Goal: Task Accomplishment & Management: Manage account settings

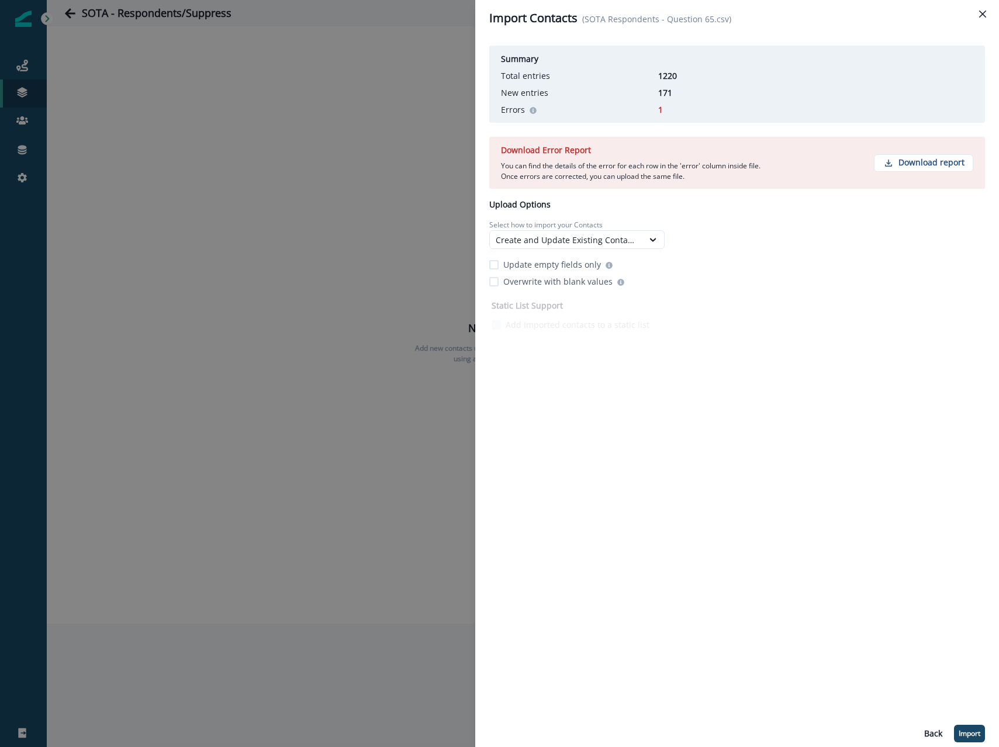
click at [787, 166] on div "Download Error Report You can find the details of the error for each row in the…" at bounding box center [737, 163] width 496 height 52
click at [906, 631] on div "Summary Total entries 1220 New entries 171 Errors 1 Download Error Report You c…" at bounding box center [737, 391] width 496 height 701
click at [958, 729] on p "Import" at bounding box center [969, 733] width 22 height 8
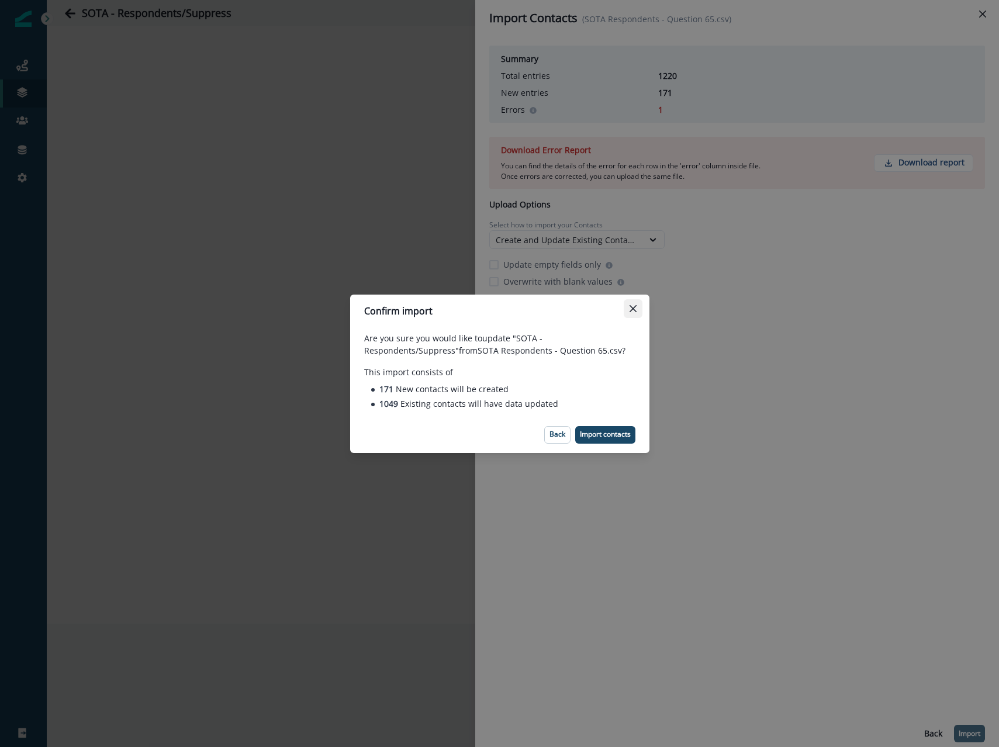
click at [633, 305] on icon "Close" at bounding box center [632, 308] width 7 height 7
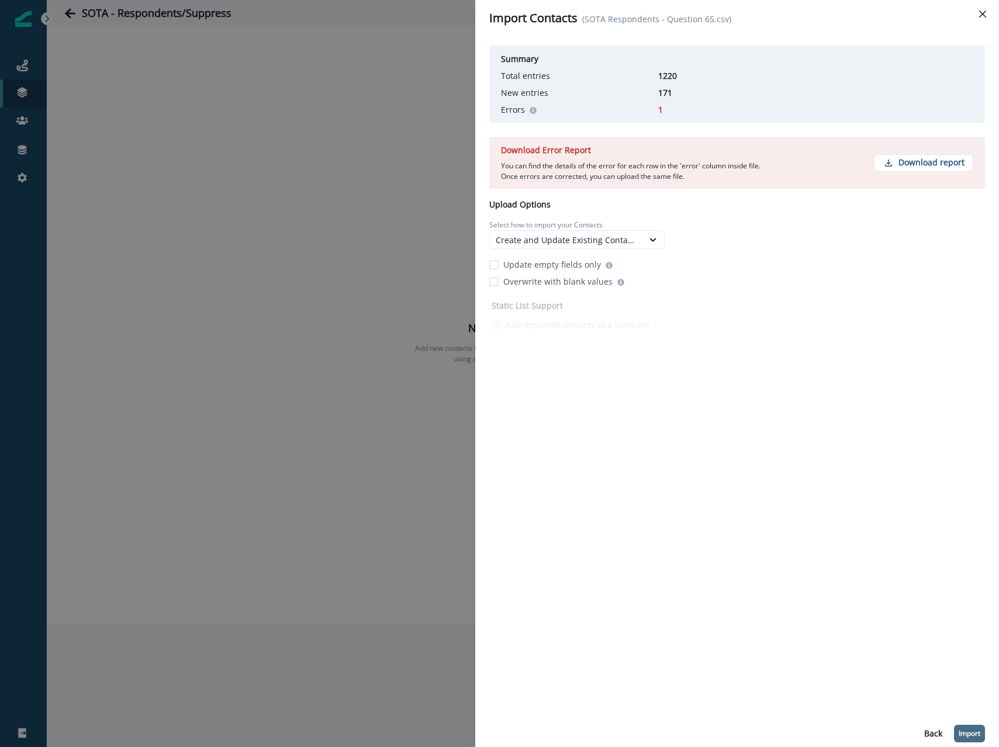
click at [726, 259] on div "Summary Total entries 1220 New entries 171 Errors 1 Download Error Report You c…" at bounding box center [737, 187] width 496 height 292
click at [965, 736] on p "Import" at bounding box center [969, 733] width 22 height 8
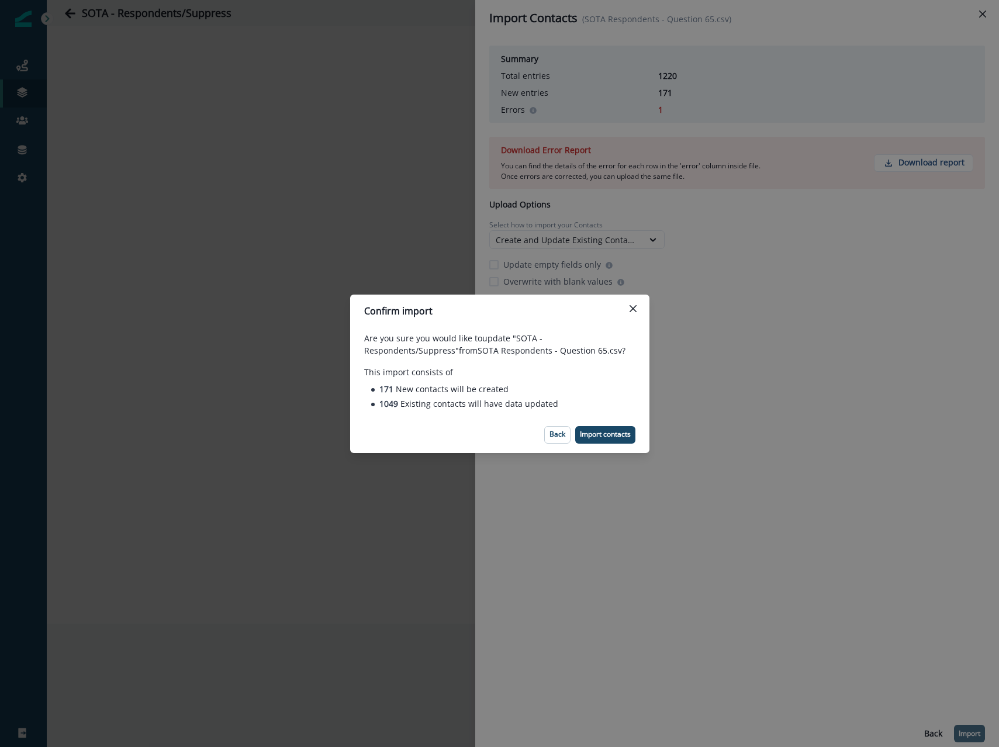
click at [605, 417] on footer "Back Import contacts" at bounding box center [499, 435] width 299 height 36
click at [598, 436] on p "Import contacts" at bounding box center [605, 434] width 51 height 8
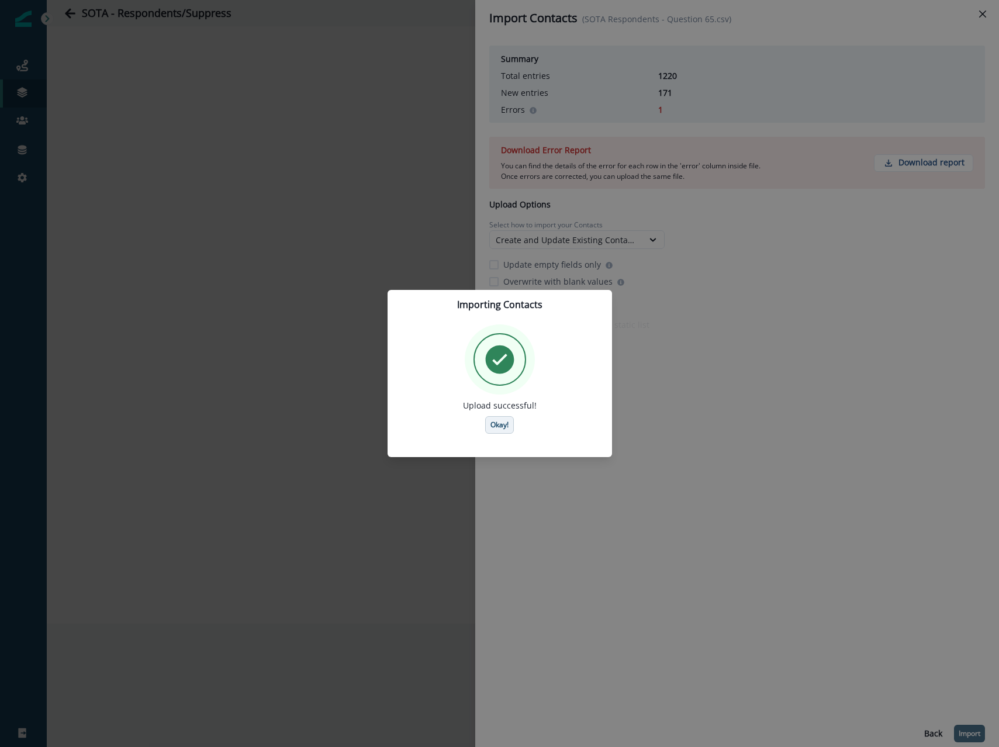
click at [501, 421] on p "Okay!" at bounding box center [499, 425] width 18 height 8
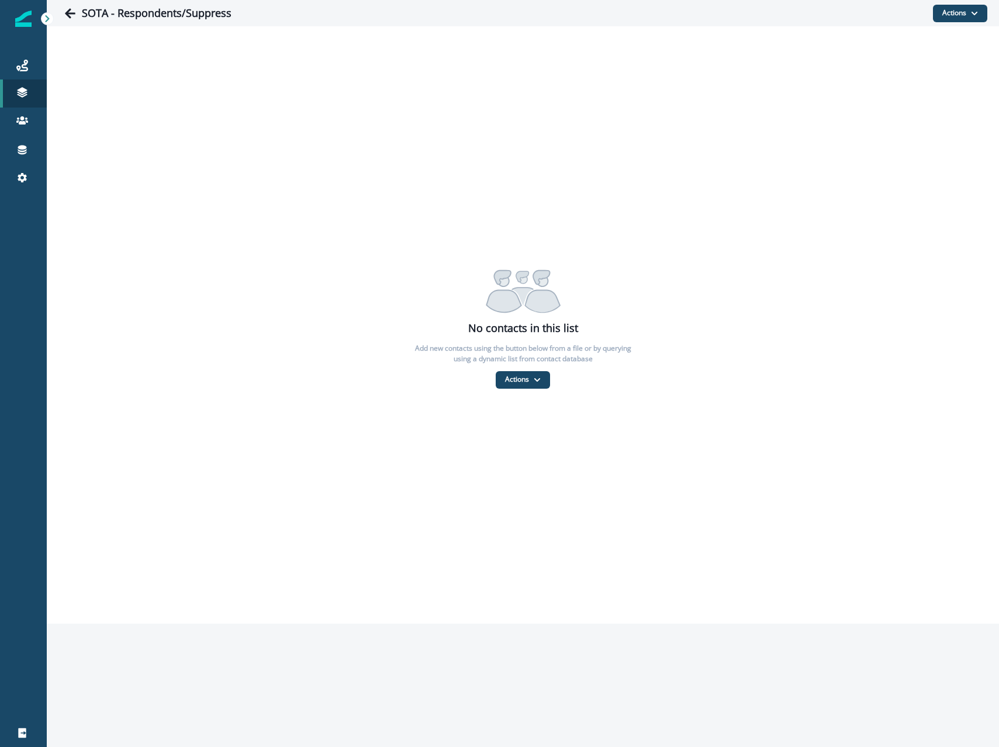
click at [501, 419] on div "No contacts in this list Add new contacts using the button below from a file or…" at bounding box center [523, 324] width 952 height 597
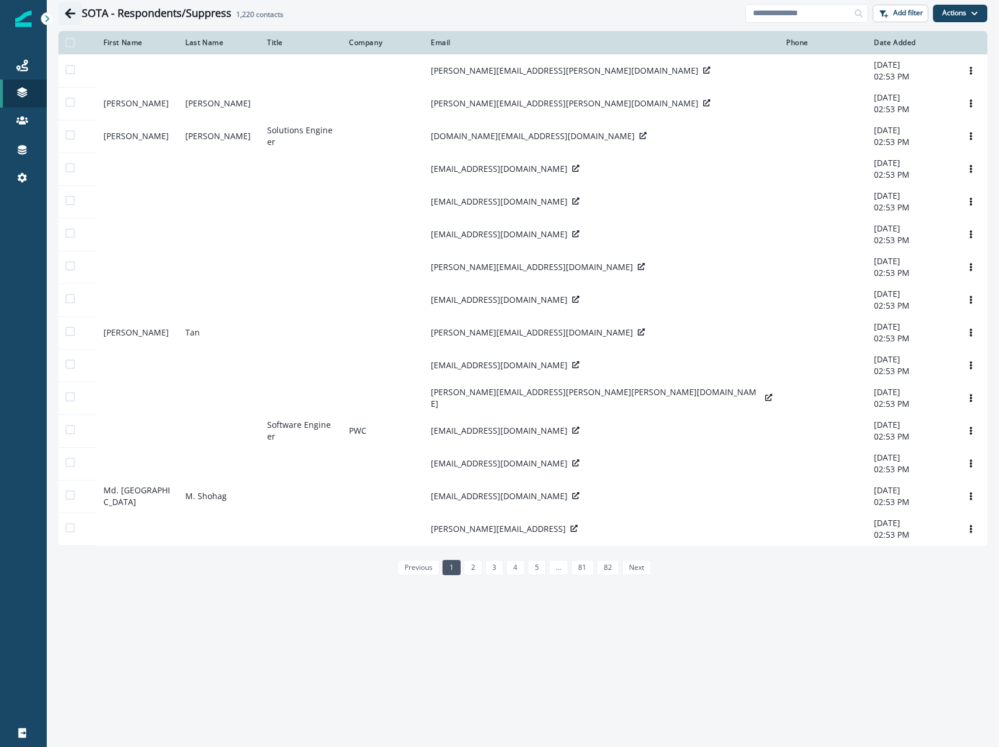
click at [69, 16] on icon "Go back" at bounding box center [70, 13] width 11 height 10
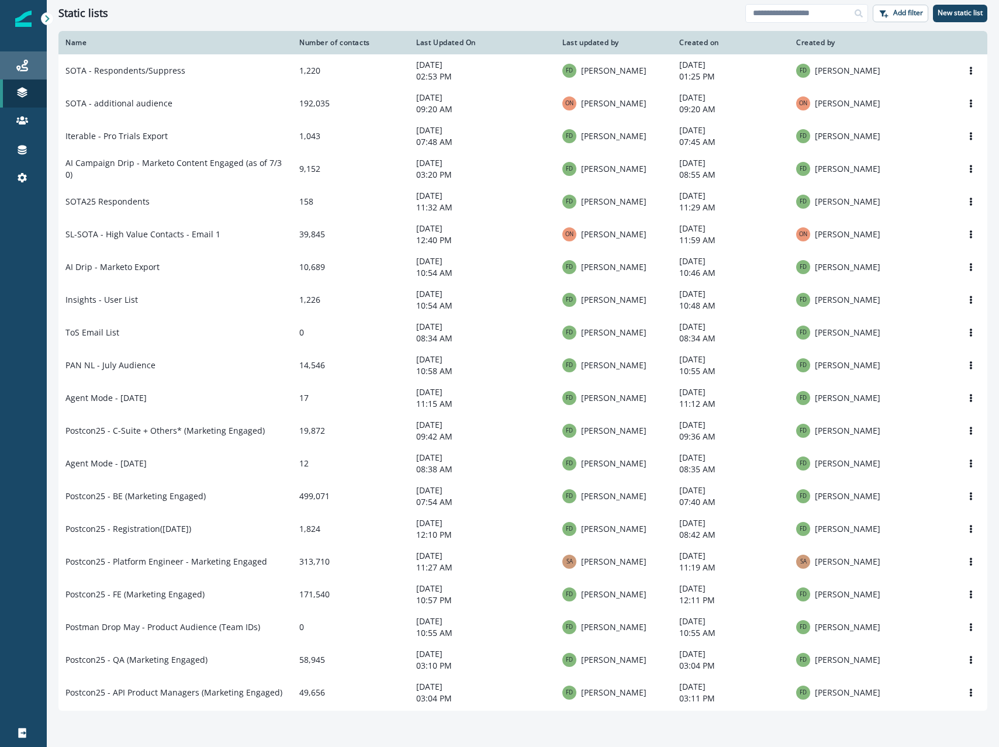
click at [22, 54] on link "Journeys" at bounding box center [23, 65] width 47 height 28
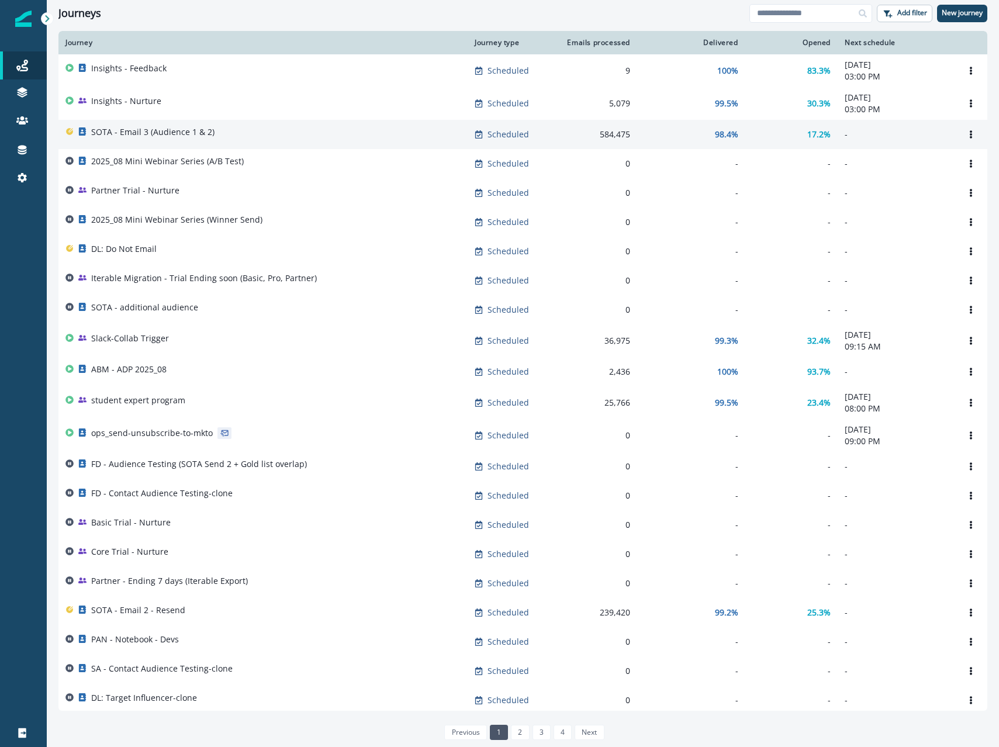
click at [211, 136] on div "SOTA - Email 3 (Audience 1 & 2)" at bounding box center [262, 134] width 395 height 16
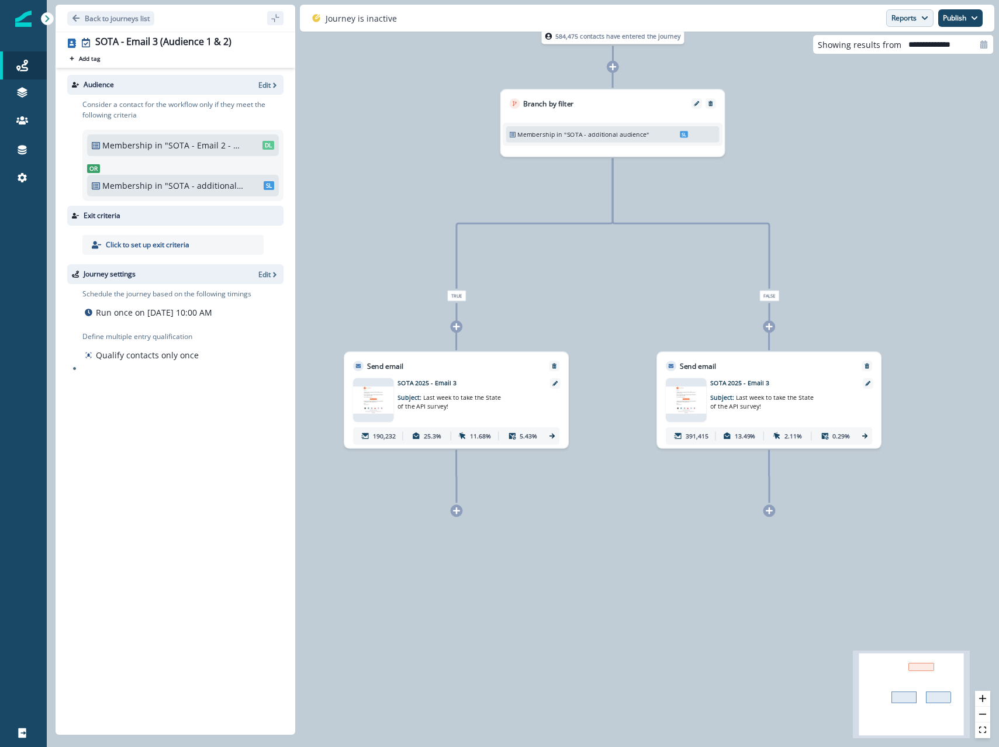
click at [923, 16] on icon "button" at bounding box center [924, 18] width 7 height 7
click at [854, 47] on p "Email Report" at bounding box center [847, 47] width 57 height 14
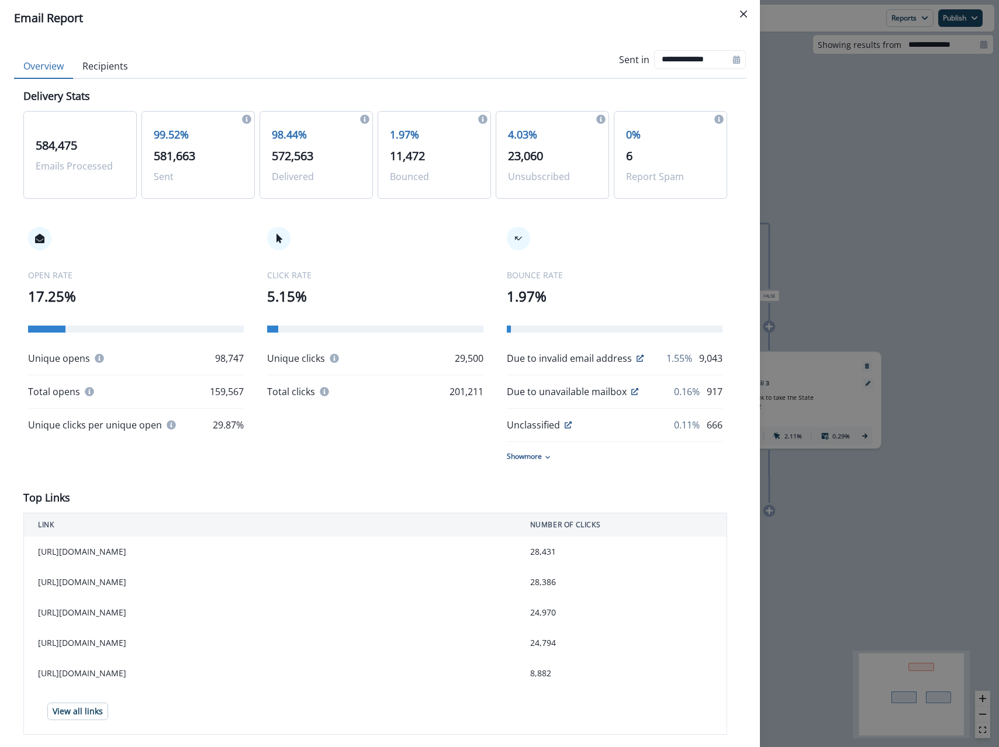
click at [812, 327] on div "**********" at bounding box center [499, 373] width 999 height 747
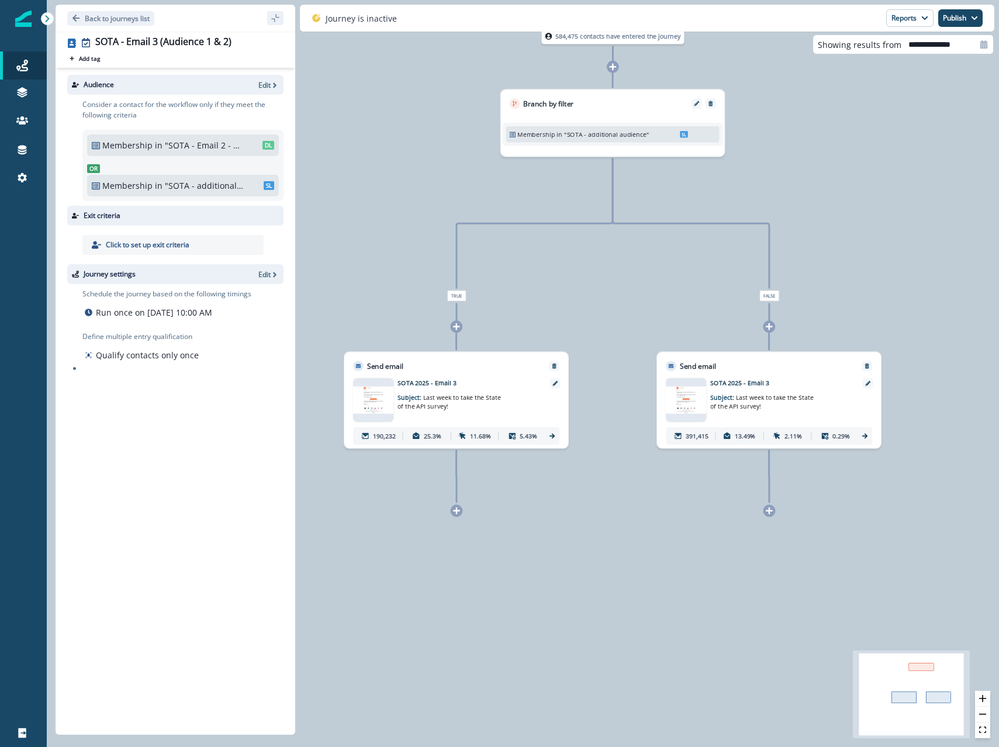
click at [440, 403] on p "Subject: Last week to take the State of the API survey!" at bounding box center [451, 398] width 109 height 23
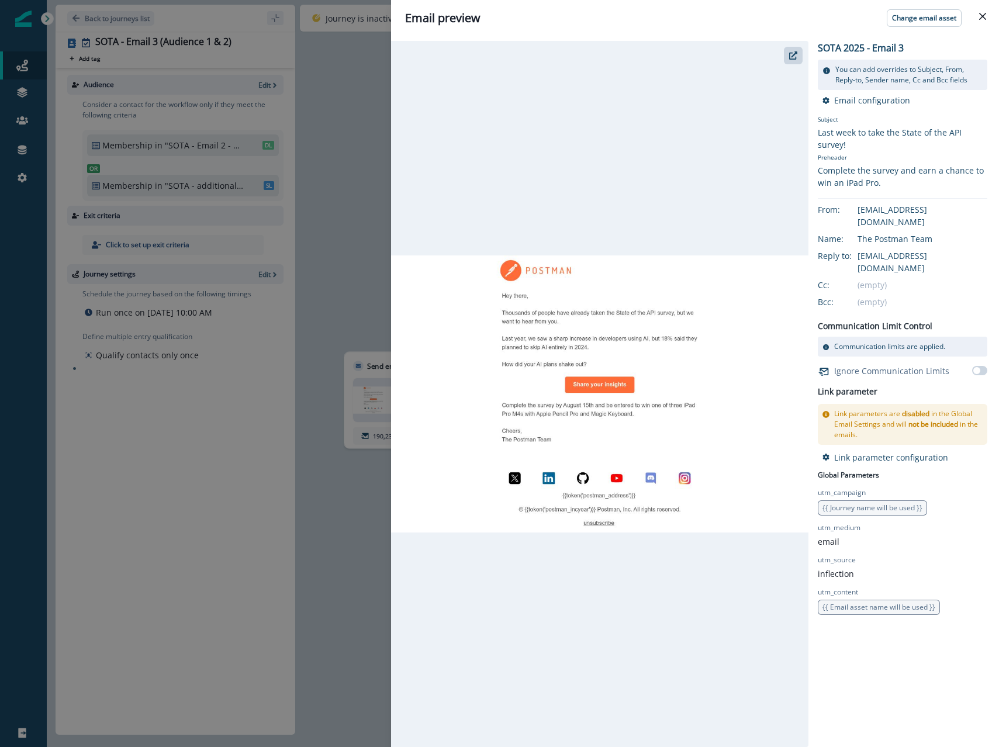
click at [356, 347] on div "Email preview Change email asset SOTA 2025 - Email 3 You can add overrides to S…" at bounding box center [499, 373] width 999 height 747
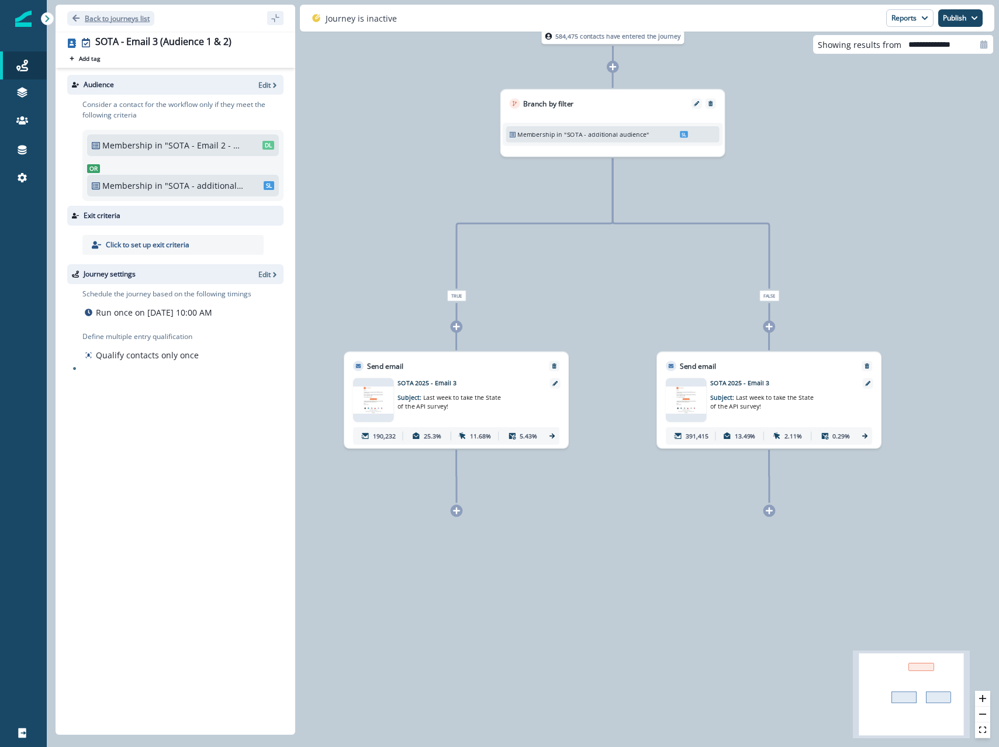
click at [121, 15] on p "Back to journeys list" at bounding box center [117, 18] width 65 height 10
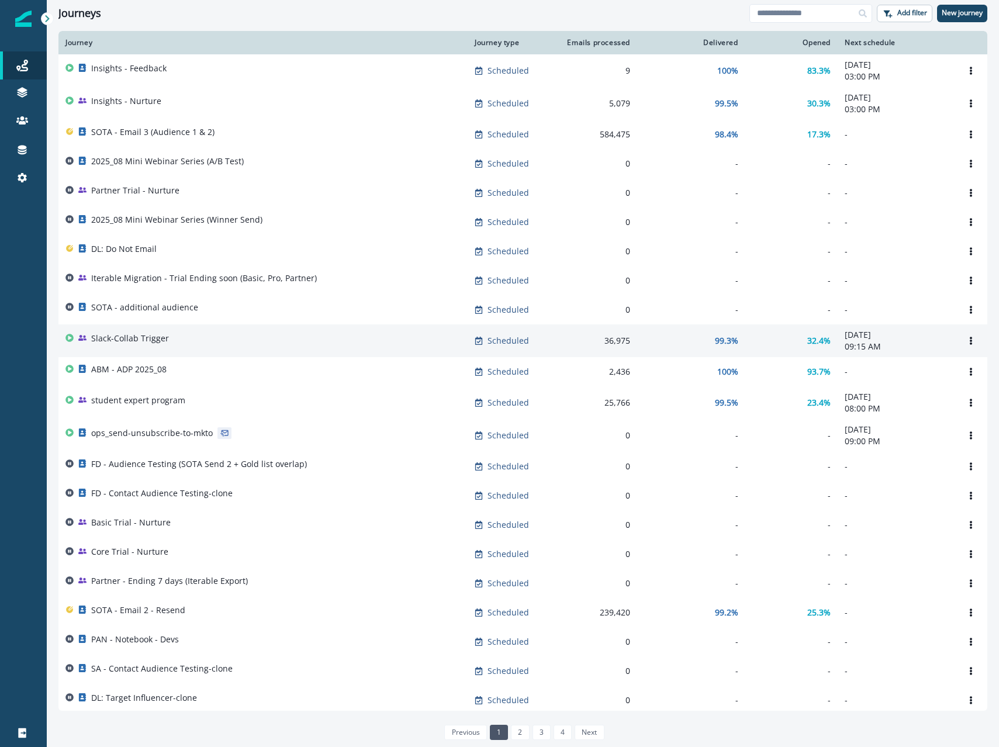
click at [251, 339] on div "Slack-Collab Trigger" at bounding box center [262, 341] width 395 height 16
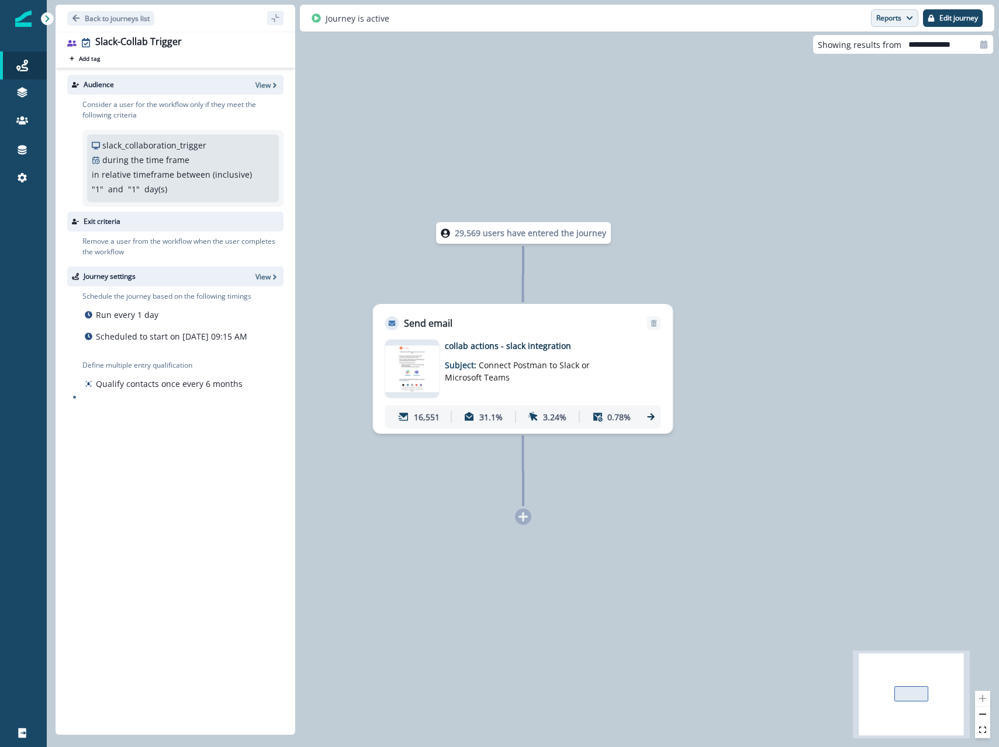
click at [887, 16] on button "Reports" at bounding box center [894, 18] width 47 height 18
click at [844, 52] on p "Email Report" at bounding box center [832, 47] width 57 height 14
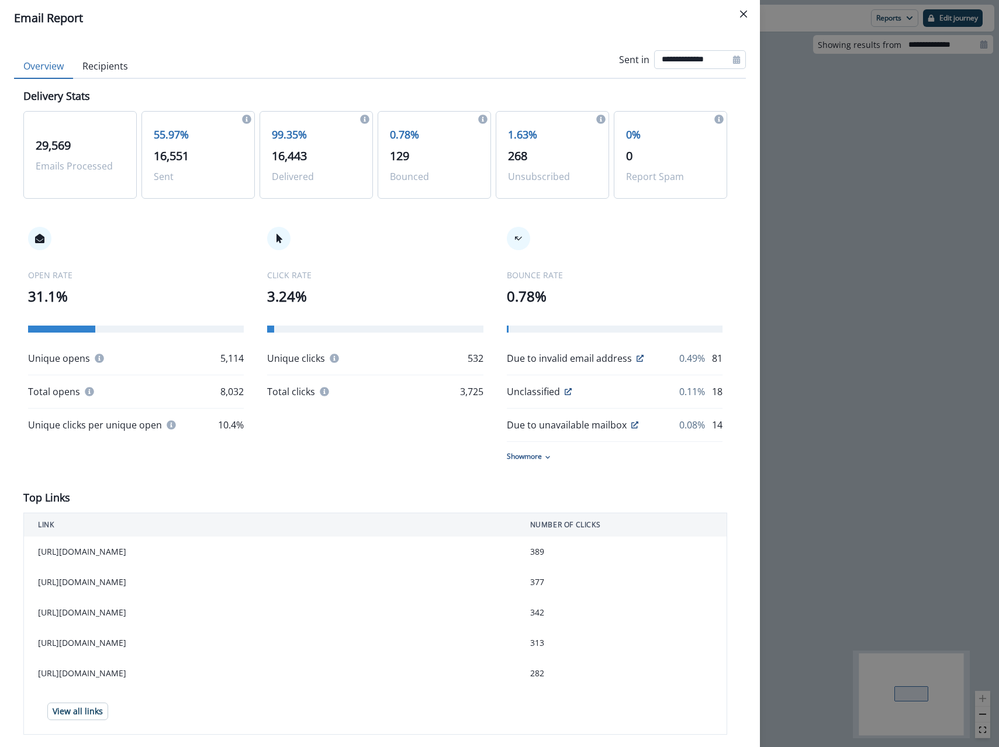
click at [694, 53] on input "**********" at bounding box center [700, 59] width 92 height 19
select select "*"
select select "****"
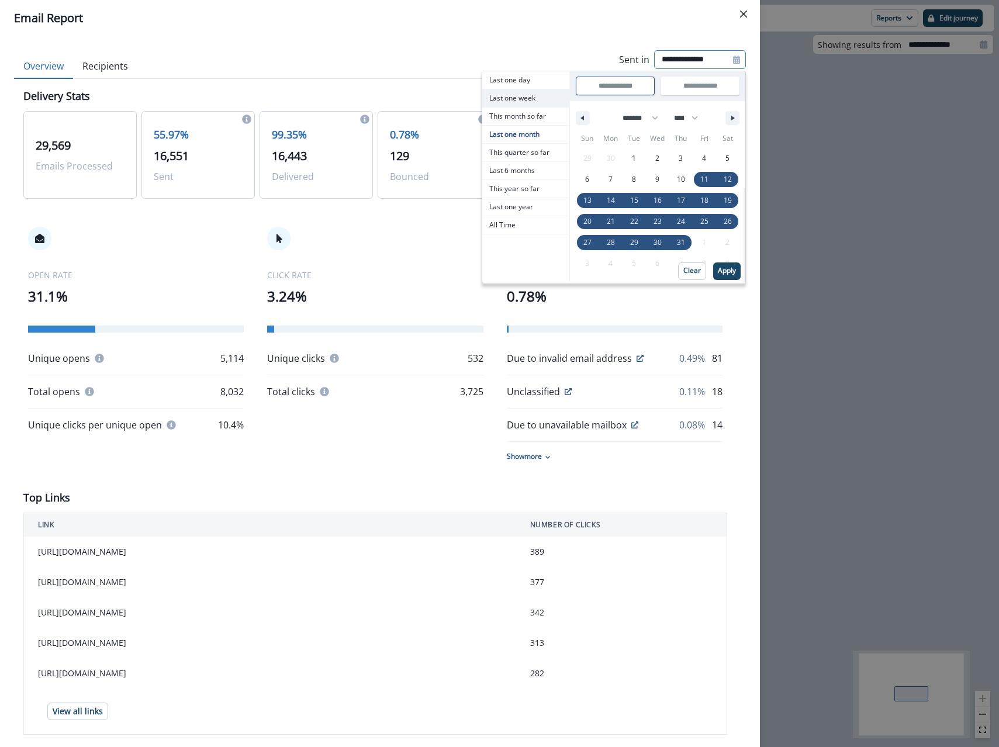
click at [525, 99] on span "Last one week" at bounding box center [525, 98] width 87 height 18
type input "**********"
select select "*"
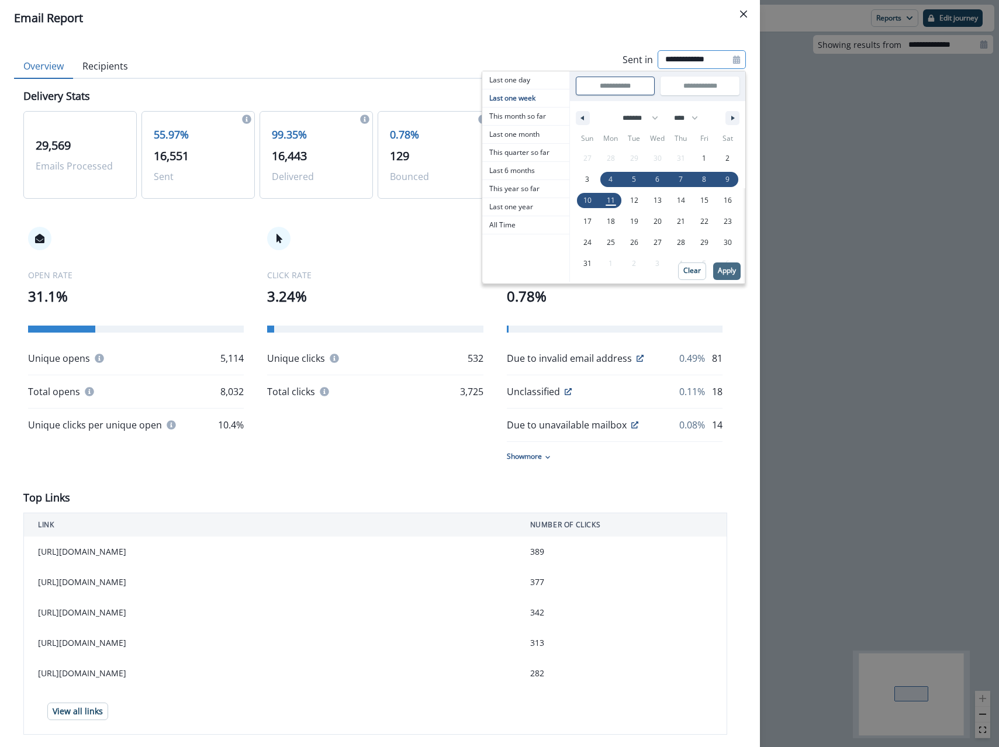
click at [719, 272] on p "Apply" at bounding box center [727, 270] width 18 height 8
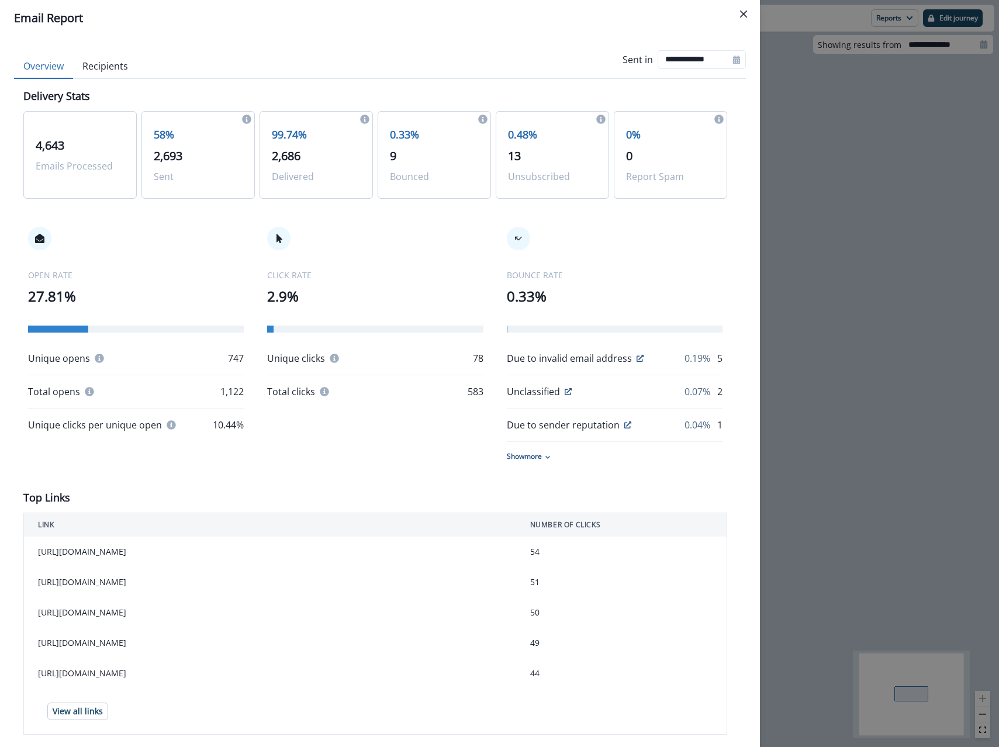
click at [877, 143] on div "**********" at bounding box center [499, 373] width 999 height 747
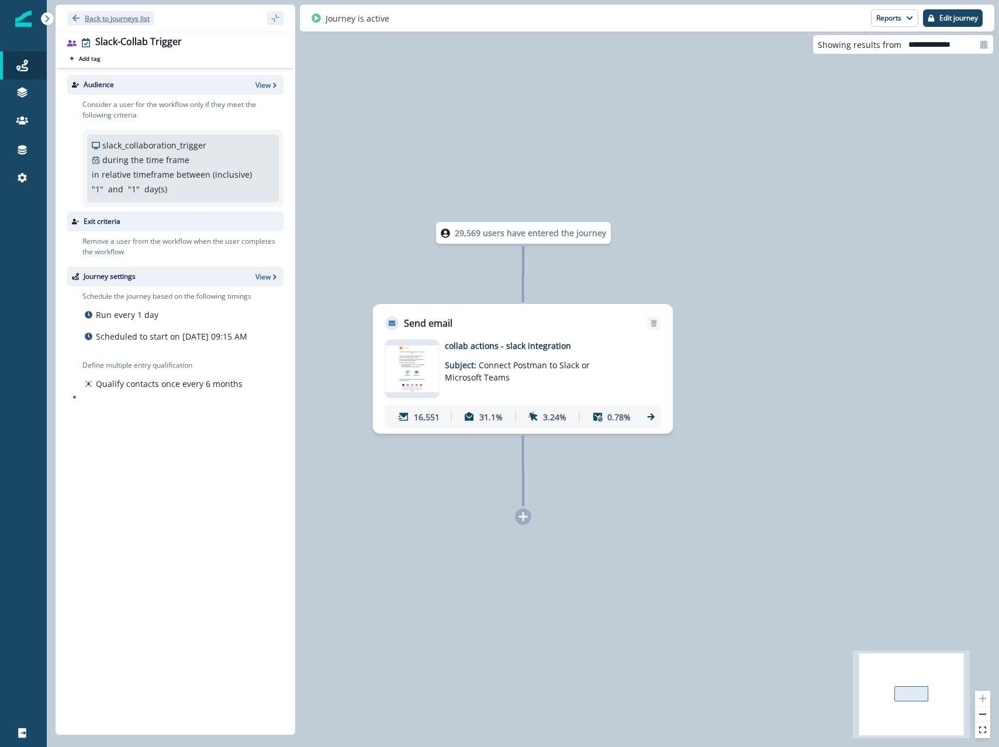
click at [119, 13] on p "Back to journeys list" at bounding box center [117, 18] width 65 height 10
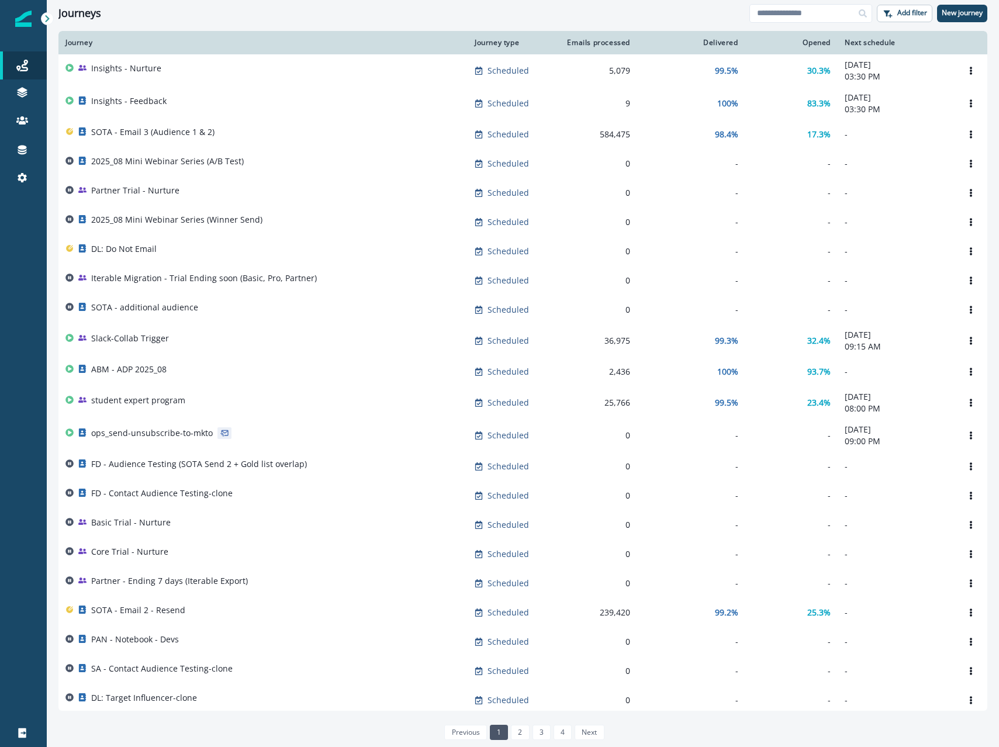
click at [782, 23] on div "Journeys Add filter New journey" at bounding box center [523, 13] width 952 height 26
click at [785, 14] on input at bounding box center [810, 13] width 123 height 19
type input "*****"
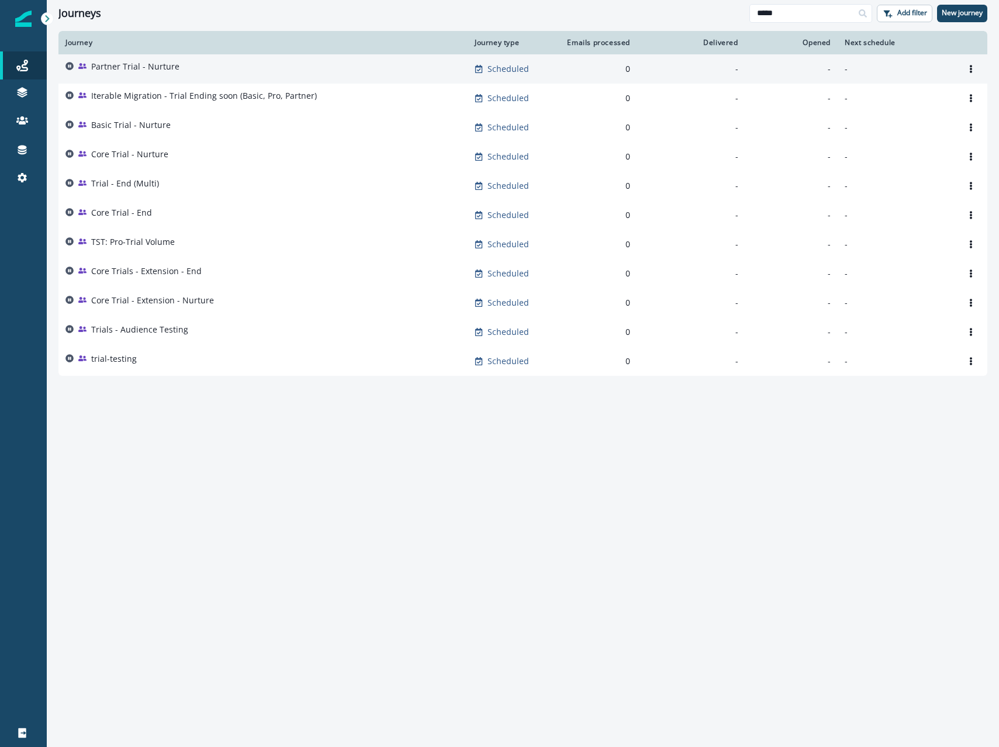
click at [212, 64] on div "Partner Trial - Nurture" at bounding box center [262, 69] width 395 height 16
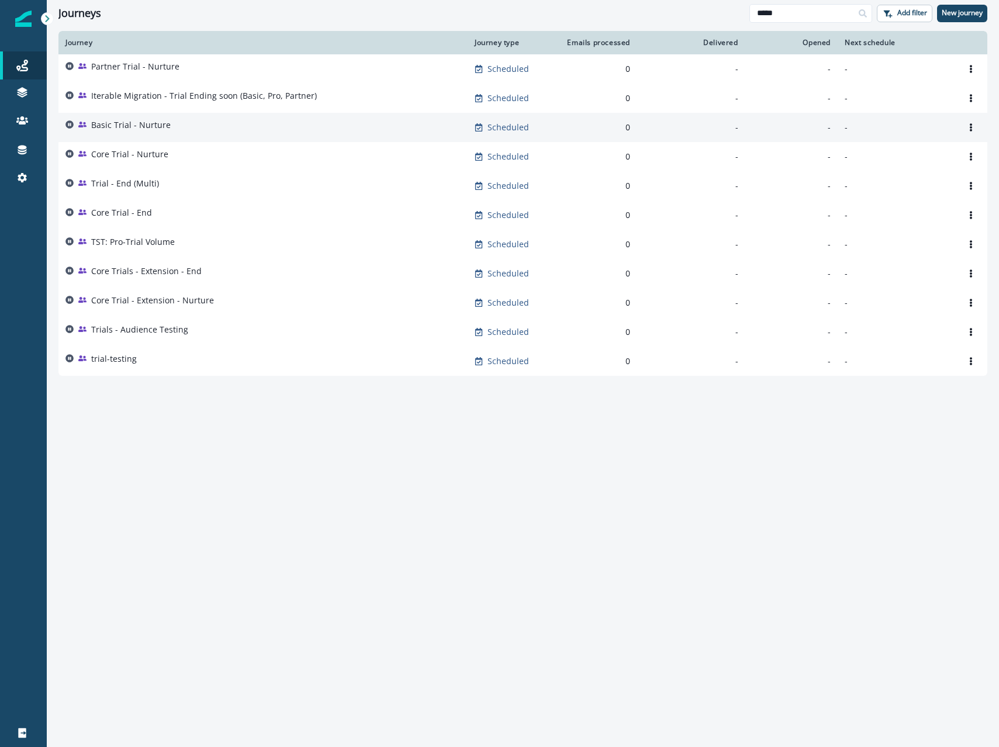
click at [178, 122] on div "Basic Trial - Nurture" at bounding box center [262, 127] width 395 height 16
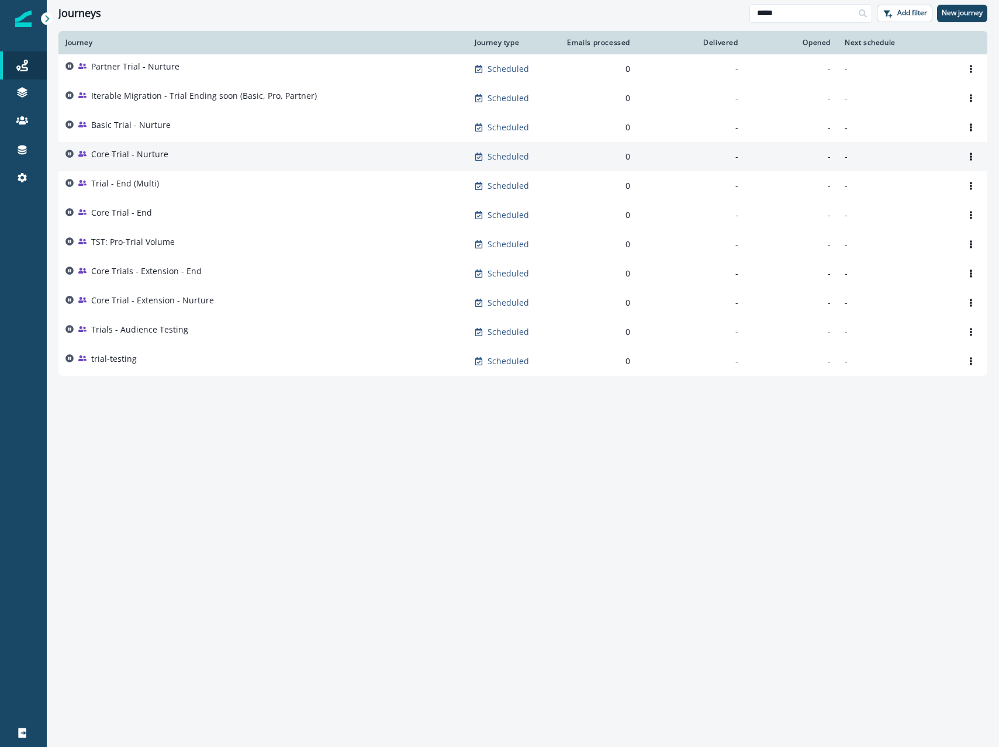
click at [168, 154] on div "Core Trial - Nurture" at bounding box center [262, 156] width 395 height 16
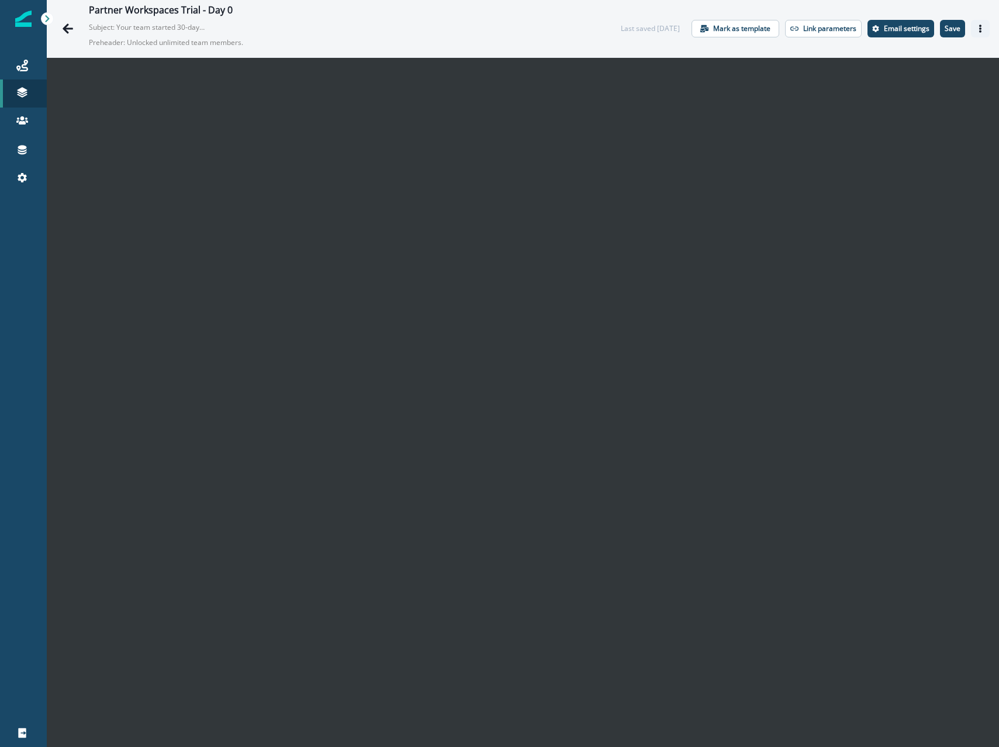
click at [984, 21] on button "Actions" at bounding box center [980, 29] width 19 height 18
click at [895, 108] on button "Send test email" at bounding box center [924, 99] width 130 height 21
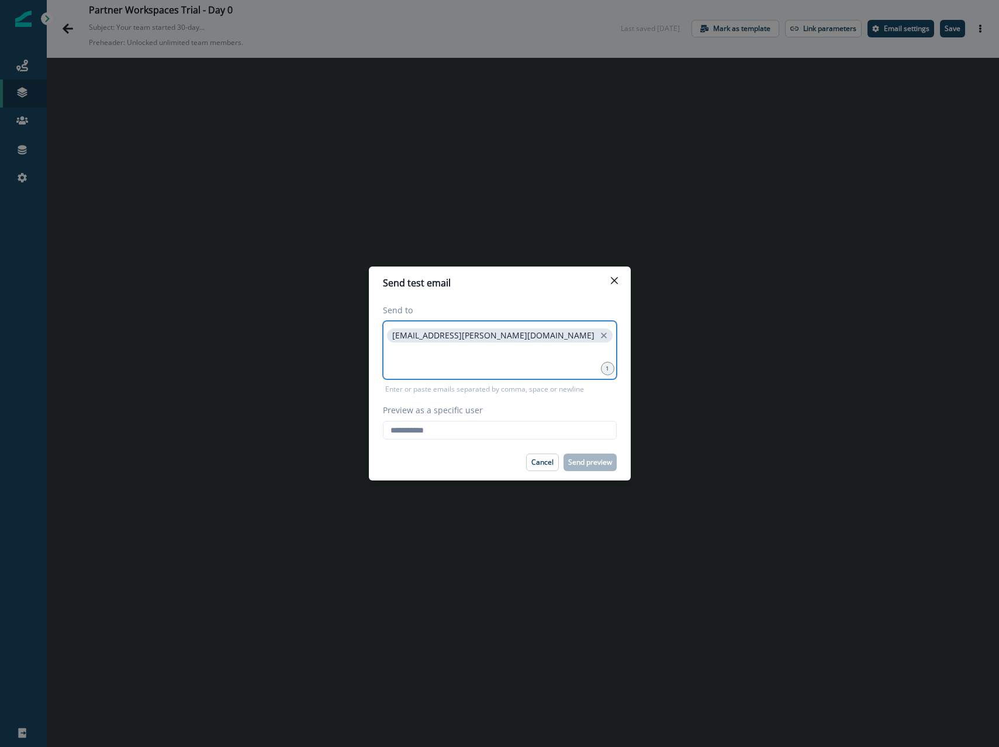
click at [486, 361] on input at bounding box center [500, 359] width 230 height 23
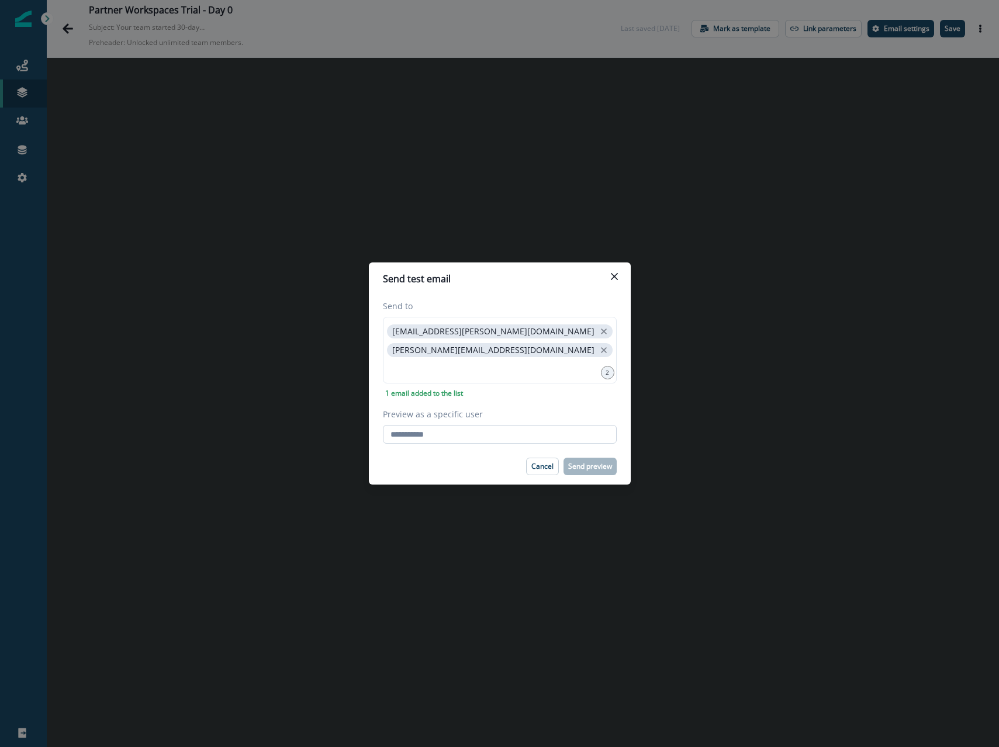
click at [445, 432] on input "Preview as a specific user" at bounding box center [500, 434] width 234 height 19
type input "**********"
click at [526, 413] on label "Preview as a specific user" at bounding box center [496, 414] width 227 height 12
click at [526, 425] on input "**********" at bounding box center [500, 434] width 234 height 19
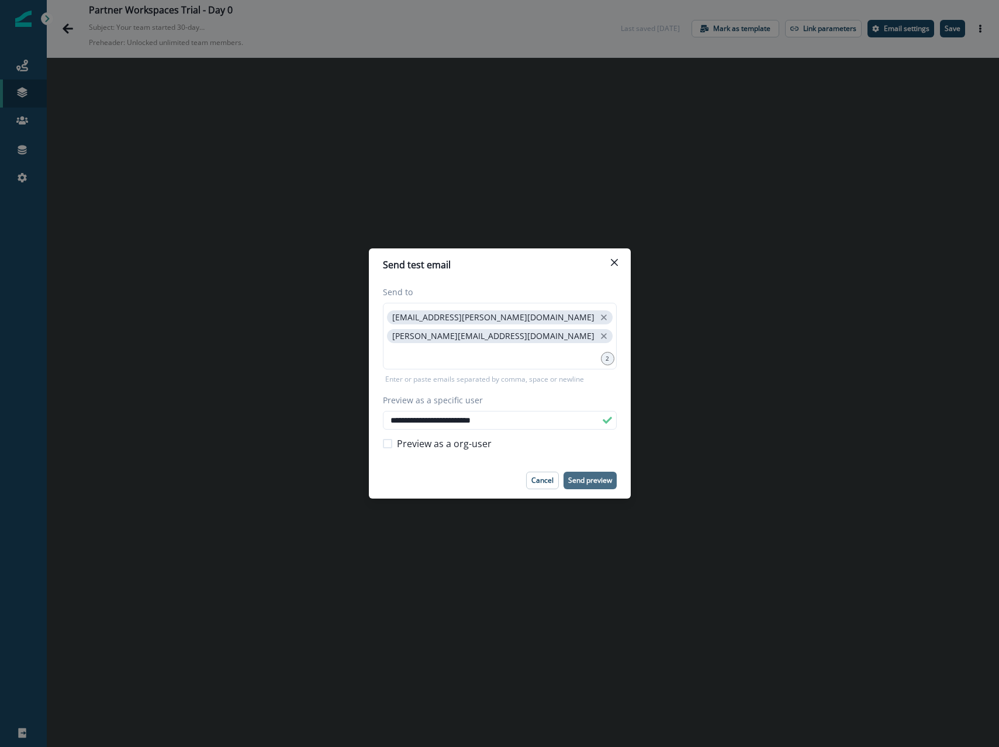
click at [573, 478] on p "Send preview" at bounding box center [590, 480] width 44 height 8
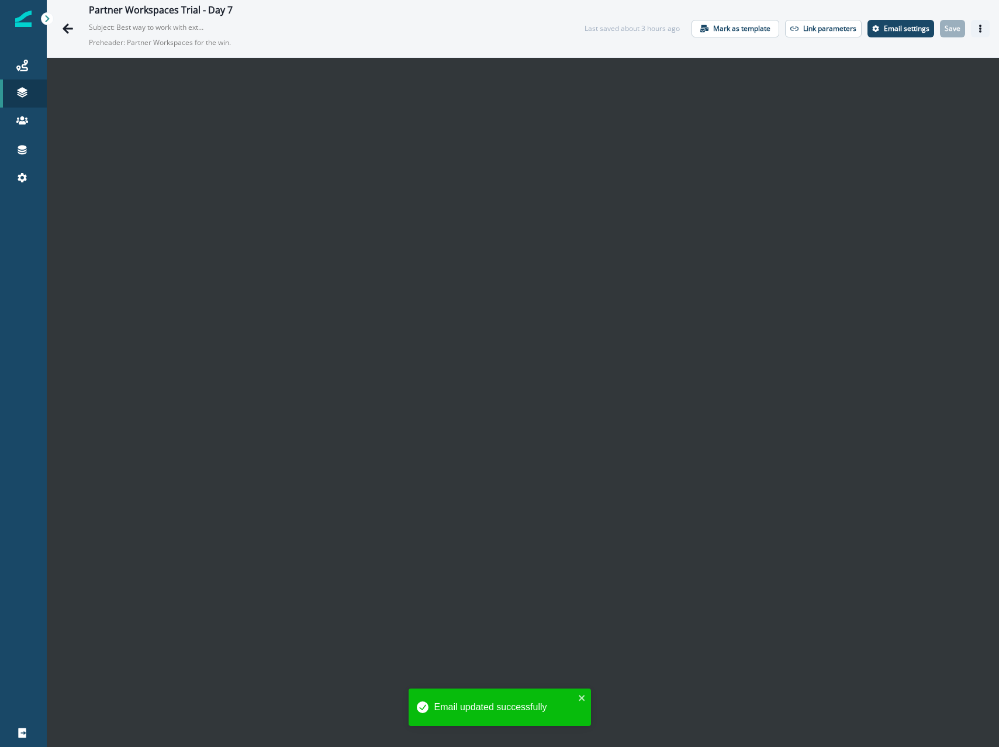
click at [974, 28] on button "Actions" at bounding box center [980, 29] width 19 height 18
click at [899, 98] on button "Send test email" at bounding box center [924, 99] width 130 height 21
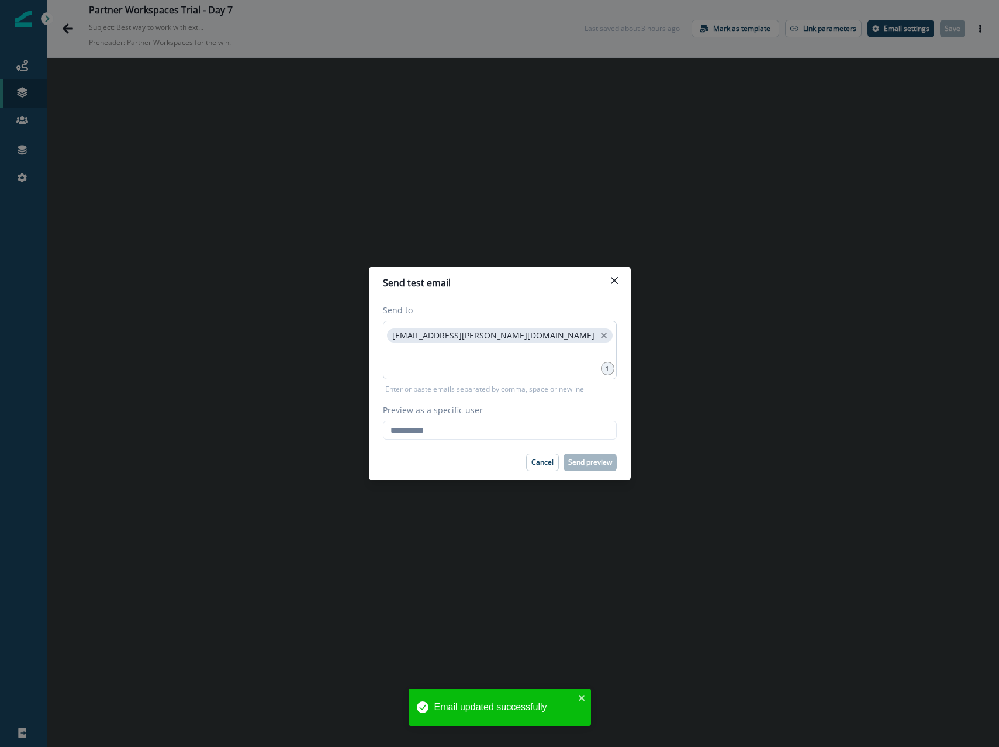
click at [416, 373] on div "francisco.deppe@postman.com" at bounding box center [500, 350] width 234 height 58
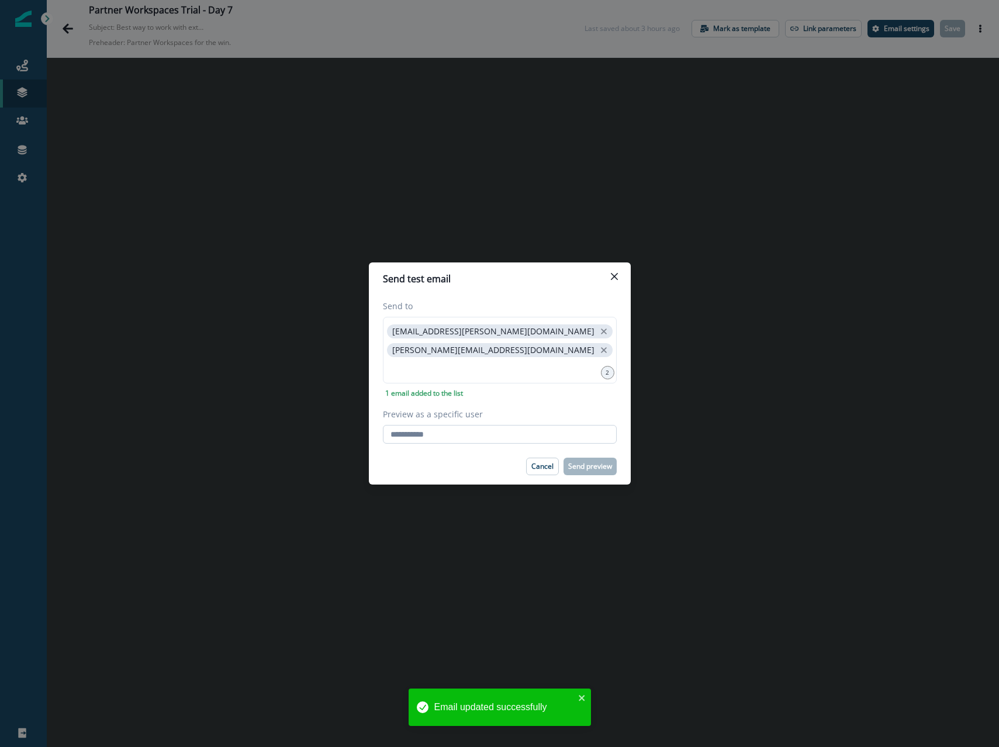
click at [405, 439] on input "Preview as a specific user" at bounding box center [500, 434] width 234 height 19
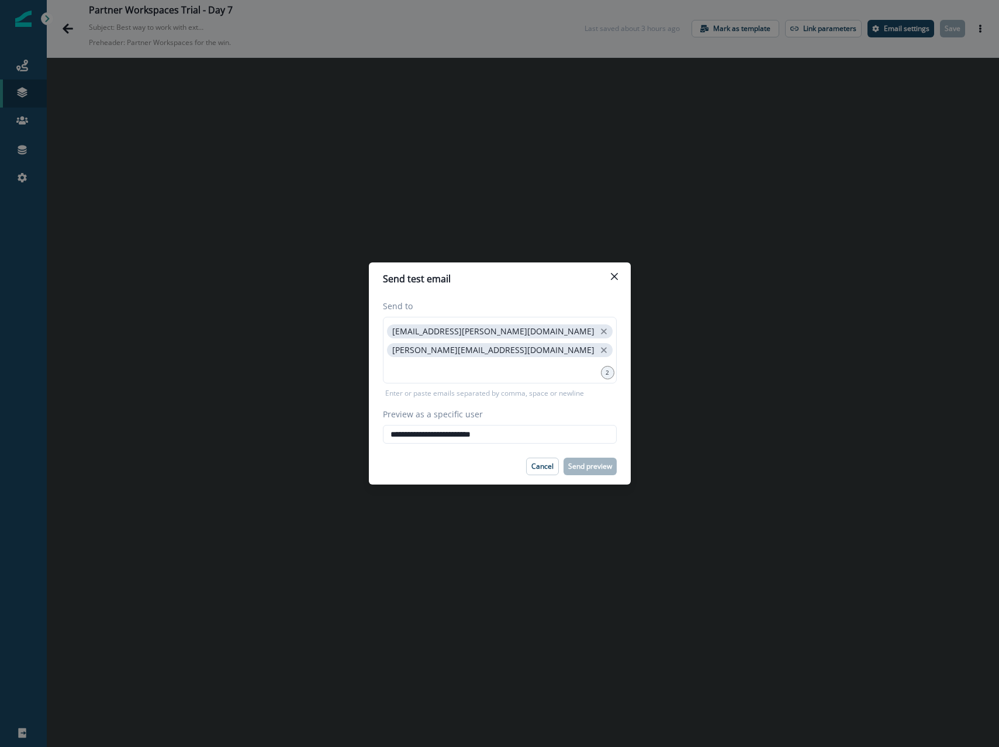
type input "**********"
click at [447, 415] on label "Preview as a specific user" at bounding box center [496, 414] width 227 height 12
click at [447, 425] on input "**********" at bounding box center [500, 434] width 234 height 19
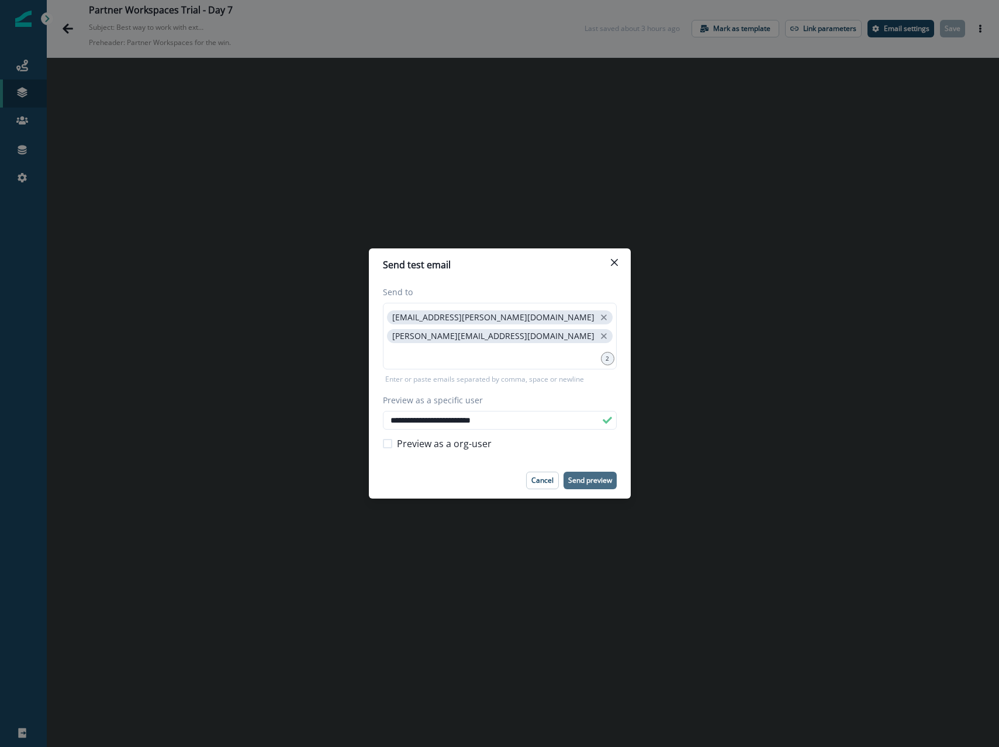
click at [594, 476] on p "Send preview" at bounding box center [590, 480] width 44 height 8
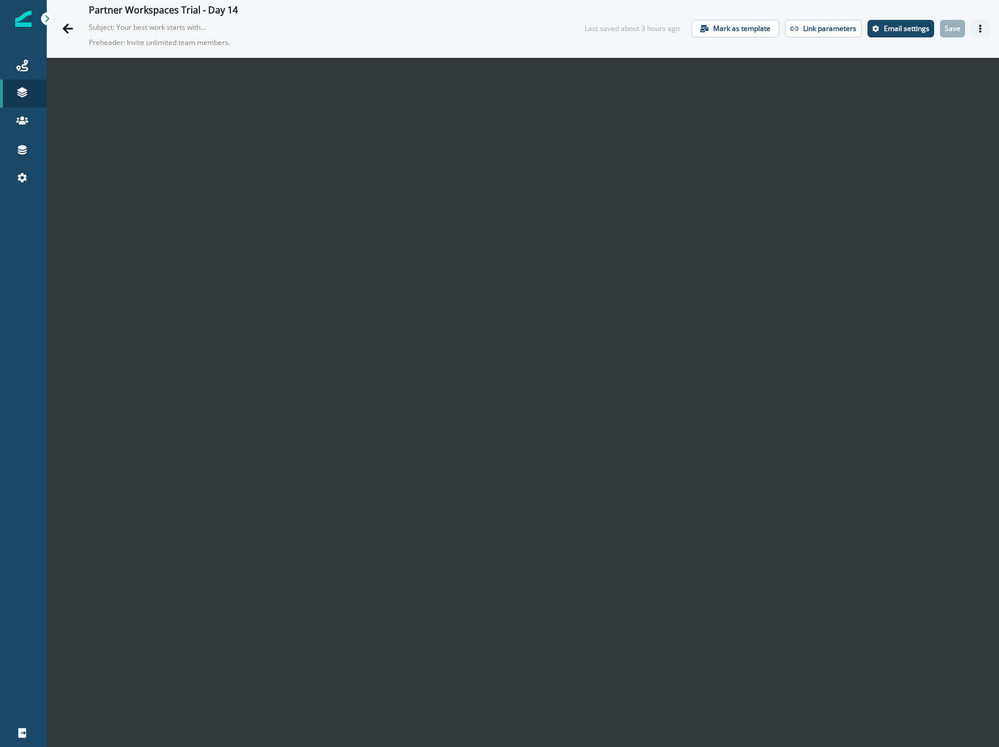
click at [977, 20] on button "Actions" at bounding box center [980, 29] width 19 height 18
click at [915, 95] on button "Send test email" at bounding box center [924, 99] width 130 height 21
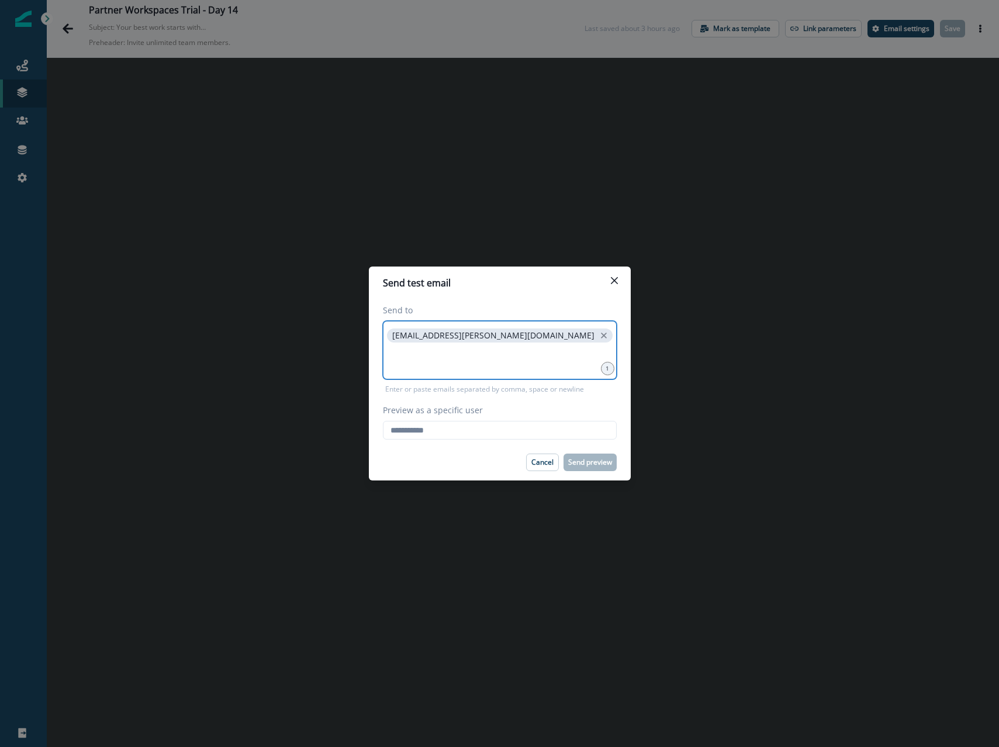
click at [451, 353] on input at bounding box center [500, 359] width 230 height 23
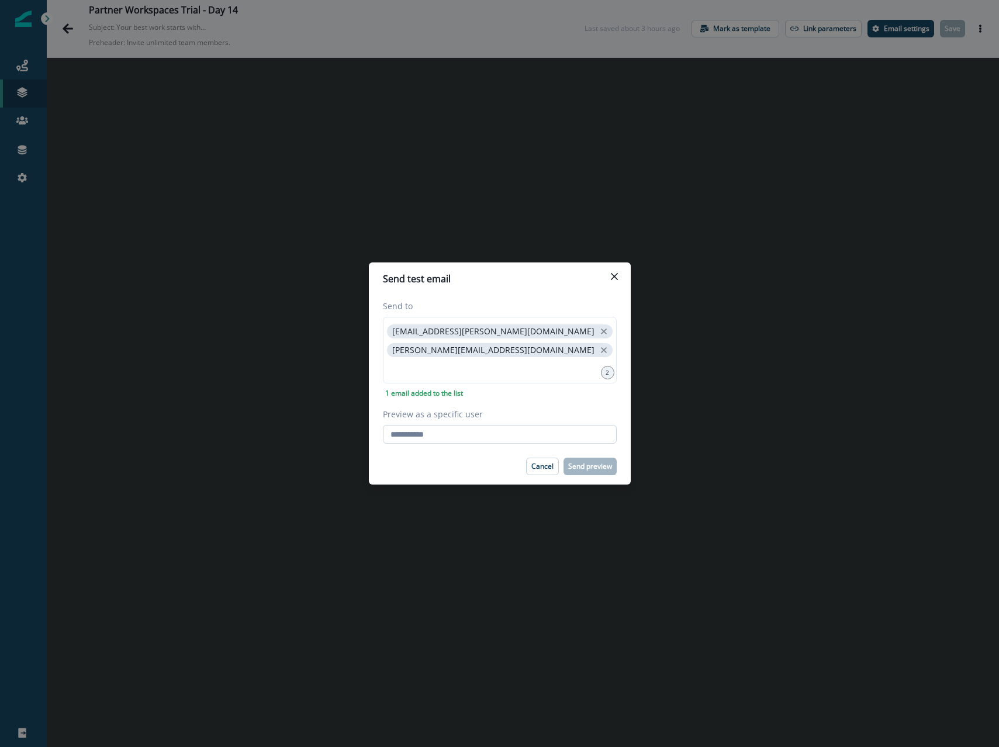
click at [430, 432] on input "Preview as a specific user" at bounding box center [500, 434] width 234 height 19
type input "**********"
click at [469, 473] on div "Cancel Send preview" at bounding box center [500, 467] width 234 height 18
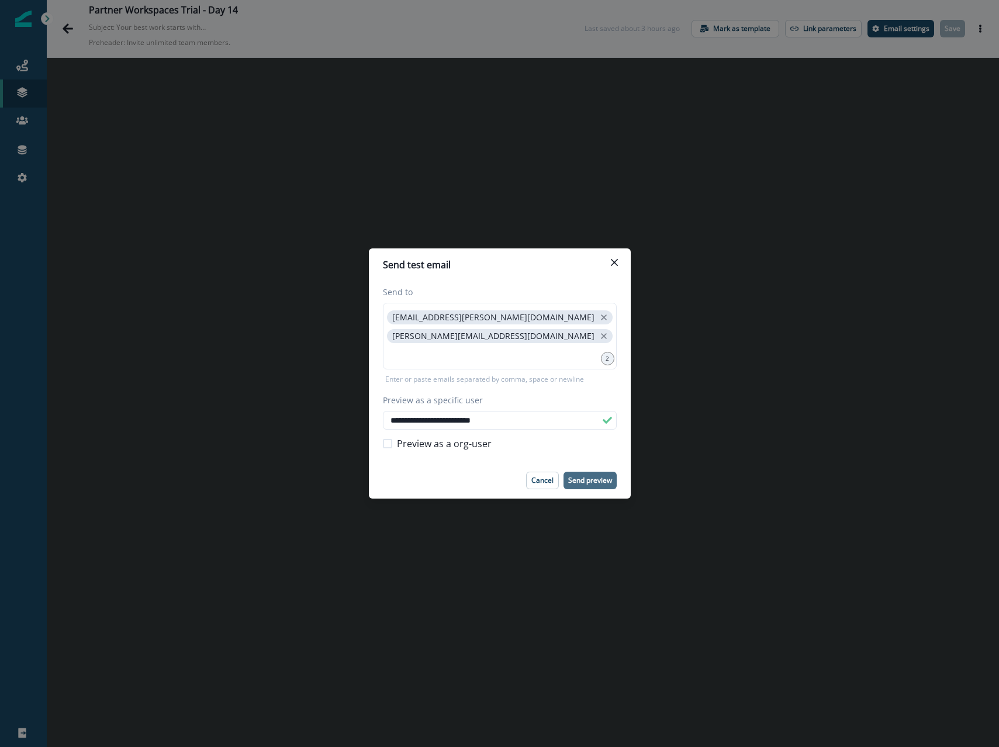
click at [585, 473] on button "Send preview" at bounding box center [589, 481] width 53 height 18
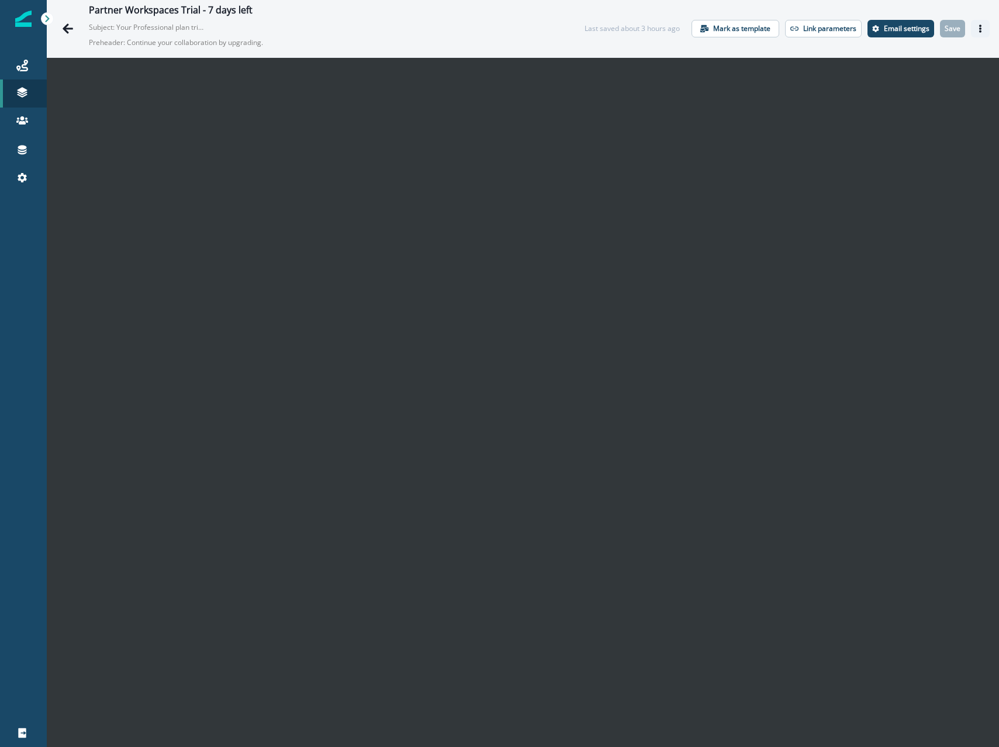
click at [982, 30] on icon "Actions" at bounding box center [980, 29] width 8 height 8
click at [903, 96] on button "Send test email" at bounding box center [924, 99] width 130 height 21
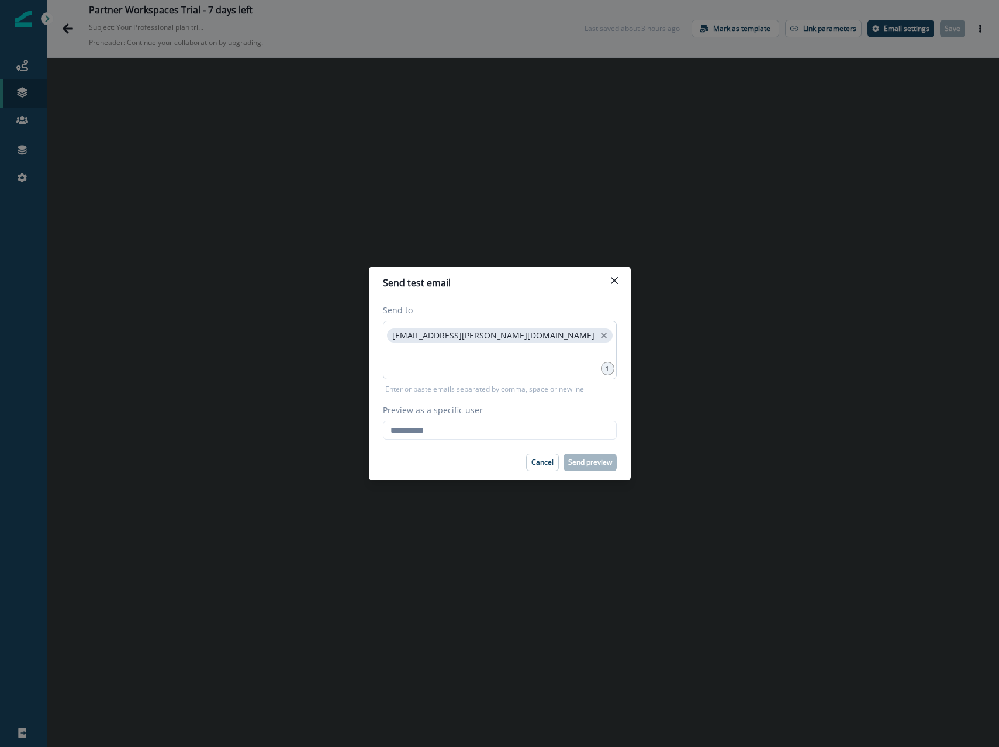
click at [541, 342] on div "[EMAIL_ADDRESS][PERSON_NAME][DOMAIN_NAME]" at bounding box center [500, 350] width 234 height 58
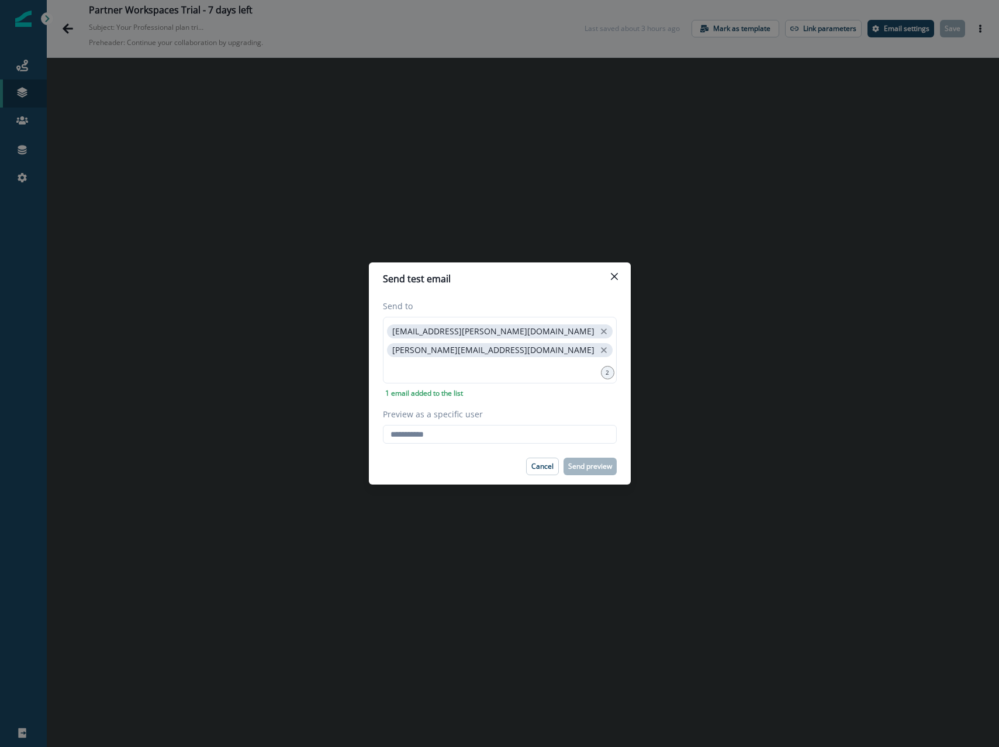
click at [458, 451] on footer "Cancel Send preview" at bounding box center [500, 466] width 262 height 36
click at [455, 431] on input "Preview as a specific user" at bounding box center [500, 434] width 234 height 19
type input "**********"
click at [473, 418] on label "Preview as a specific user" at bounding box center [496, 414] width 227 height 12
click at [473, 425] on input "**********" at bounding box center [500, 434] width 234 height 19
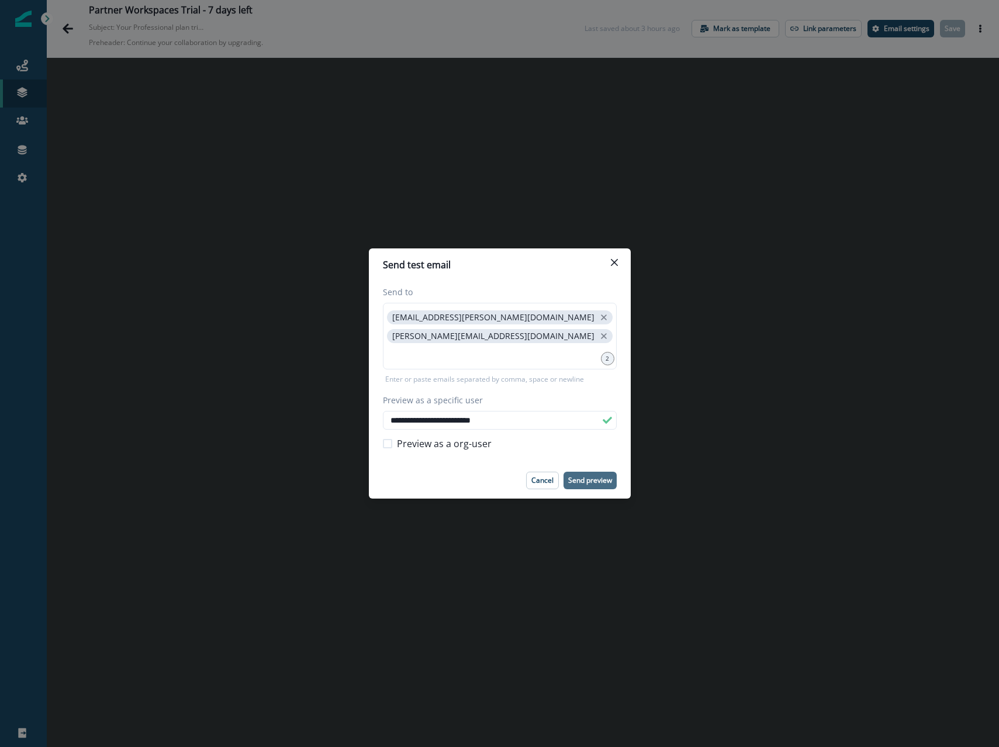
click at [583, 486] on button "Send preview" at bounding box center [589, 481] width 53 height 18
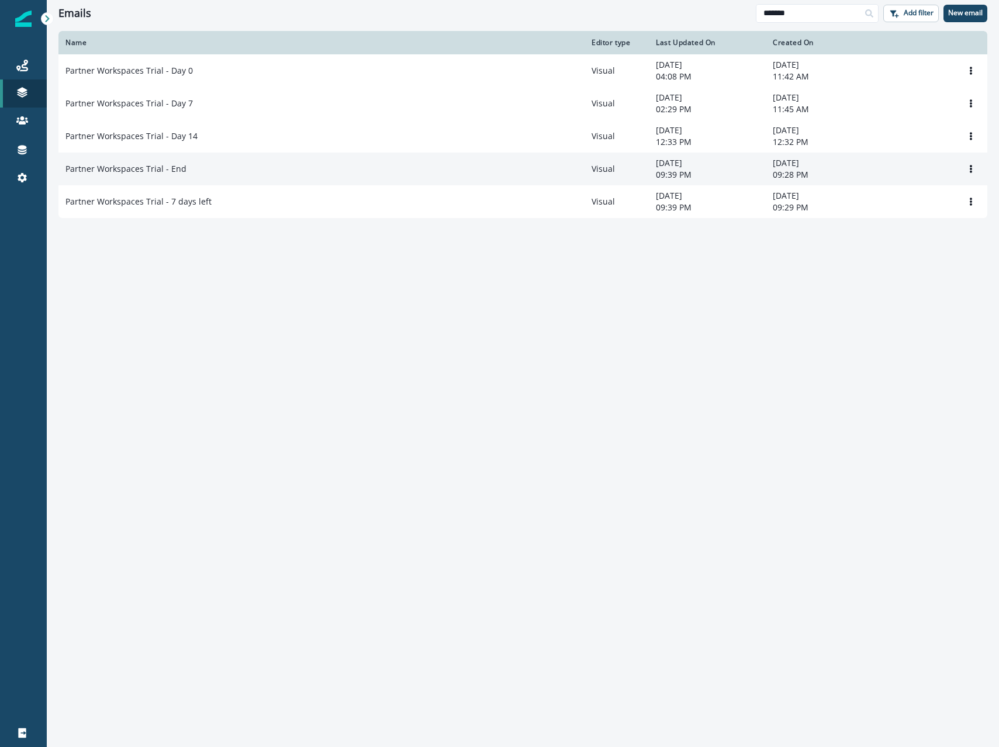
click at [168, 171] on p "Partner Workspaces Trial - End" at bounding box center [125, 169] width 121 height 12
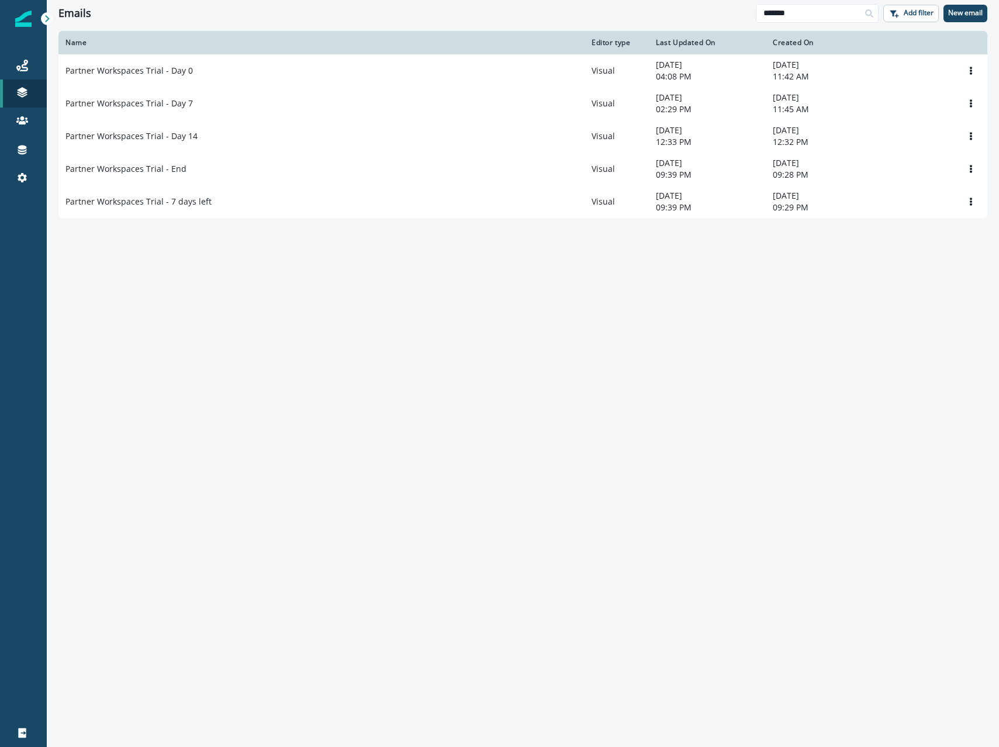
click at [226, 19] on div "Emails ******* Add filter New email" at bounding box center [523, 13] width 952 height 26
click at [18, 70] on icon at bounding box center [22, 66] width 12 height 12
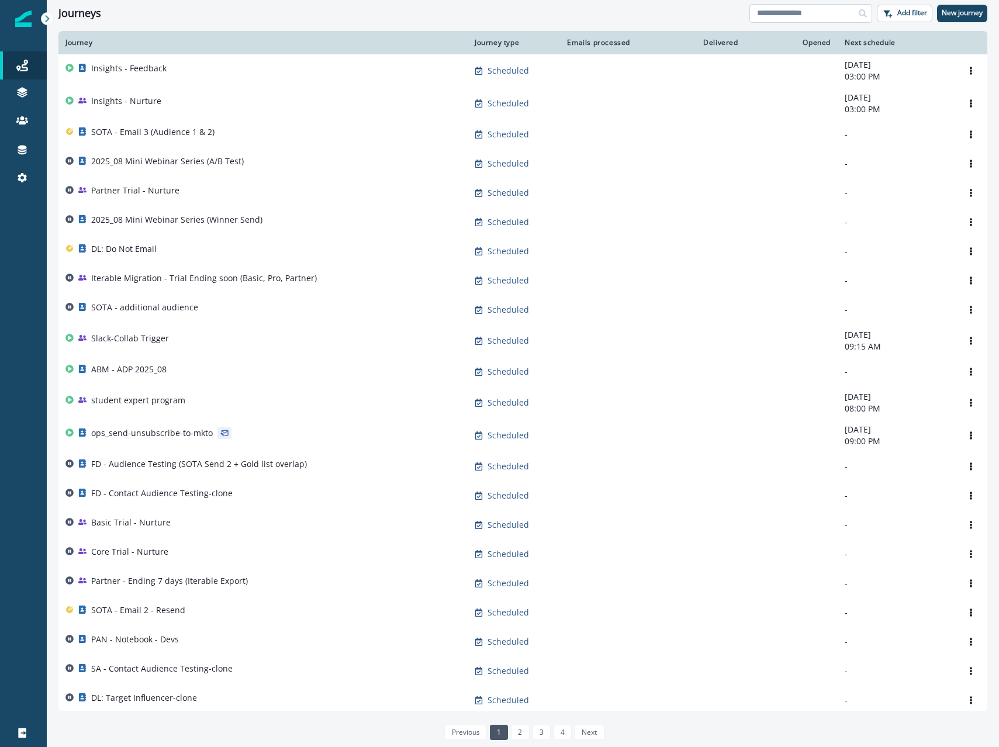
click at [819, 7] on input at bounding box center [810, 13] width 123 height 19
type input "*****"
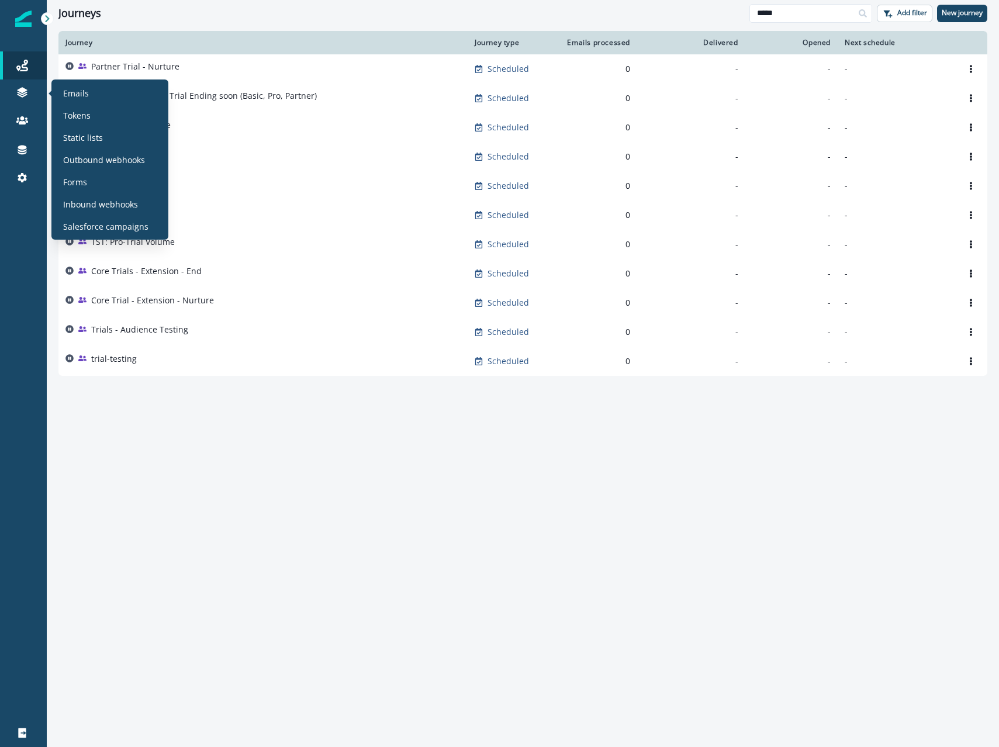
click at [90, 82] on section "Emails Tokens Static lists Outbound webhooks Forms Inbound webhooks Salesforce …" at bounding box center [109, 159] width 117 height 160
click at [88, 92] on p "Emails" at bounding box center [76, 93] width 26 height 12
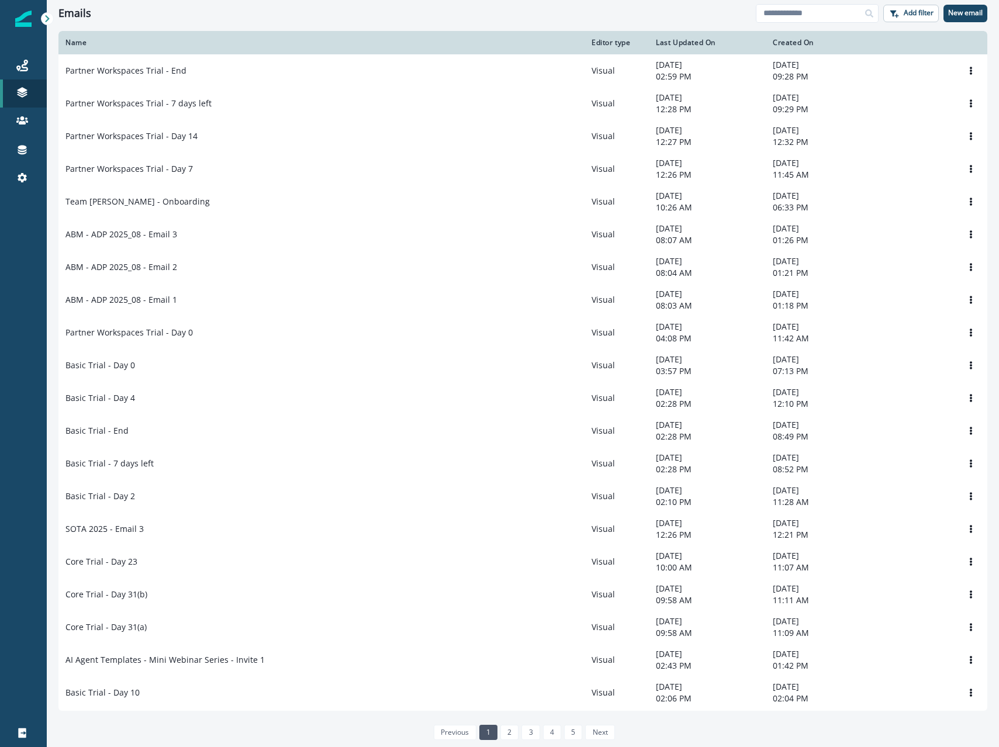
click at [815, 23] on div "Emails Add filter New email" at bounding box center [523, 13] width 952 height 26
click at [815, 12] on input at bounding box center [817, 13] width 123 height 19
click at [815, 9] on input at bounding box center [817, 13] width 123 height 19
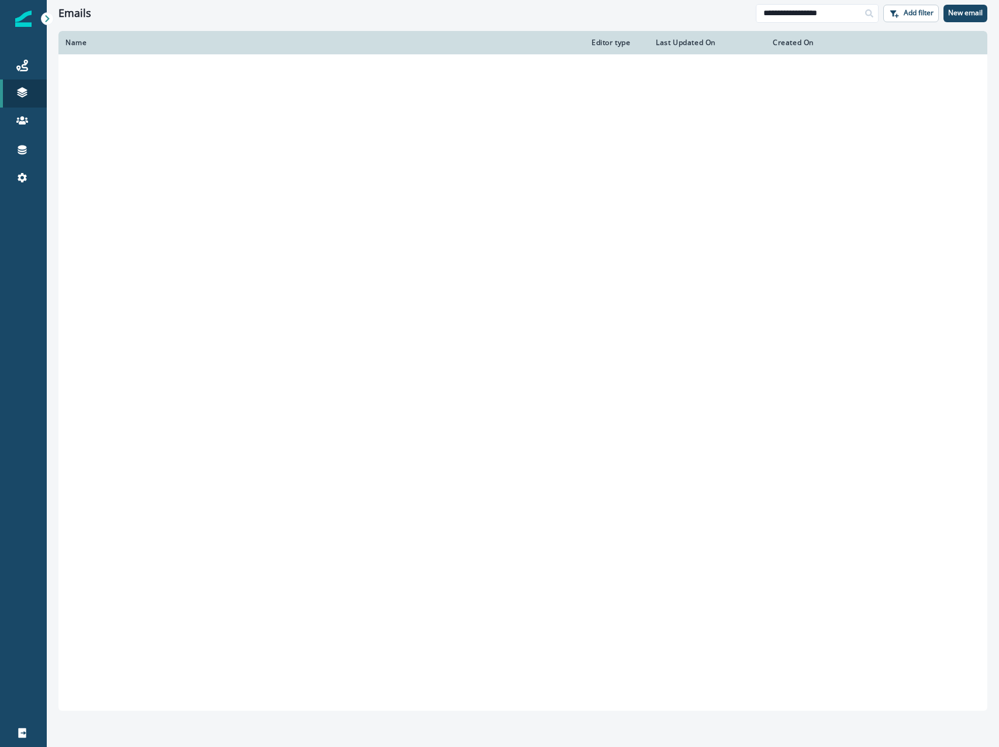
click at [692, 27] on div "Clear" at bounding box center [523, 28] width 952 height 5
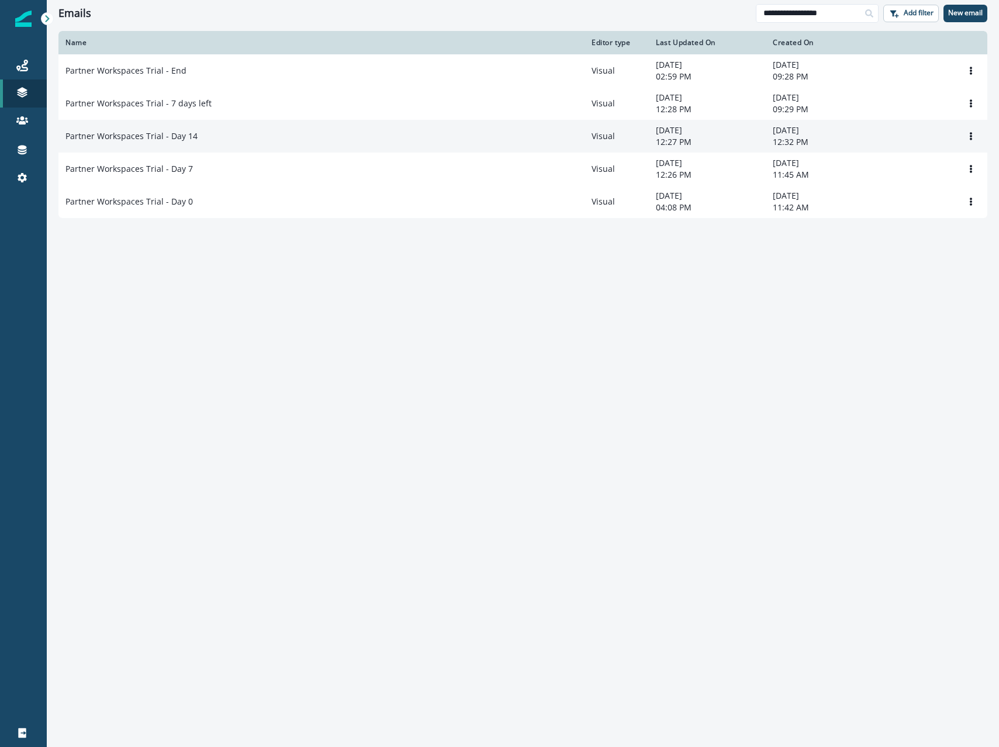
click at [198, 148] on td "Partner Workspaces Trial - Day 14" at bounding box center [321, 136] width 526 height 33
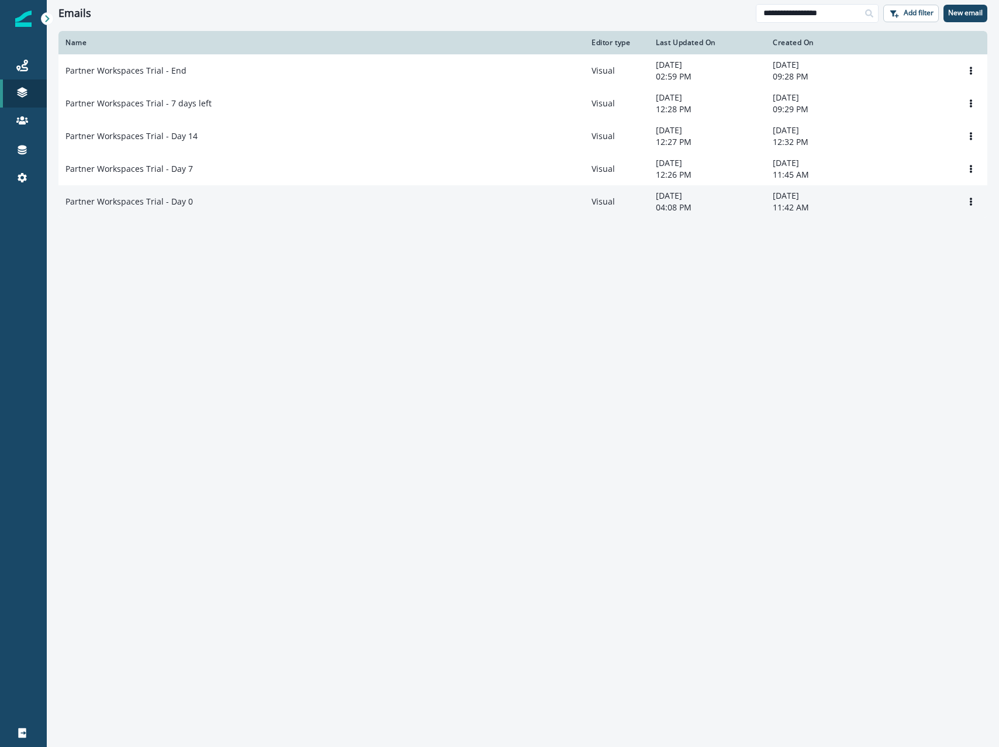
click at [222, 207] on div "Partner Workspaces Trial - Day 0" at bounding box center [321, 202] width 512 height 12
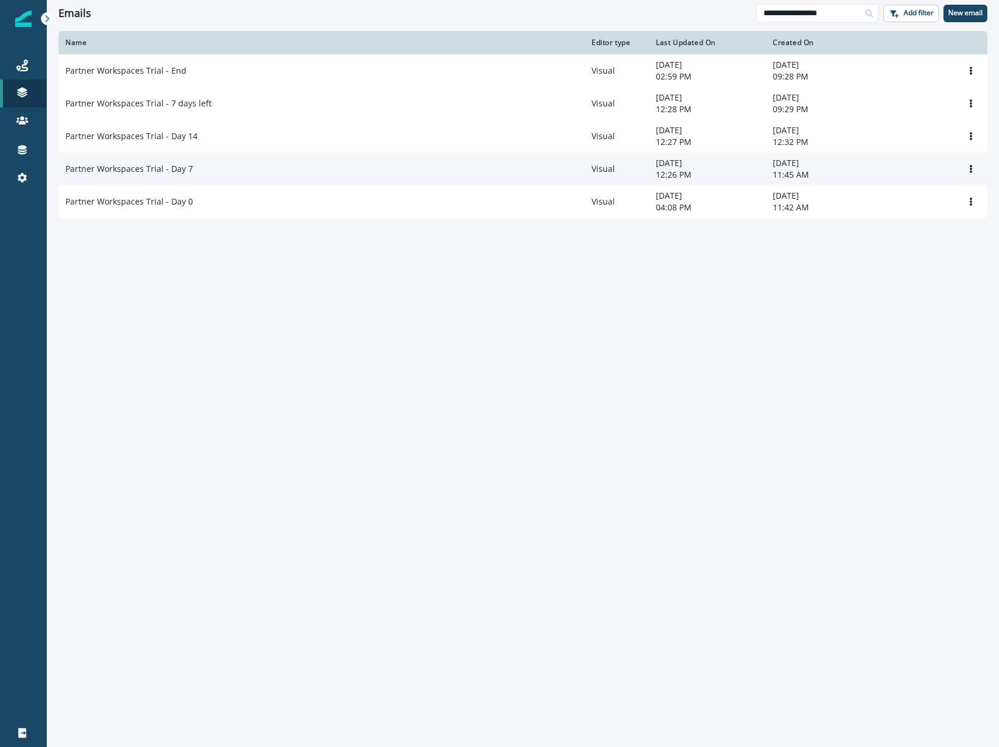
click at [167, 183] on td "Partner Workspaces Trial - Day 7" at bounding box center [321, 169] width 526 height 33
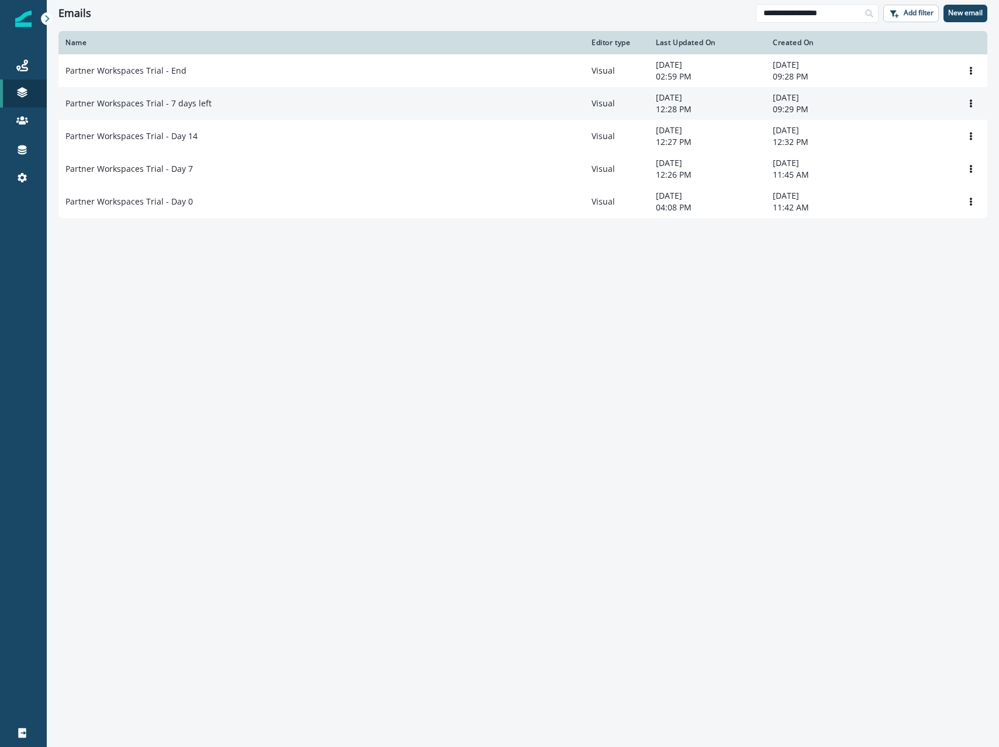
click at [210, 102] on div "Partner Workspaces Trial - 7 days left" at bounding box center [321, 104] width 512 height 12
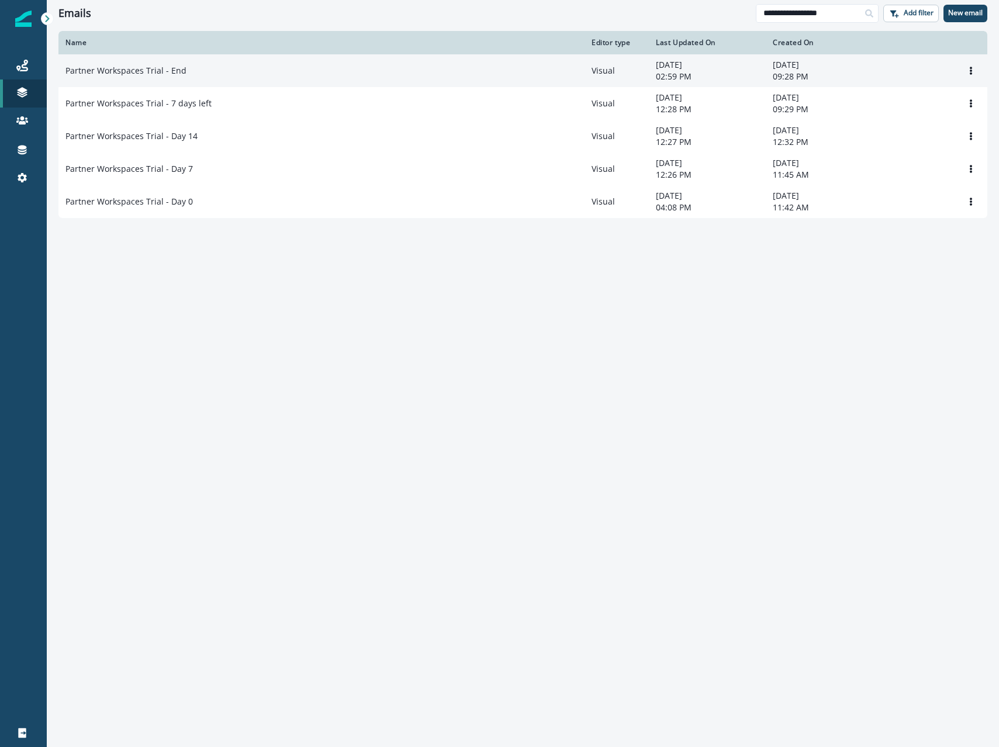
click at [282, 74] on div "Partner Workspaces Trial - End" at bounding box center [321, 71] width 512 height 12
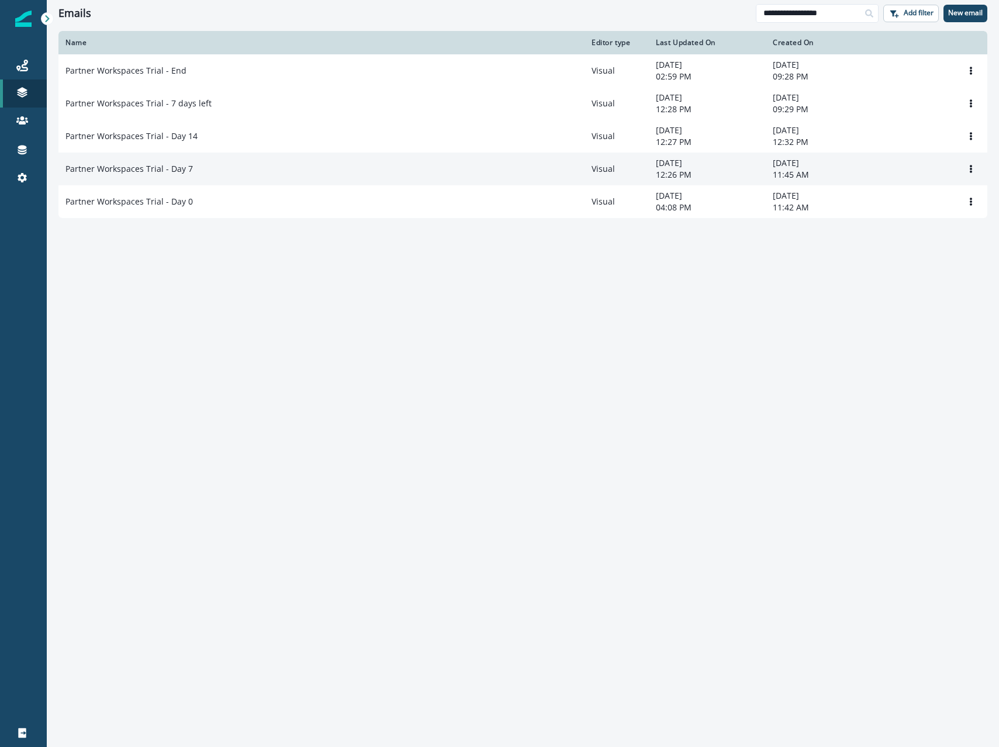
click at [170, 172] on p "Partner Workspaces Trial - Day 7" at bounding box center [128, 169] width 127 height 12
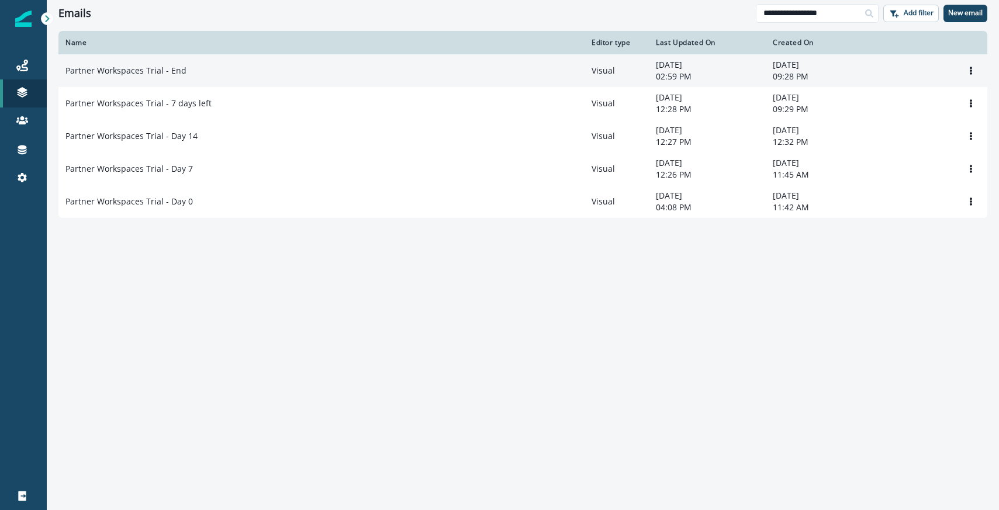
click at [222, 68] on div "Partner Workspaces Trial - End" at bounding box center [321, 71] width 512 height 12
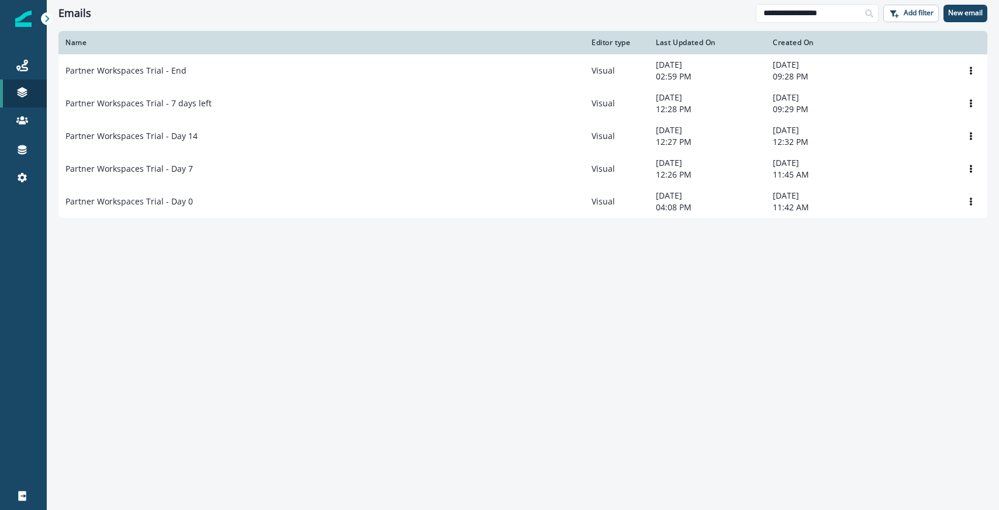
click at [316, 24] on div "**********" at bounding box center [523, 13] width 952 height 26
click at [806, 16] on input "**********" at bounding box center [817, 13] width 123 height 19
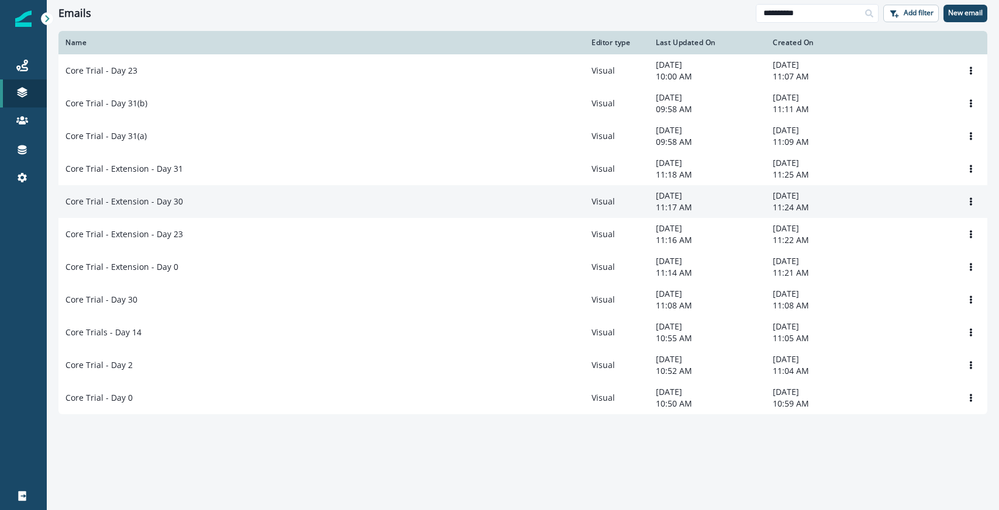
click at [209, 202] on div "Core Trial - Extension - Day 30" at bounding box center [321, 202] width 512 height 12
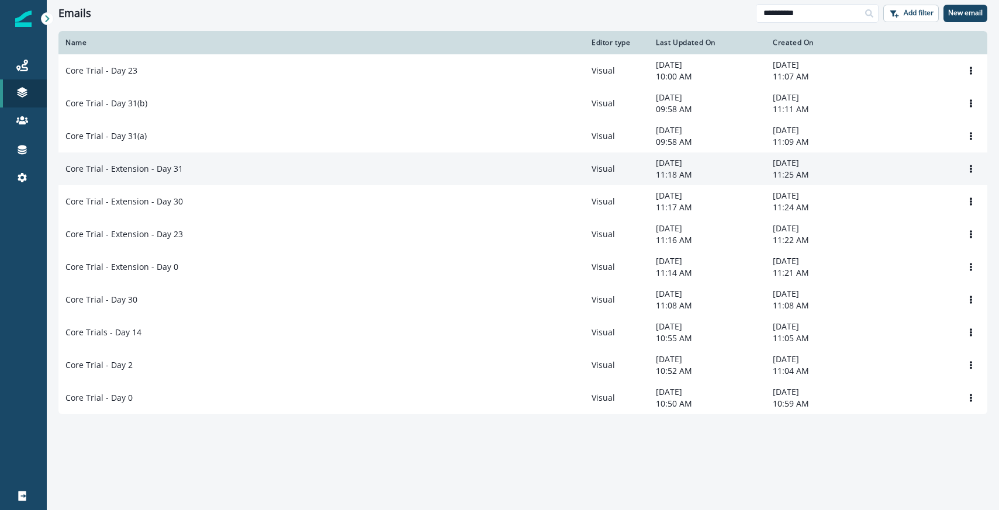
click at [183, 173] on div "Core Trial - Extension - Day 31" at bounding box center [321, 169] width 512 height 12
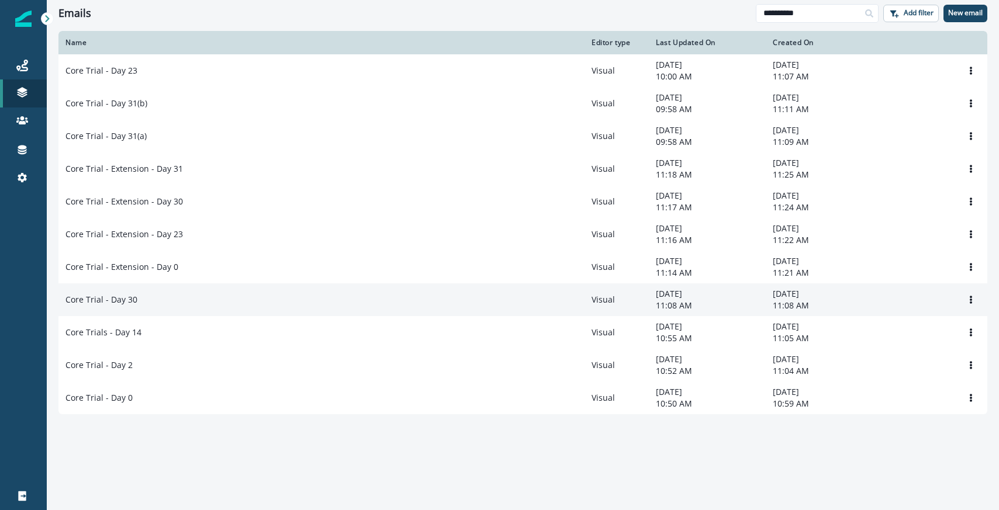
click at [184, 298] on div "Core Trial - Day 30" at bounding box center [321, 300] width 512 height 12
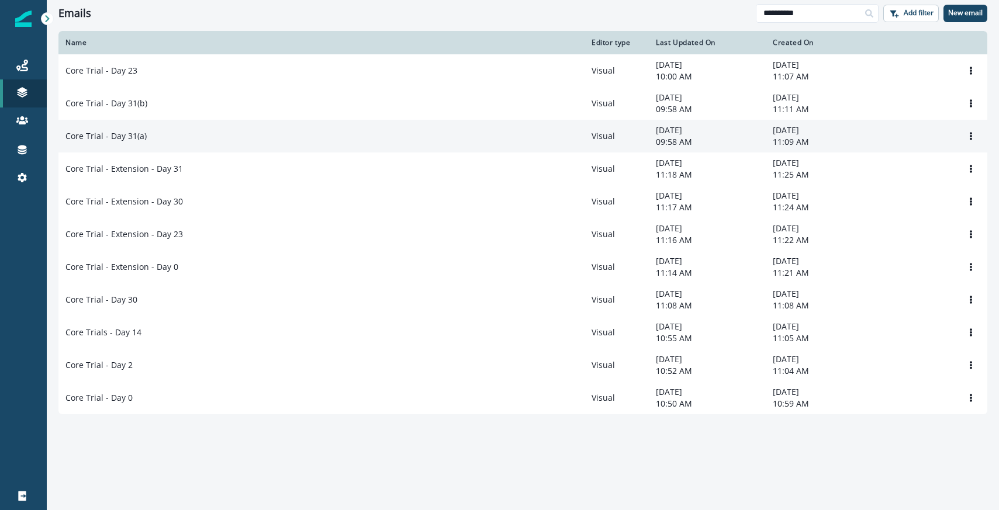
click at [155, 141] on div "Core Trial - Day 31(a)" at bounding box center [321, 136] width 512 height 12
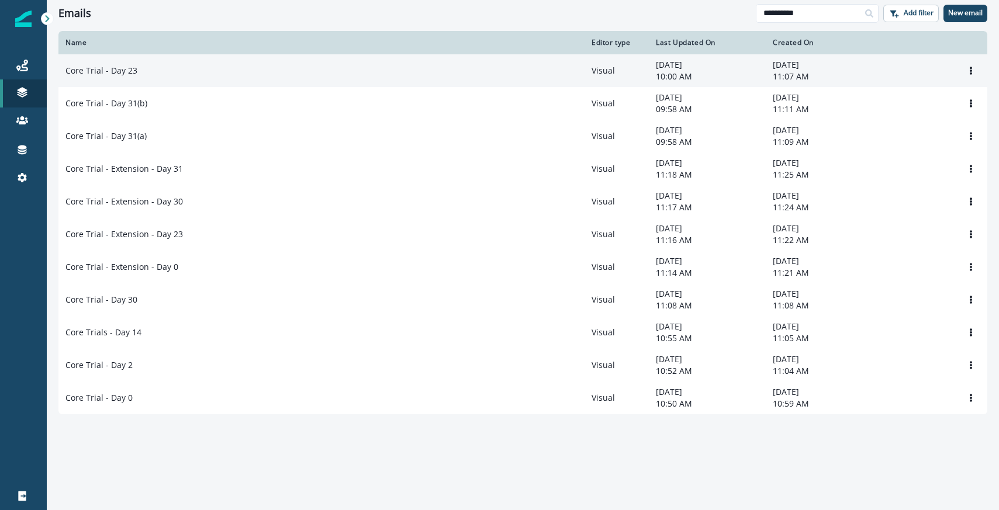
click at [118, 75] on p "Core Trial - Day 23" at bounding box center [101, 71] width 72 height 12
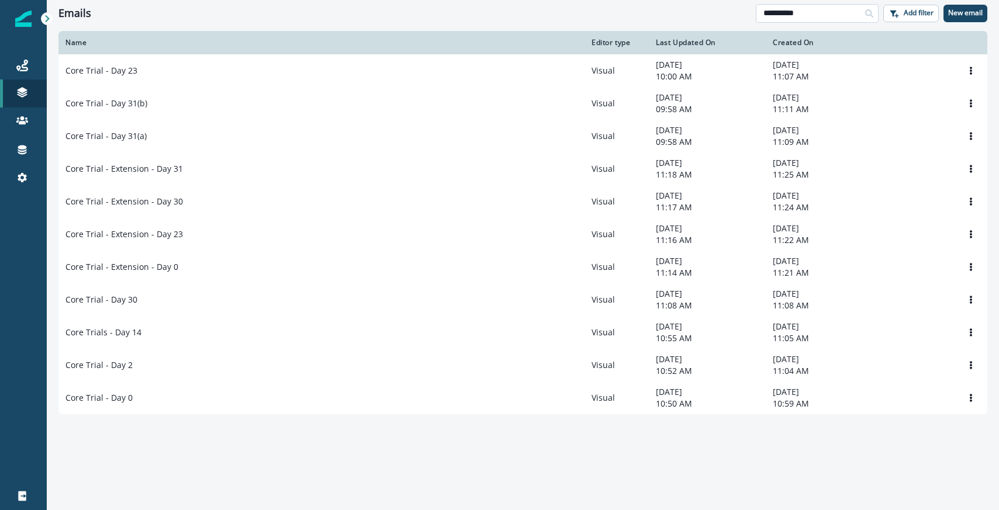
click at [781, 15] on input "**********" at bounding box center [817, 13] width 123 height 19
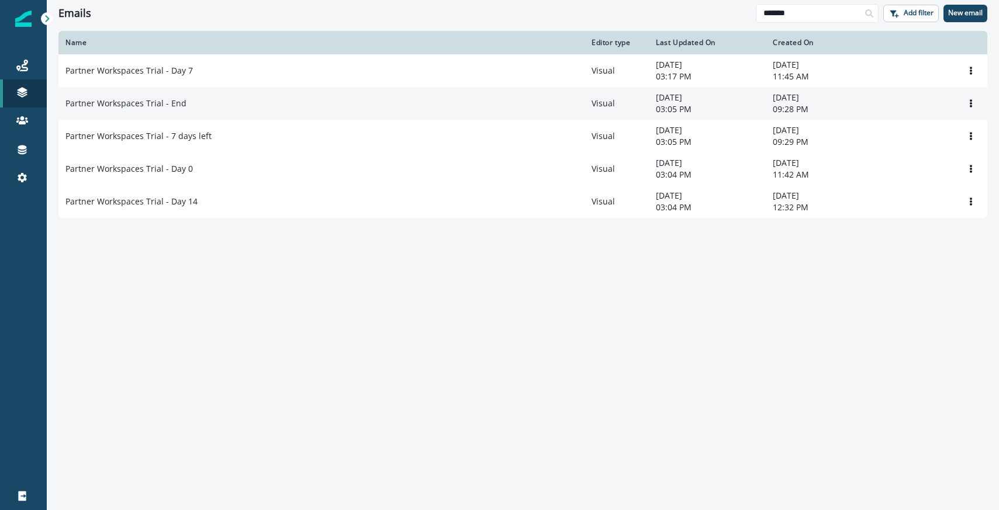
type input "*******"
click at [203, 101] on div "Partner Workspaces Trial - End" at bounding box center [321, 104] width 512 height 12
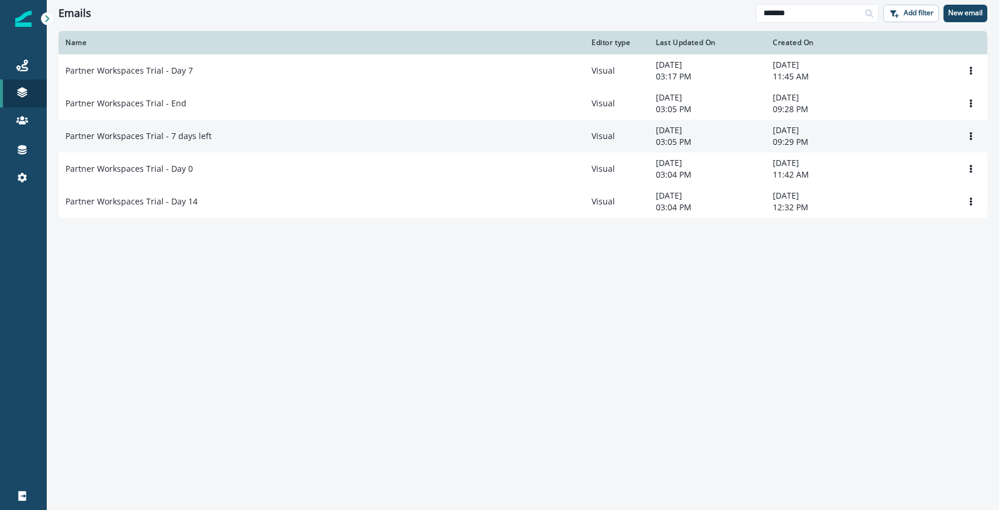
click at [159, 138] on p "Partner Workspaces Trial - 7 days left" at bounding box center [138, 136] width 146 height 12
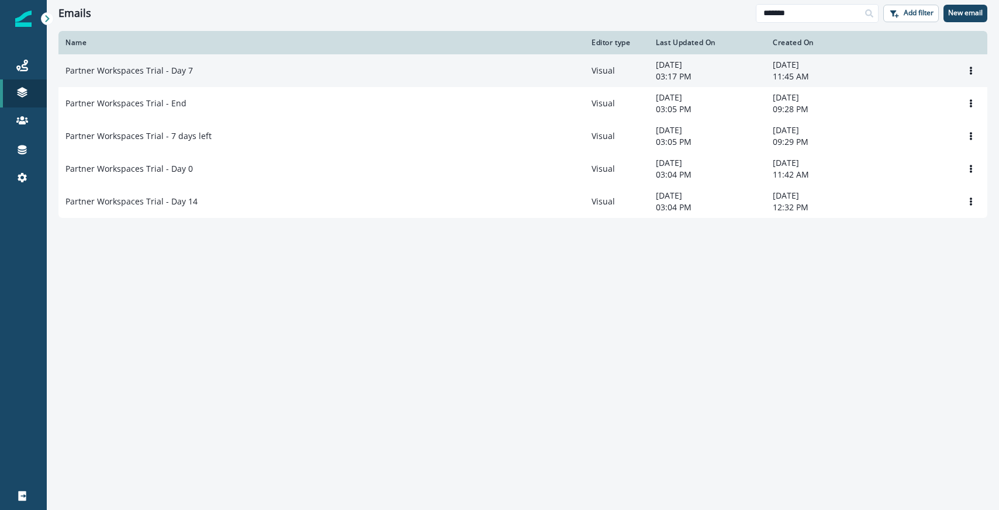
click at [323, 71] on div "Partner Workspaces Trial - Day 7" at bounding box center [321, 71] width 512 height 12
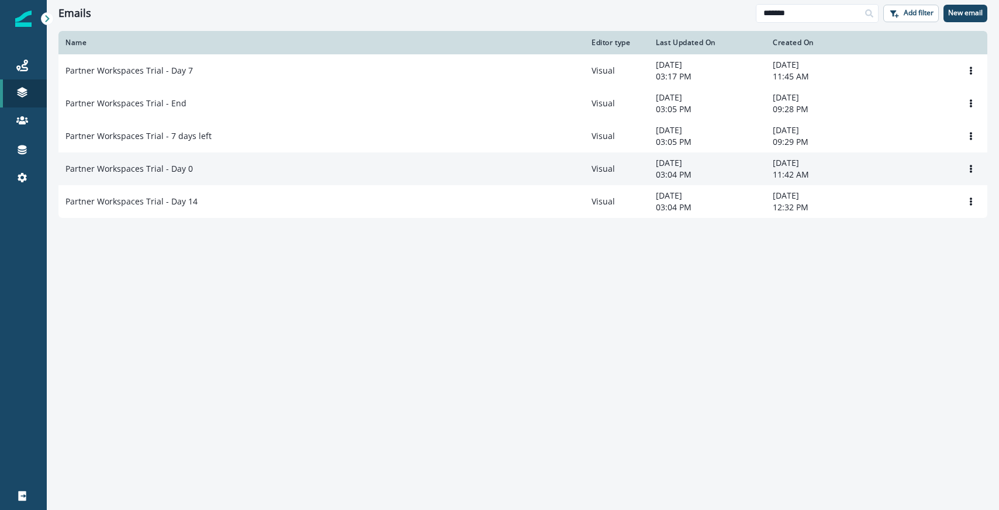
click at [222, 159] on td "Partner Workspaces Trial - Day 0" at bounding box center [321, 169] width 526 height 33
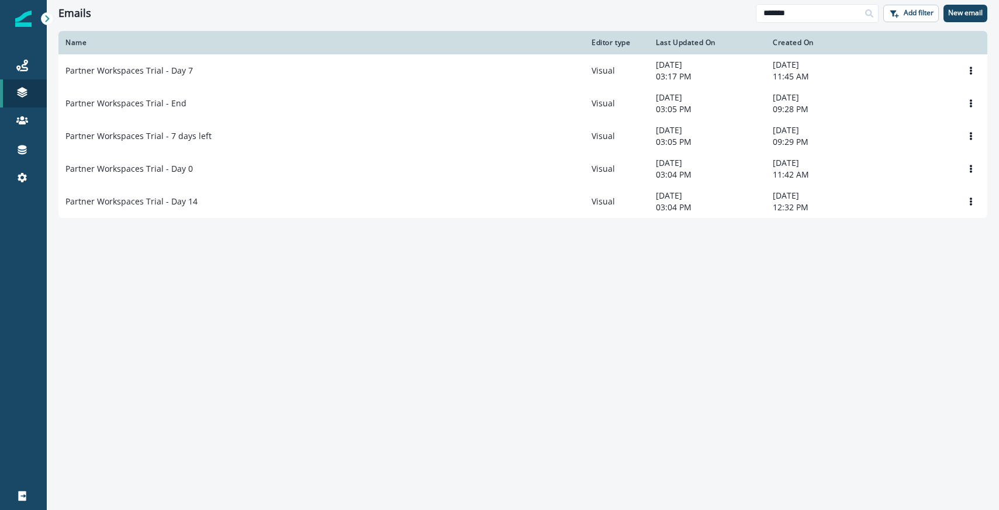
click at [348, 22] on div "Emails ******* Add filter New email" at bounding box center [523, 13] width 952 height 26
click at [281, 18] on div "Emails" at bounding box center [406, 13] width 697 height 13
click at [414, 4] on div "Emails ******* Add filter New email" at bounding box center [523, 13] width 952 height 26
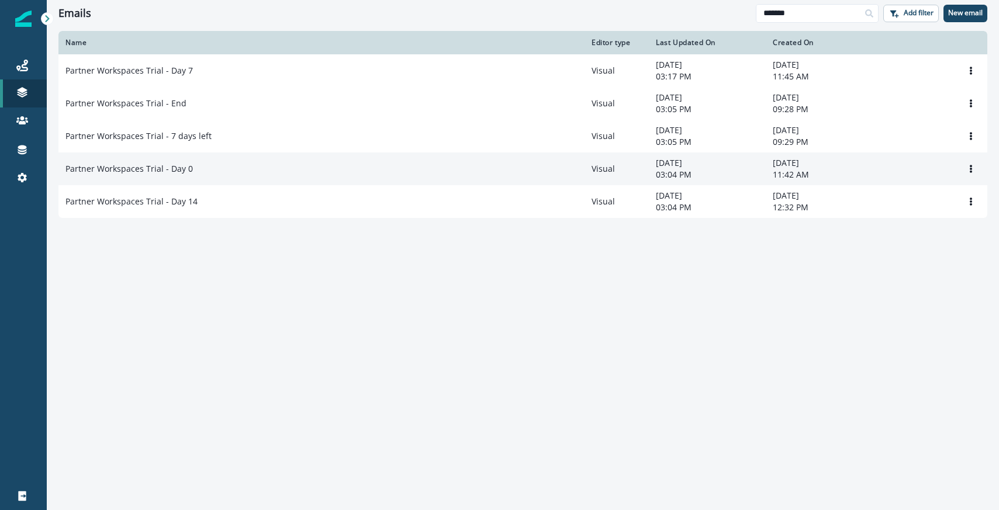
click at [168, 170] on p "Partner Workspaces Trial - Day 0" at bounding box center [128, 169] width 127 height 12
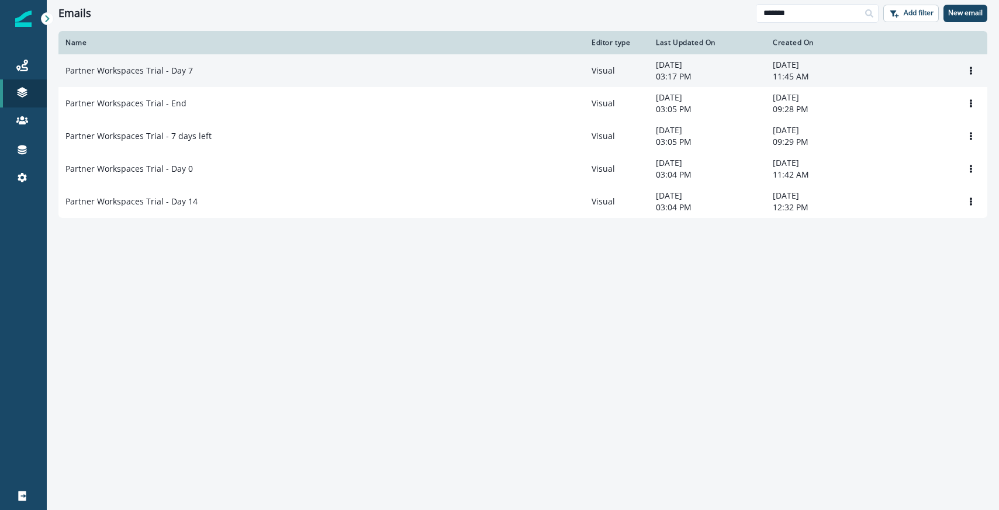
click at [181, 76] on p "Partner Workspaces Trial - Day 7" at bounding box center [128, 71] width 127 height 12
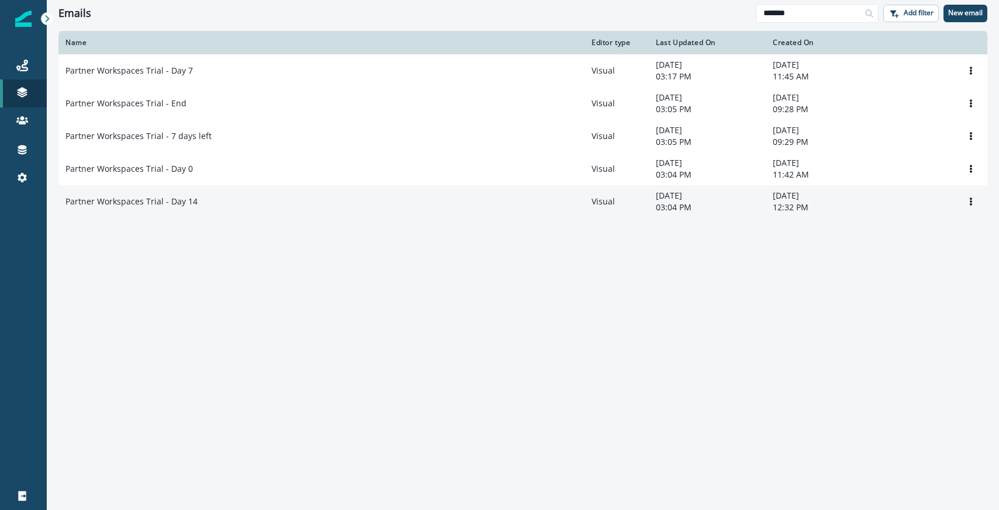
click at [184, 210] on td "Partner Workspaces Trial - Day 14" at bounding box center [321, 201] width 526 height 33
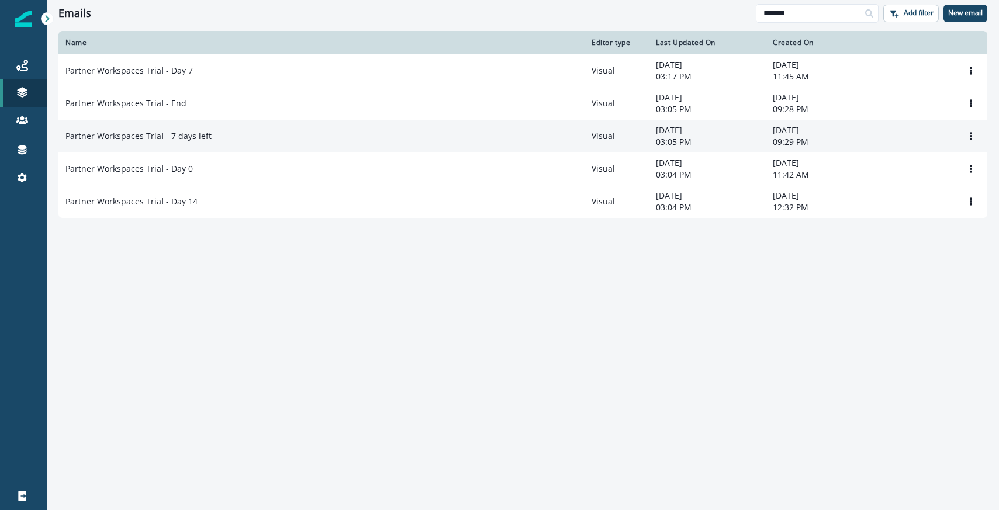
click at [185, 138] on p "Partner Workspaces Trial - 7 days left" at bounding box center [138, 136] width 146 height 12
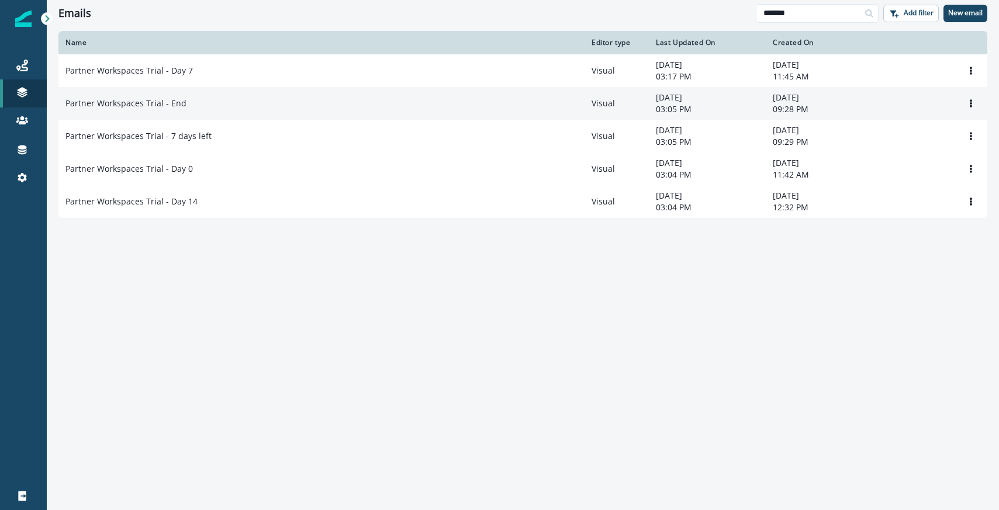
click at [179, 99] on p "Partner Workspaces Trial - End" at bounding box center [125, 104] width 121 height 12
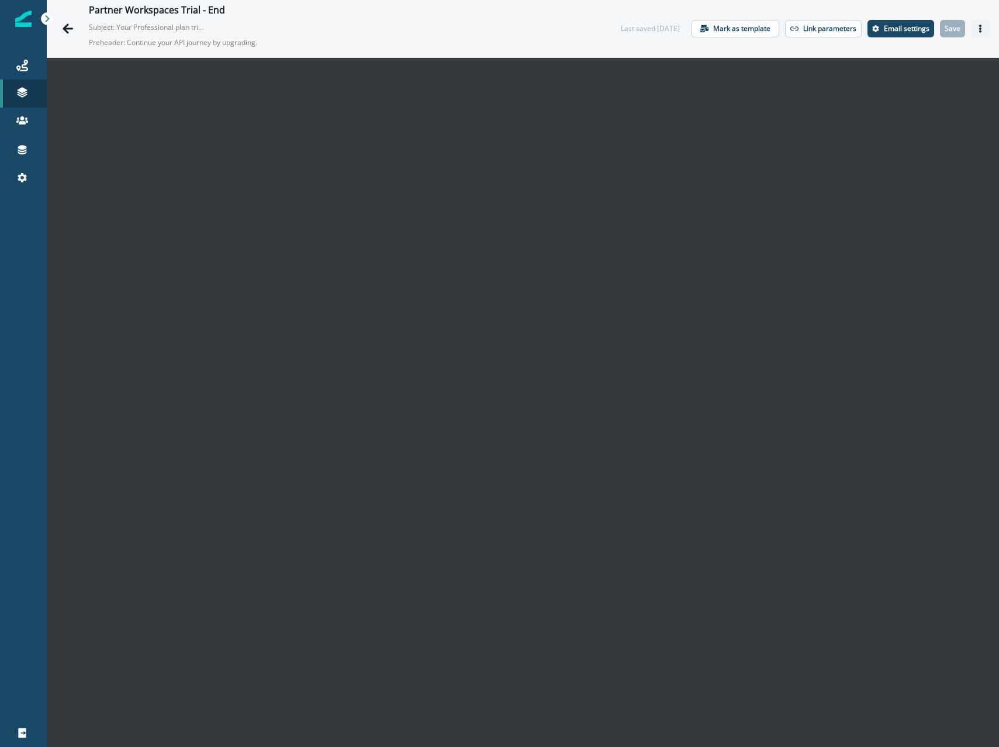
click at [982, 23] on button "Actions" at bounding box center [980, 29] width 19 height 18
click at [954, 32] on p "Save" at bounding box center [952, 29] width 16 height 8
click at [898, 25] on p "Email settings" at bounding box center [907, 29] width 46 height 8
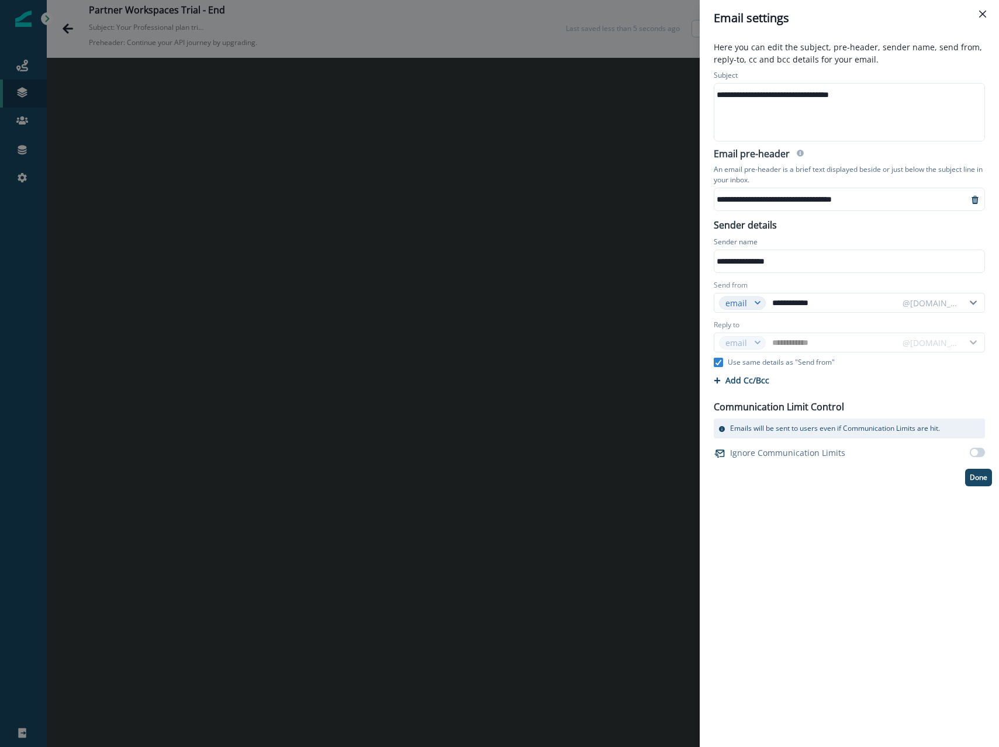
click at [574, 315] on div "**********" at bounding box center [499, 373] width 999 height 747
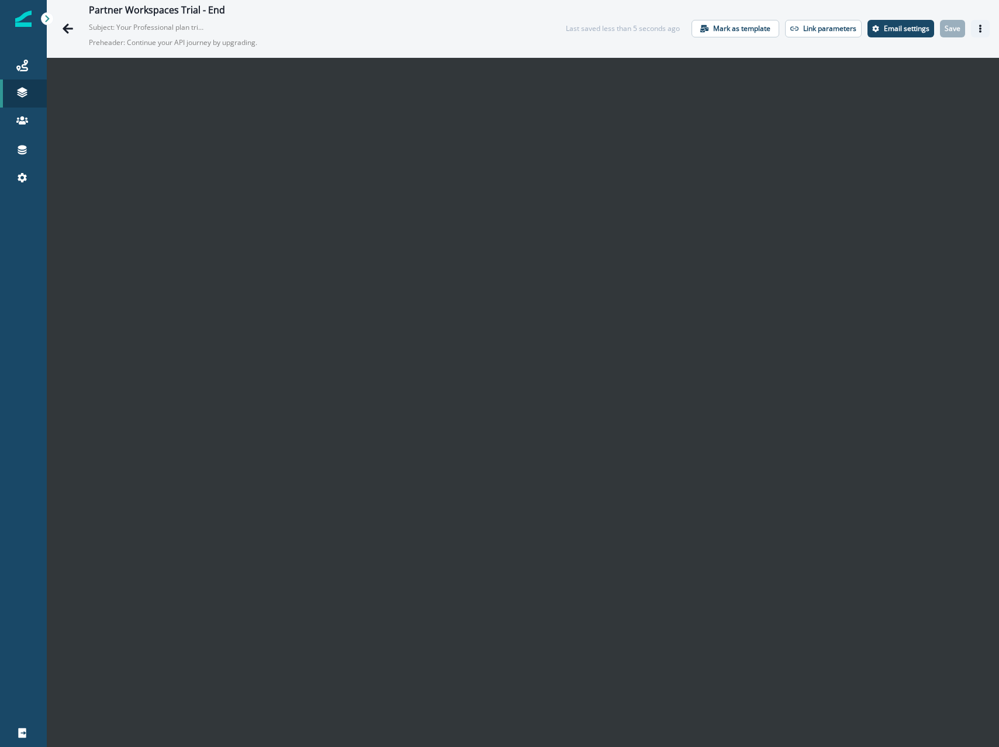
click at [980, 32] on icon "Actions" at bounding box center [980, 29] width 2 height 8
click at [922, 94] on button "Send test email" at bounding box center [924, 99] width 130 height 21
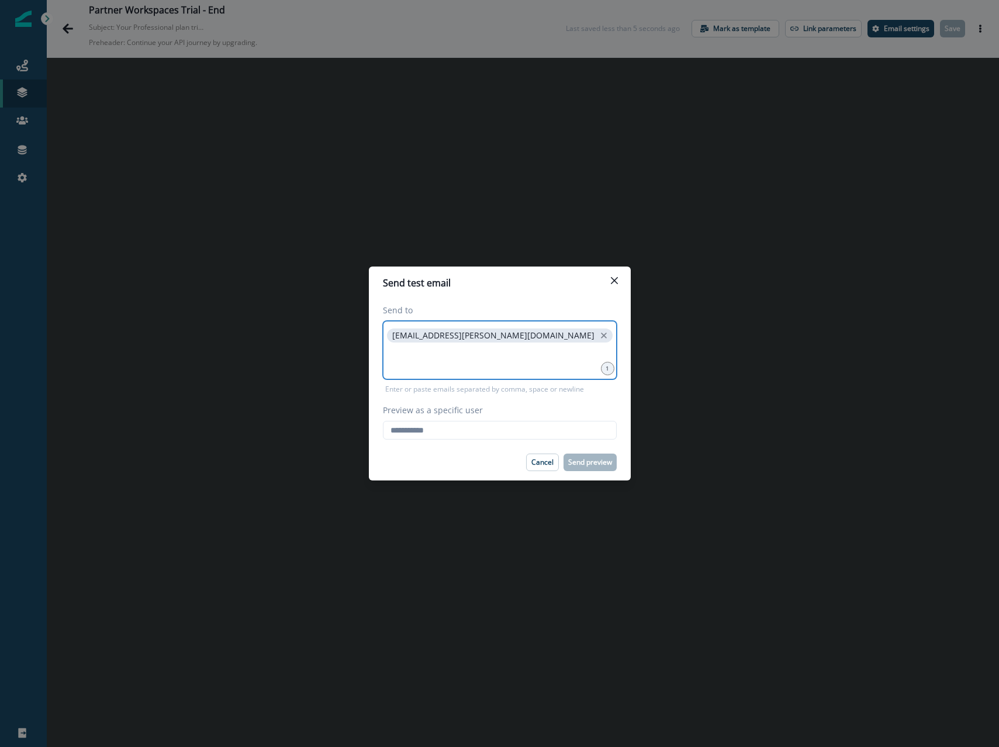
click at [534, 358] on input at bounding box center [500, 359] width 230 height 23
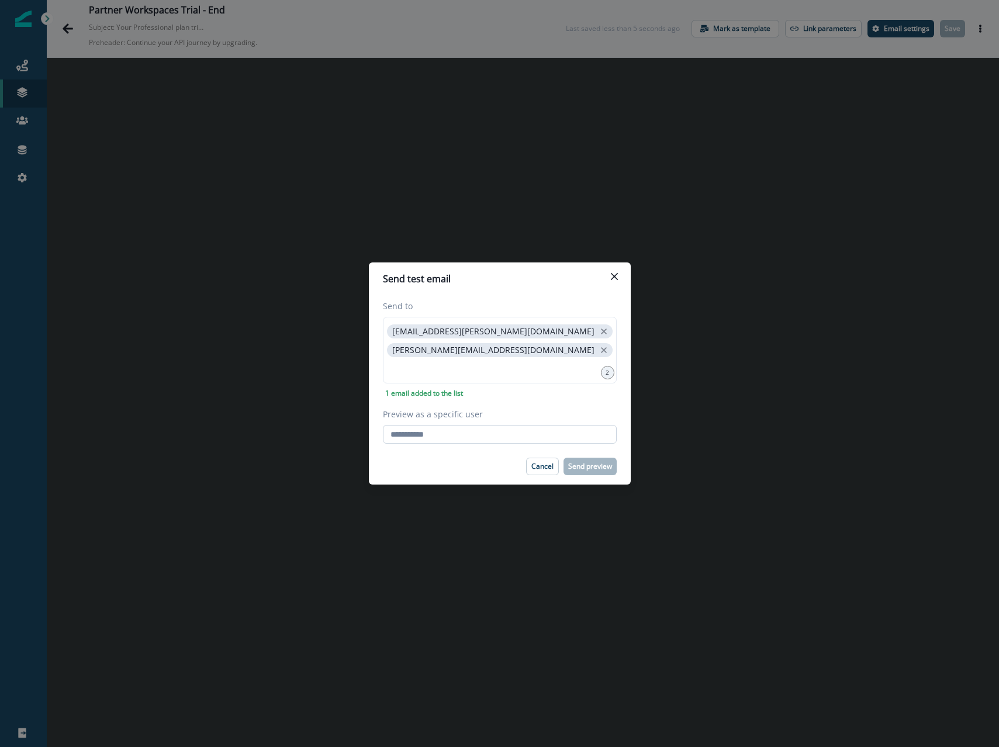
click at [470, 437] on input "Preview as a specific user" at bounding box center [500, 434] width 234 height 19
type input "**********"
click at [505, 410] on label "Preview as a specific user" at bounding box center [496, 414] width 227 height 12
click at [505, 425] on input "**********" at bounding box center [500, 434] width 234 height 19
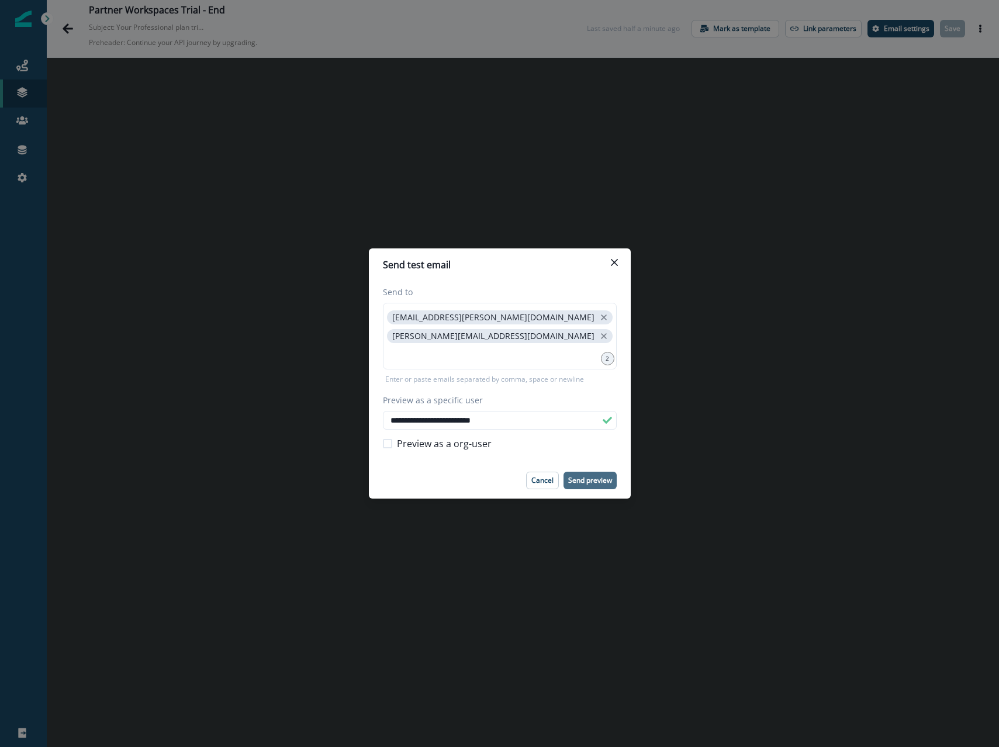
click at [581, 474] on button "Send preview" at bounding box center [589, 481] width 53 height 18
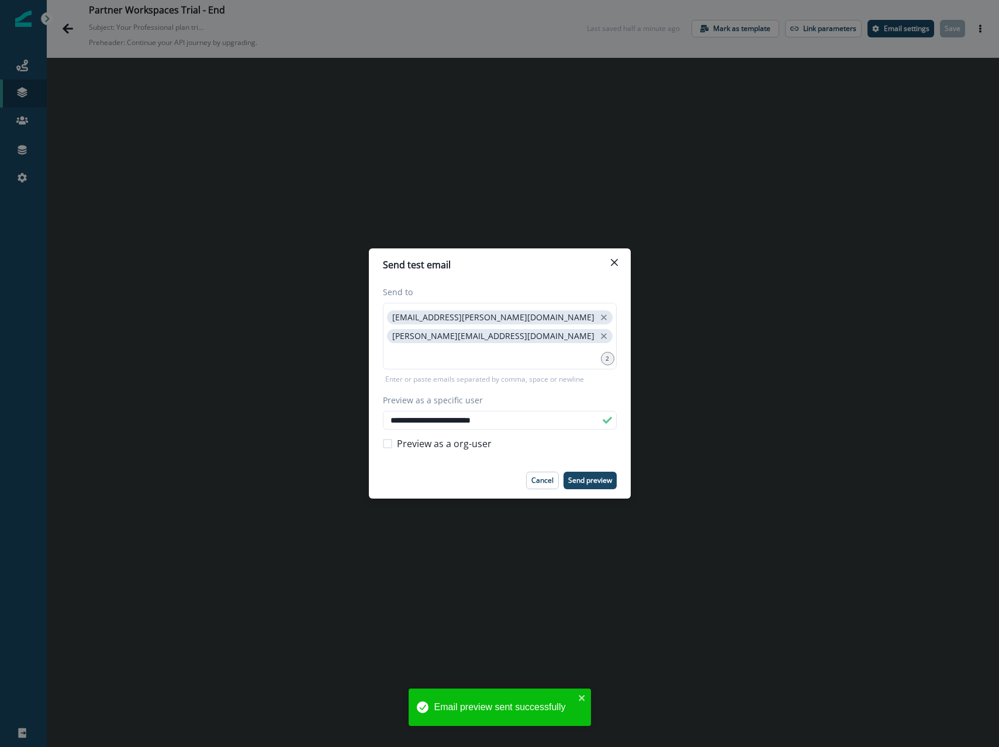
click at [605, 221] on div "**********" at bounding box center [499, 373] width 999 height 747
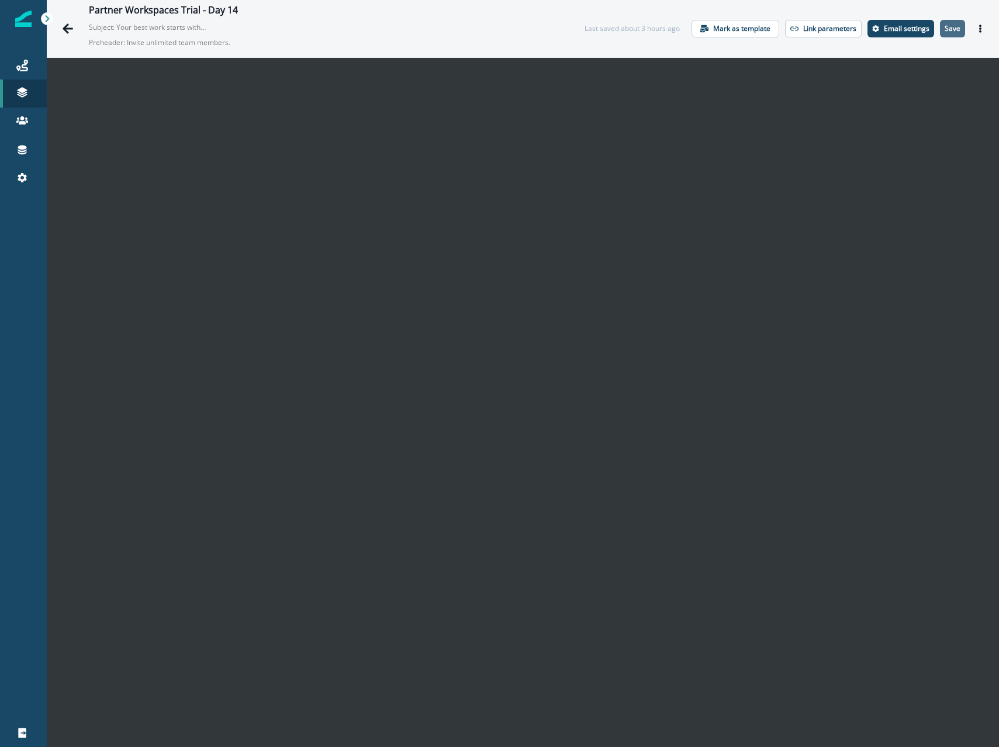
click at [960, 22] on button "Save" at bounding box center [952, 29] width 25 height 18
click at [961, 29] on button "Save" at bounding box center [952, 29] width 25 height 18
click at [943, 25] on button "Save" at bounding box center [952, 29] width 25 height 18
click at [947, 30] on p "Save" at bounding box center [952, 29] width 16 height 8
click at [952, 31] on p "Save" at bounding box center [952, 29] width 16 height 8
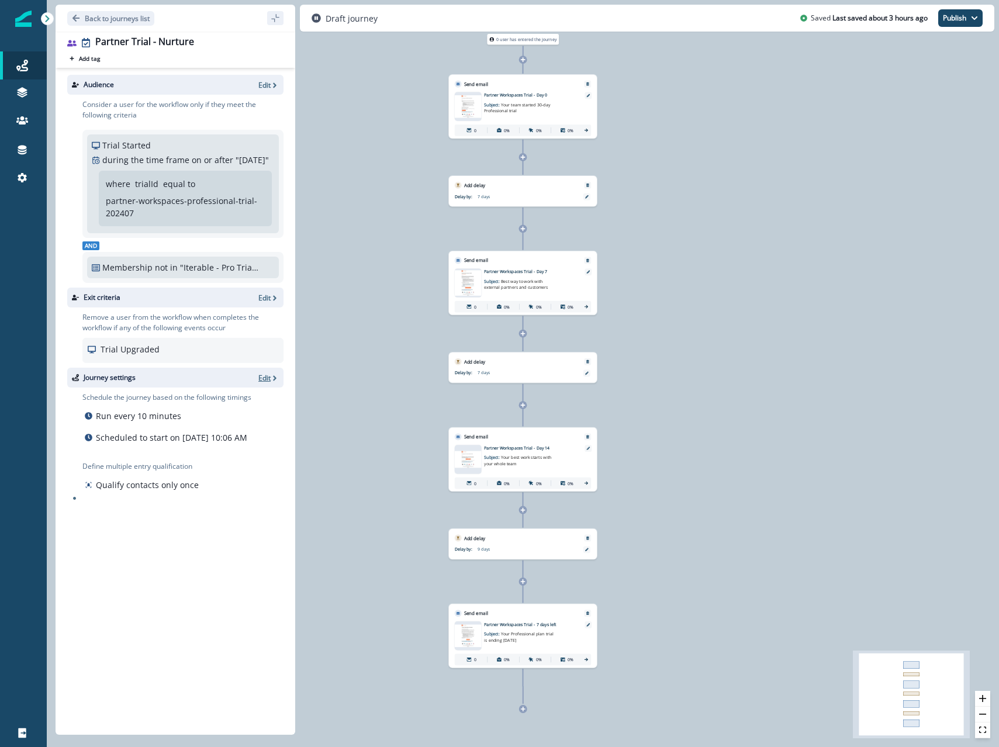
click at [271, 382] on icon "button" at bounding box center [275, 378] width 8 height 8
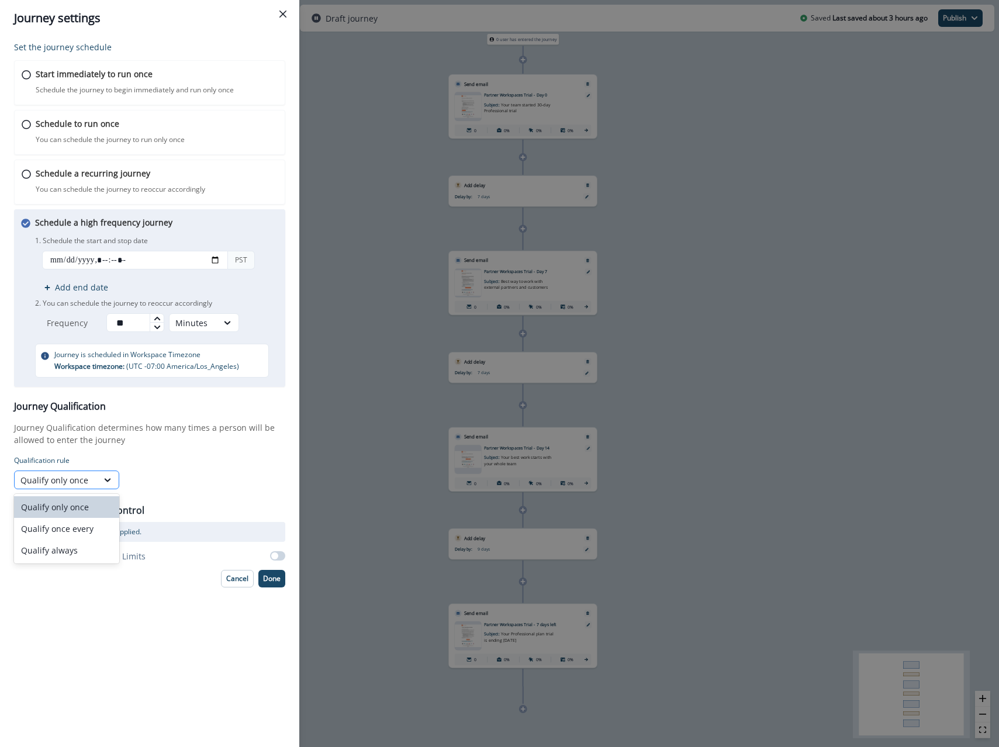
click at [93, 474] on div "Qualify only once" at bounding box center [56, 480] width 83 height 15
click at [81, 536] on div "Qualify once every" at bounding box center [66, 529] width 105 height 22
click at [136, 482] on input "text" at bounding box center [150, 479] width 53 height 19
type input "*"
click at [217, 470] on div "Select" at bounding box center [213, 479] width 64 height 19
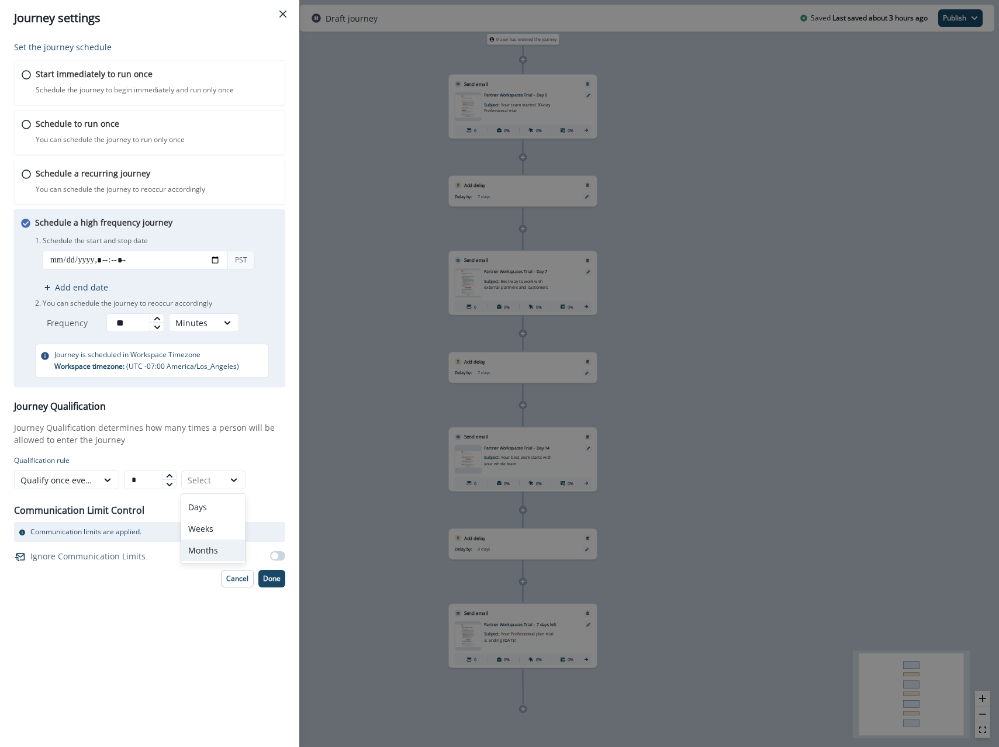
click at [202, 543] on div "Months" at bounding box center [213, 550] width 64 height 22
click at [259, 570] on button "Done" at bounding box center [271, 579] width 27 height 18
click at [290, 586] on div "Set the journey schedule Start immediately to run once Schedule the journey to …" at bounding box center [149, 391] width 299 height 711
click at [282, 581] on button "Done" at bounding box center [271, 579] width 27 height 18
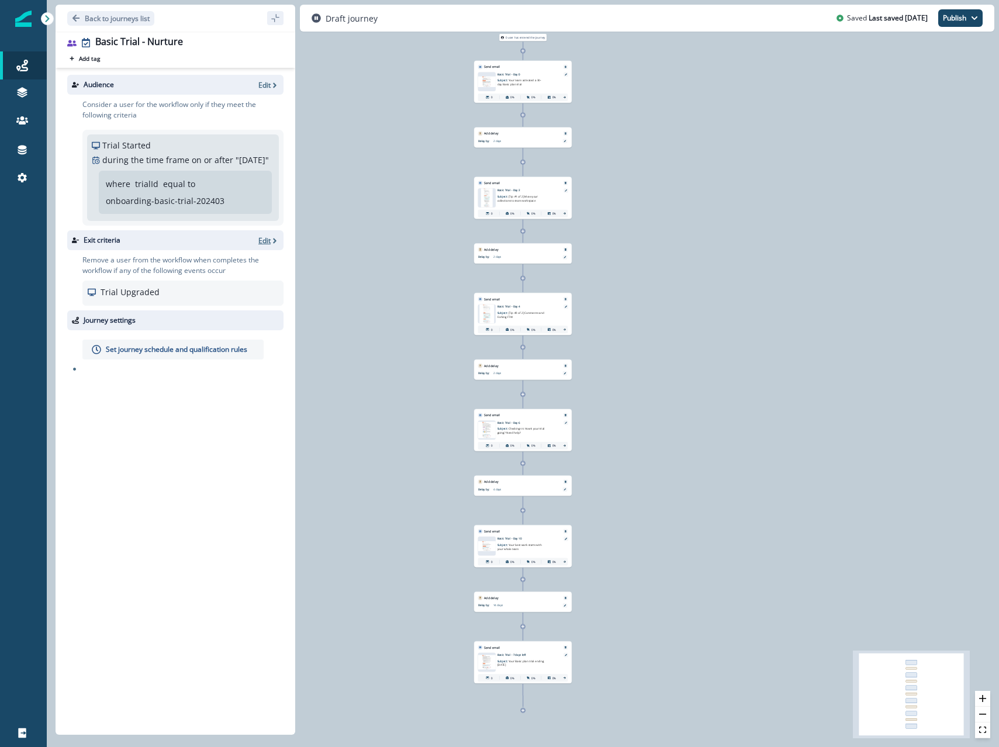
click at [265, 245] on p "Edit" at bounding box center [264, 241] width 12 height 10
click at [126, 355] on p "Set journey schedule and qualification rules" at bounding box center [176, 349] width 141 height 11
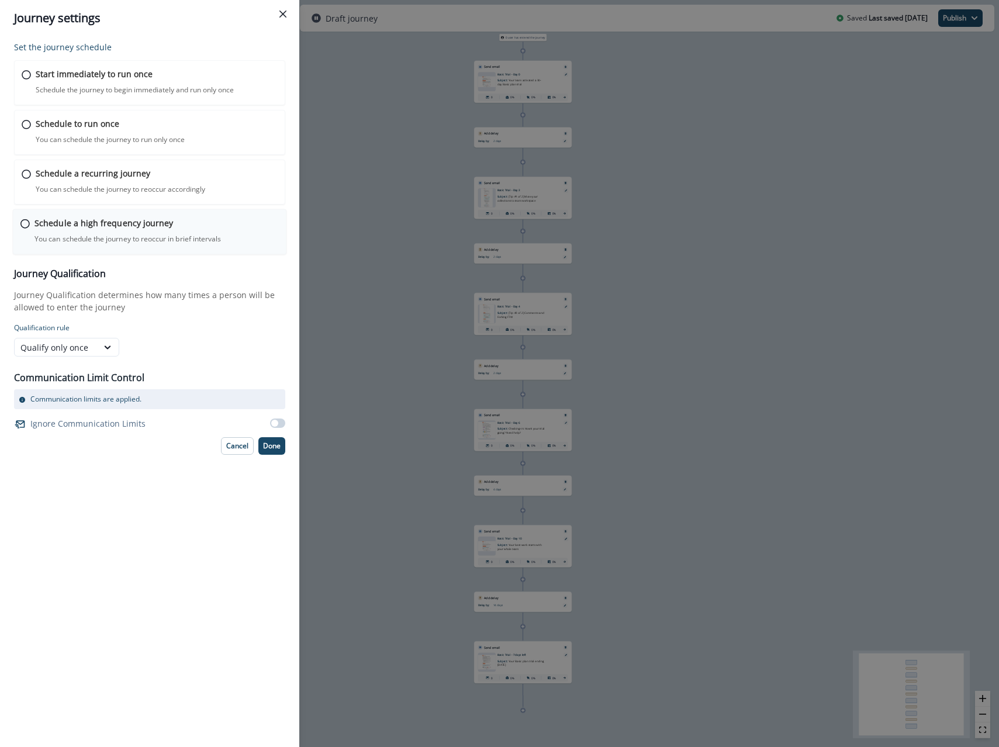
click at [86, 223] on p "Schedule a high frequency journey" at bounding box center [103, 223] width 138 height 12
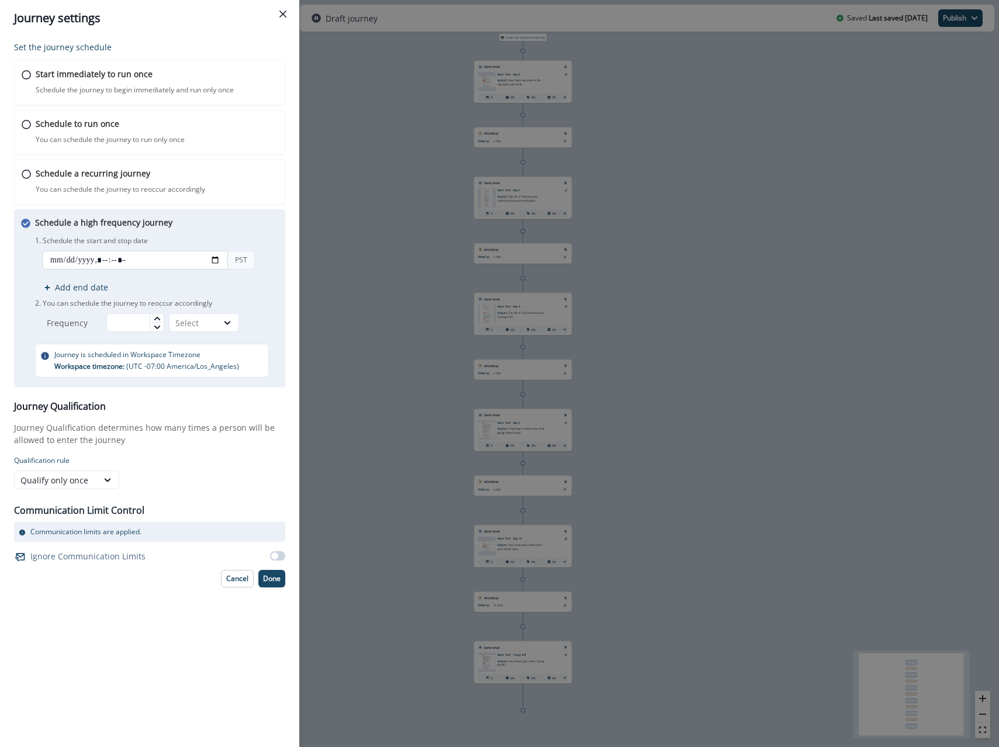
click at [213, 254] on input "datetime-local" at bounding box center [135, 260] width 186 height 19
click at [213, 265] on input "datetime-local" at bounding box center [135, 260] width 186 height 19
type input "**********"
click at [255, 220] on div "Schedule a high frequency journey You can schedule the journey to reoccur in br…" at bounding box center [156, 296] width 243 height 161
click at [120, 324] on input "text" at bounding box center [135, 322] width 58 height 19
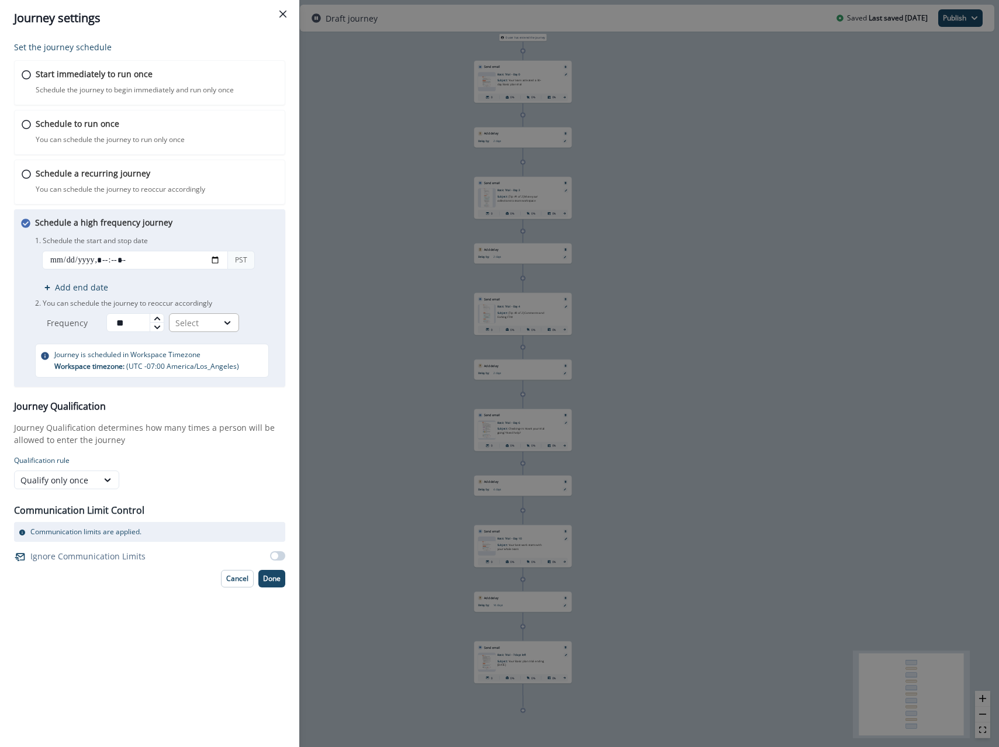
type input "**"
click at [197, 316] on div "Select" at bounding box center [193, 323] width 48 height 15
click at [195, 346] on div "Minutes" at bounding box center [206, 350] width 70 height 22
click at [110, 483] on icon at bounding box center [107, 480] width 11 height 12
click at [81, 529] on div "Qualify once every" at bounding box center [66, 529] width 105 height 22
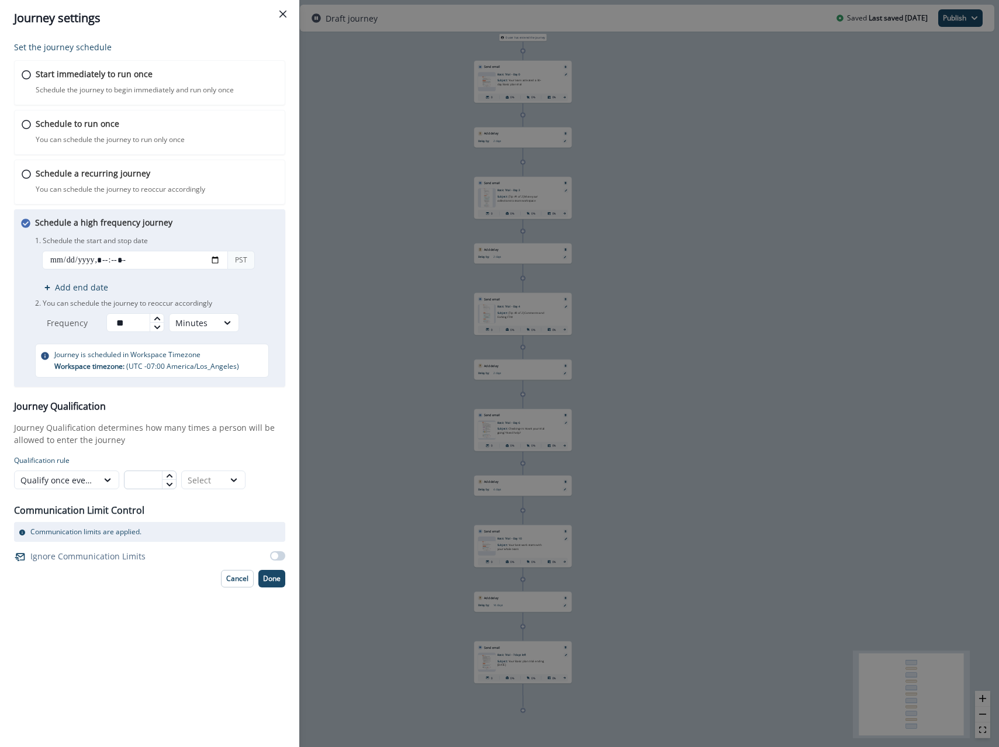
click at [144, 485] on input "text" at bounding box center [150, 479] width 53 height 19
type input "*"
click at [202, 478] on div "Select" at bounding box center [203, 480] width 30 height 12
click at [195, 549] on div "Months" at bounding box center [213, 550] width 64 height 22
click at [249, 460] on p "Qualification rule" at bounding box center [149, 460] width 271 height 11
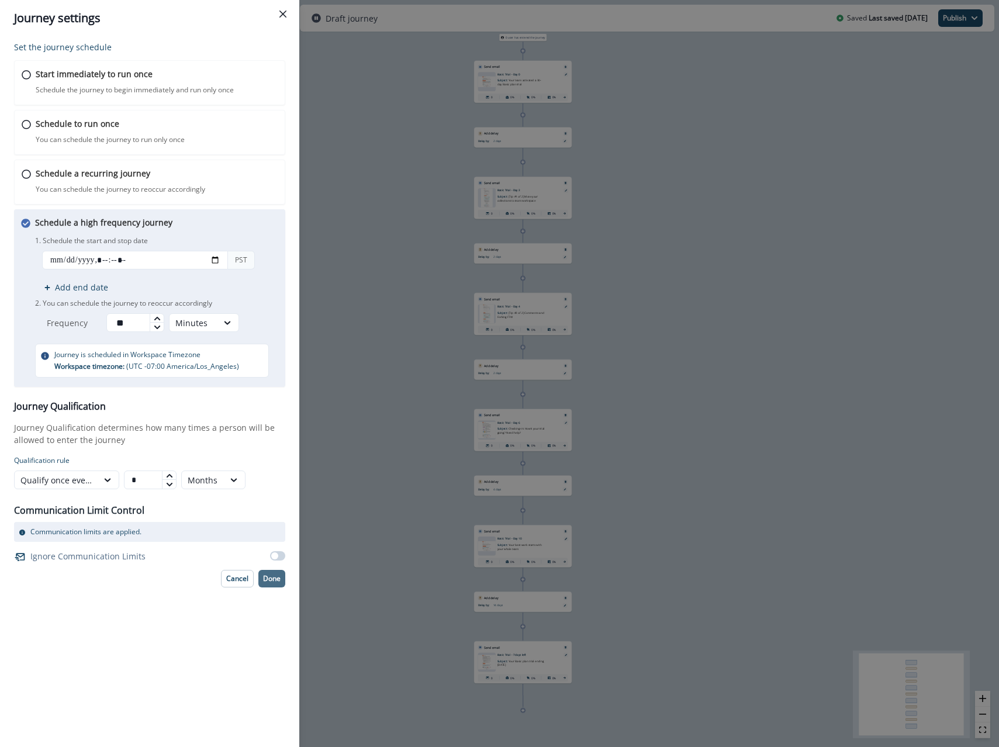
click at [265, 583] on p "Done" at bounding box center [272, 578] width 18 height 8
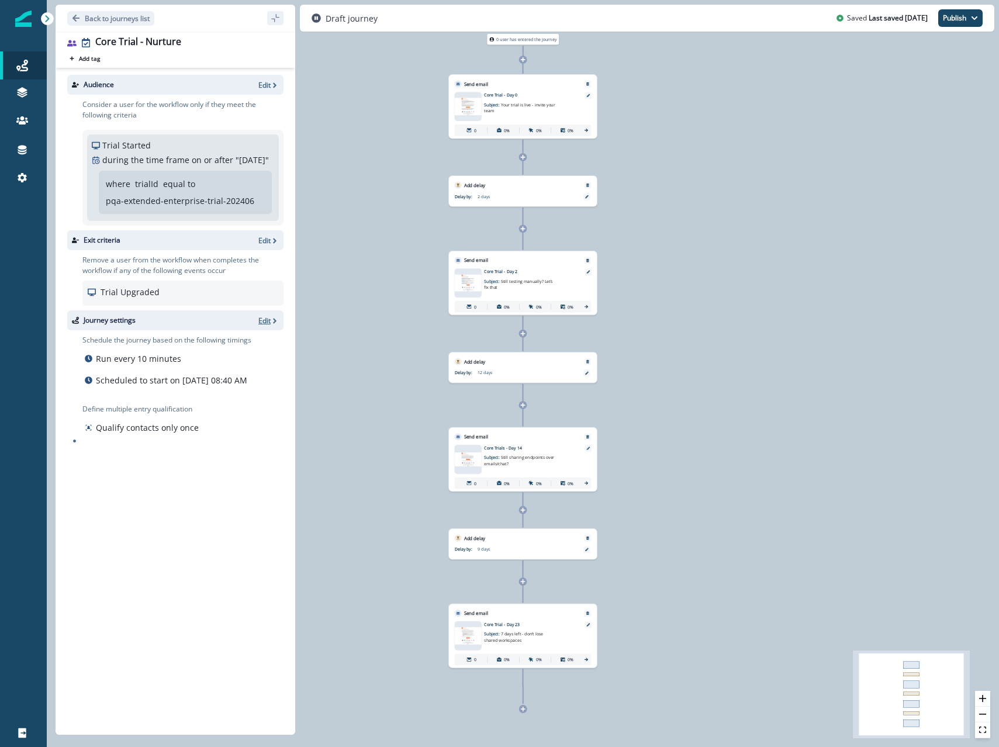
click at [264, 326] on p "Edit" at bounding box center [264, 321] width 12 height 10
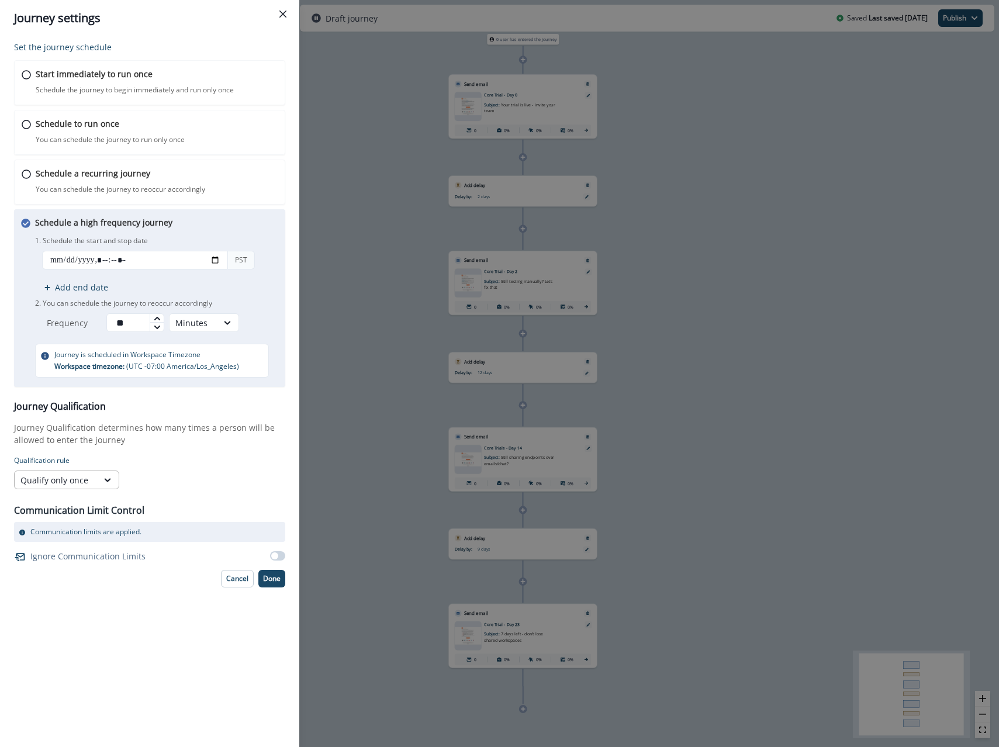
click at [94, 489] on div "Qualify only once" at bounding box center [66, 479] width 105 height 19
click at [88, 528] on div "Qualify once every" at bounding box center [66, 529] width 105 height 22
click at [122, 479] on div "option Qualify once every, selected. Qualify once every Select" at bounding box center [122, 479] width 217 height 19
click at [140, 480] on input "text" at bounding box center [150, 479] width 53 height 19
type input "*"
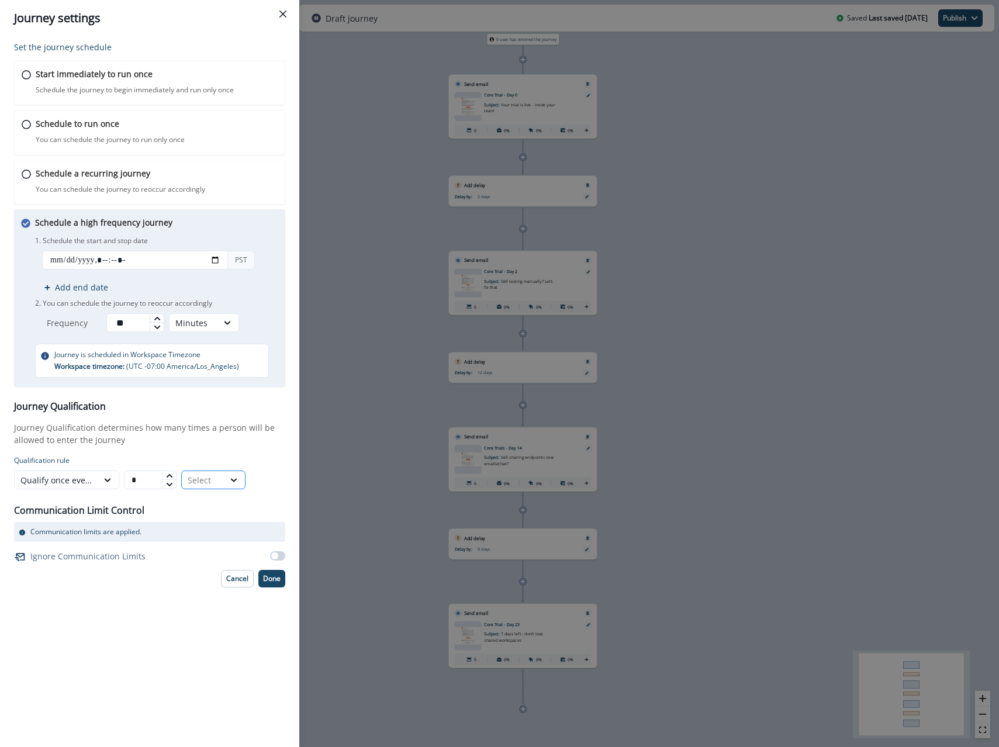
click at [210, 481] on div "Select" at bounding box center [203, 480] width 30 height 12
click at [202, 550] on div "Months" at bounding box center [213, 550] width 64 height 22
click at [264, 432] on p "Journey Qualification determines how many times a person will be allowed to ent…" at bounding box center [149, 433] width 271 height 25
click at [271, 574] on p "Done" at bounding box center [272, 578] width 18 height 8
click at [338, 425] on div "Journey settings Set the journey schedule Start immediately to run once Schedul…" at bounding box center [499, 373] width 999 height 747
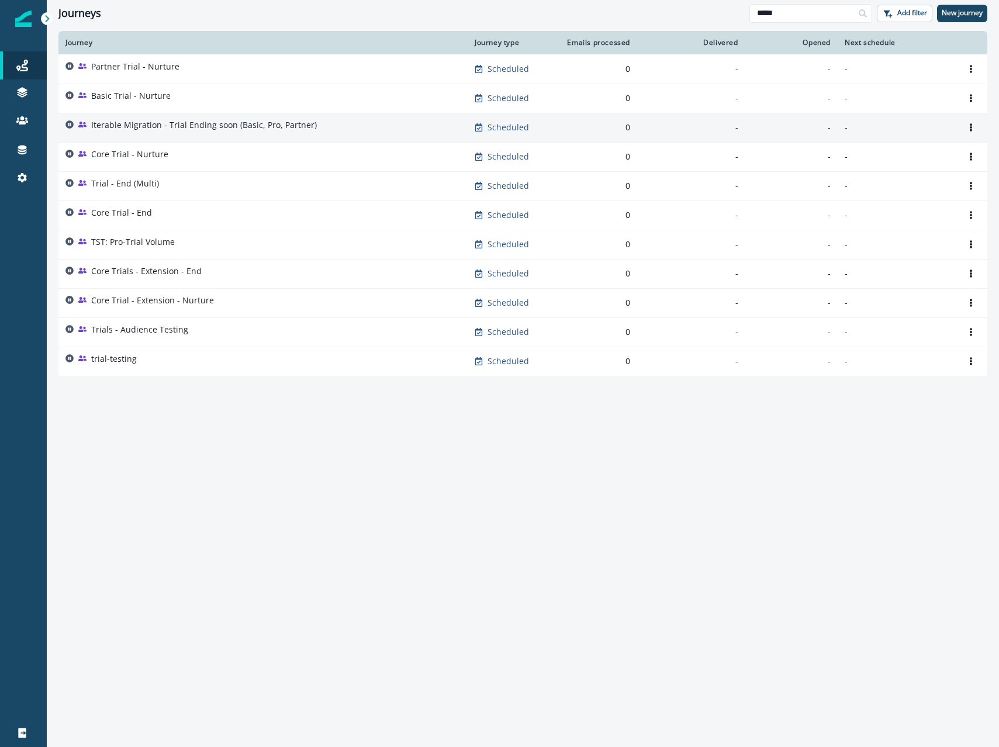
click at [169, 128] on p "Iterable Migration - Trial Ending soon (Basic, Pro, Partner)" at bounding box center [204, 125] width 226 height 12
click at [971, 129] on icon "Options" at bounding box center [970, 127] width 2 height 8
click at [902, 154] on button "Clone" at bounding box center [915, 155] width 130 height 19
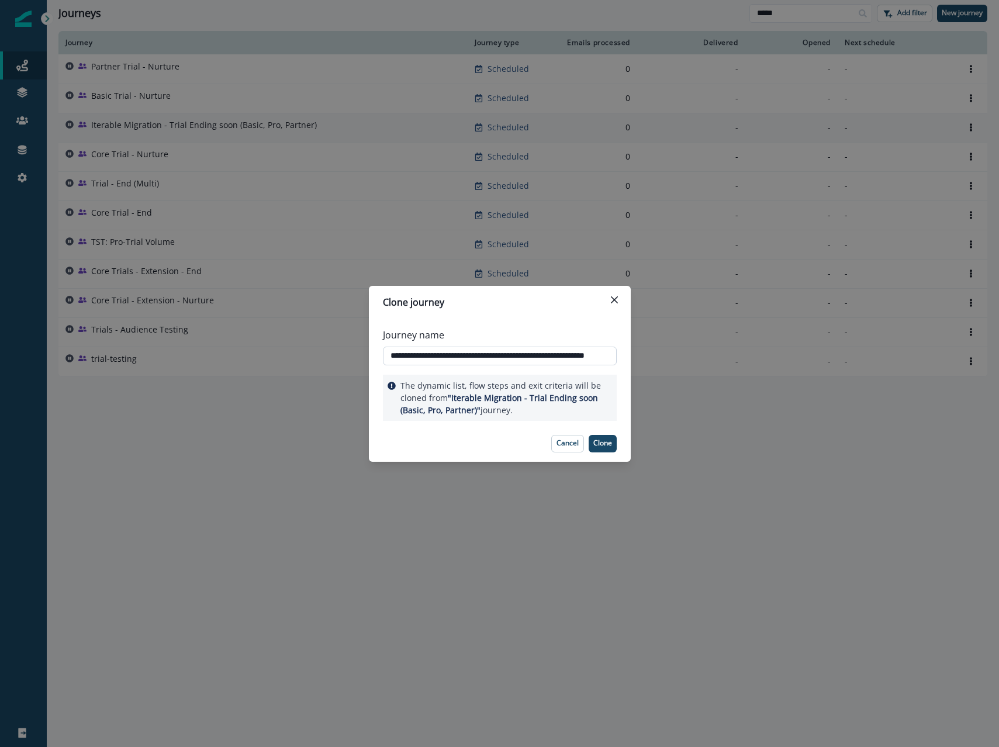
click at [484, 360] on input "**********" at bounding box center [500, 356] width 234 height 19
click at [444, 354] on input "**********" at bounding box center [500, 356] width 234 height 19
type input "**********"
click at [598, 445] on p "Clone" at bounding box center [602, 443] width 19 height 8
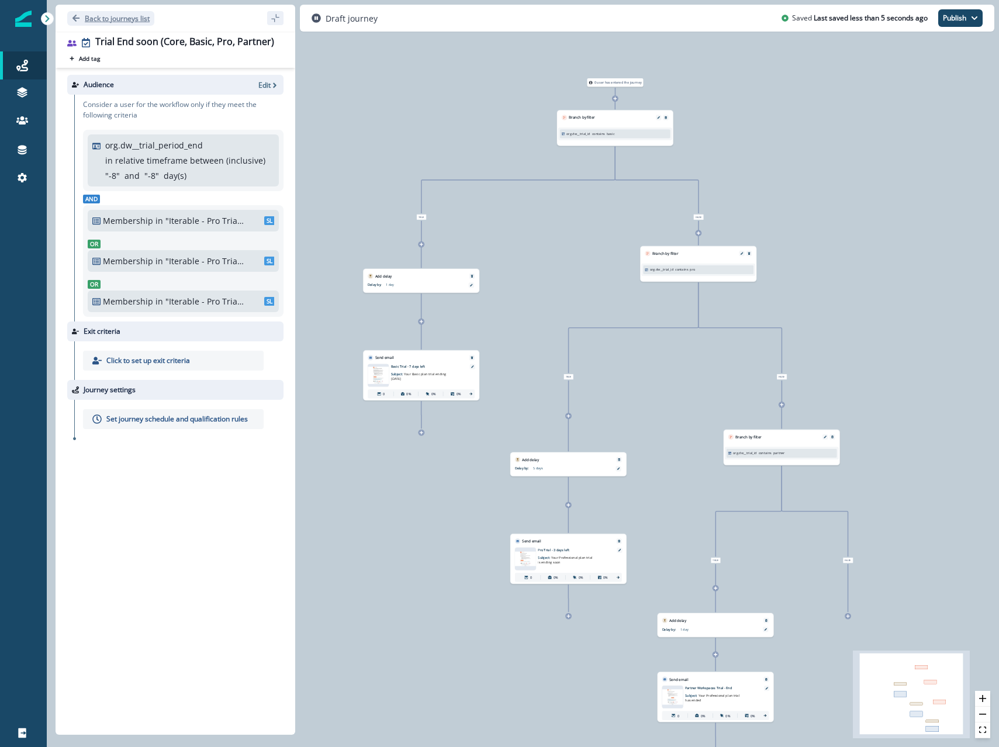
click at [116, 18] on p "Back to journeys list" at bounding box center [117, 18] width 65 height 10
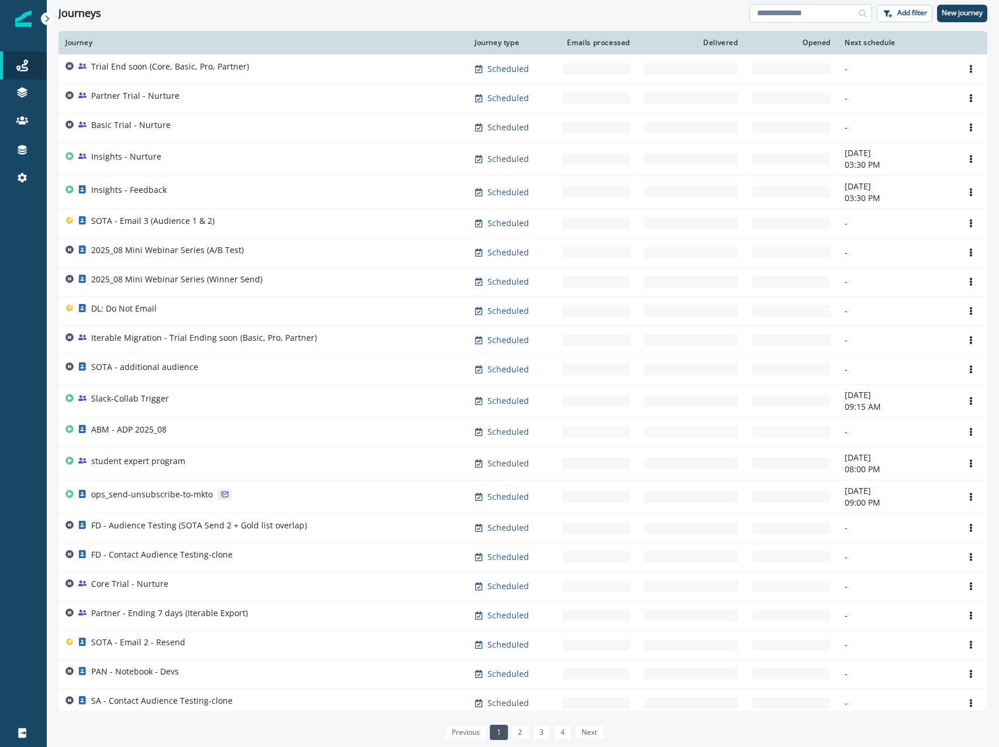
click at [836, 14] on input at bounding box center [810, 13] width 123 height 19
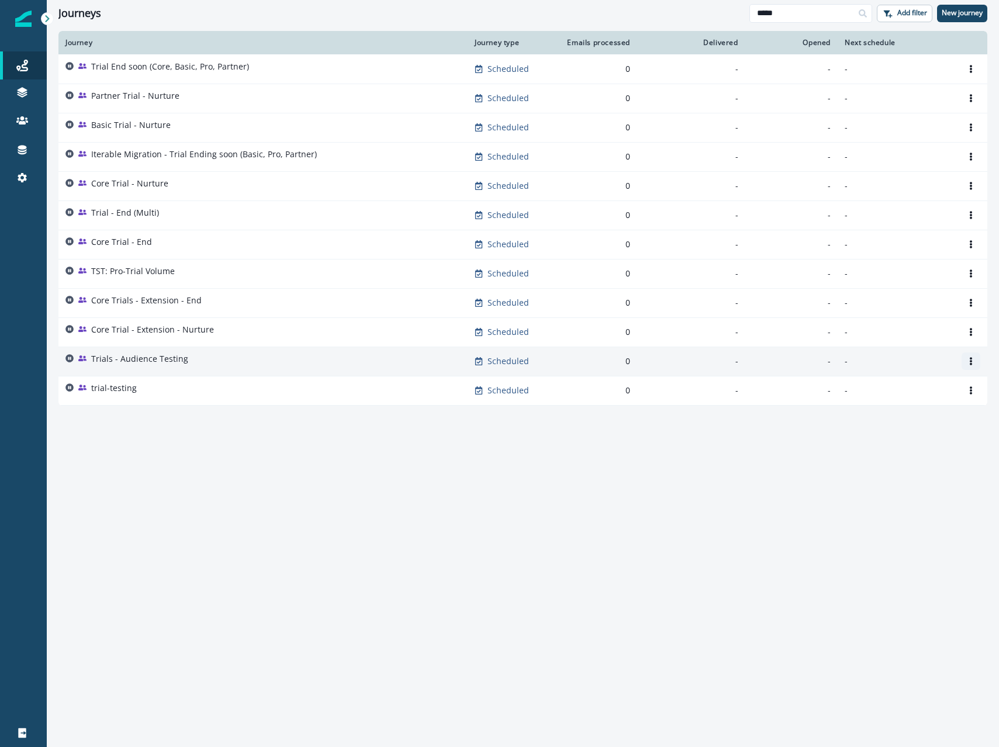
type input "*****"
click at [973, 361] on icon "Options" at bounding box center [971, 361] width 8 height 8
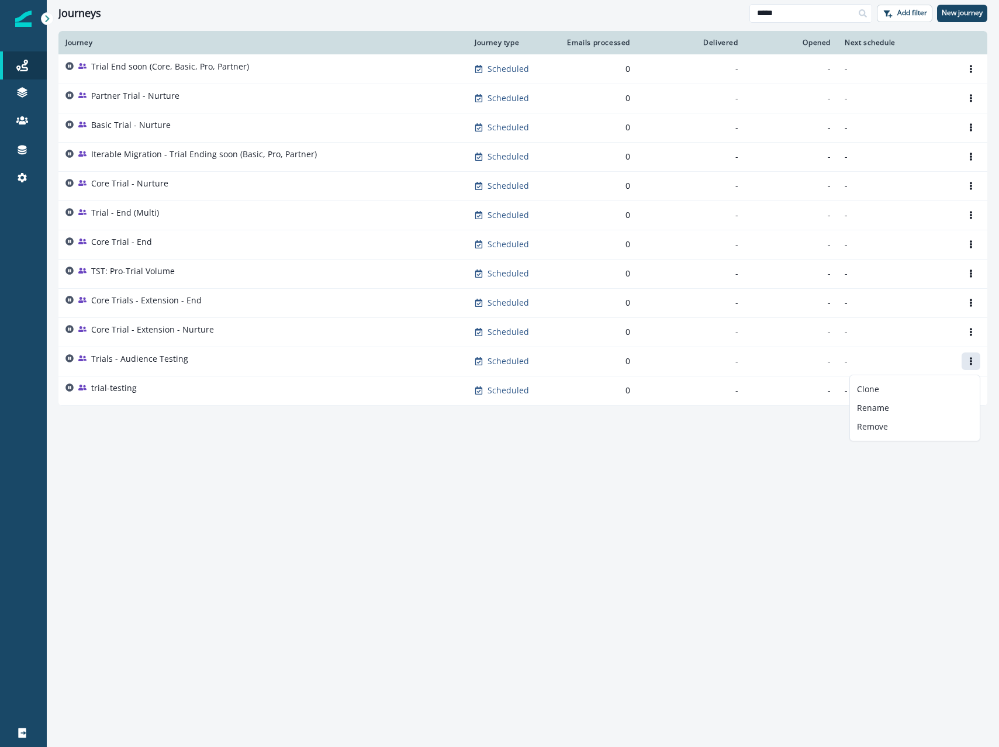
click at [689, 444] on div "Journey Journey type Emails processed Delivered Opened Next schedule Trial End …" at bounding box center [523, 388] width 952 height 715
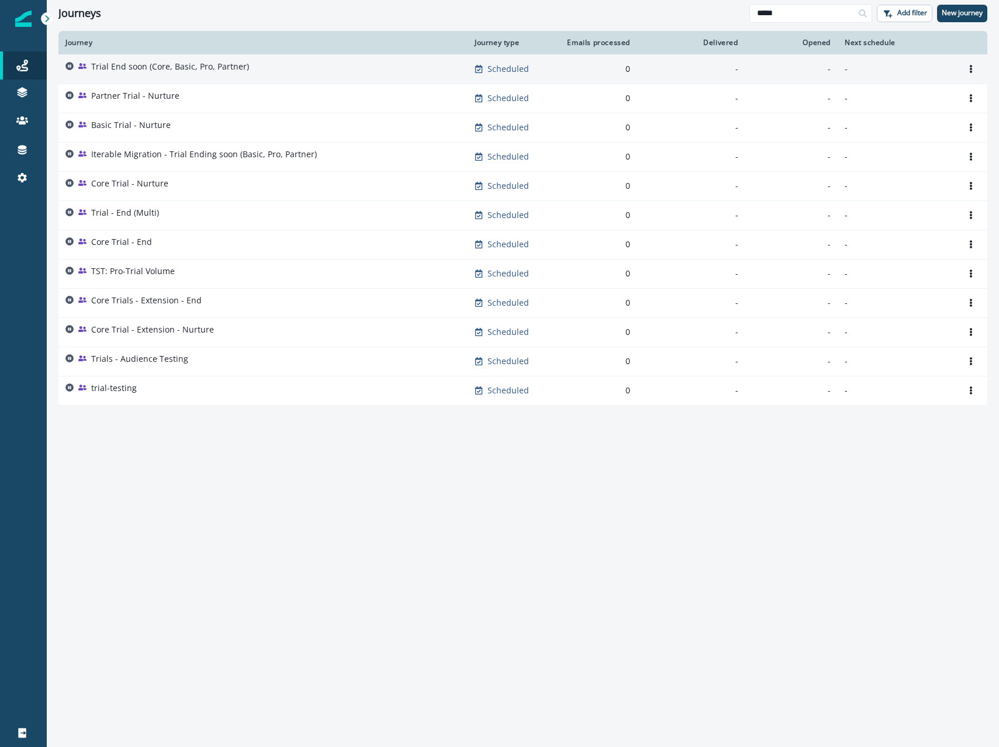
click at [136, 73] on div "Trial End soon (Core, Basic, Pro, Partner)" at bounding box center [170, 69] width 158 height 16
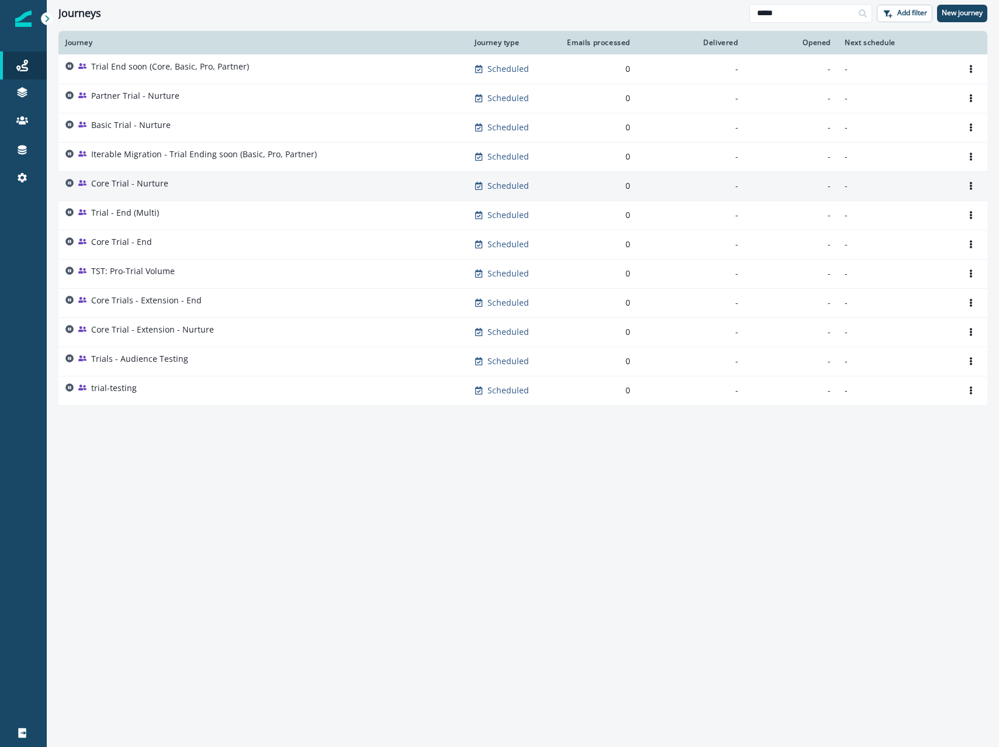
click at [135, 188] on p "Core Trial - Nurture" at bounding box center [129, 184] width 77 height 12
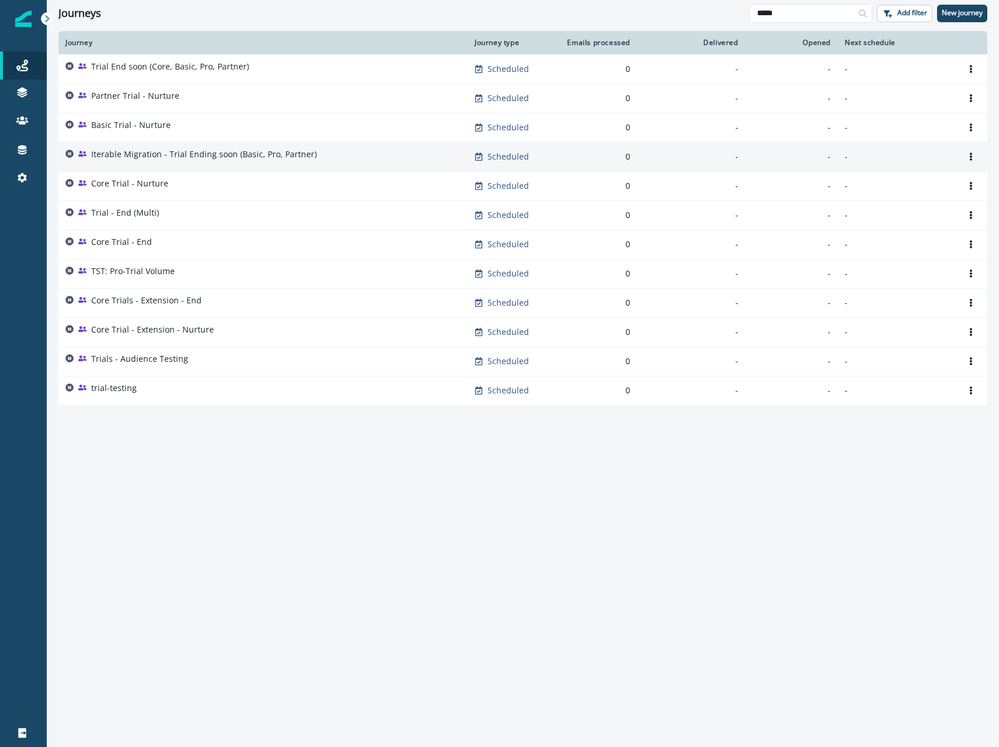
click at [136, 142] on td "Iterable Migration - Trial Ending soon (Basic, Pro, Partner)" at bounding box center [262, 156] width 409 height 29
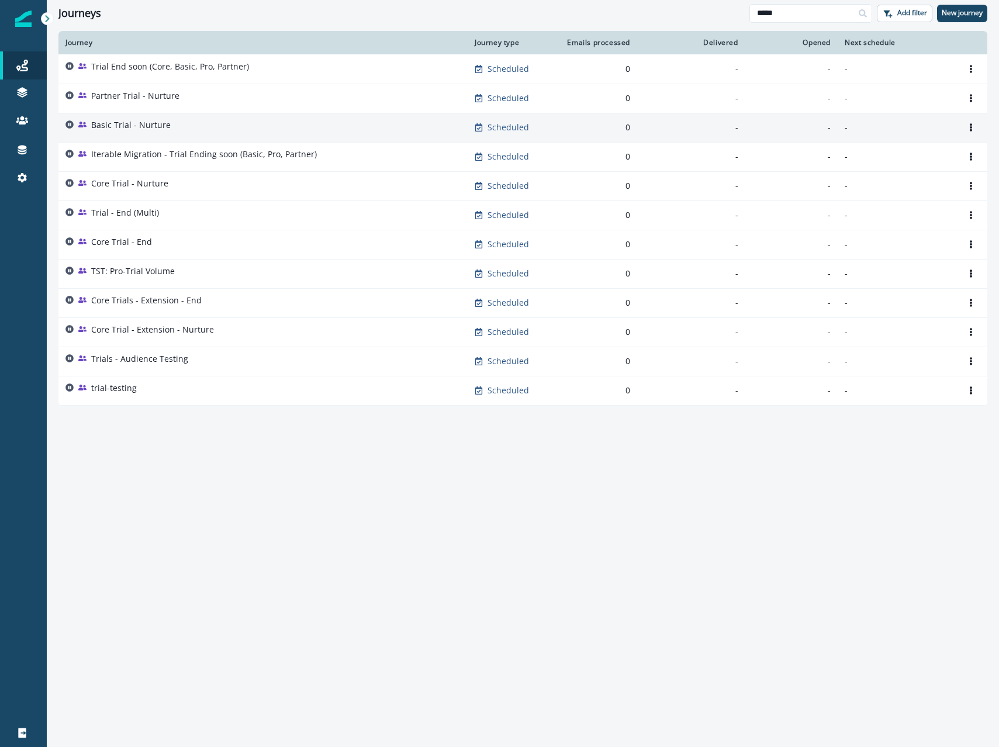
click at [134, 128] on p "Basic Trial - Nurture" at bounding box center [130, 125] width 79 height 12
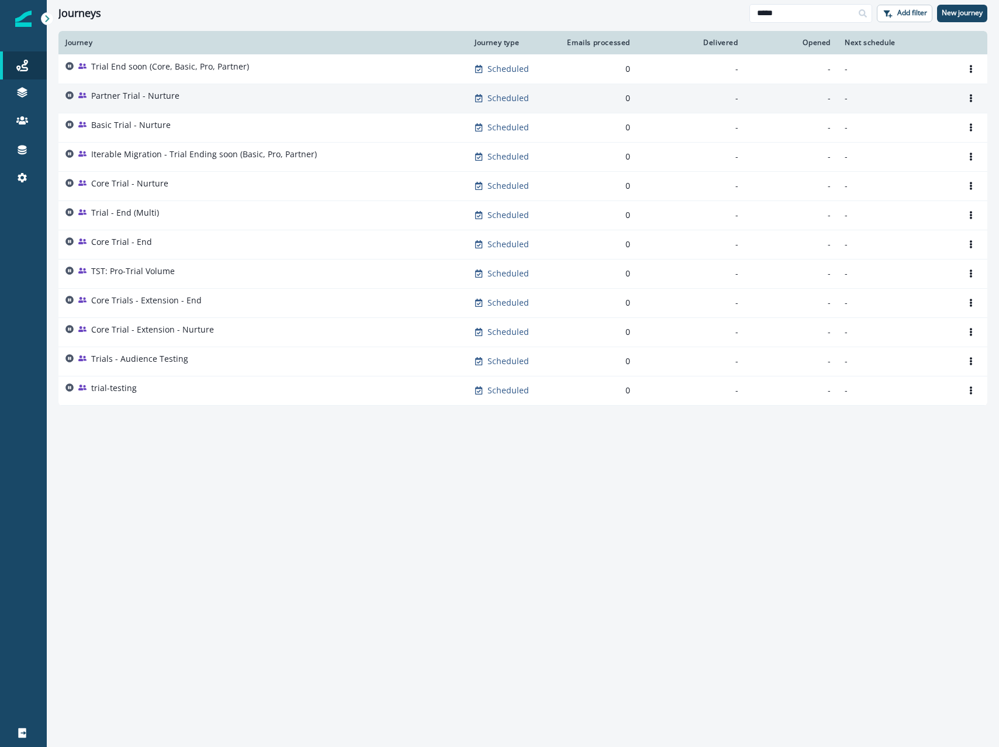
click at [136, 98] on p "Partner Trial - Nurture" at bounding box center [135, 96] width 88 height 12
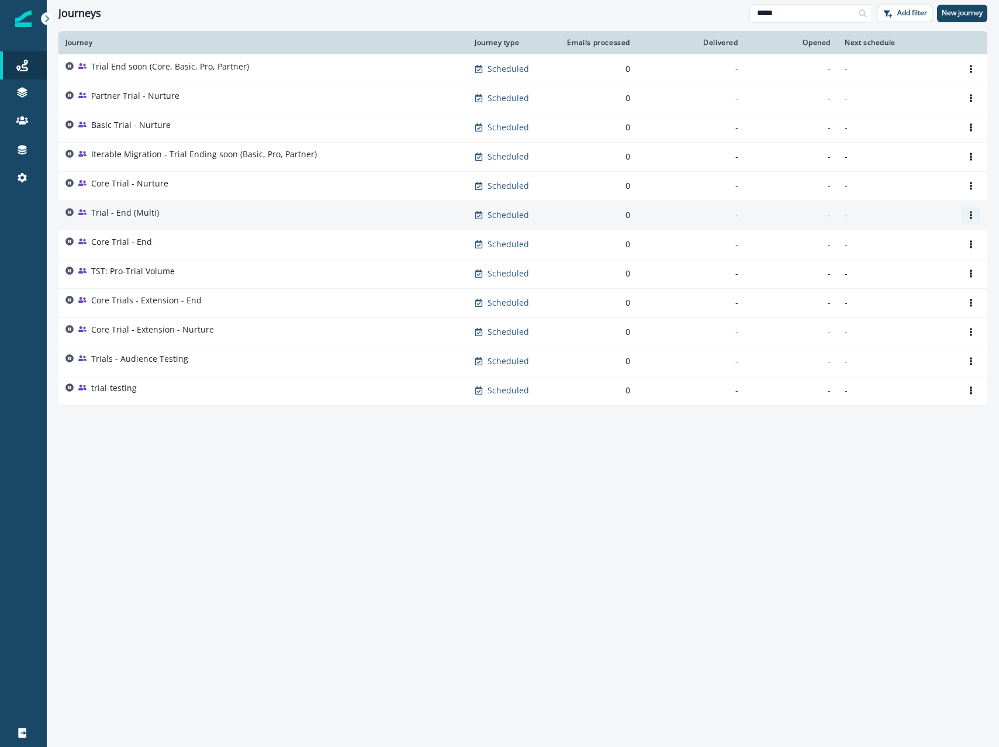
click at [970, 211] on icon "Options" at bounding box center [971, 215] width 8 height 8
click at [874, 279] on button "Remove" at bounding box center [915, 280] width 130 height 19
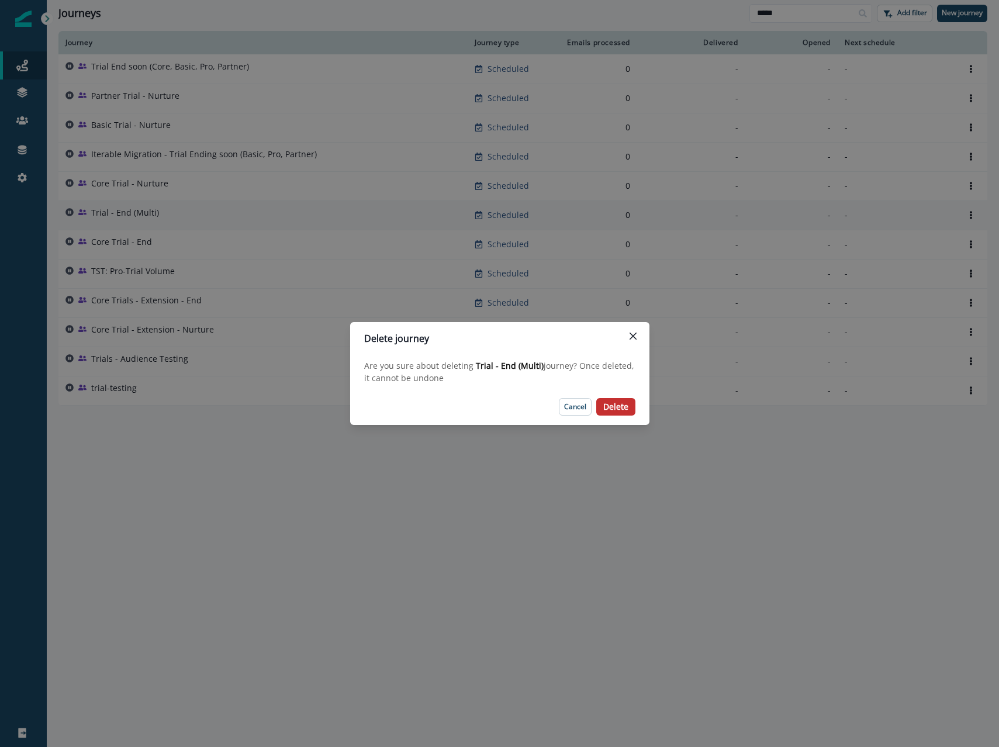
click at [632, 406] on button "Delete" at bounding box center [615, 407] width 39 height 18
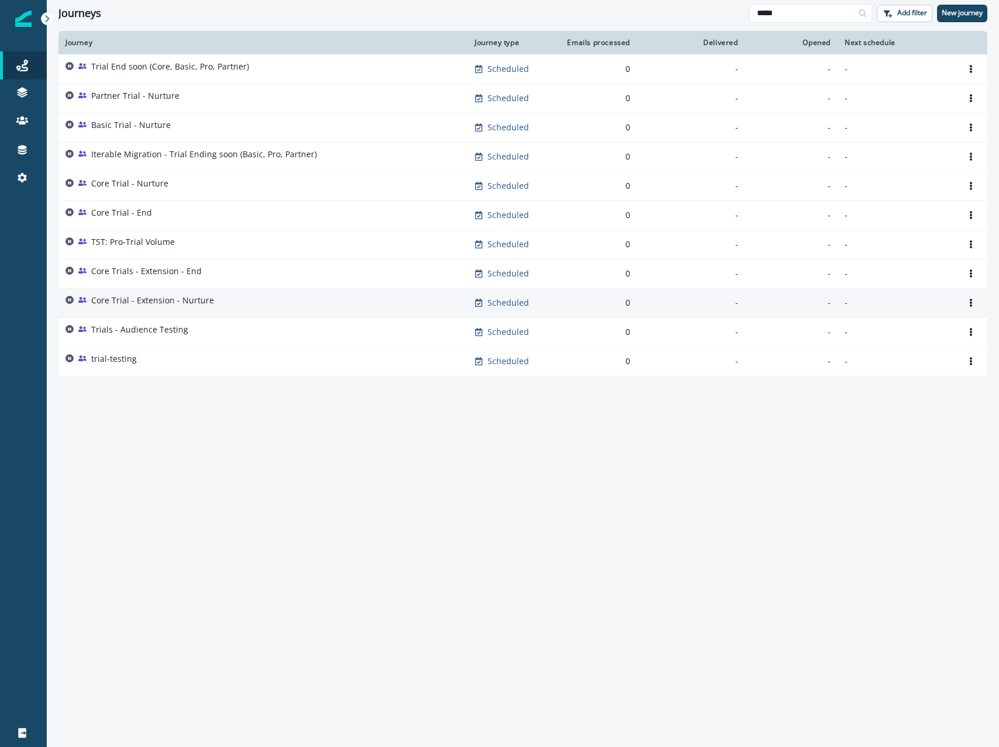
click at [245, 302] on div "Core Trial - Extension - Nurture" at bounding box center [262, 303] width 395 height 16
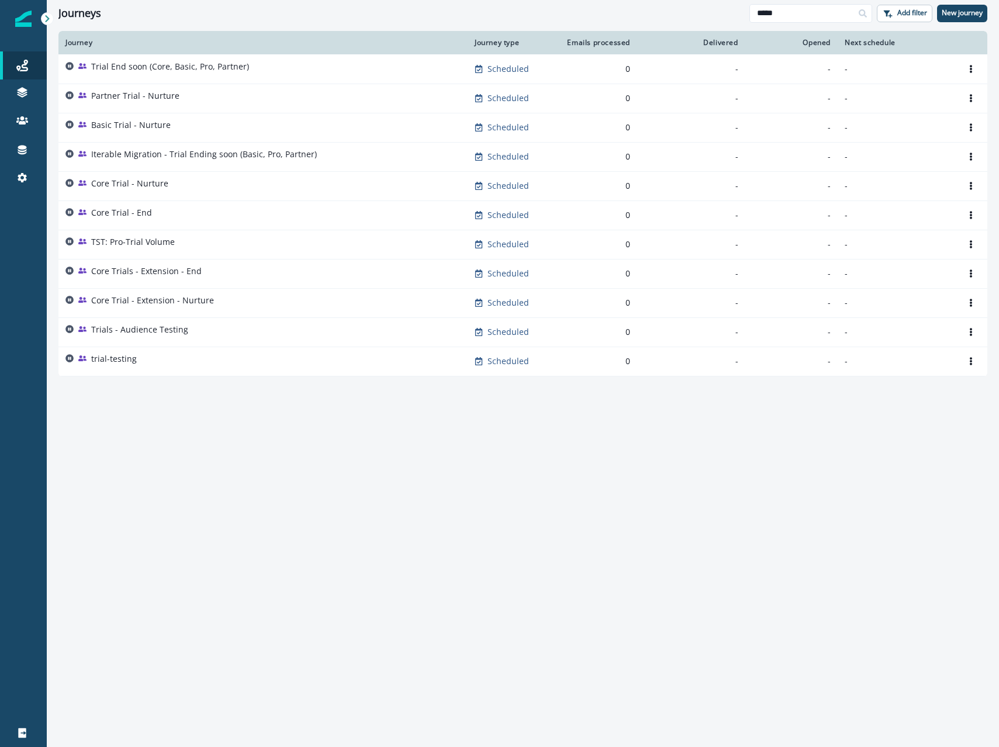
click at [244, 447] on div "Journey Journey type Emails processed Delivered Opened Next schedule Trial End …" at bounding box center [523, 388] width 952 height 715
click at [955, 19] on button "New journey" at bounding box center [962, 14] width 50 height 18
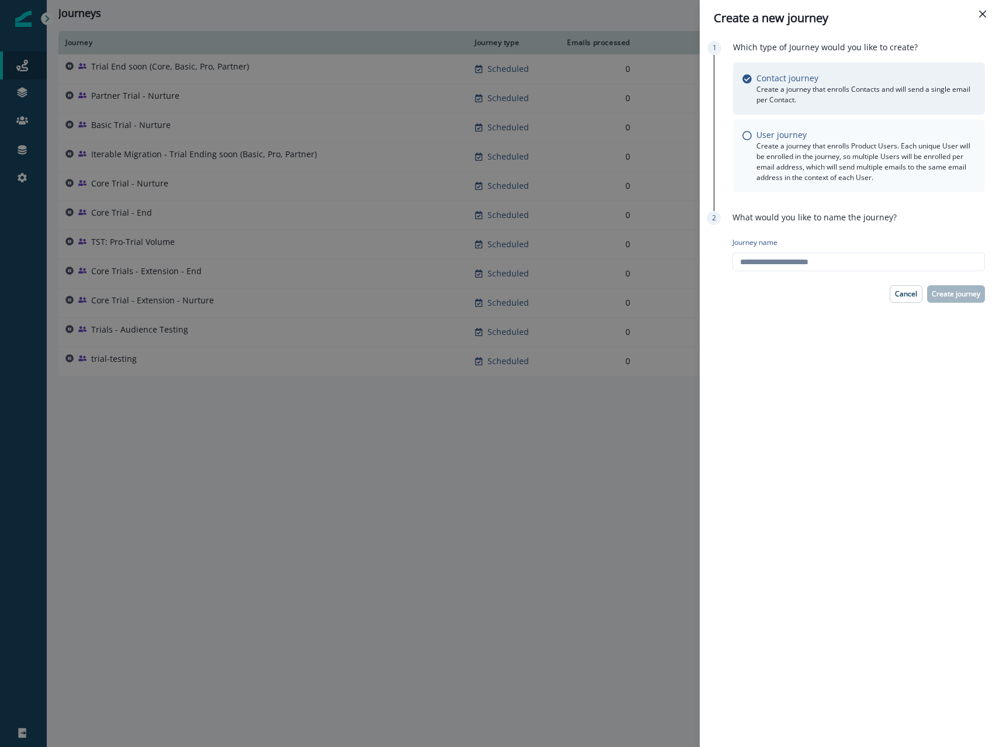
click at [803, 155] on p "Create a journey that enrolls Product Users. Each unique User will be enrolled …" at bounding box center [865, 162] width 219 height 42
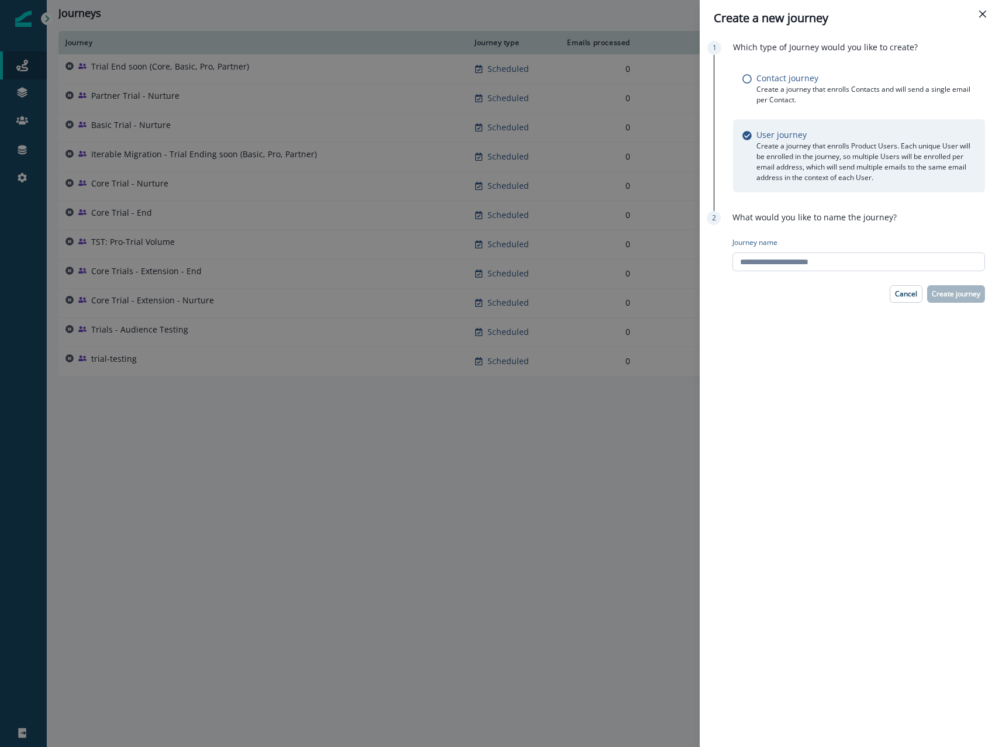
click at [761, 260] on input "Journey name" at bounding box center [858, 261] width 252 height 19
type input "**********"
click at [797, 319] on div "**********" at bounding box center [849, 391] width 299 height 711
click at [953, 290] on p "Create journey" at bounding box center [956, 294] width 49 height 8
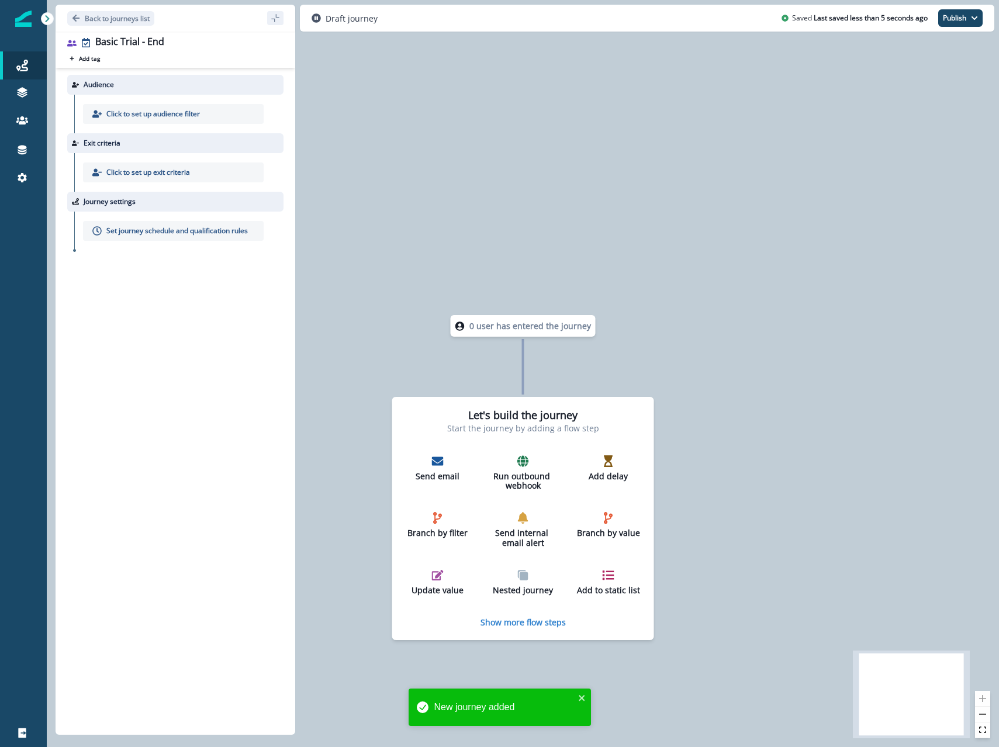
click at [179, 117] on p "Click to set up audience filter" at bounding box center [153, 114] width 94 height 11
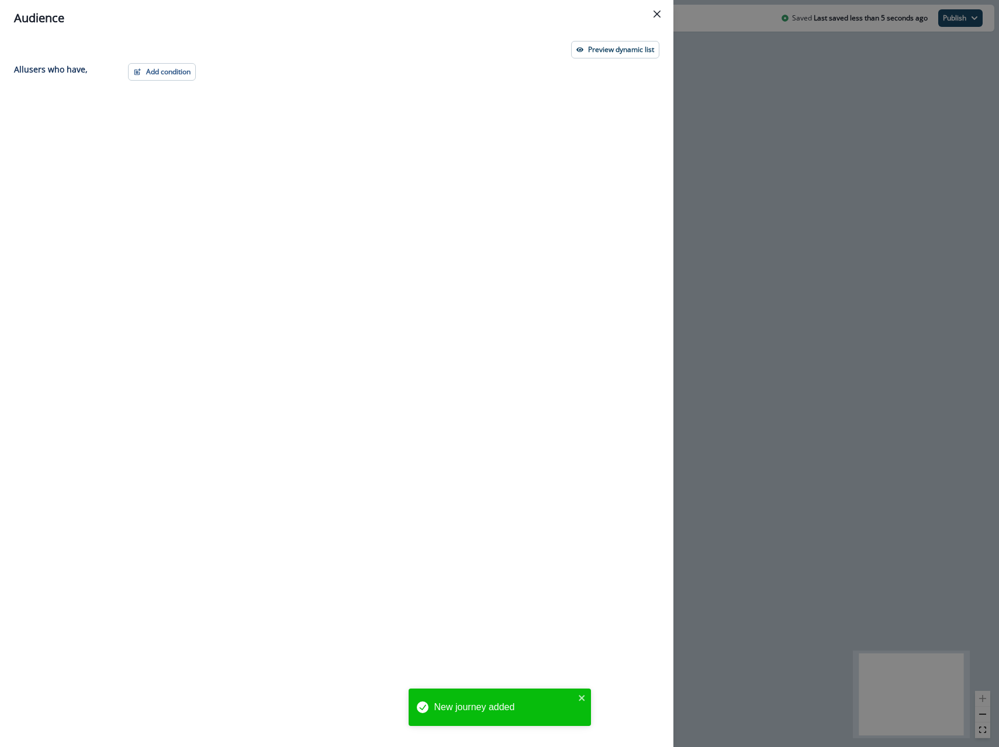
click at [168, 81] on div "Add condition Contact properties A person property Performed a product event Pe…" at bounding box center [390, 383] width 538 height 641
click at [169, 74] on button "Add condition" at bounding box center [162, 72] width 68 height 18
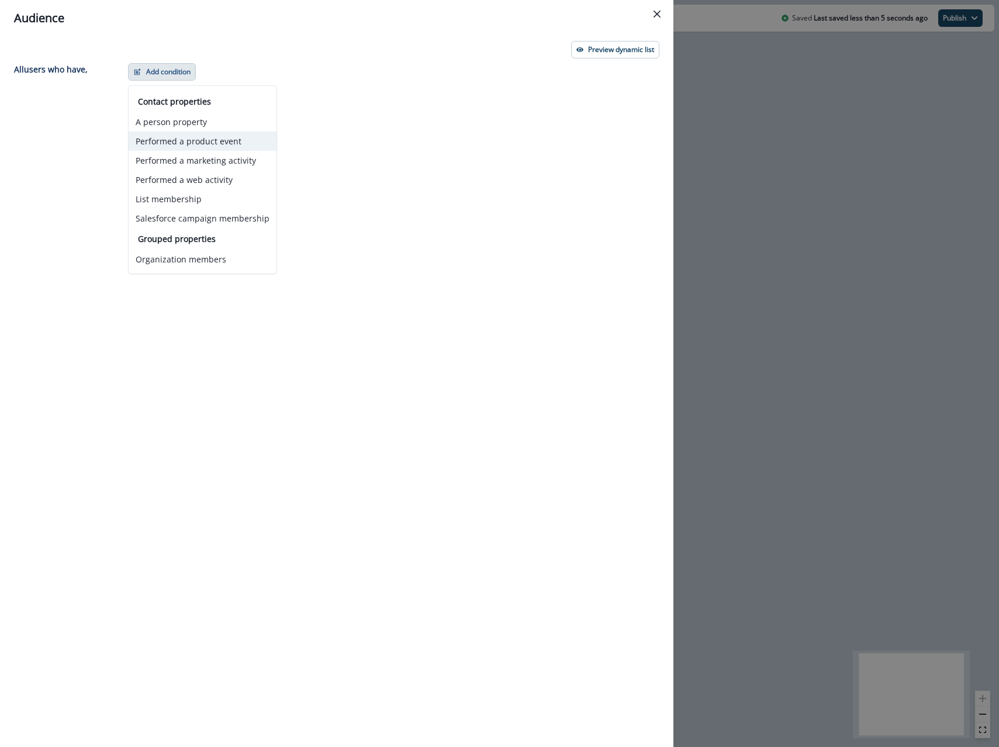
click at [192, 147] on button "Performed a product event" at bounding box center [203, 140] width 148 height 19
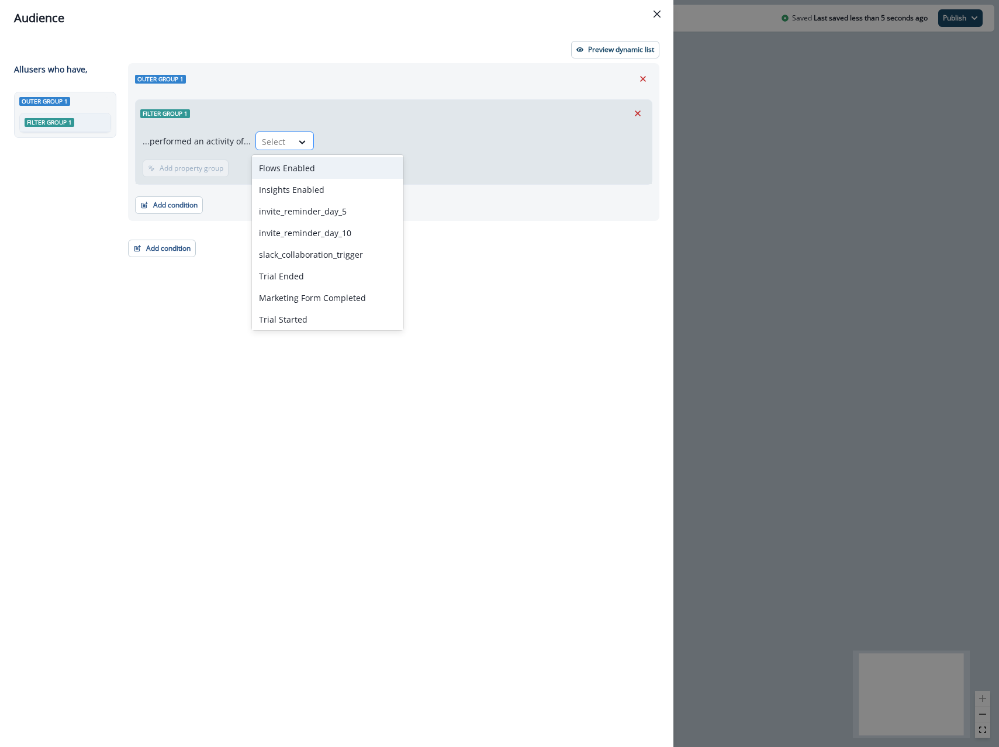
click at [276, 141] on div at bounding box center [274, 141] width 25 height 15
type input "*****"
click at [322, 170] on div "Trial Ended" at bounding box center [303, 168] width 102 height 22
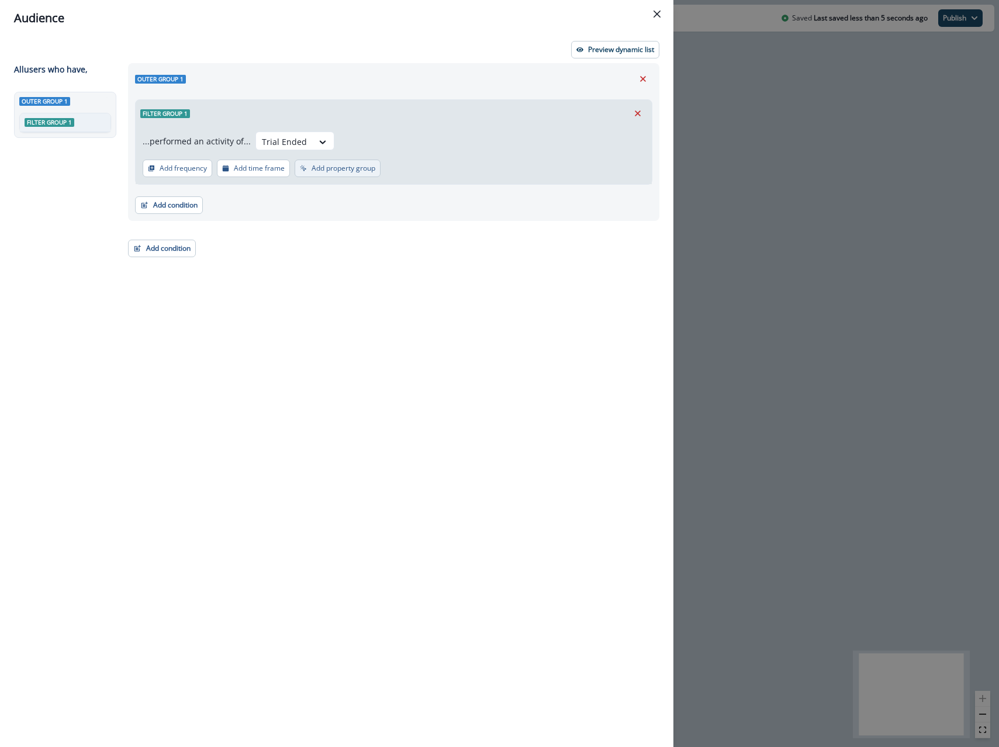
click at [314, 174] on button "Add property group" at bounding box center [338, 169] width 86 height 18
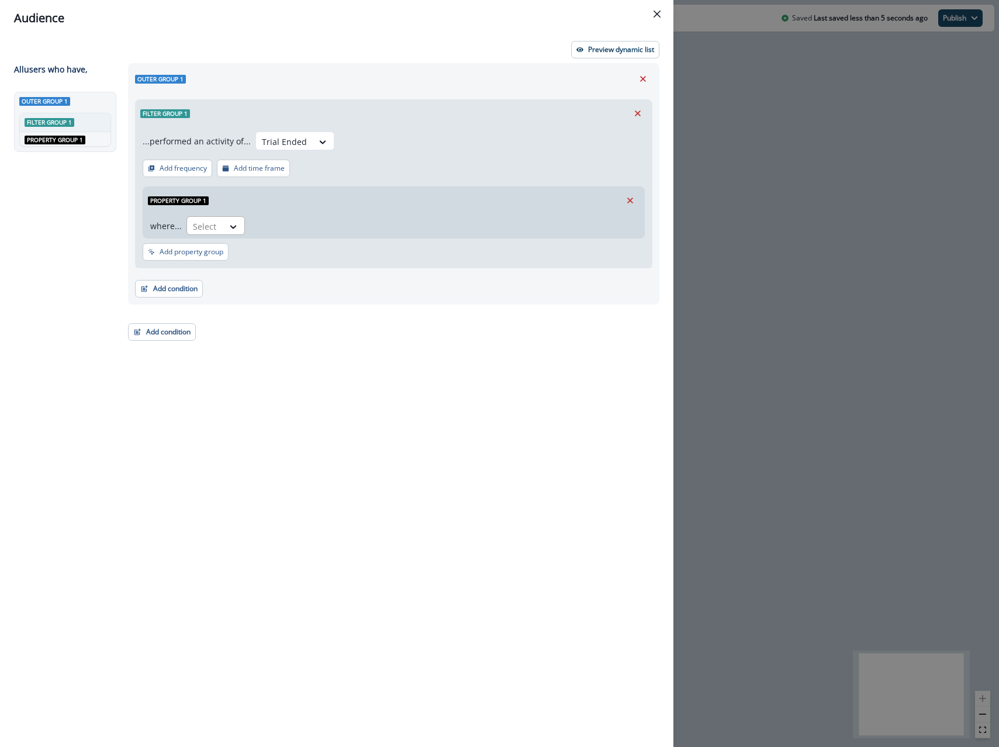
click at [205, 234] on div "Select" at bounding box center [205, 226] width 36 height 19
click at [215, 383] on div "trialId" at bounding box center [219, 383] width 68 height 22
click at [277, 224] on div at bounding box center [268, 226] width 25 height 15
click at [289, 252] on div "contains" at bounding box center [294, 253] width 92 height 22
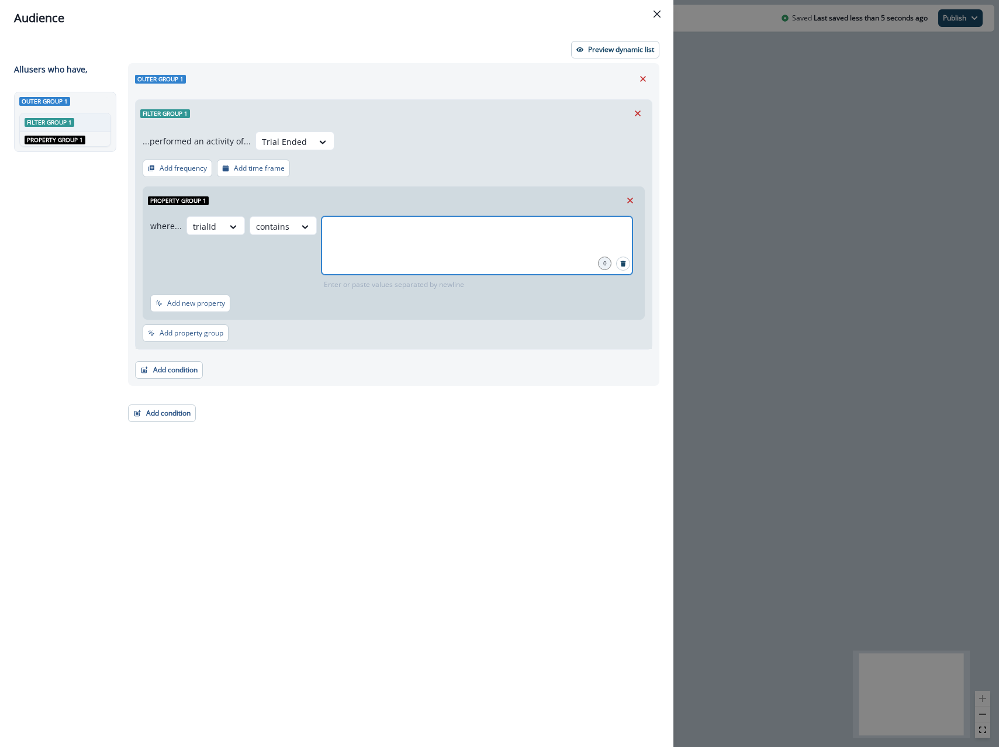
click at [359, 225] on input "text" at bounding box center [476, 230] width 307 height 23
type input "*****"
click at [488, 171] on div "...performed an activity of... Trial Ended Add frequency Add time frame Propert…" at bounding box center [394, 238] width 516 height 222
click at [700, 74] on div "Audience Preview dynamic list All user s who have, Outer group 1 Filter group 1…" at bounding box center [499, 373] width 999 height 747
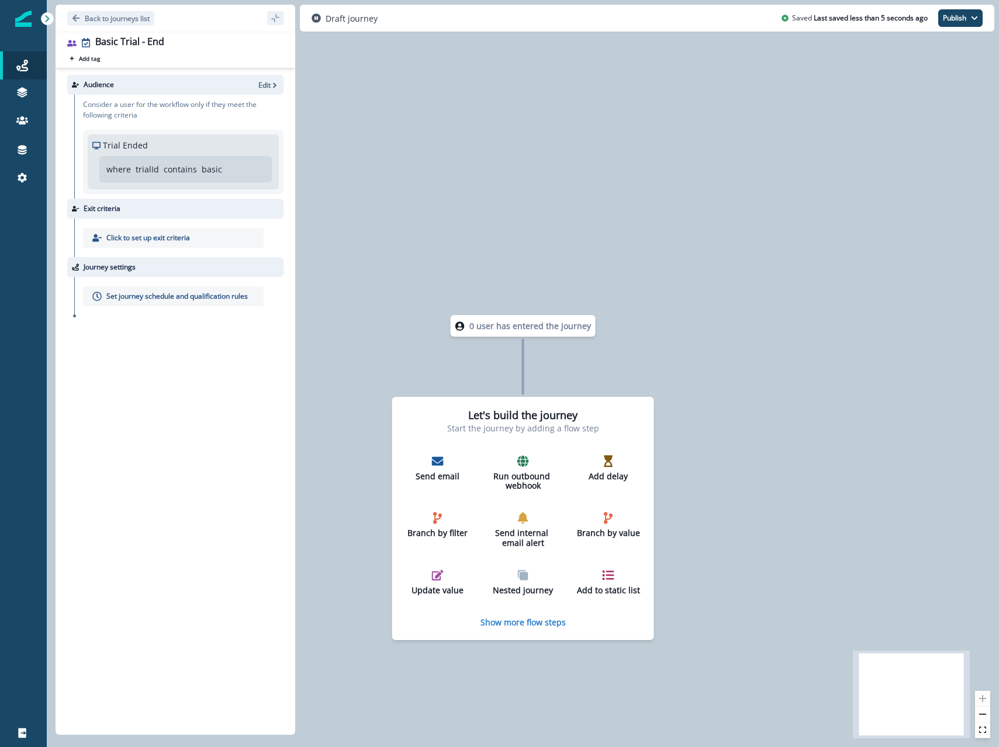
click at [174, 235] on p "Click to set up exit criteria" at bounding box center [148, 238] width 84 height 11
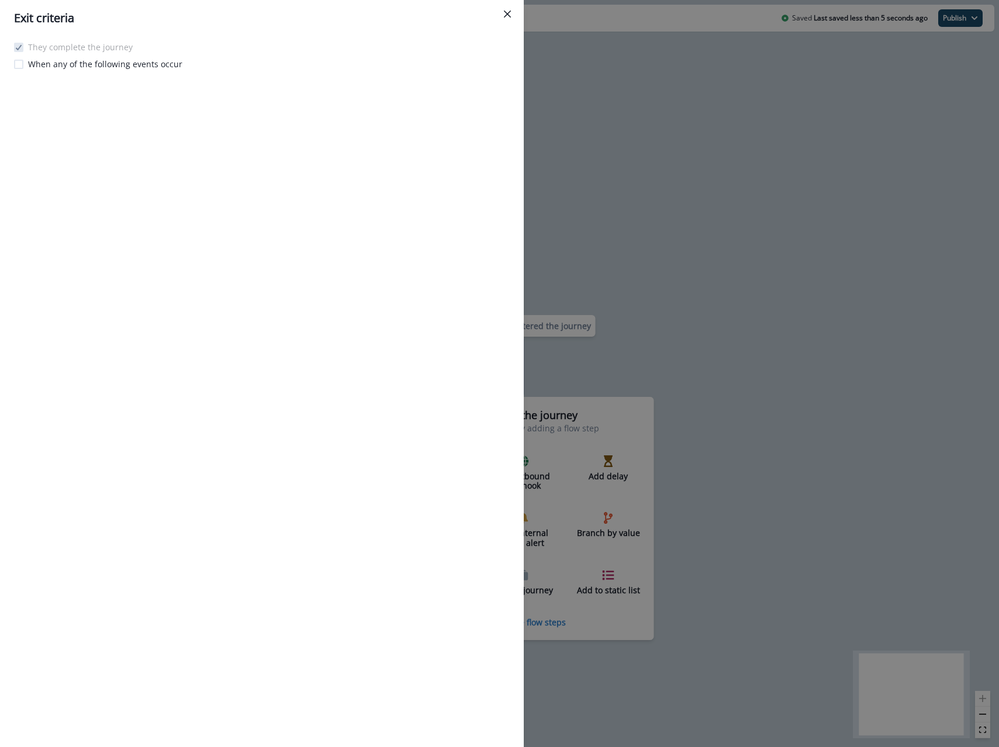
click at [567, 268] on div "Exit criteria They complete the journey When any of the following events occur" at bounding box center [499, 373] width 999 height 747
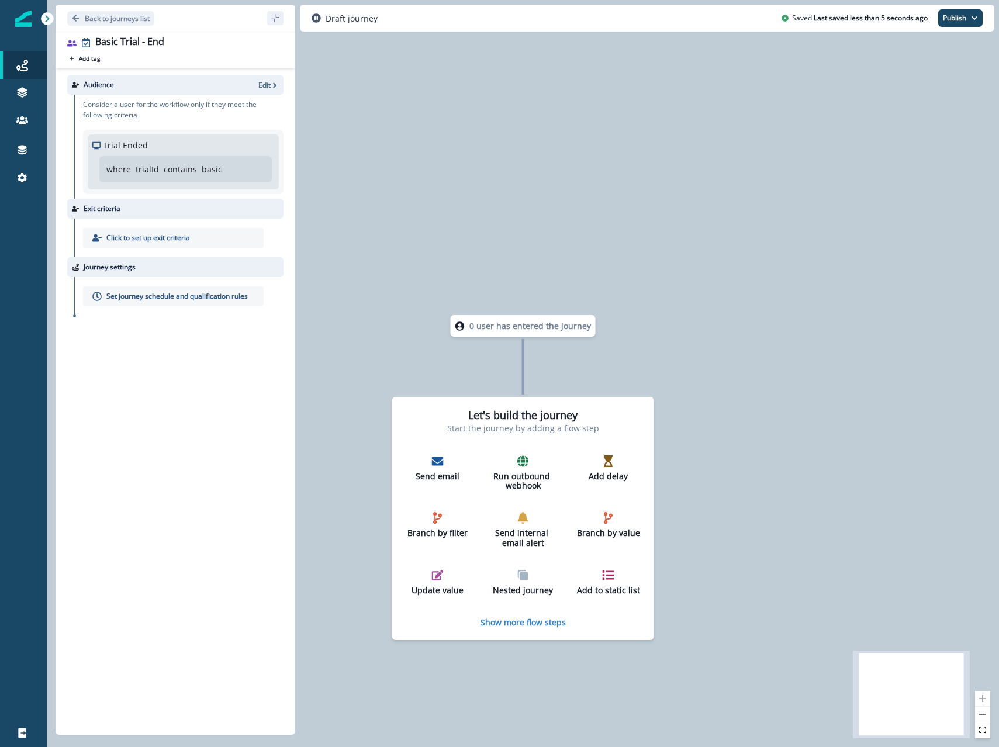
click at [210, 295] on p "Set journey schedule and qualification rules" at bounding box center [176, 296] width 141 height 11
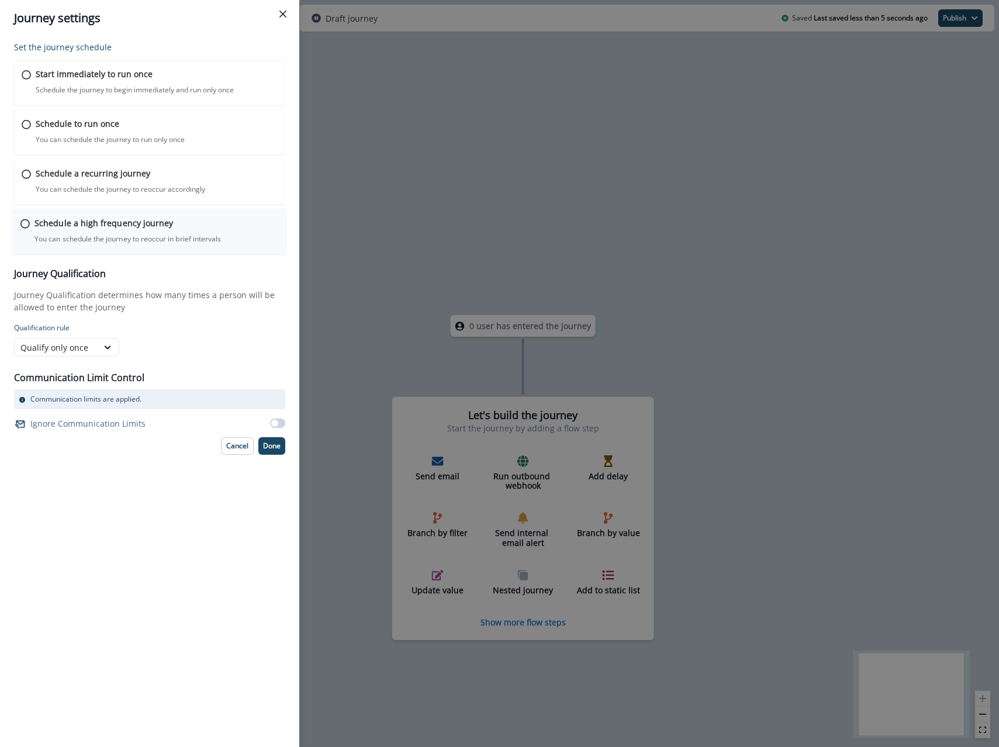
click at [131, 213] on div "Schedule a high frequency journey You can schedule the journey to reoccur in br…" at bounding box center [150, 232] width 274 height 46
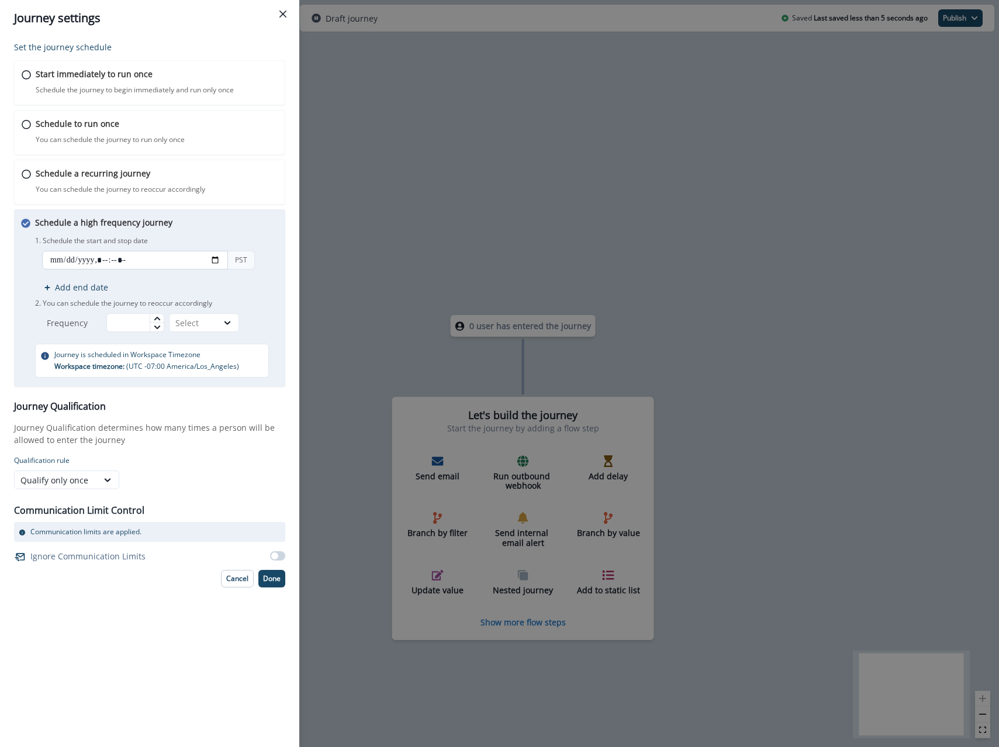
click at [127, 257] on input "datetime-local" at bounding box center [135, 260] width 186 height 19
click at [220, 262] on input "datetime-local" at bounding box center [135, 260] width 186 height 19
click at [209, 261] on input "datetime-local" at bounding box center [135, 260] width 186 height 19
type input "**********"
click at [250, 221] on div "Schedule a high frequency journey You can schedule the journey to reoccur in br…" at bounding box center [156, 296] width 243 height 161
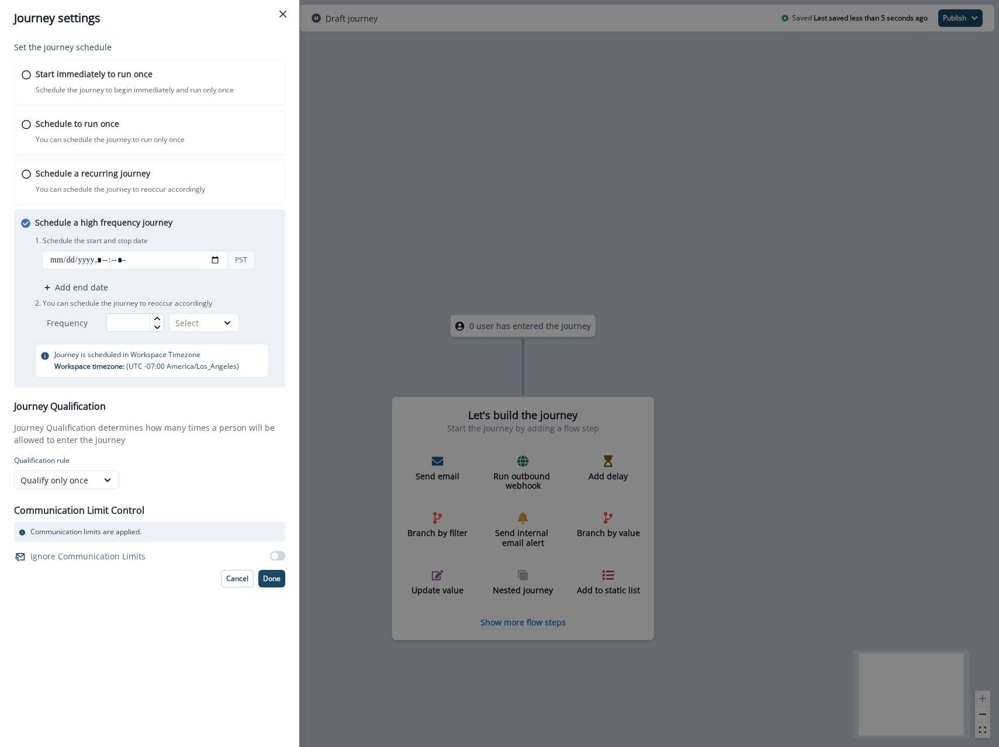
click at [134, 322] on input "text" at bounding box center [135, 322] width 58 height 19
type input "**"
click at [196, 323] on div "Select" at bounding box center [193, 323] width 36 height 12
click at [193, 352] on div "Minutes" at bounding box center [206, 350] width 70 height 22
click at [250, 311] on div "1. Schedule the start and stop date PST Add end date 2. You can schedule the jo…" at bounding box center [156, 282] width 243 height 99
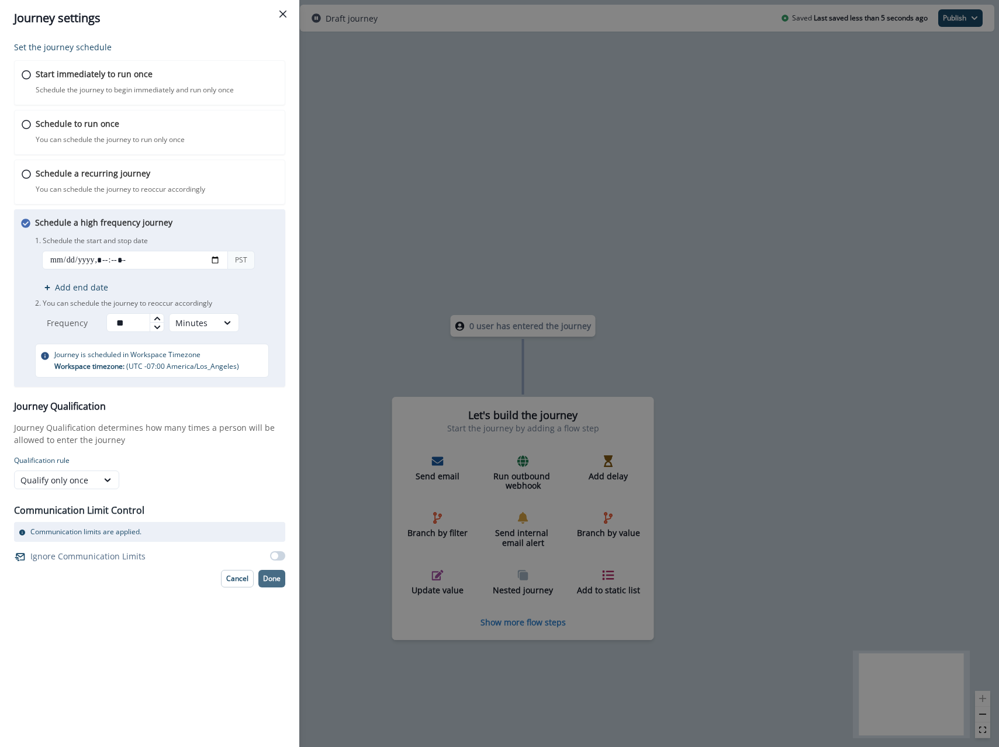
click at [272, 580] on p "Done" at bounding box center [272, 578] width 18 height 8
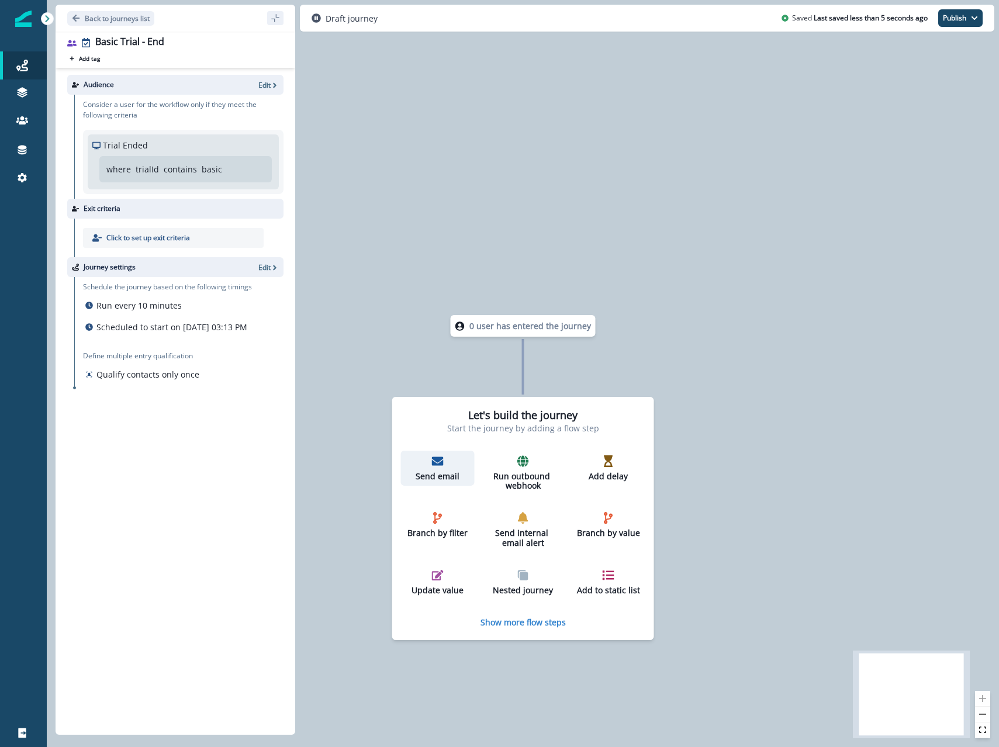
click at [442, 462] on icon "button" at bounding box center [438, 460] width 12 height 9
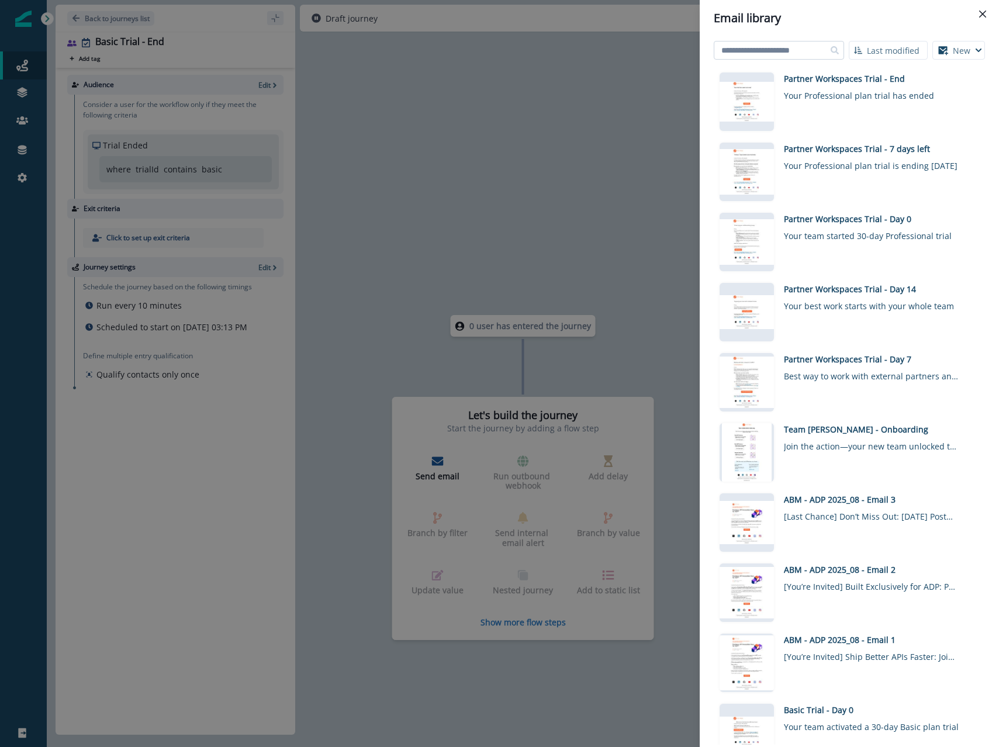
click at [781, 54] on input at bounding box center [779, 50] width 130 height 19
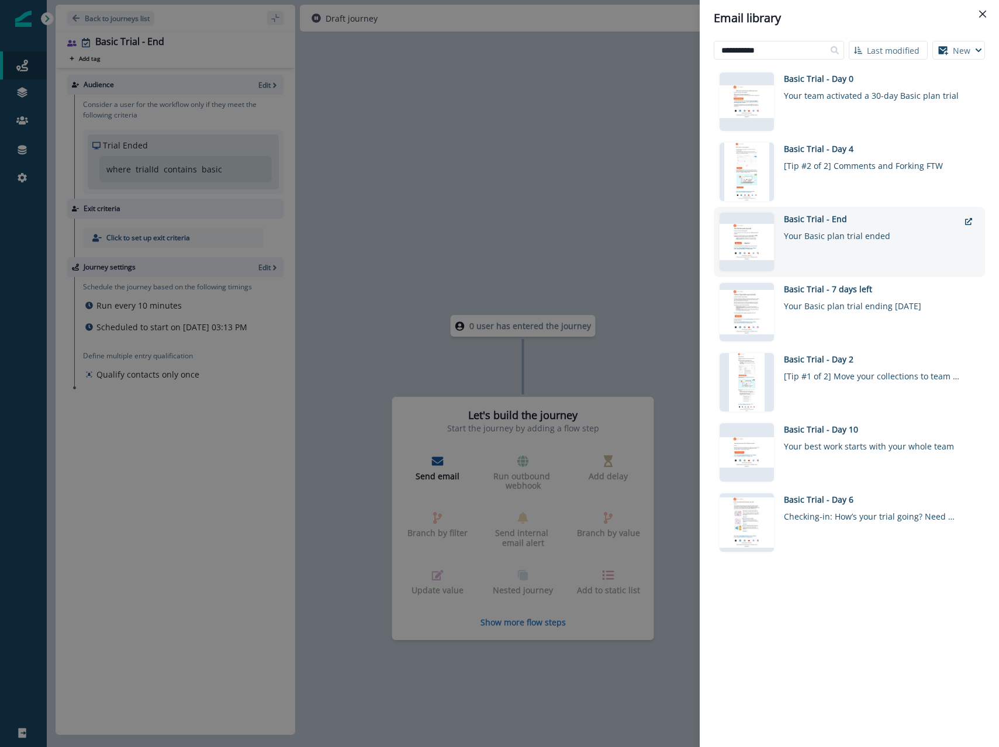
type input "**********"
click at [854, 247] on div "Basic Trial - End Your Basic plan trial ended" at bounding box center [871, 242] width 175 height 58
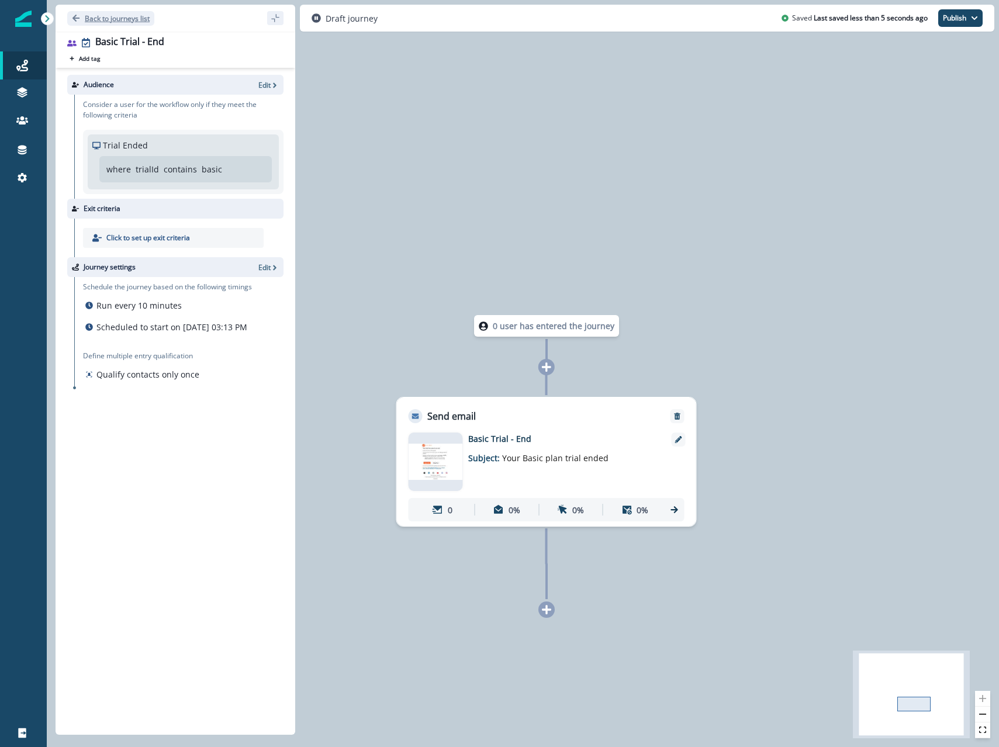
click at [91, 24] on button "Back to journeys list" at bounding box center [110, 18] width 87 height 15
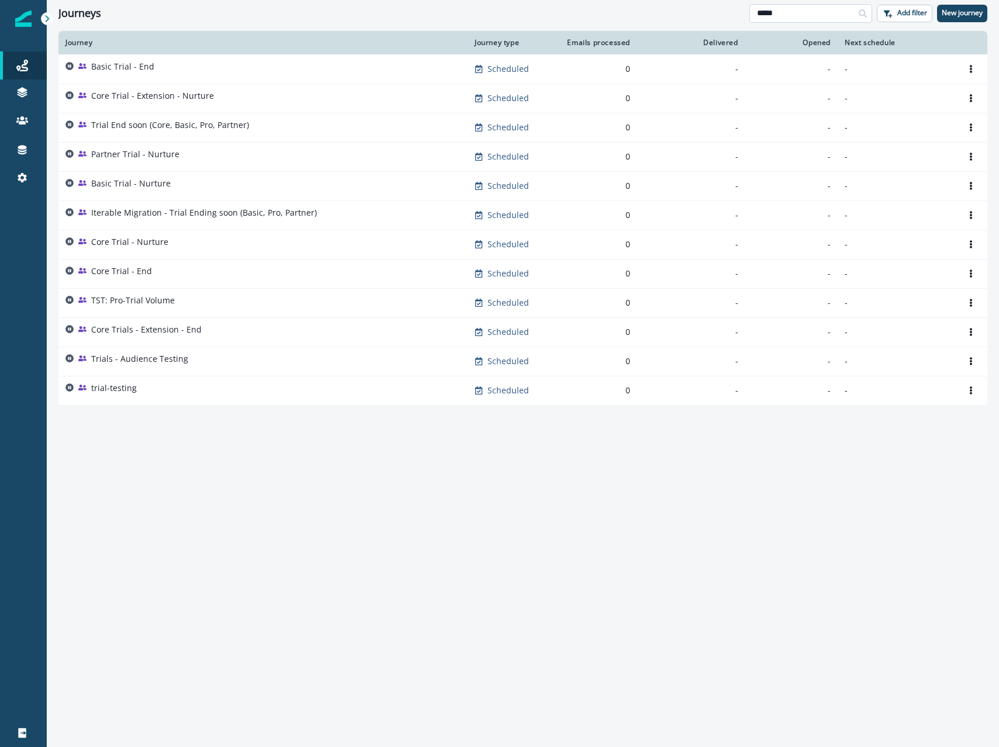
click at [815, 16] on input "*****" at bounding box center [810, 13] width 123 height 19
click at [374, 432] on div "Journey Journey type Emails processed Delivered Opened Next schedule Basic Tria…" at bounding box center [523, 388] width 952 height 715
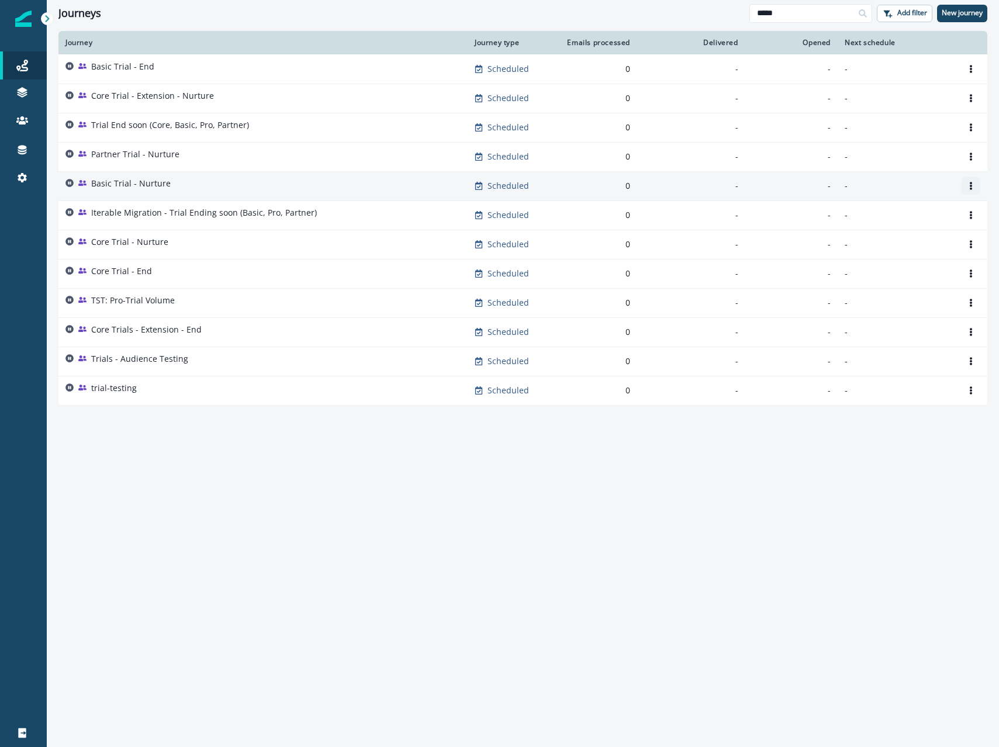
click at [978, 188] on button "Options" at bounding box center [970, 186] width 19 height 18
click at [896, 217] on button "Clone" at bounding box center [915, 214] width 130 height 19
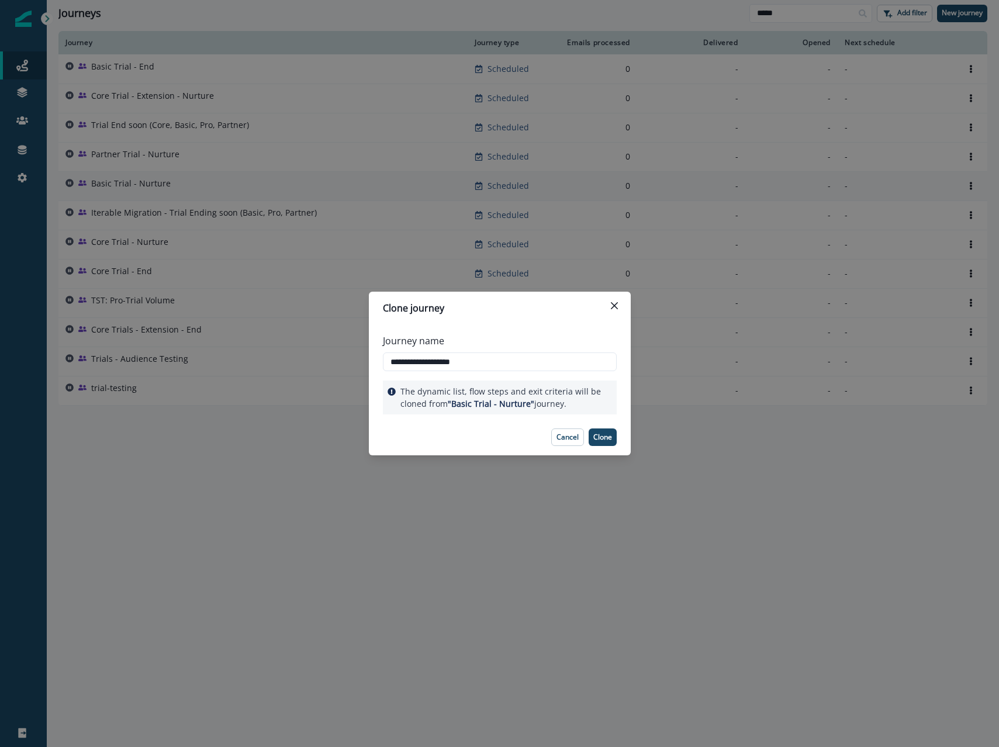
type input "**********"
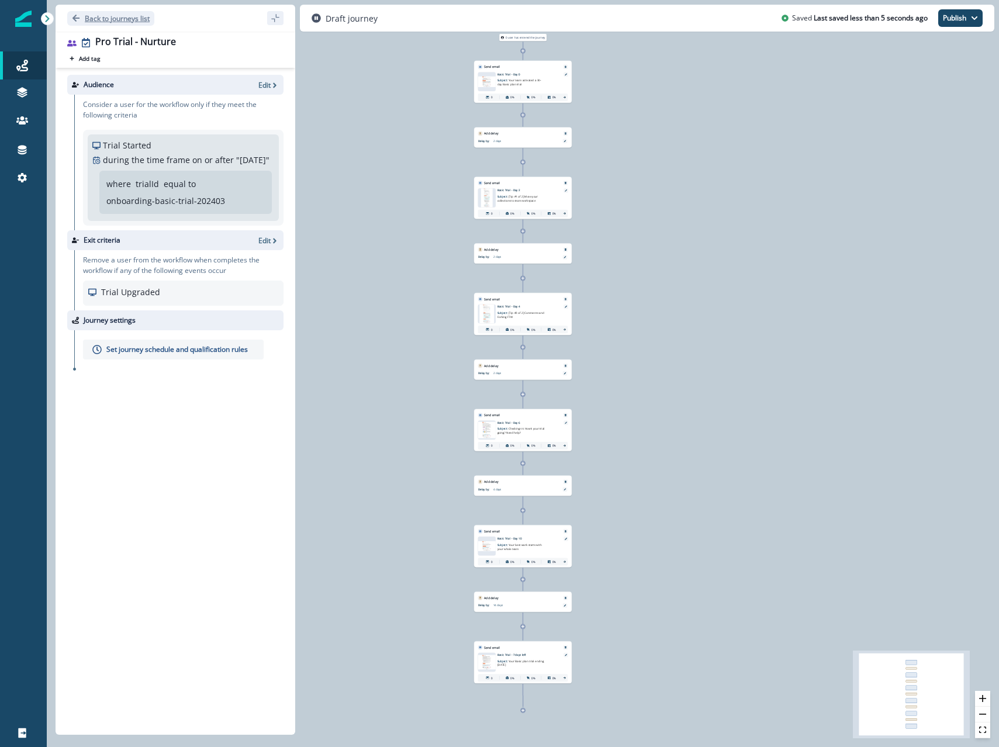
click at [88, 21] on p "Back to journeys list" at bounding box center [117, 18] width 65 height 10
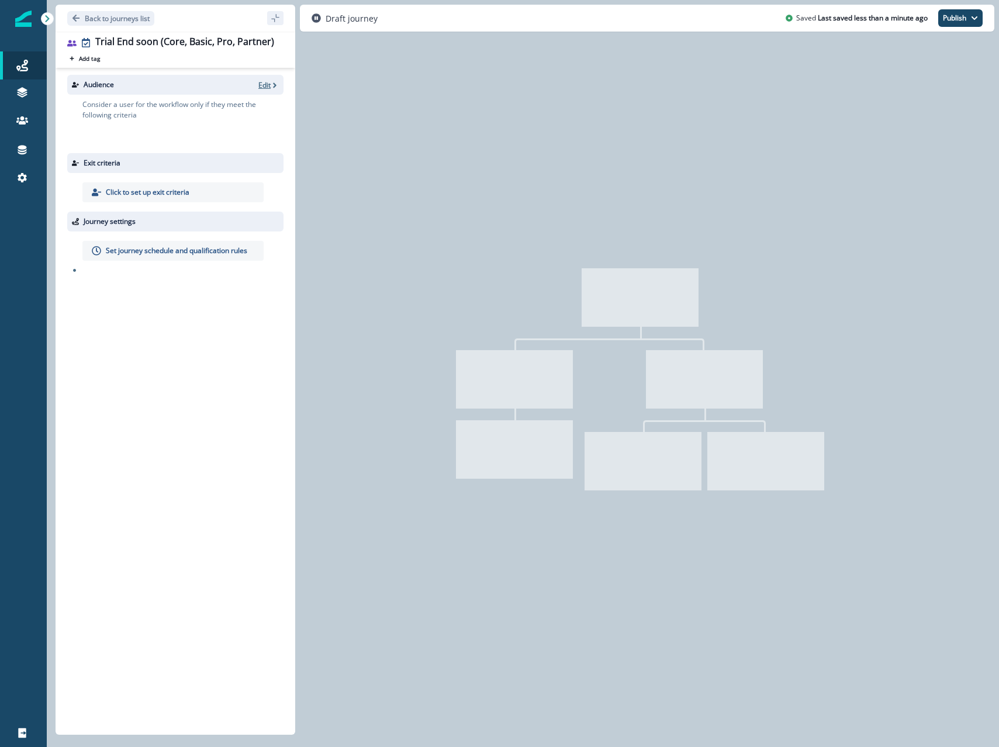
click at [268, 88] on p "Edit" at bounding box center [264, 85] width 12 height 10
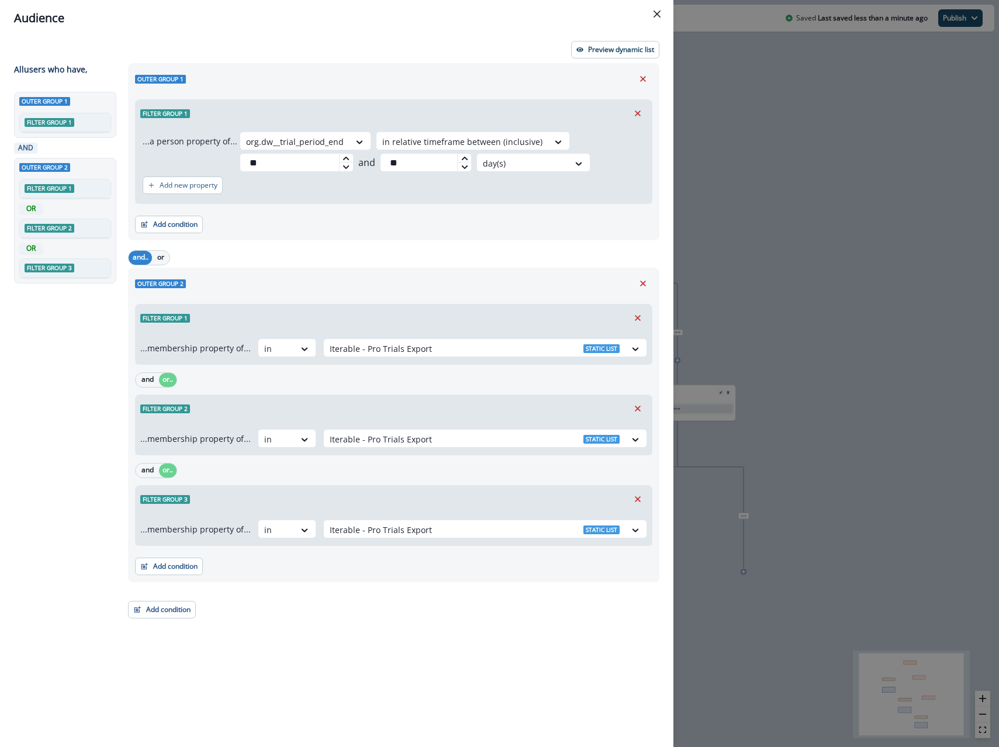
click at [755, 148] on div "Audience Preview dynamic list All user s who have, Outer group 1 Filter group 1…" at bounding box center [499, 373] width 999 height 747
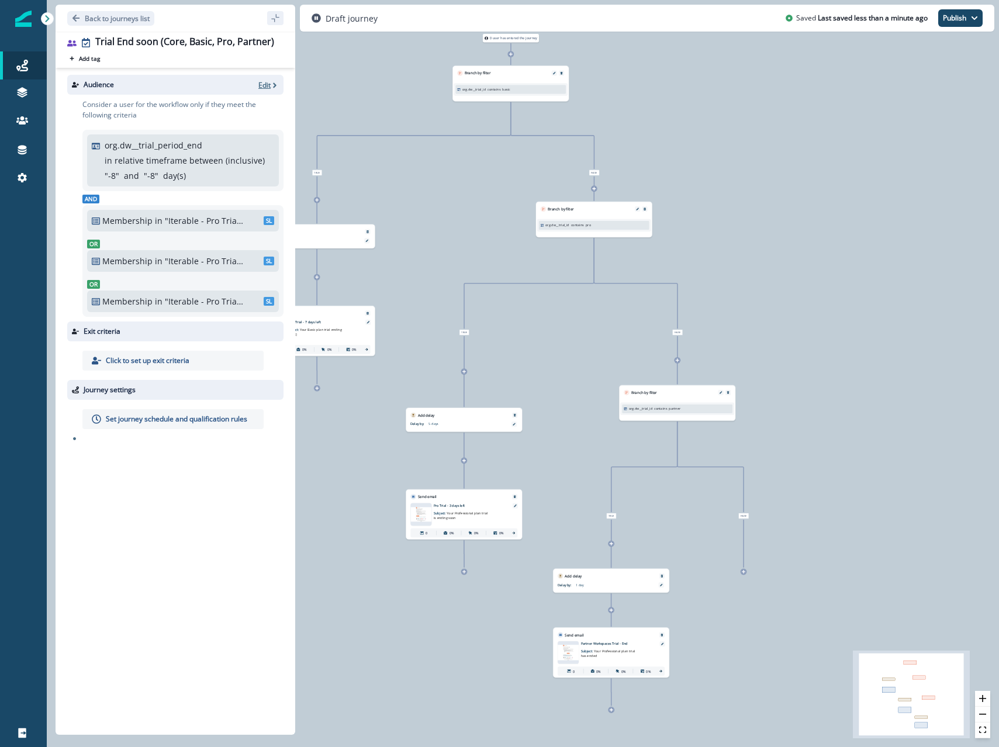
click at [268, 87] on p "Edit" at bounding box center [264, 85] width 12 height 10
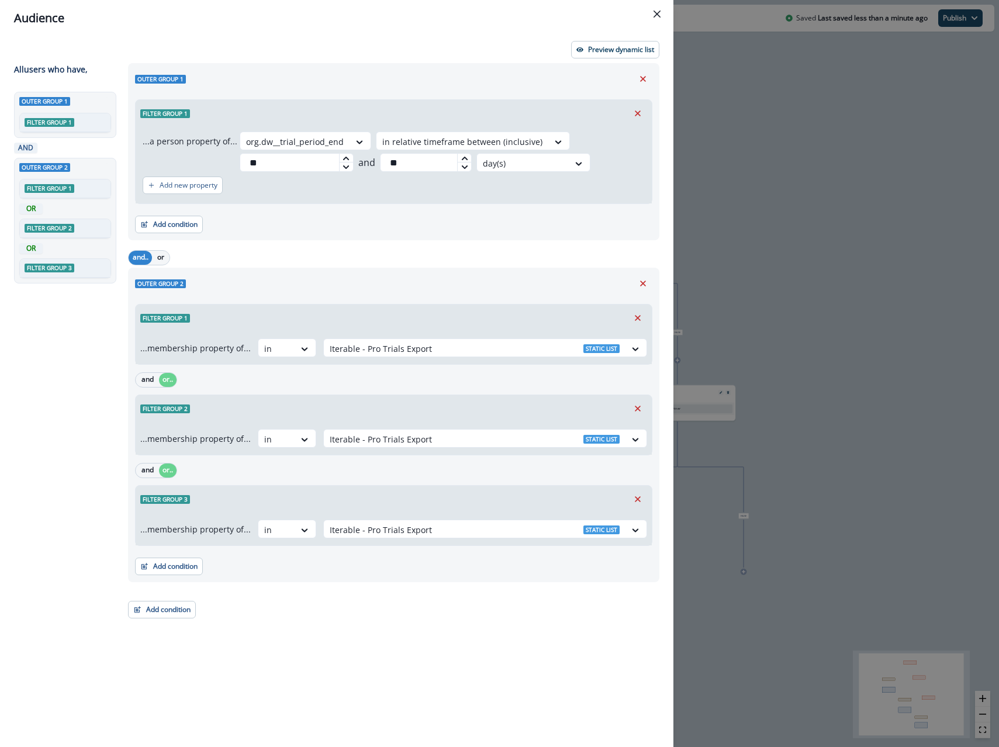
click at [644, 89] on div "Outer group 1 Filter group 1 ...a person property of... org.dw__trial_period_en…" at bounding box center [393, 151] width 531 height 177
click at [644, 87] on button "Remove" at bounding box center [642, 79] width 19 height 18
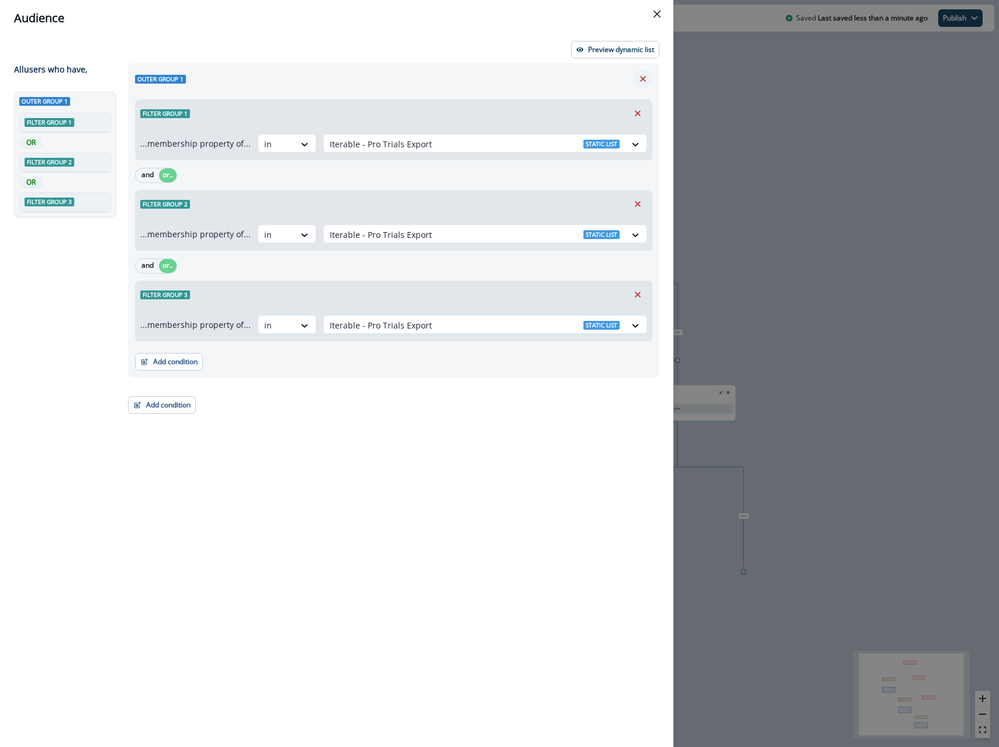
click at [642, 86] on button "Remove" at bounding box center [642, 79] width 19 height 18
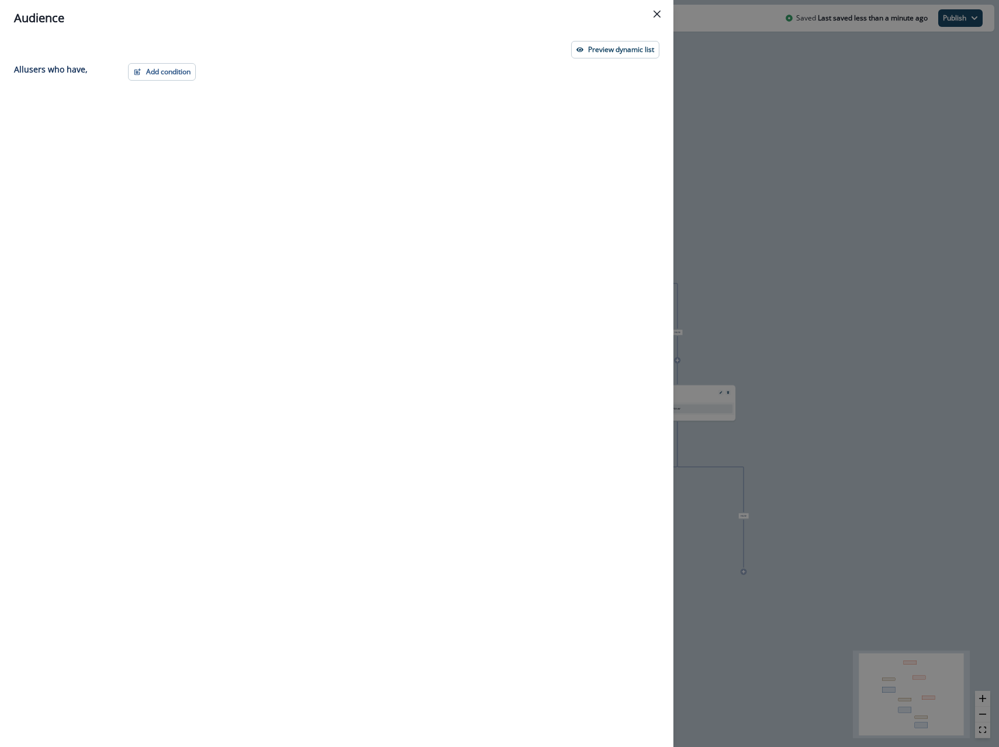
click at [182, 82] on div "Add condition Contact properties A person property Performed a product event Pe…" at bounding box center [390, 383] width 538 height 641
click at [179, 76] on button "Add condition" at bounding box center [162, 72] width 68 height 18
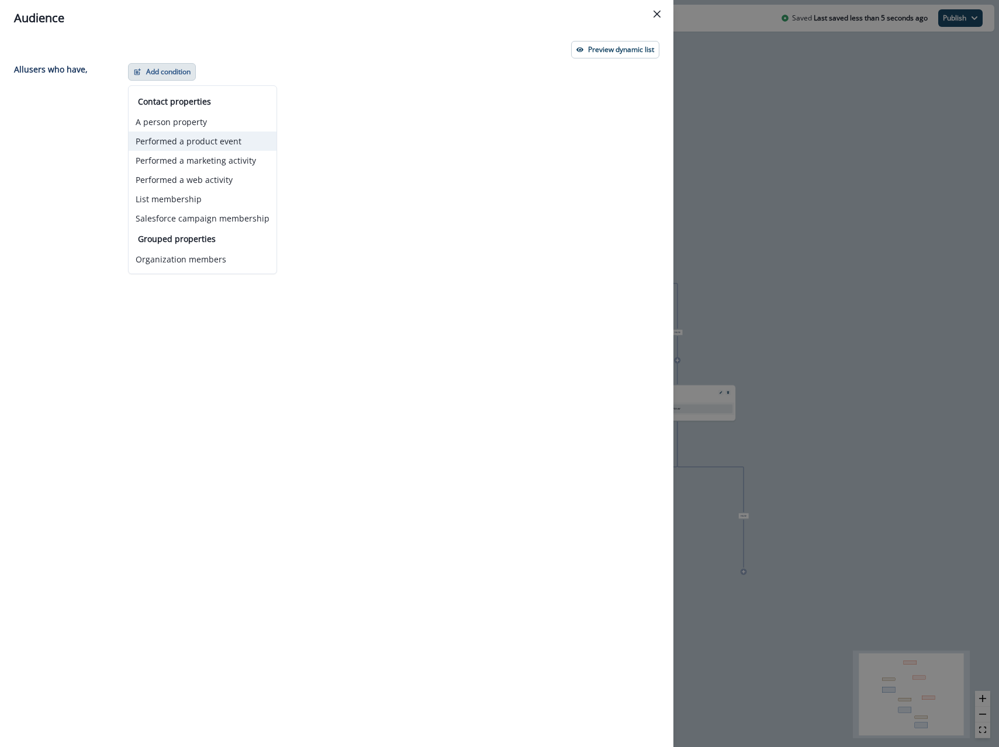
click at [178, 143] on button "Performed a product event" at bounding box center [203, 140] width 148 height 19
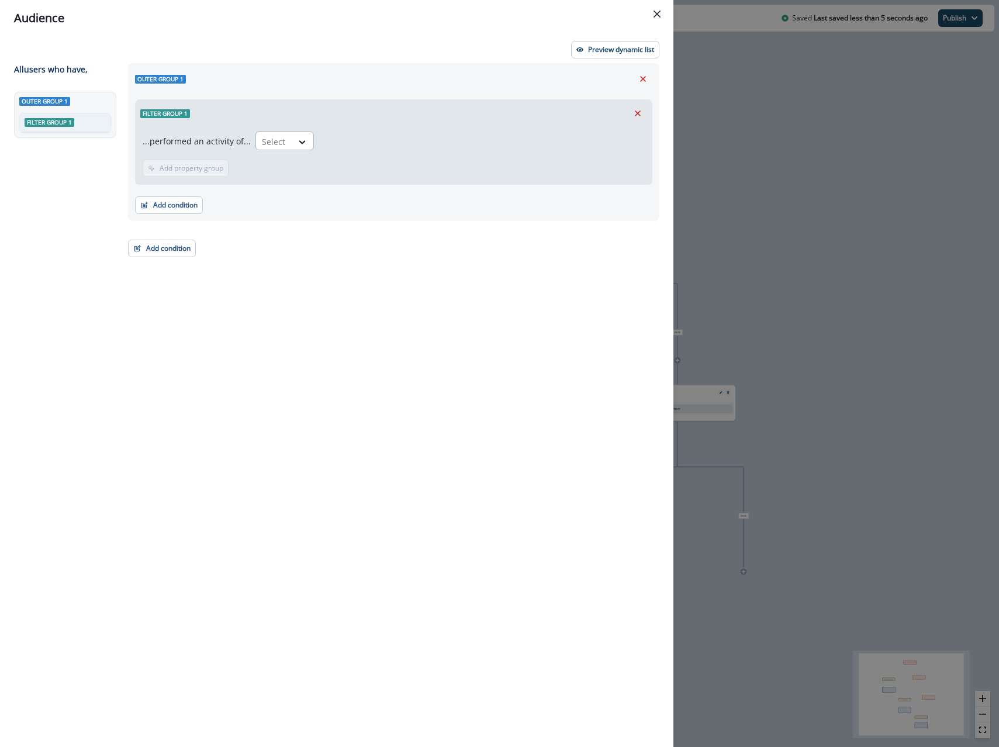
click at [272, 140] on div at bounding box center [274, 141] width 25 height 15
type input "*****"
click at [294, 171] on div "Trial Ended" at bounding box center [303, 168] width 102 height 22
click at [238, 169] on p "Add time frame" at bounding box center [259, 168] width 51 height 8
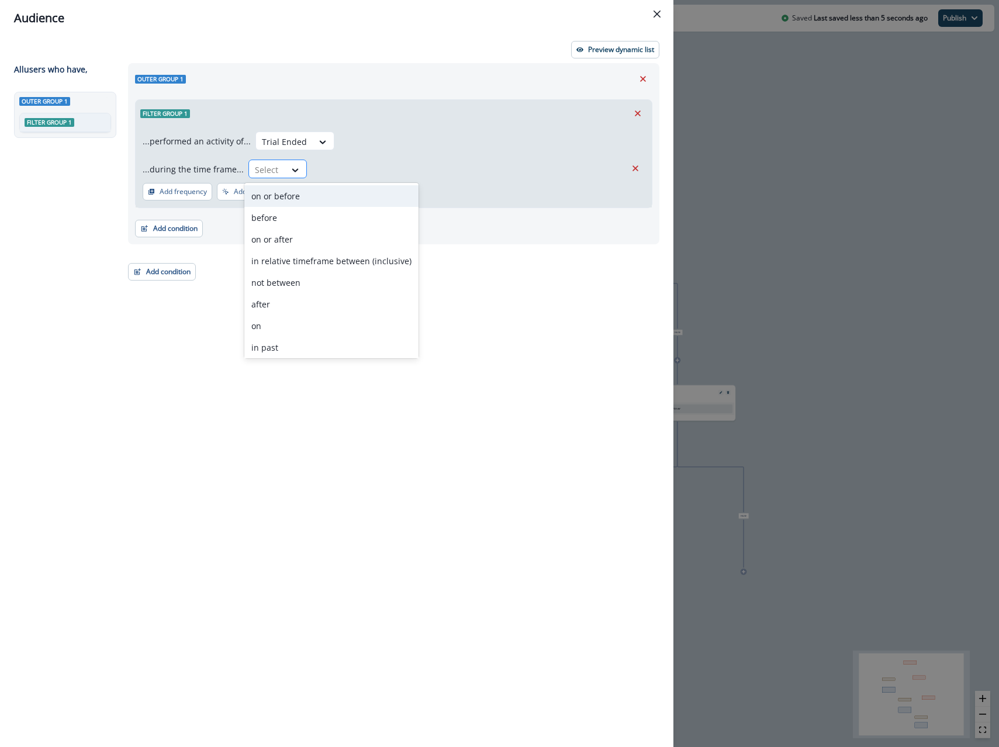
click at [262, 168] on div at bounding box center [267, 169] width 25 height 15
click at [273, 305] on div "after" at bounding box center [331, 304] width 174 height 22
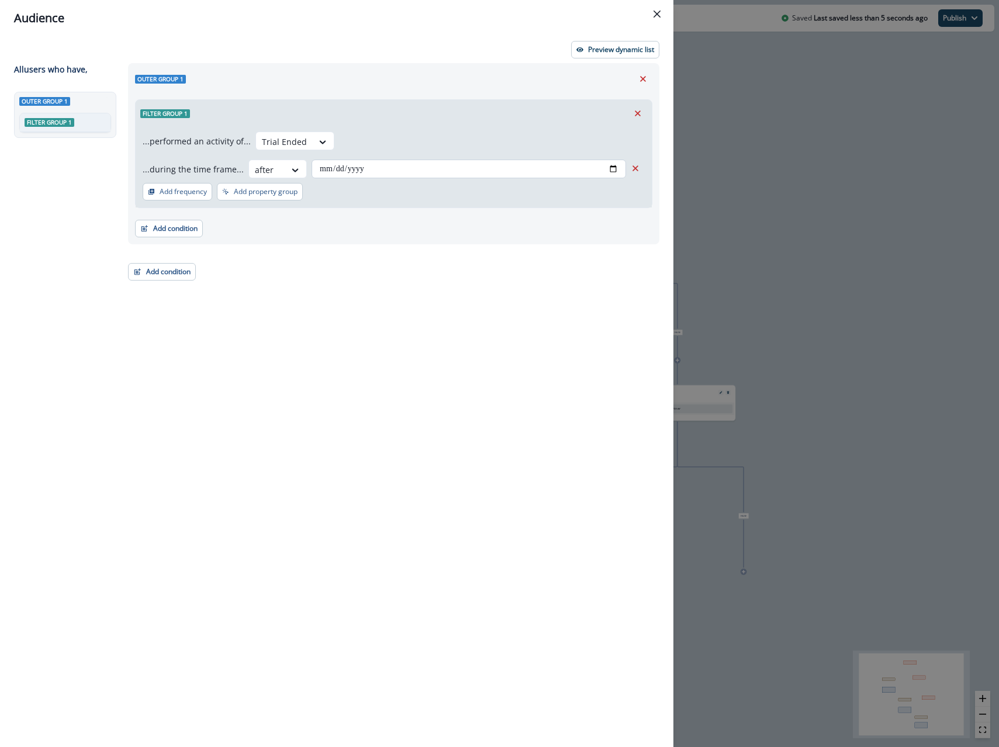
click at [327, 176] on input "date" at bounding box center [468, 169] width 314 height 19
click at [620, 168] on input "date" at bounding box center [468, 169] width 314 height 19
click at [611, 168] on input "date" at bounding box center [468, 169] width 314 height 19
type input "**********"
click at [356, 271] on div "**********" at bounding box center [390, 383] width 538 height 641
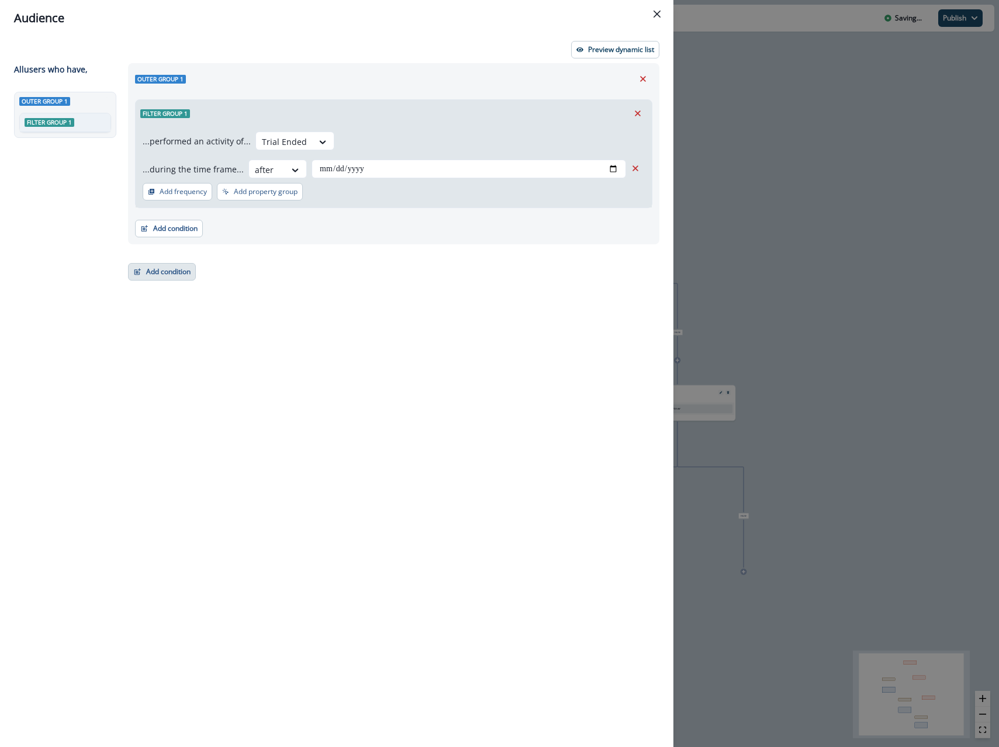
click at [176, 278] on button "Add condition" at bounding box center [162, 272] width 68 height 18
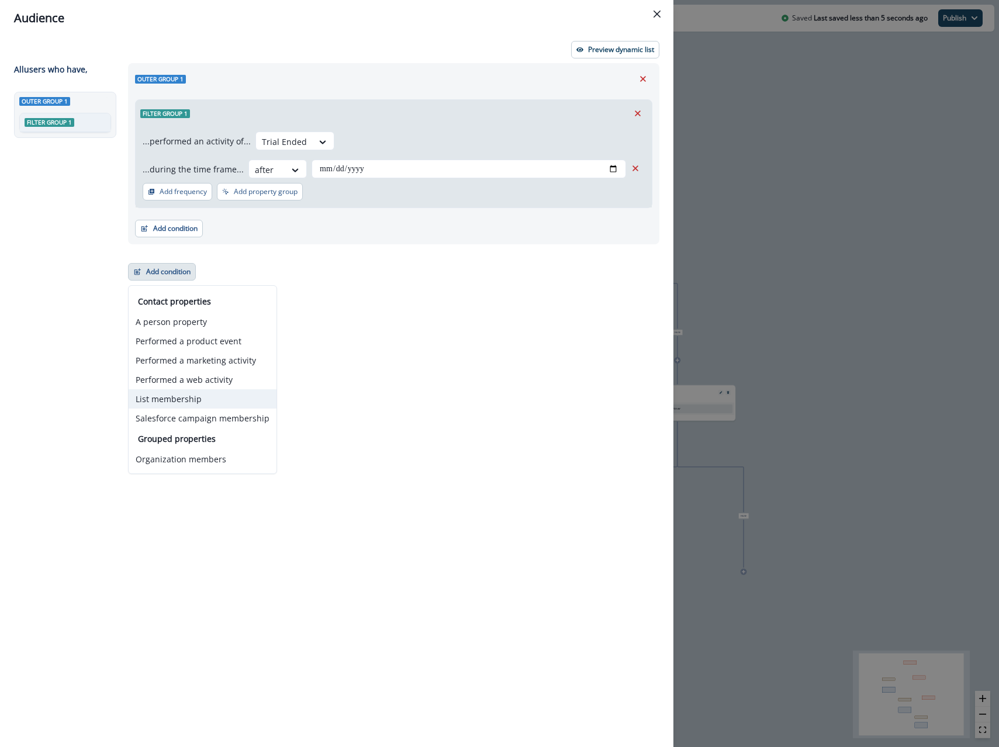
click at [162, 406] on button "List membership" at bounding box center [203, 398] width 148 height 19
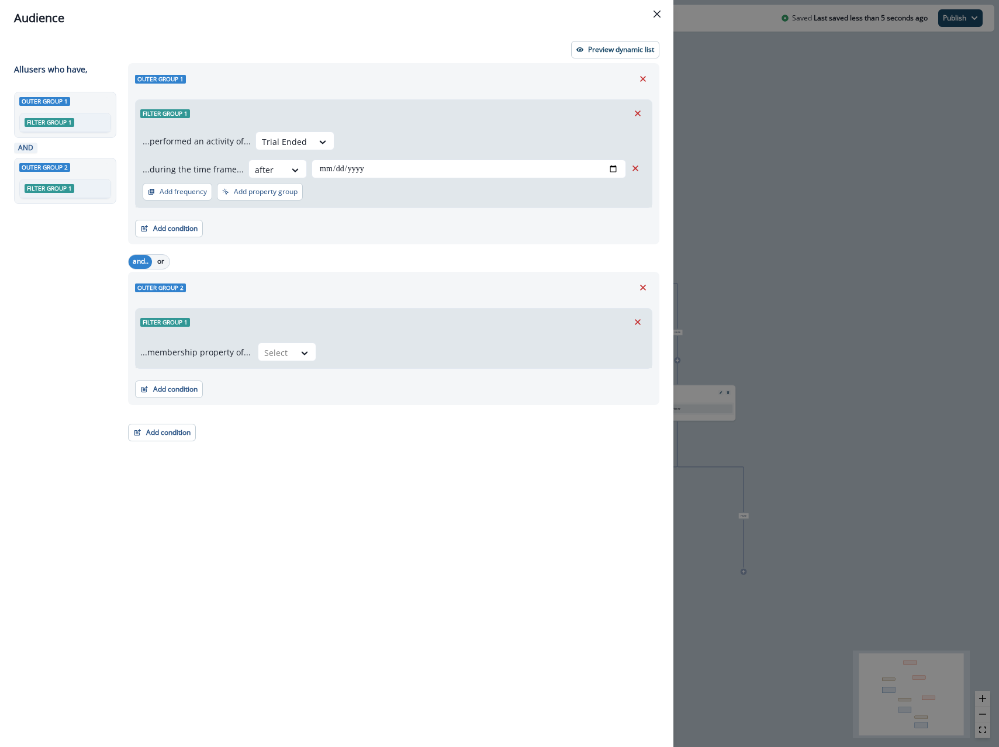
click at [271, 362] on div "...membership property of... Select" at bounding box center [394, 351] width 516 height 33
click at [271, 356] on div at bounding box center [276, 352] width 25 height 15
click at [268, 402] on div "not in" at bounding box center [283, 401] width 58 height 22
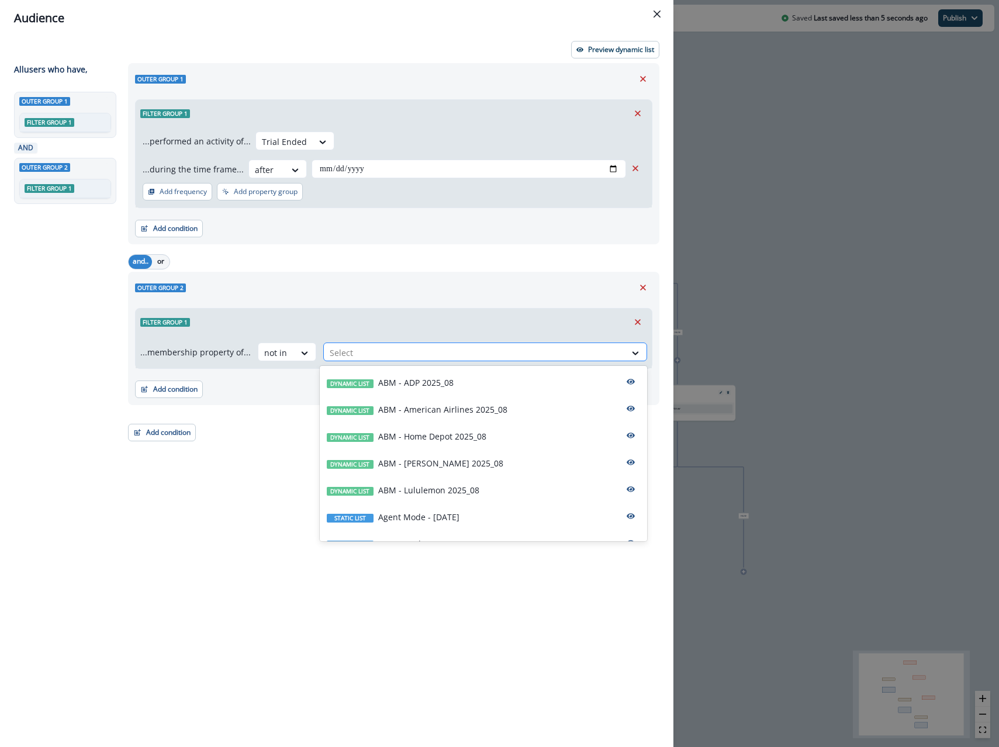
click at [340, 362] on div "Select" at bounding box center [475, 352] width 302 height 19
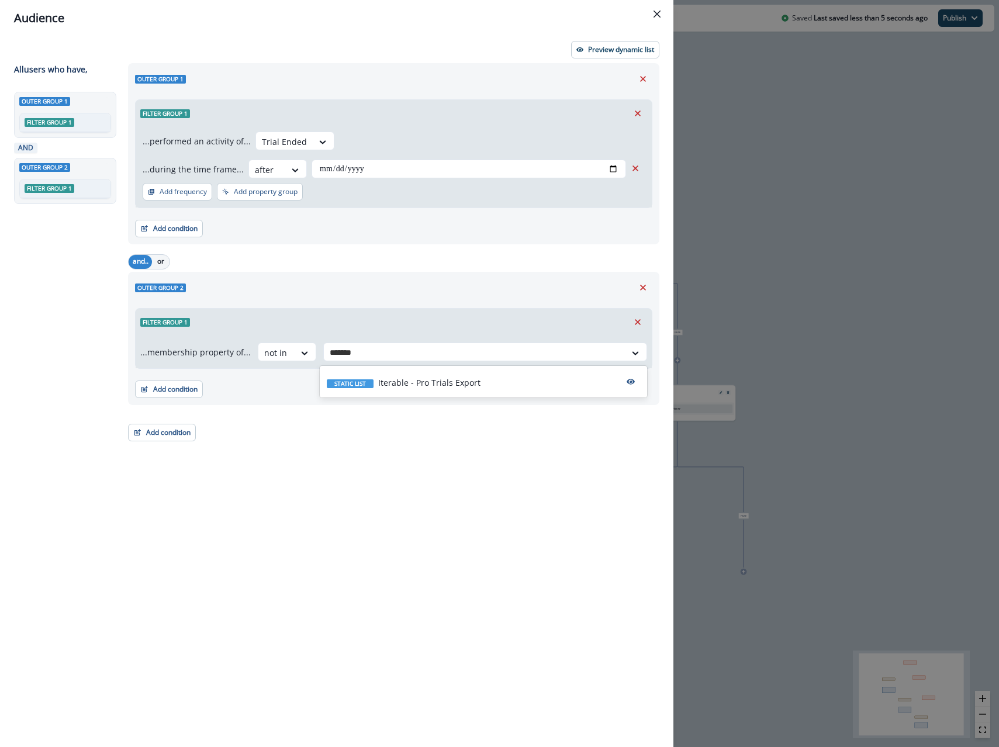
type input "********"
click at [417, 389] on div "Static list Iterable - Pro Trials Export" at bounding box center [483, 381] width 327 height 27
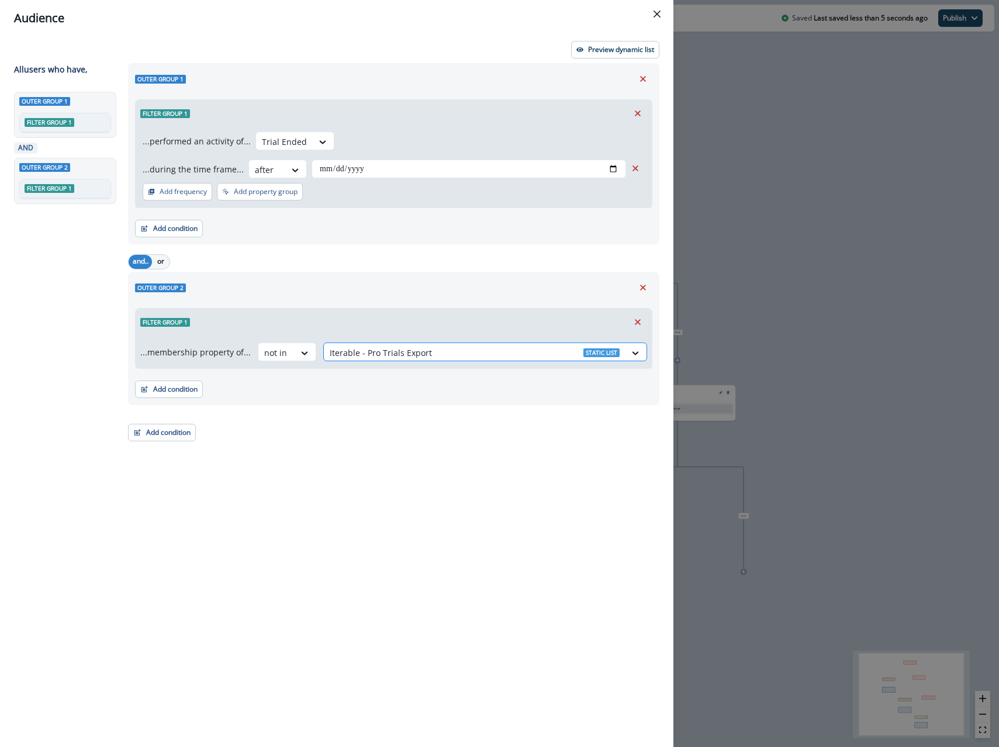
click at [411, 343] on div "Iterable - Pro Trials Export Static list" at bounding box center [475, 352] width 302 height 19
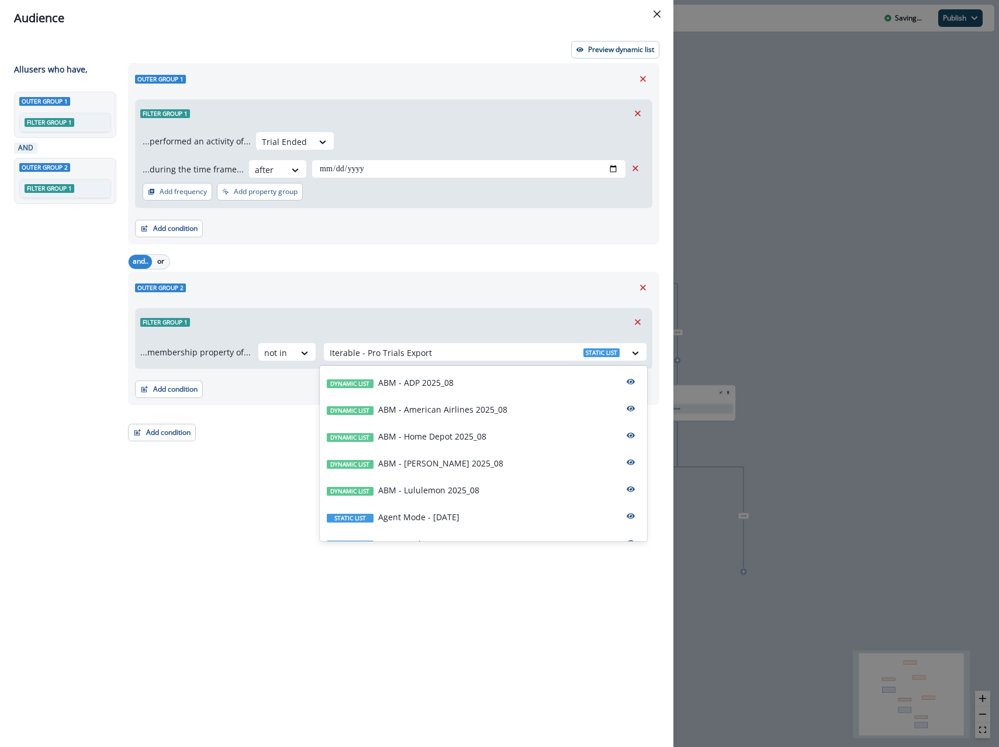
click at [416, 320] on div "Filter group 1" at bounding box center [394, 322] width 516 height 27
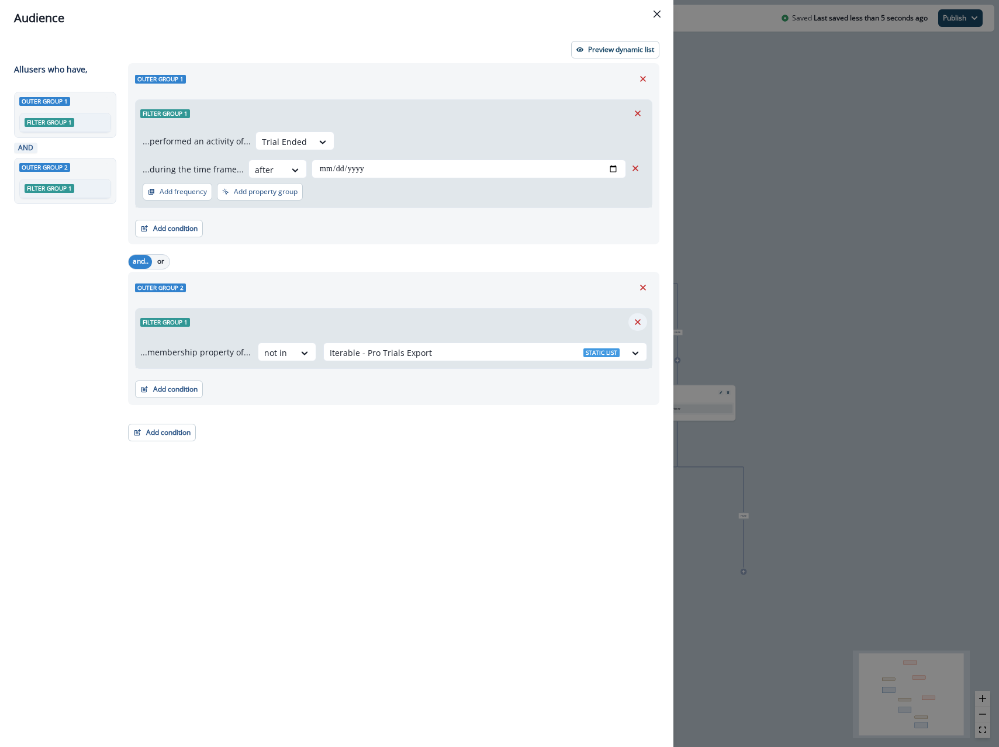
click at [642, 320] on icon "Remove" at bounding box center [637, 322] width 11 height 11
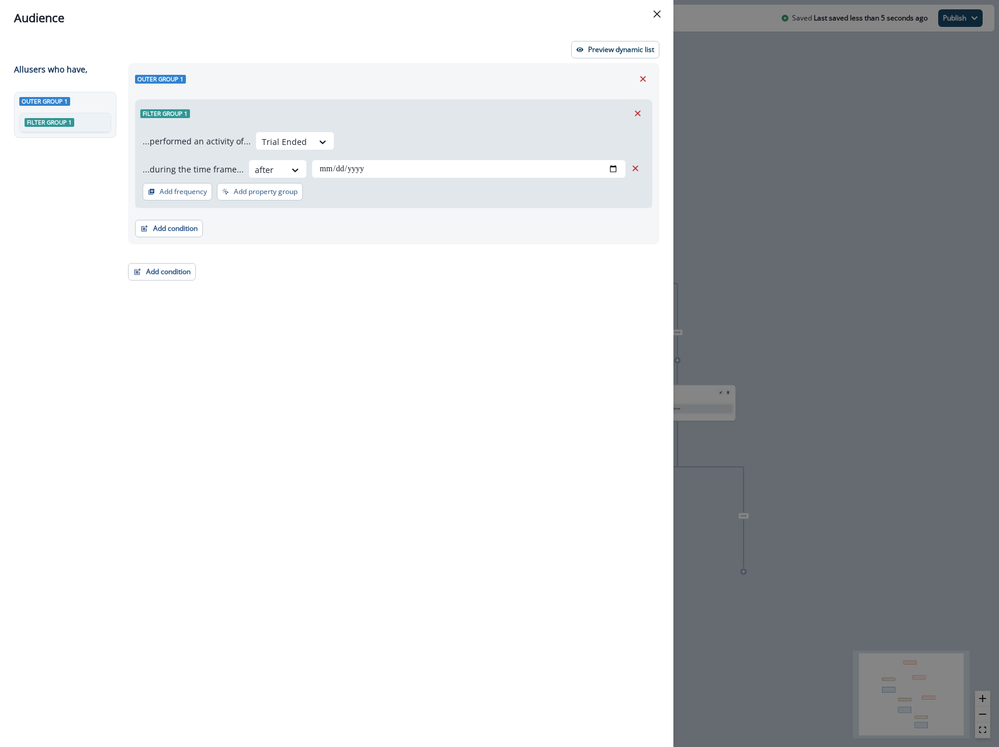
click at [705, 230] on div "**********" at bounding box center [499, 373] width 999 height 747
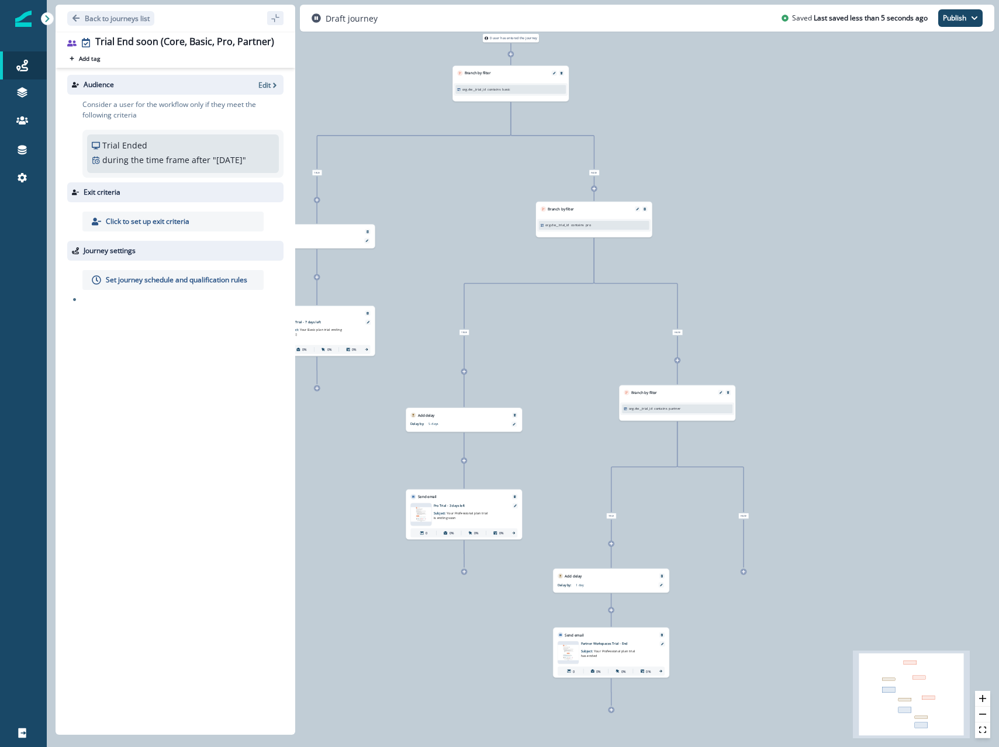
click at [401, 241] on div "0 user has entered the journey Branch by filter org.dw__trial_id contains basic…" at bounding box center [523, 373] width 952 height 747
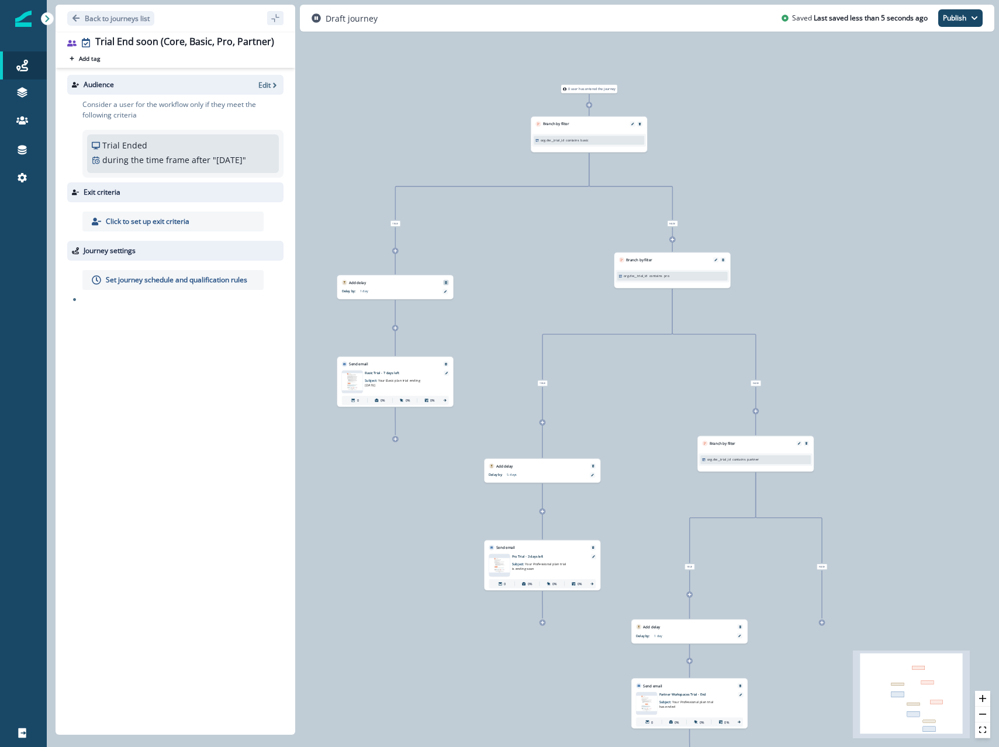
click at [444, 282] on icon "Remove" at bounding box center [445, 282] width 3 height 3
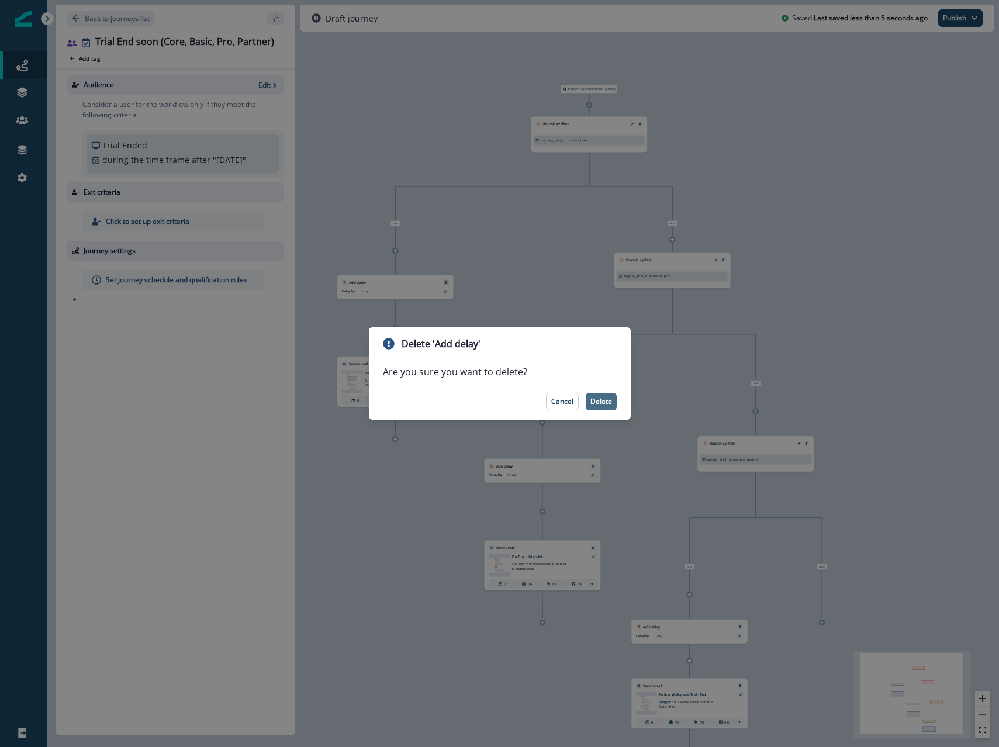
click at [594, 398] on p "Delete" at bounding box center [601, 401] width 22 height 8
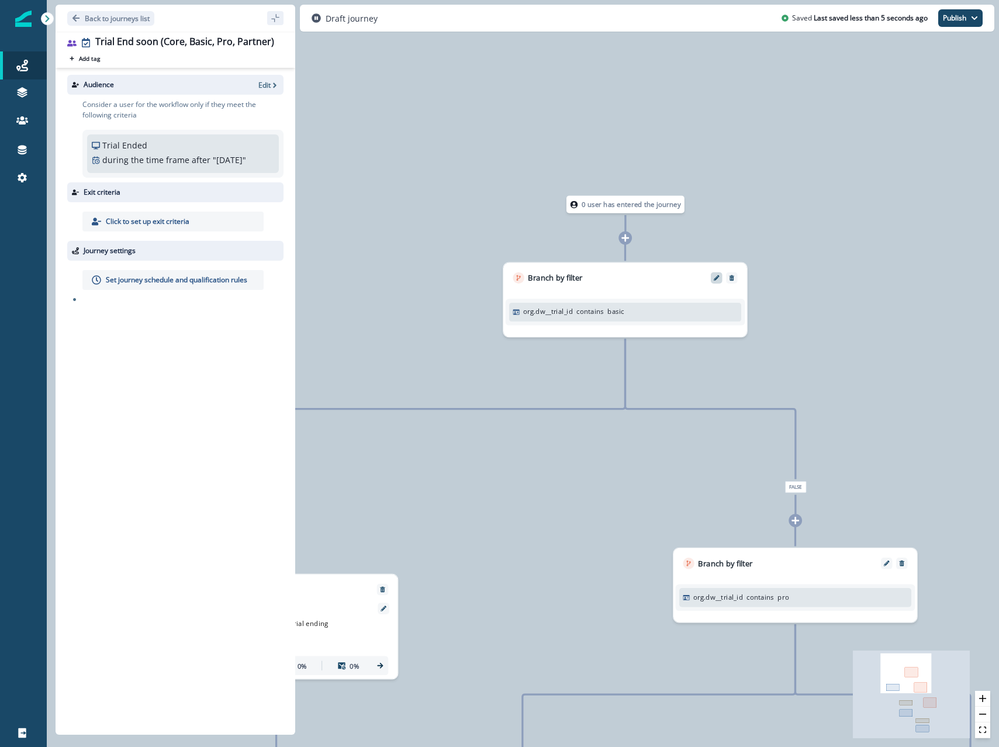
click at [715, 281] on div at bounding box center [717, 278] width 12 height 12
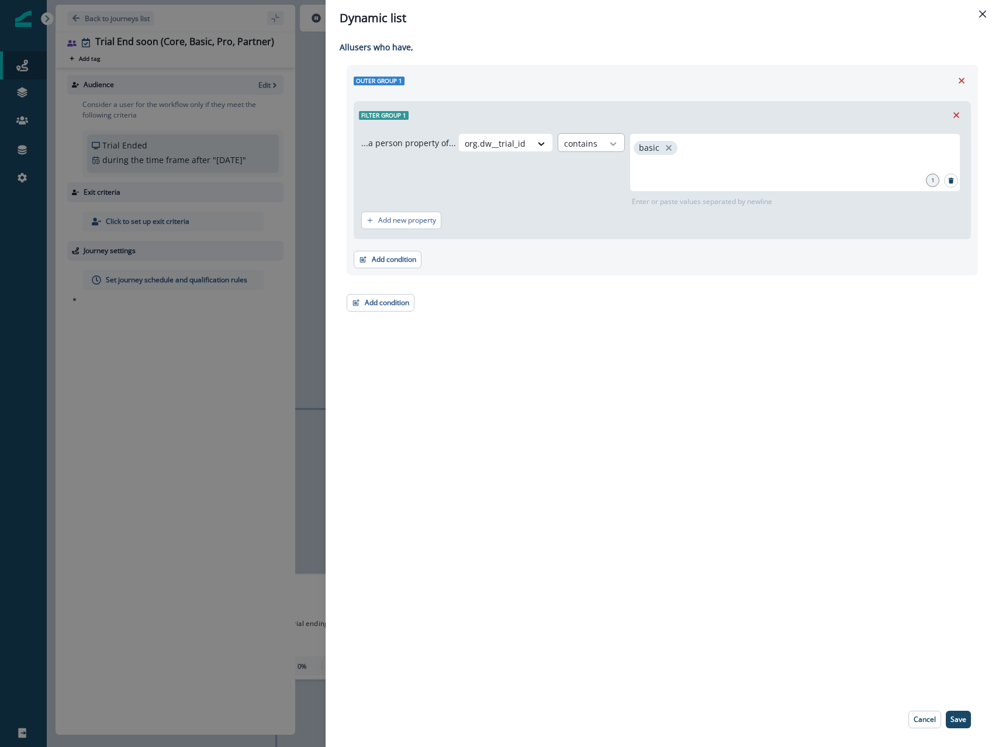
click at [546, 143] on icon at bounding box center [541, 144] width 11 height 12
click at [598, 216] on div "equal to" at bounding box center [598, 213] width 92 height 22
click at [670, 148] on input "text" at bounding box center [794, 147] width 328 height 23
click at [958, 716] on p "Save" at bounding box center [958, 719] width 16 height 8
click at [537, 199] on div "org.dw__trial_id equal to pqa-extended-enterprise-trial-202406 2 2 inputs added…" at bounding box center [710, 170] width 505 height 74
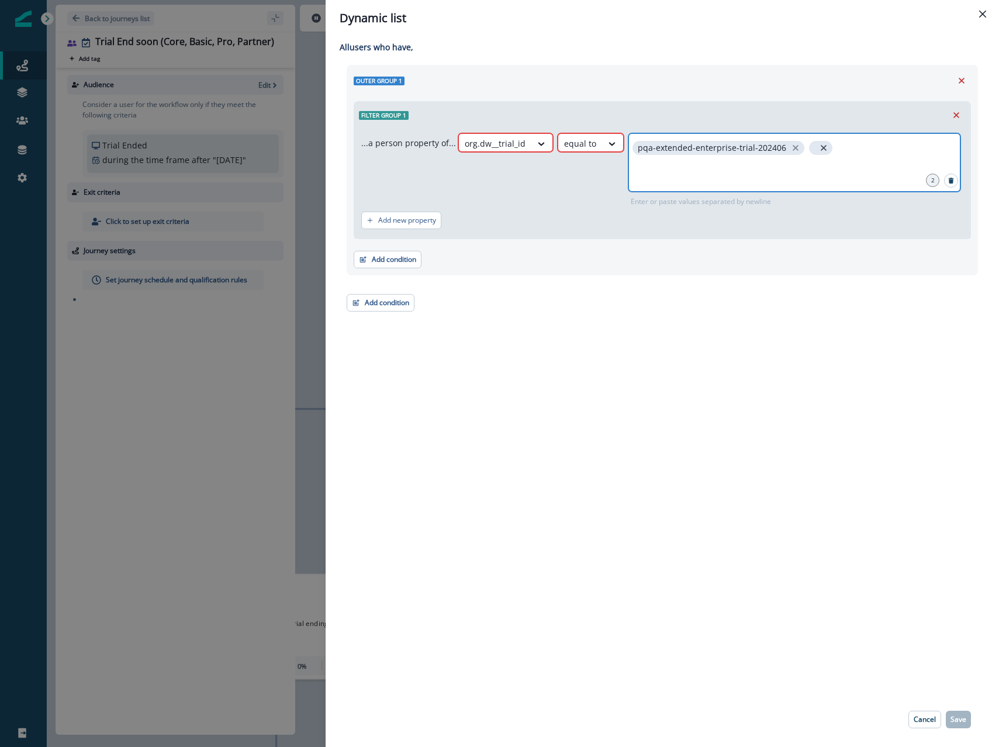
click at [818, 150] on icon "close" at bounding box center [823, 148] width 11 height 11
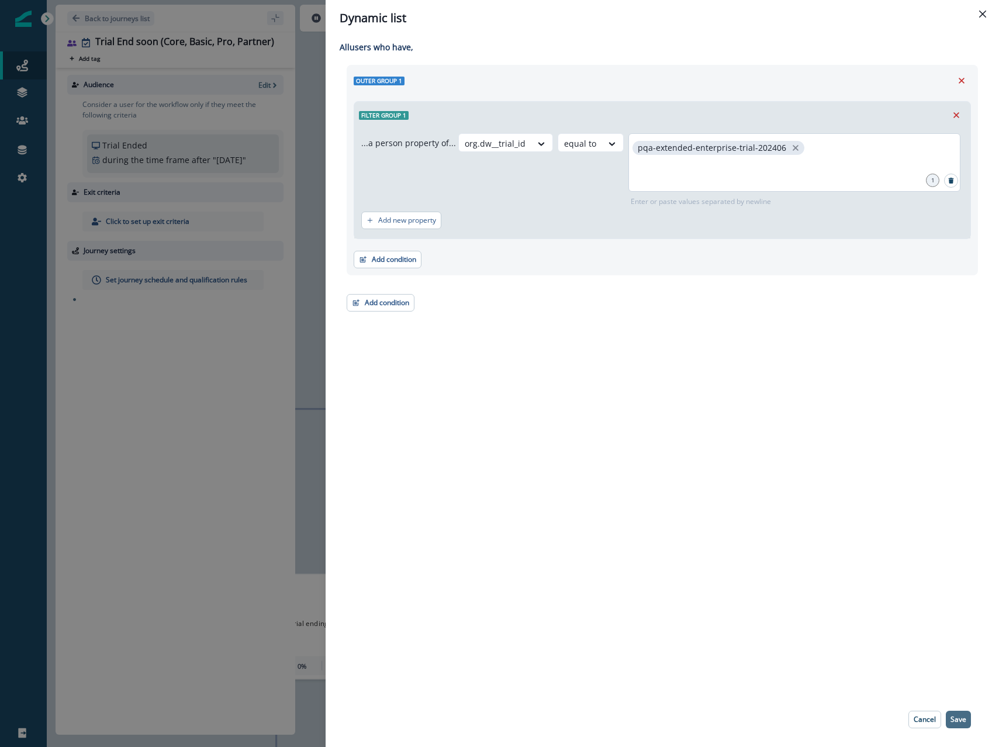
click at [955, 718] on p "Save" at bounding box center [958, 719] width 16 height 8
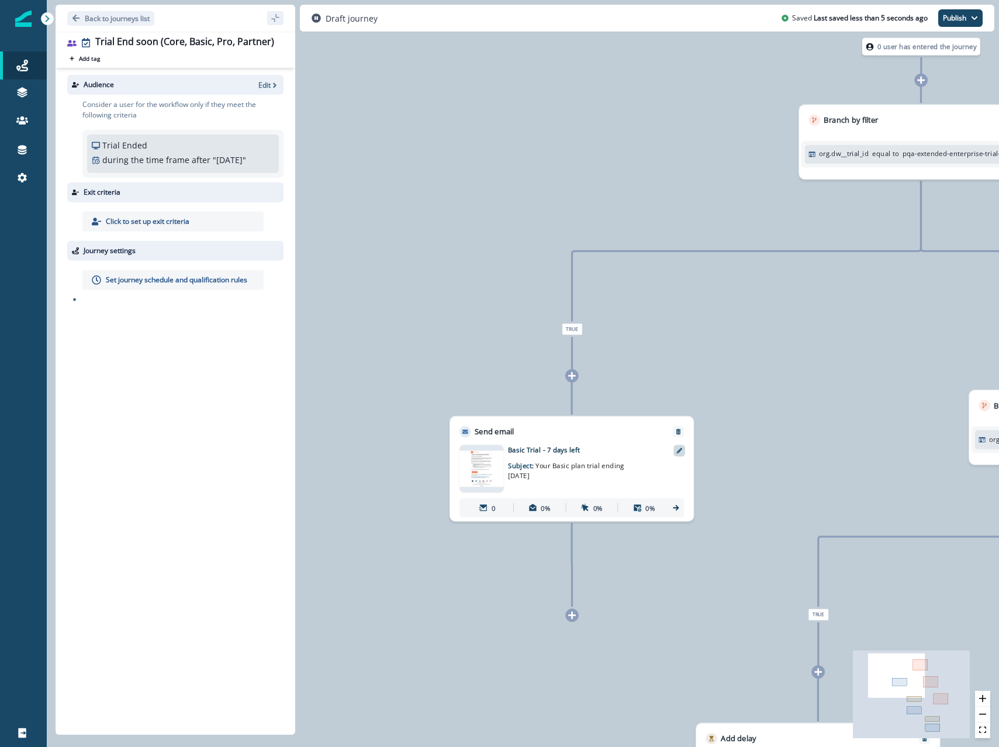
click at [676, 448] on icon at bounding box center [679, 451] width 6 height 6
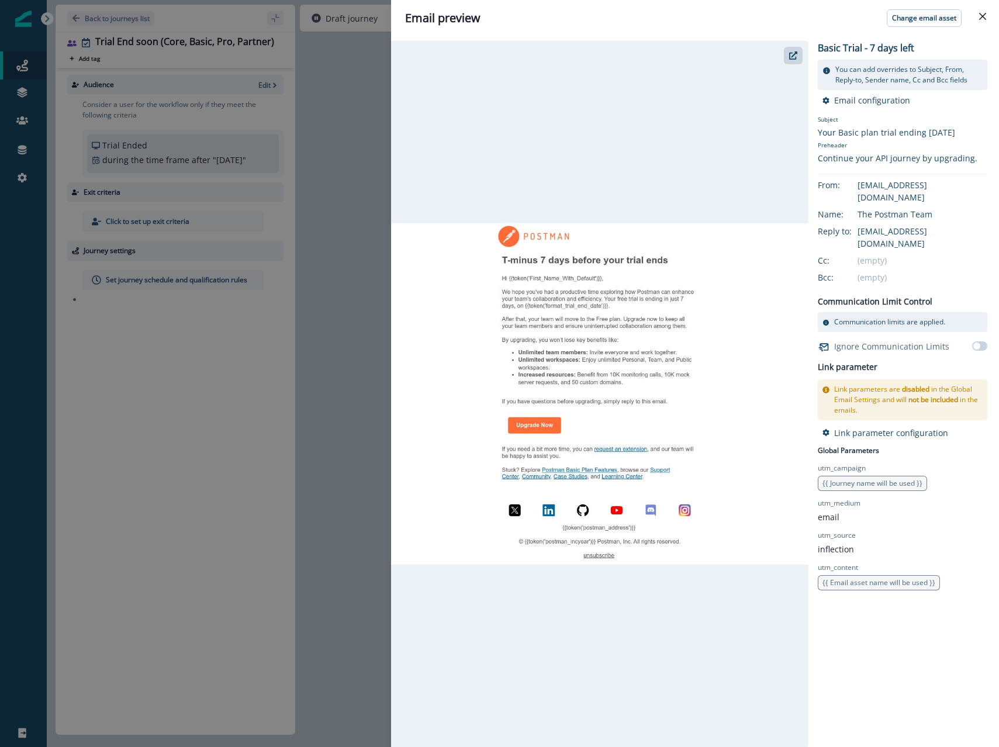
click at [915, 8] on header "Email preview Change email asset" at bounding box center [695, 18] width 608 height 36
click at [913, 15] on p "Change email asset" at bounding box center [924, 18] width 64 height 8
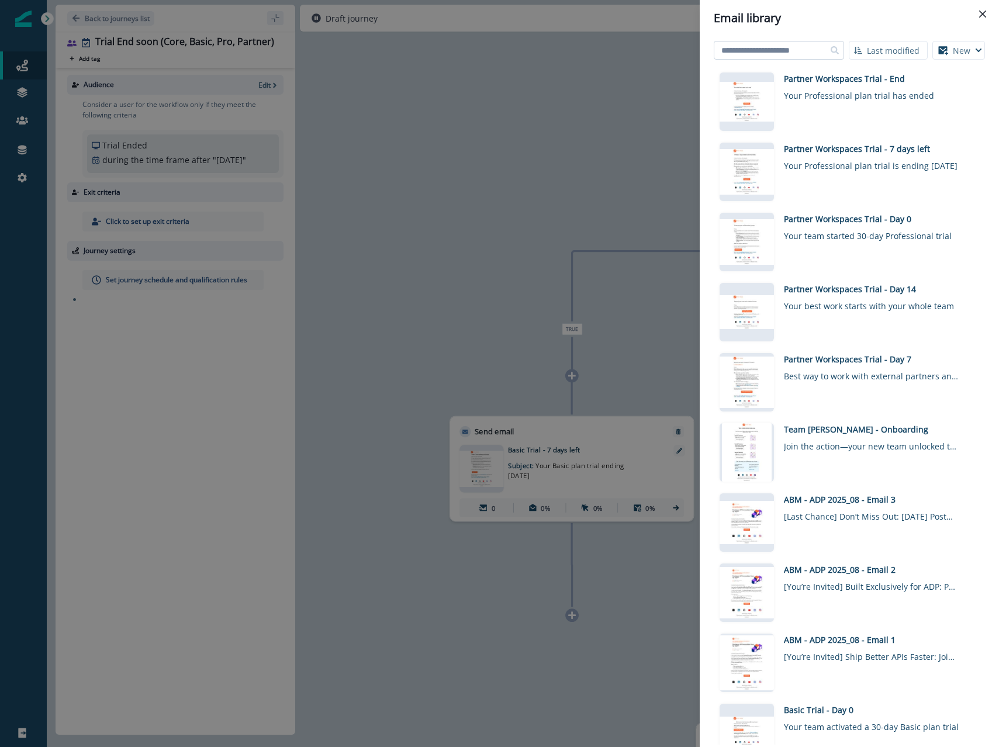
click at [780, 56] on input at bounding box center [779, 50] width 130 height 19
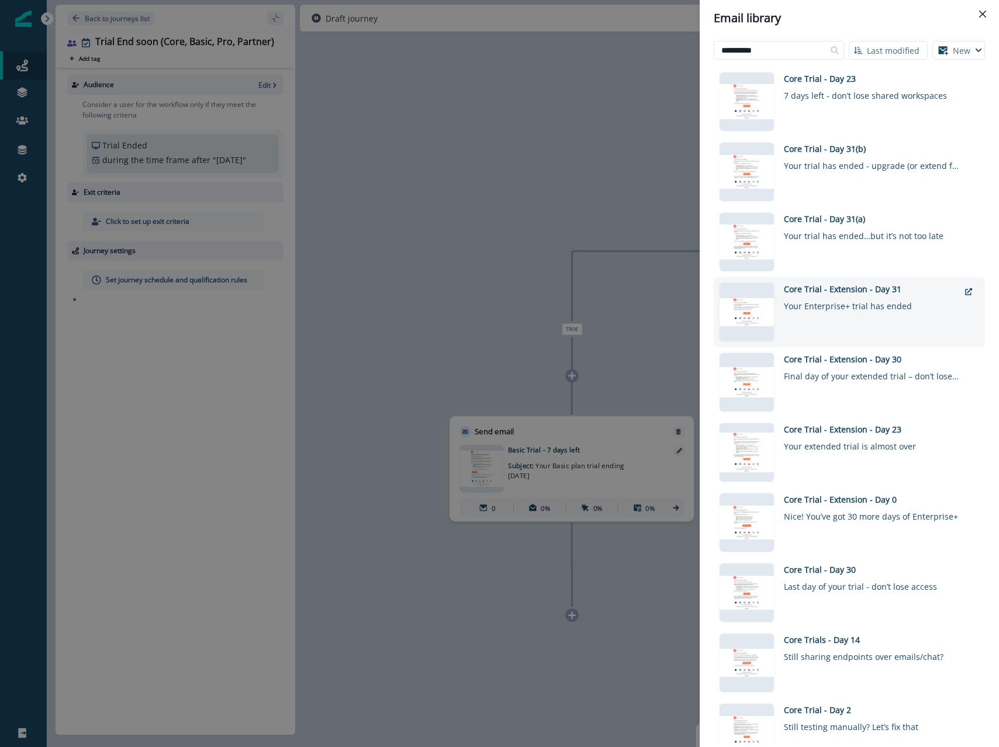
scroll to position [23, 0]
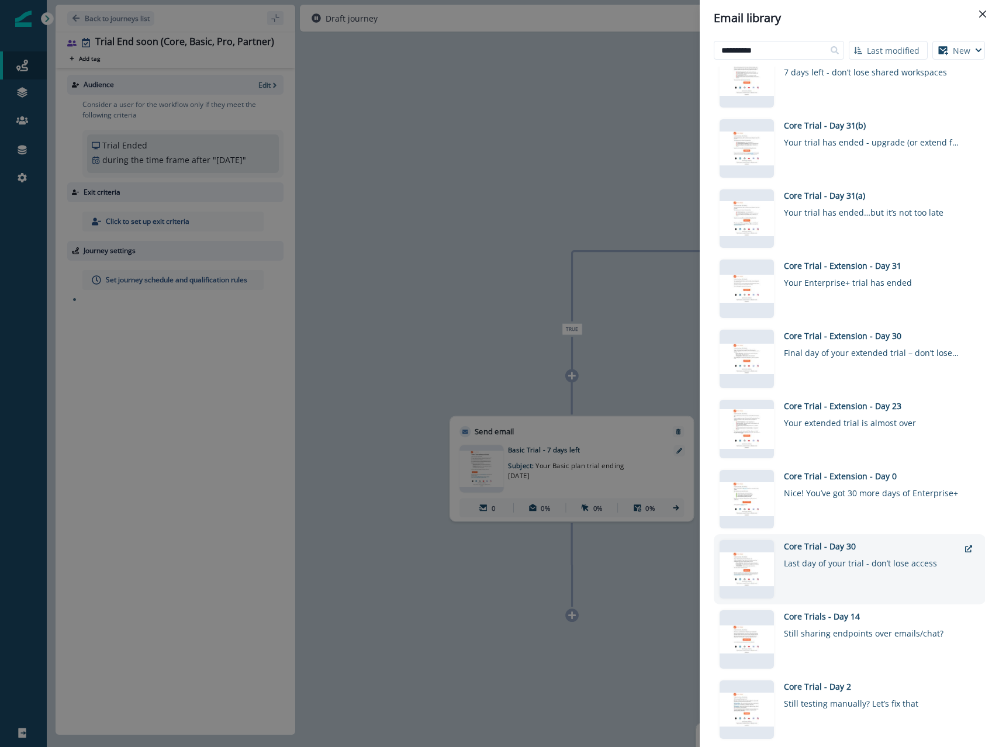
type input "**********"
click at [829, 561] on div "Last day of your trial - don’t lose access" at bounding box center [871, 560] width 175 height 17
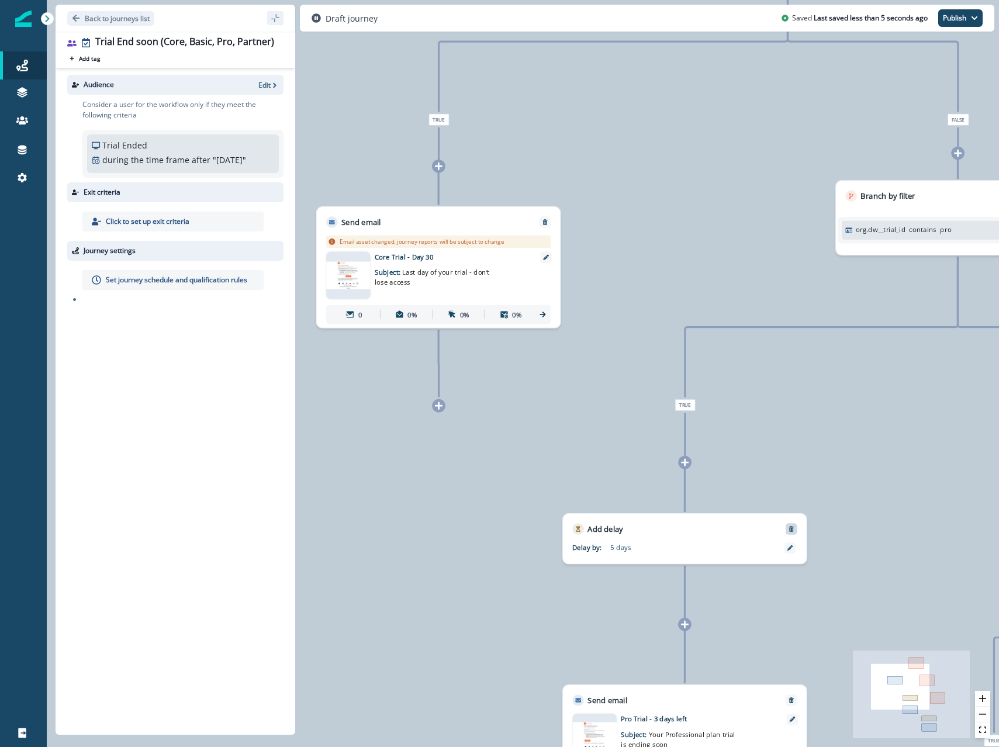
click at [791, 530] on icon "Remove" at bounding box center [791, 528] width 6 height 6
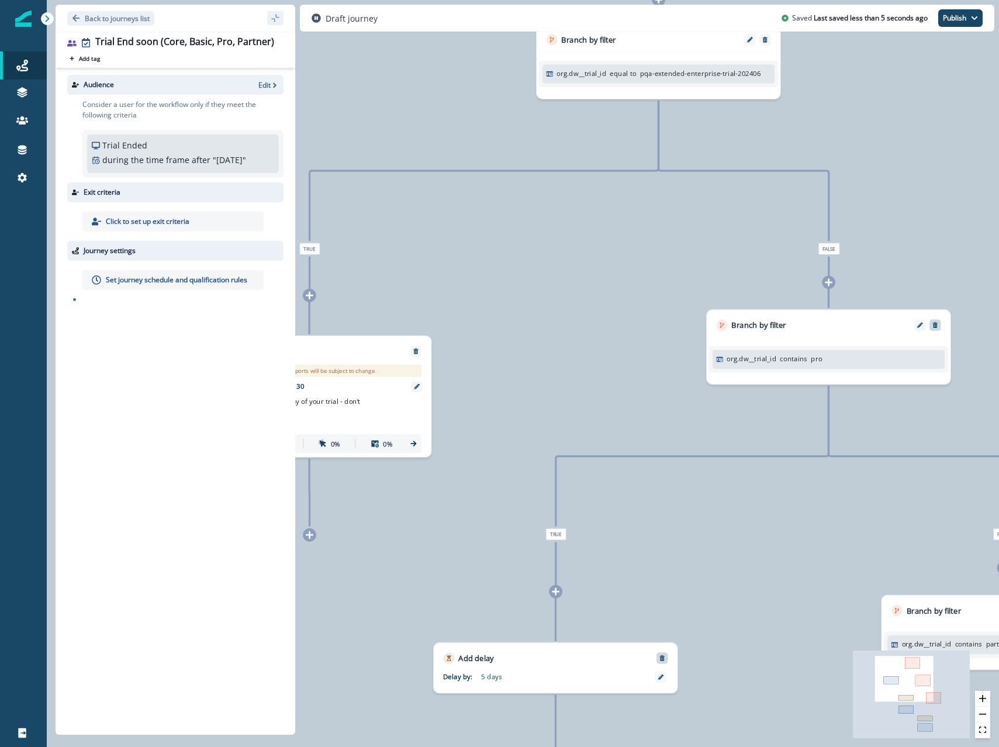
click at [937, 325] on icon "Remove" at bounding box center [935, 325] width 6 height 6
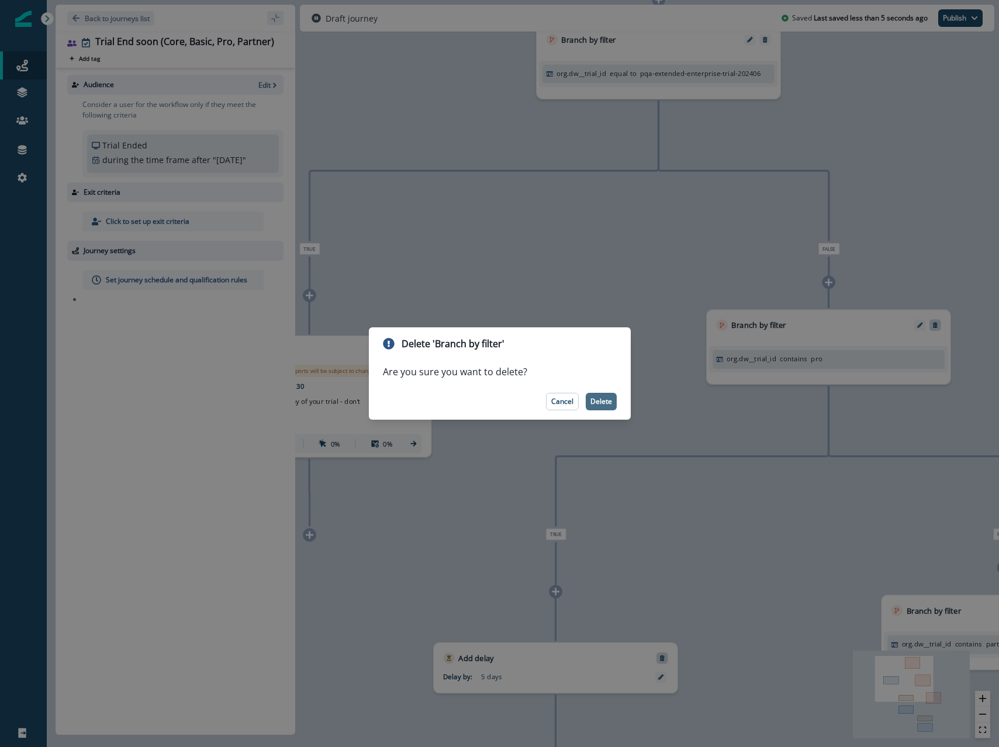
click at [611, 400] on p "Delete" at bounding box center [601, 401] width 22 height 8
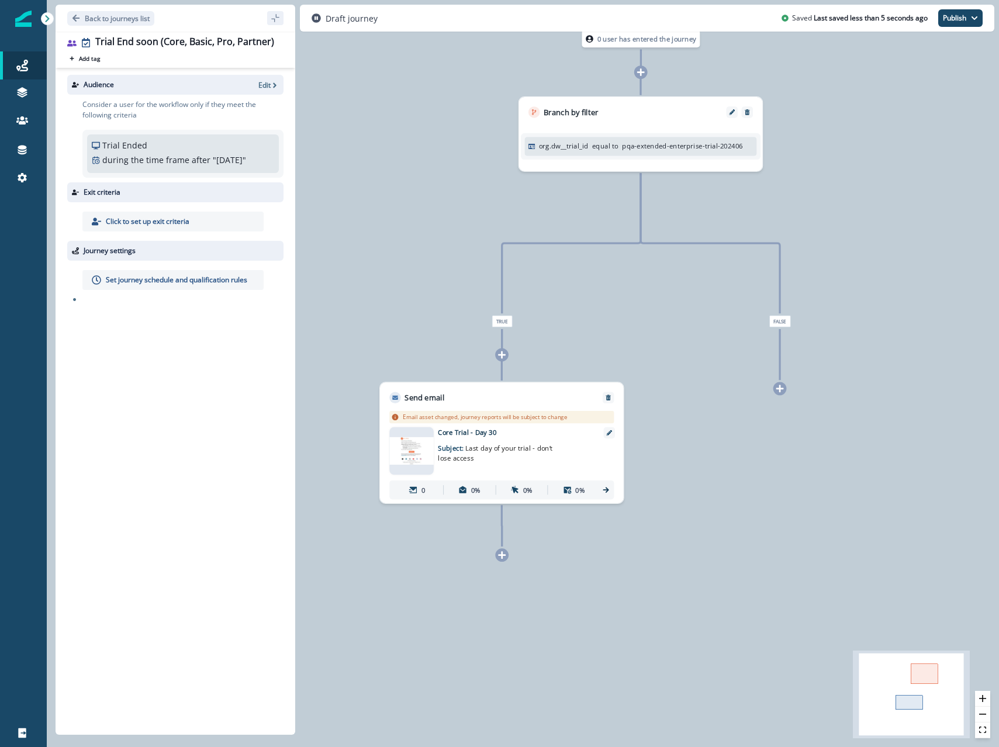
click at [783, 388] on icon at bounding box center [780, 389] width 8 height 8
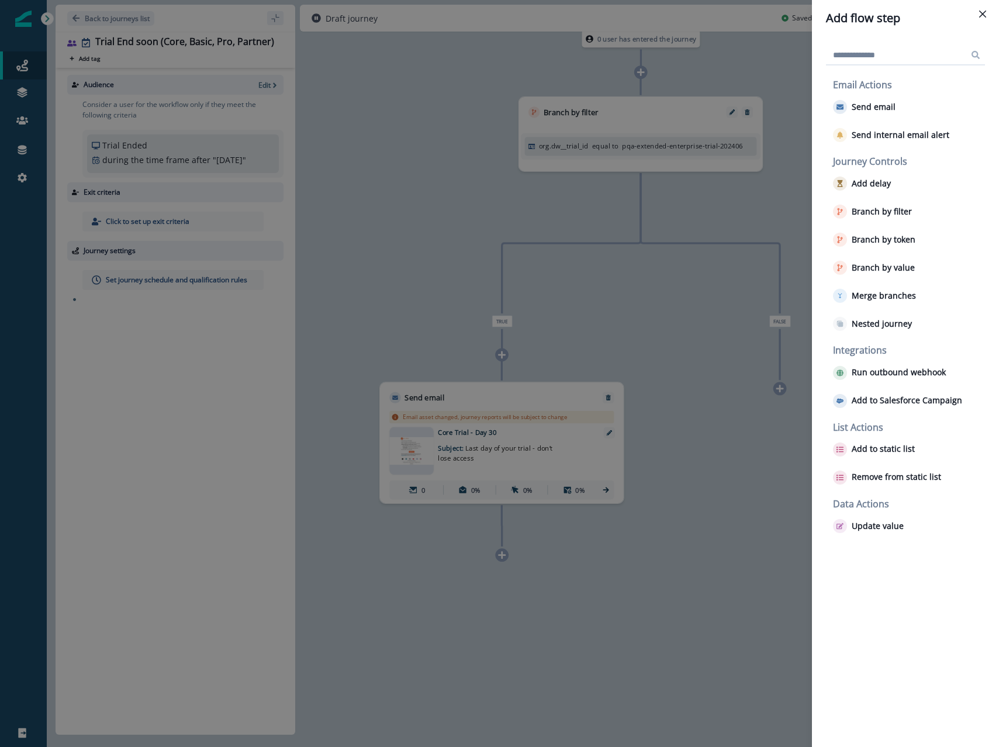
click at [919, 199] on div "Journey Controls Add delay Branch by filter Branch by token Branch by value Mer…" at bounding box center [906, 245] width 157 height 179
click at [915, 210] on div "Branch by filter" at bounding box center [906, 211] width 157 height 23
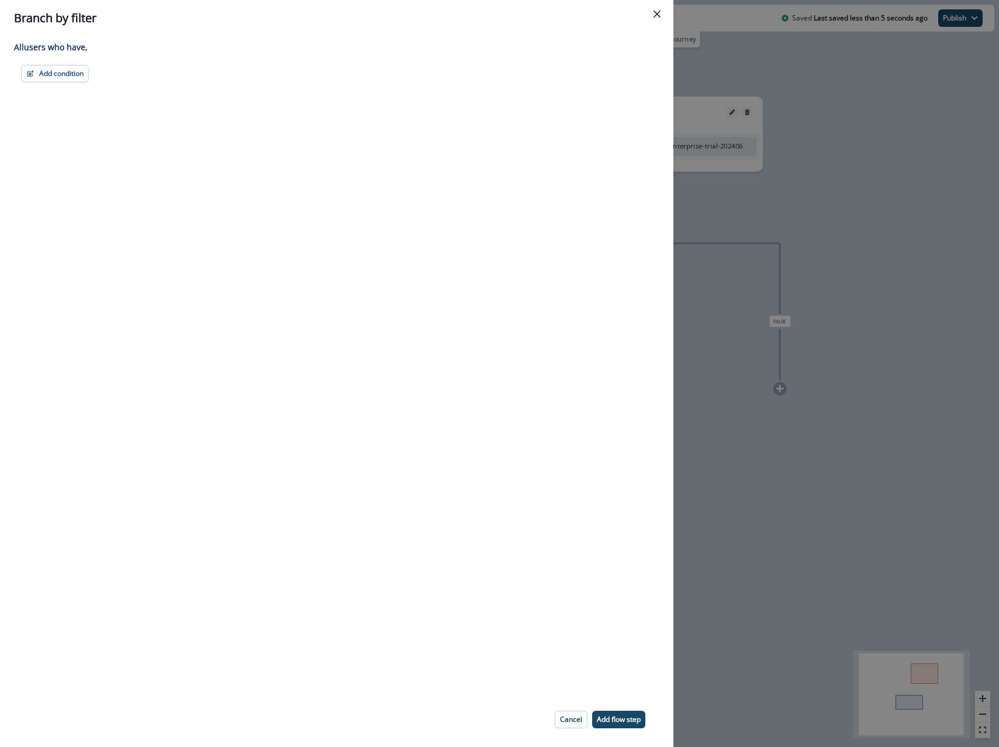
click at [736, 219] on div "Branch by filter Adding Branch by filter flow step in the middle will add the s…" at bounding box center [499, 373] width 999 height 747
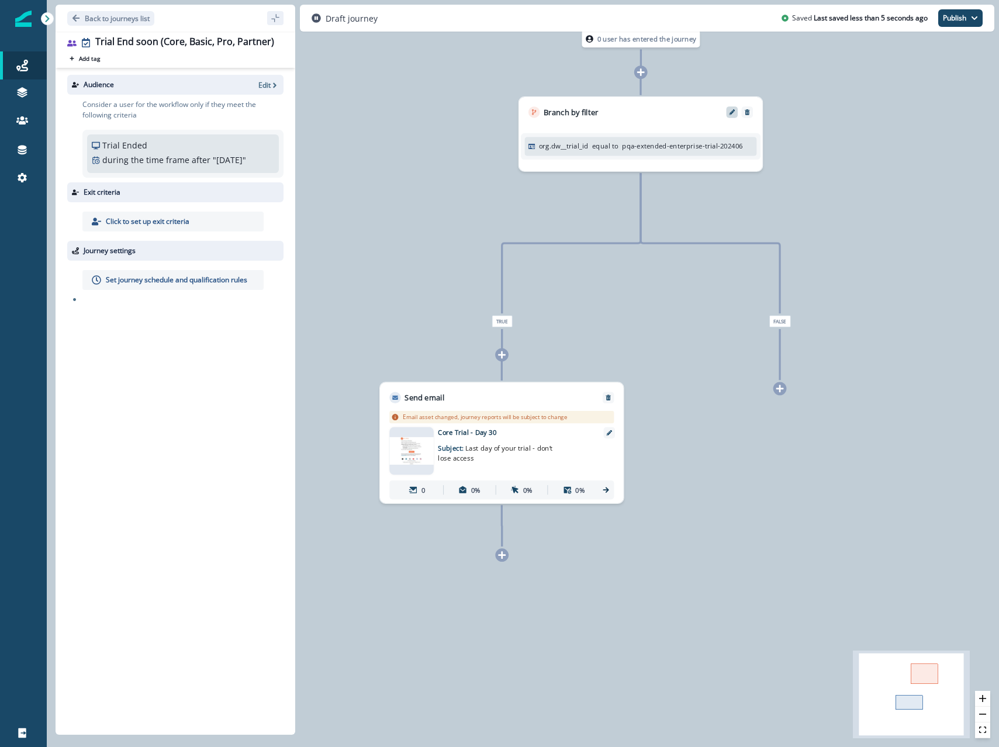
click at [734, 112] on icon "Edit" at bounding box center [732, 112] width 6 height 6
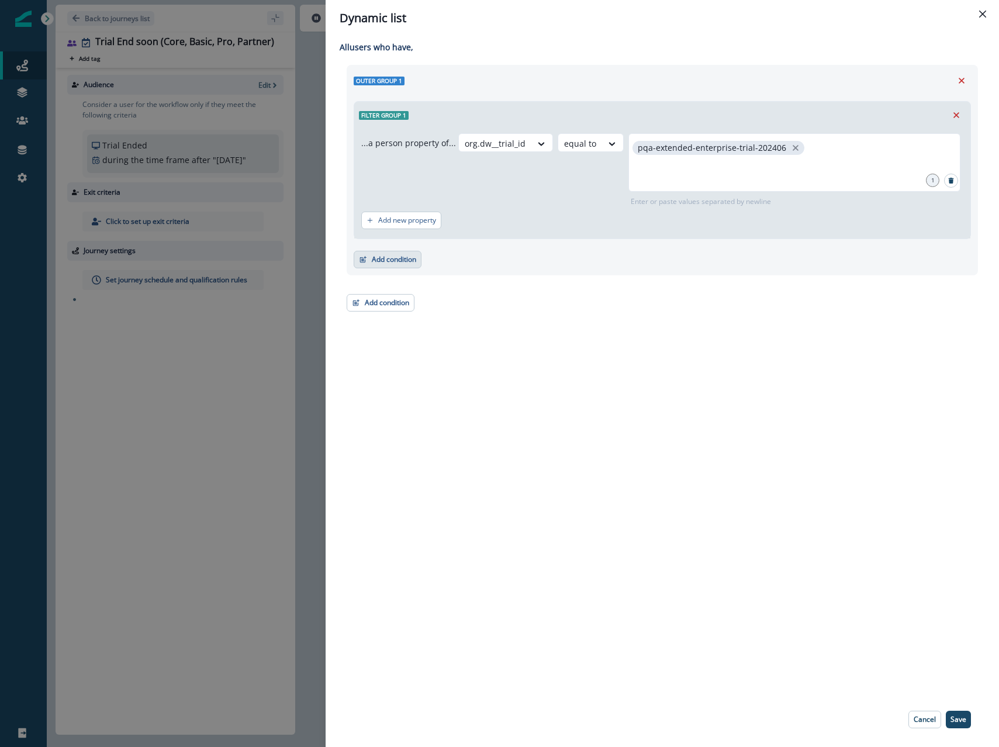
click at [395, 267] on button "Add condition" at bounding box center [388, 260] width 68 height 18
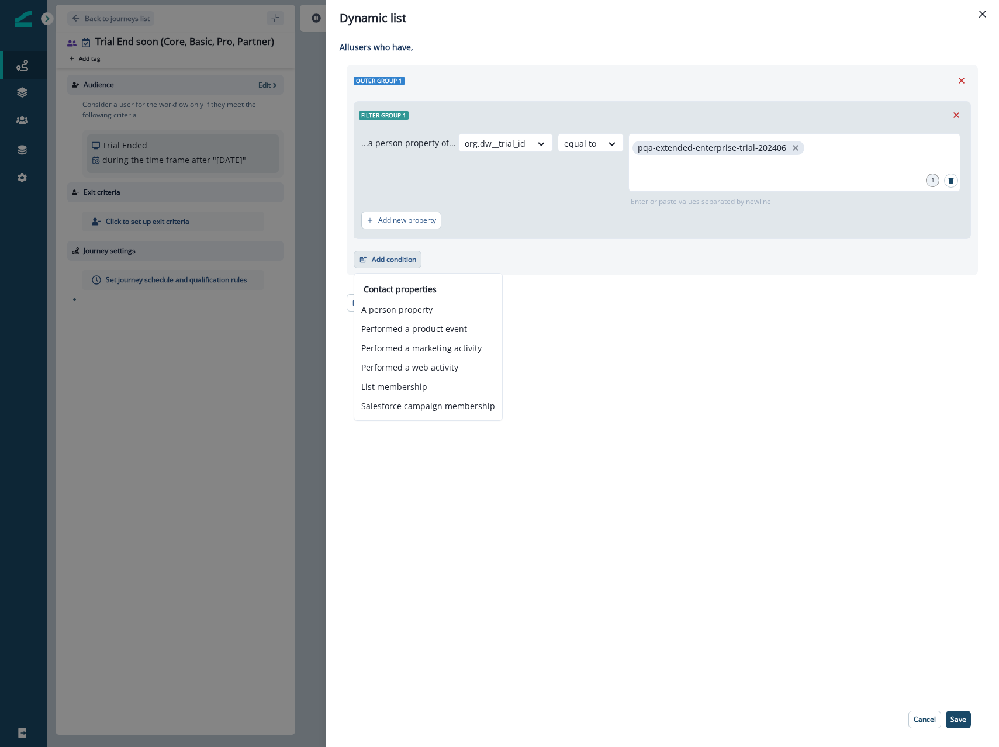
click at [743, 295] on div "Outer group 1 Filter group 1 ...a person property of... org.dw__trial_id equal …" at bounding box center [662, 188] width 631 height 247
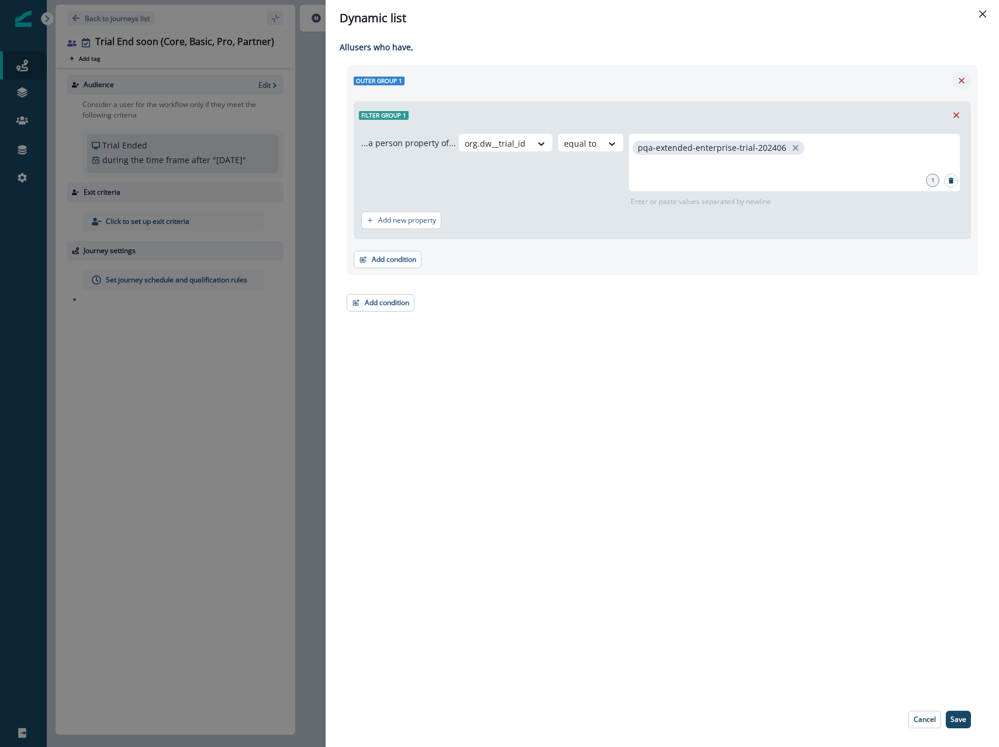
click at [960, 80] on icon "Remove" at bounding box center [961, 80] width 11 height 11
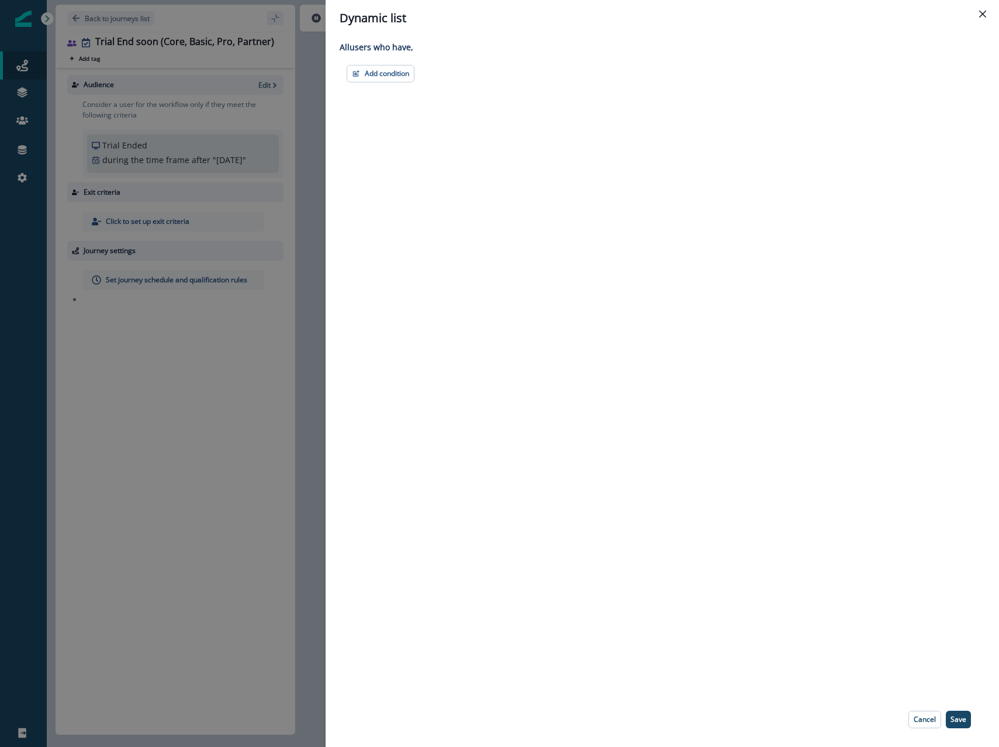
click at [378, 83] on div "All user s who have, Add condition Contact properties A person property Perform…" at bounding box center [662, 364] width 673 height 656
click at [378, 79] on button "Add condition" at bounding box center [381, 74] width 68 height 18
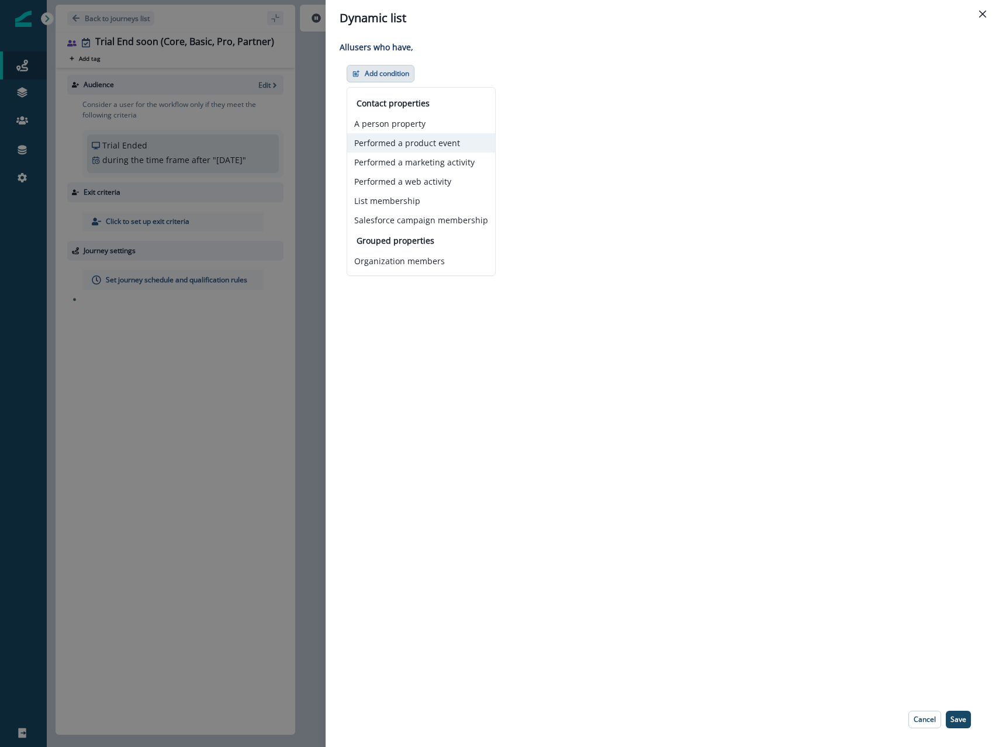
click at [403, 144] on button "Performed a product event" at bounding box center [421, 142] width 148 height 19
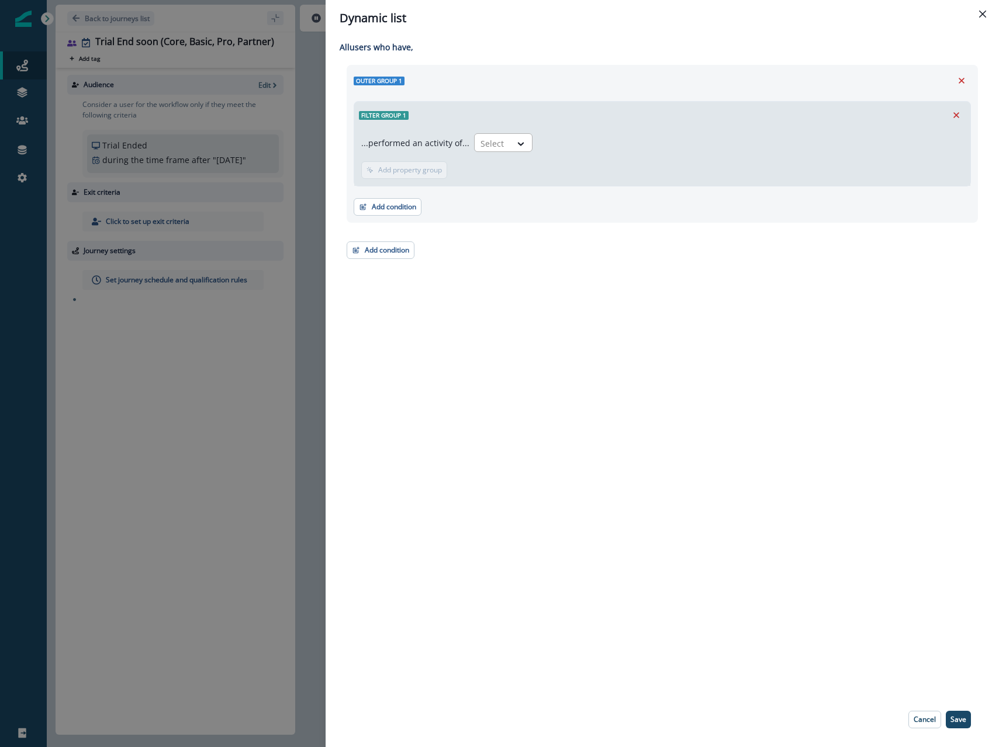
click at [496, 141] on div at bounding box center [492, 143] width 25 height 15
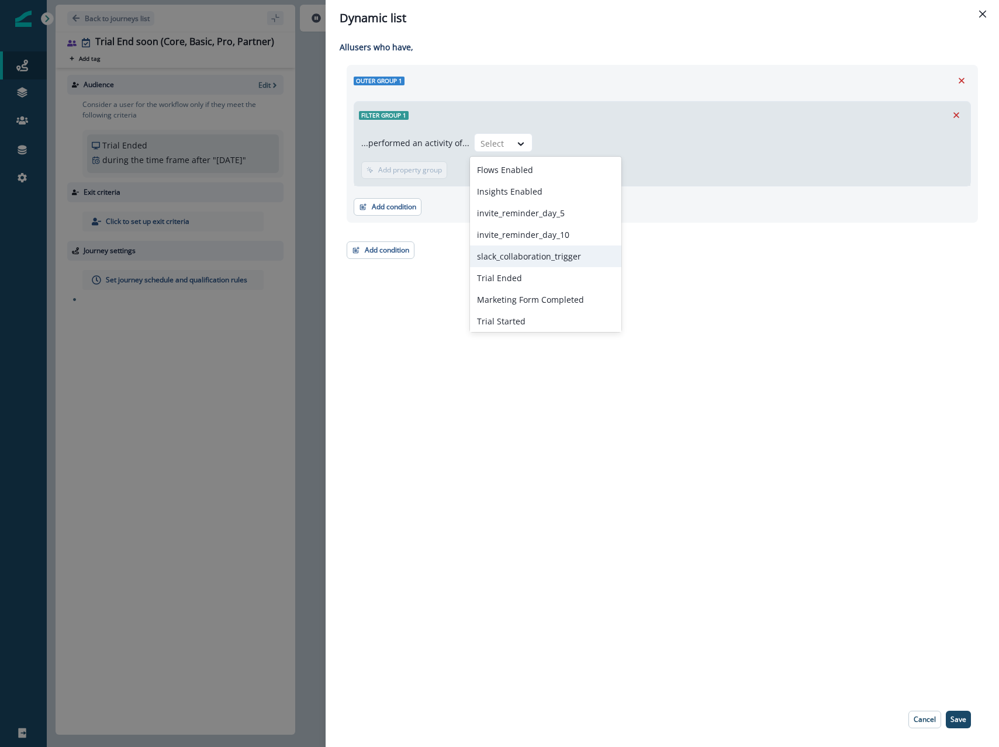
click at [946, 610] on div "All user s who have, Outer group 1 Filter group 1 ...performed an activity of..…" at bounding box center [662, 364] width 673 height 656
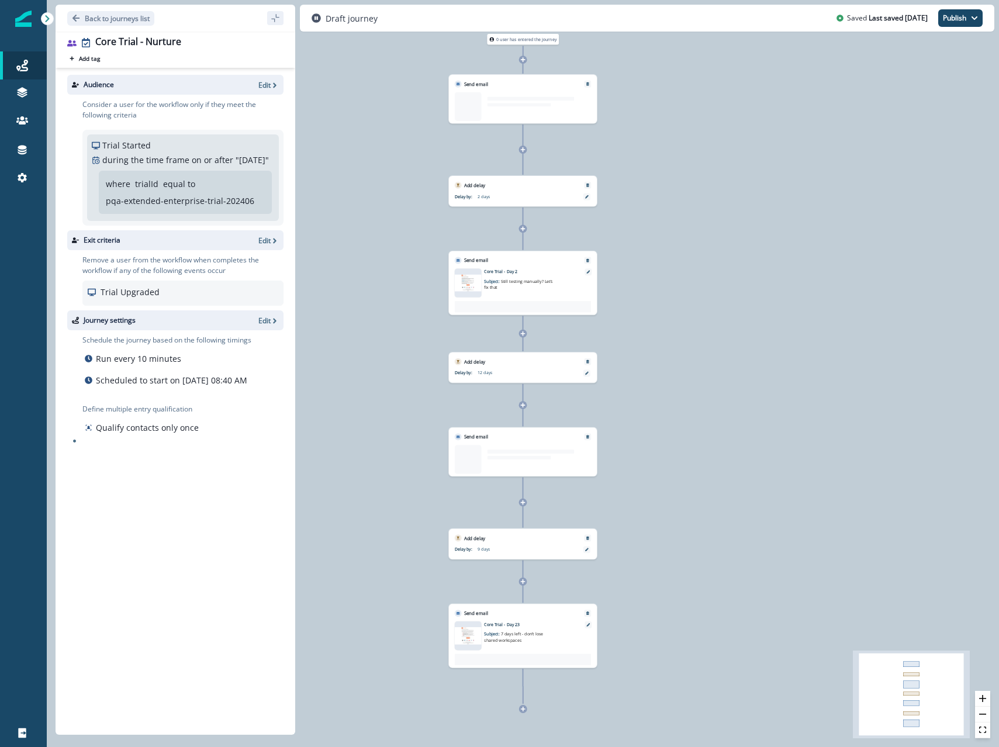
click at [192, 207] on p "pqa-extended-enterprise-trial-202406" at bounding box center [180, 201] width 148 height 12
copy p "pqa-extended-enterprise-trial-202406"
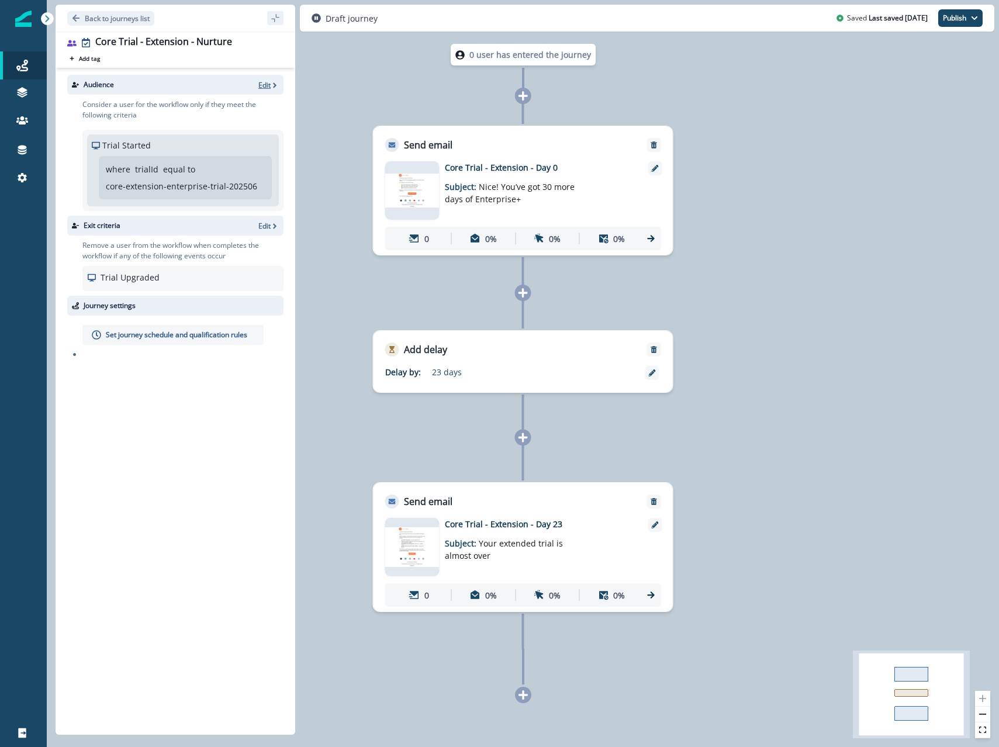
click at [273, 87] on icon "button" at bounding box center [275, 84] width 4 height 5
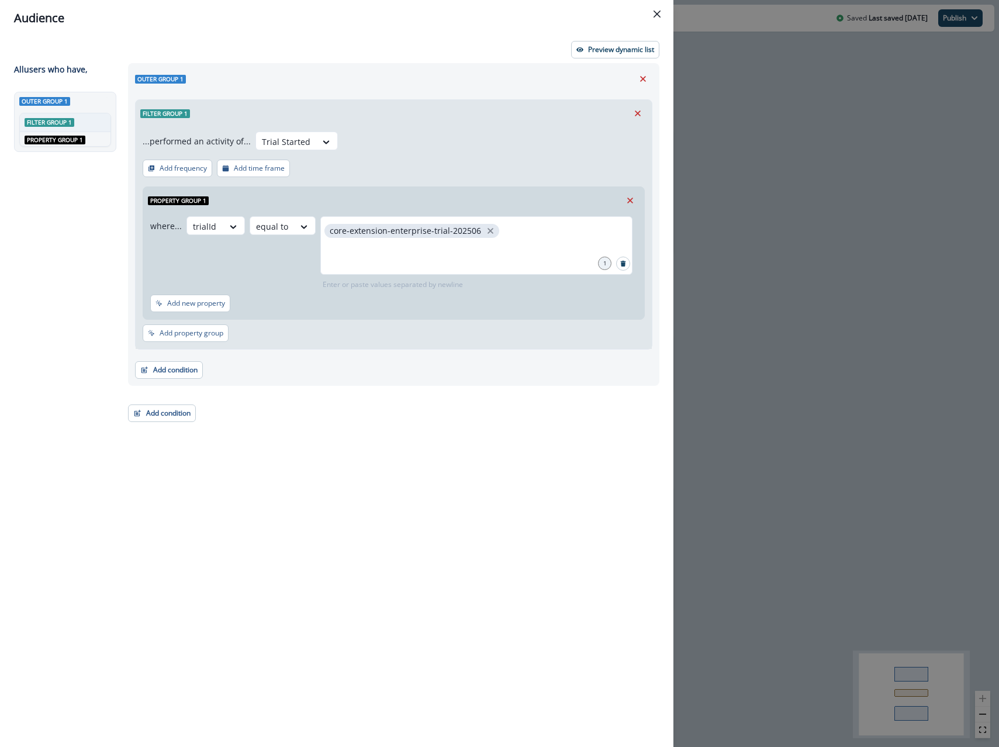
click at [714, 319] on div "Audience Preview dynamic list All user s who have, Outer group 1 Filter group 1…" at bounding box center [499, 373] width 999 height 747
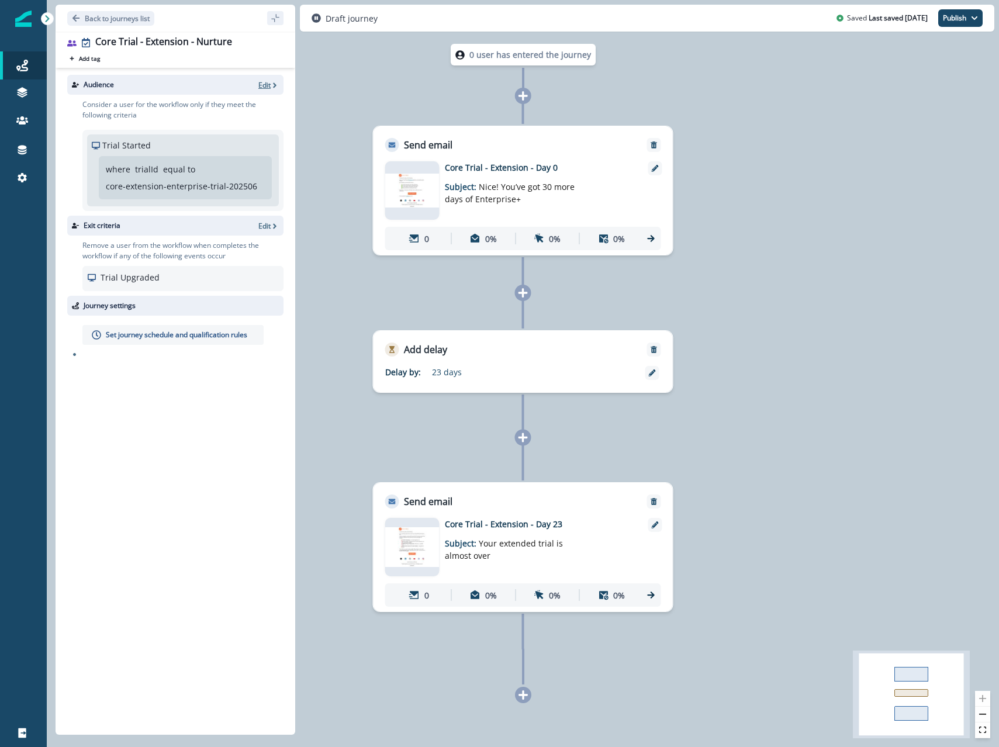
click at [267, 82] on p "Edit" at bounding box center [264, 85] width 12 height 10
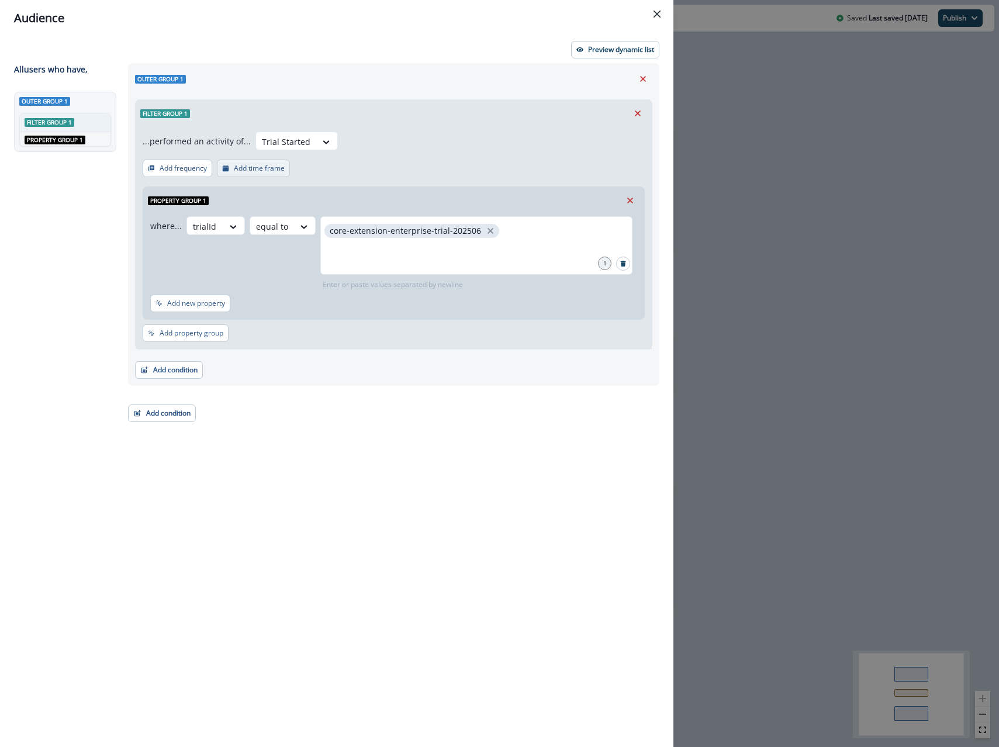
click at [268, 171] on p "Add time frame" at bounding box center [259, 168] width 51 height 8
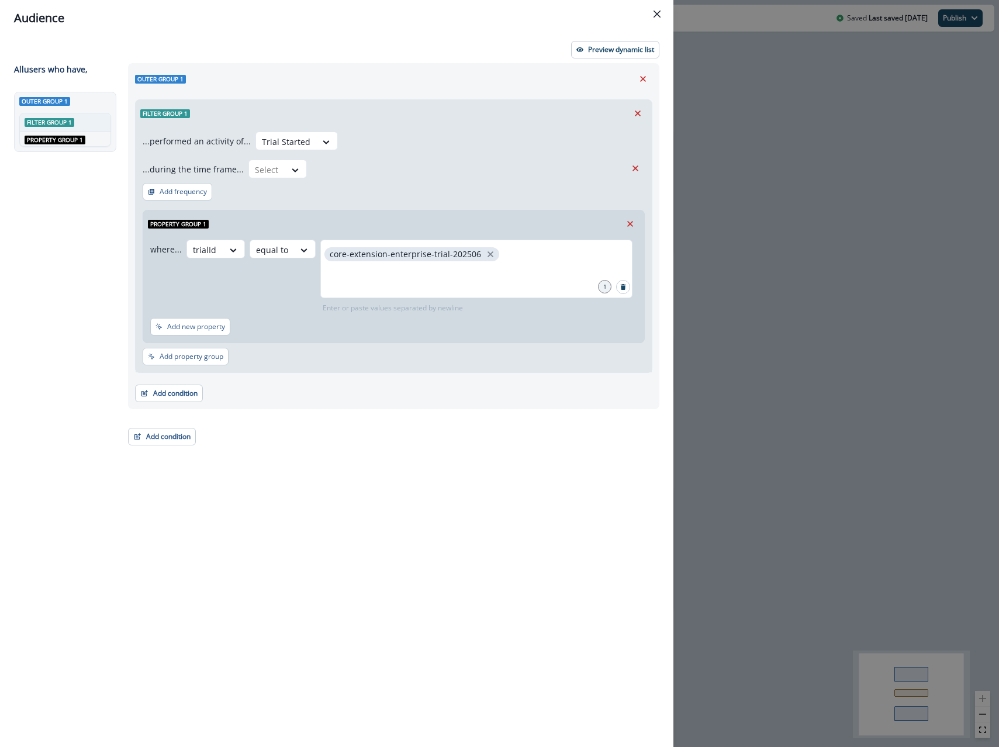
click at [268, 171] on div at bounding box center [267, 169] width 25 height 15
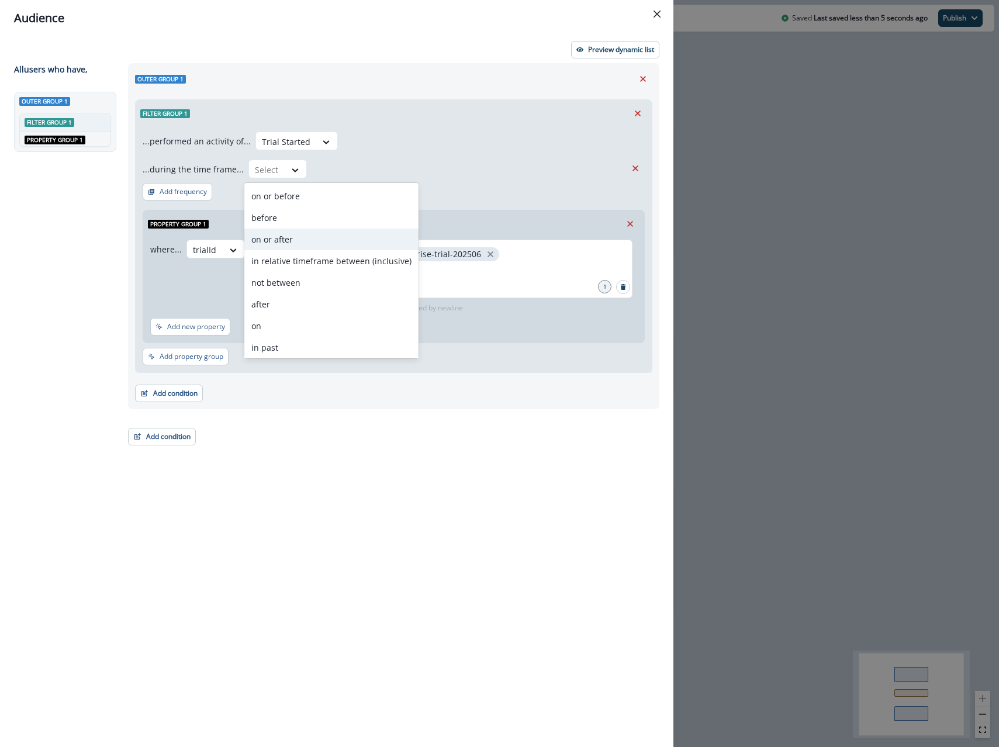
click at [282, 240] on div "on or after" at bounding box center [331, 239] width 174 height 22
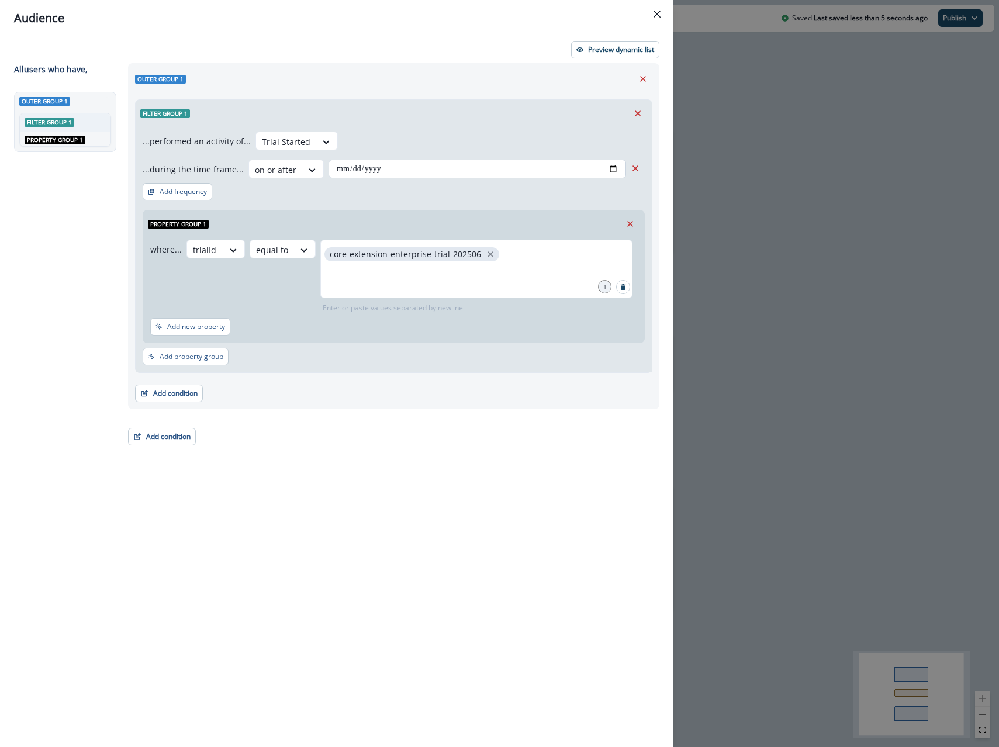
click at [365, 174] on input "date" at bounding box center [476, 169] width 297 height 19
click at [614, 172] on input "date" at bounding box center [476, 169] width 297 height 19
type input "**********"
click at [496, 100] on div "Filter group 1" at bounding box center [394, 113] width 516 height 27
click at [723, 150] on div "**********" at bounding box center [499, 373] width 999 height 747
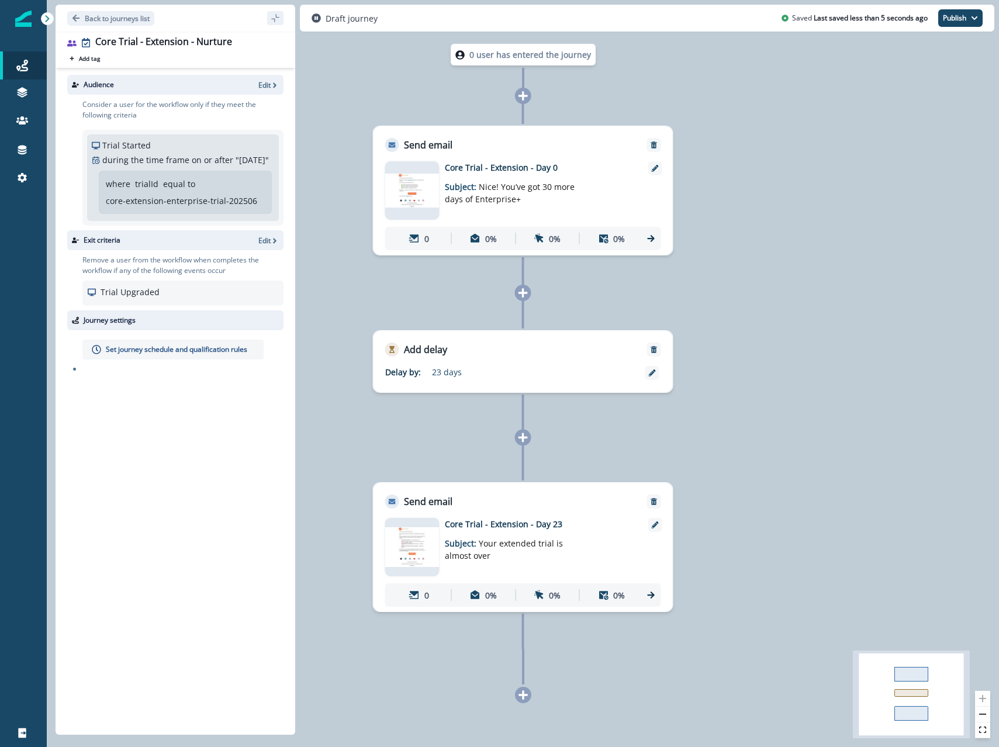
click at [196, 355] on p "Set journey schedule and qualification rules" at bounding box center [176, 349] width 141 height 11
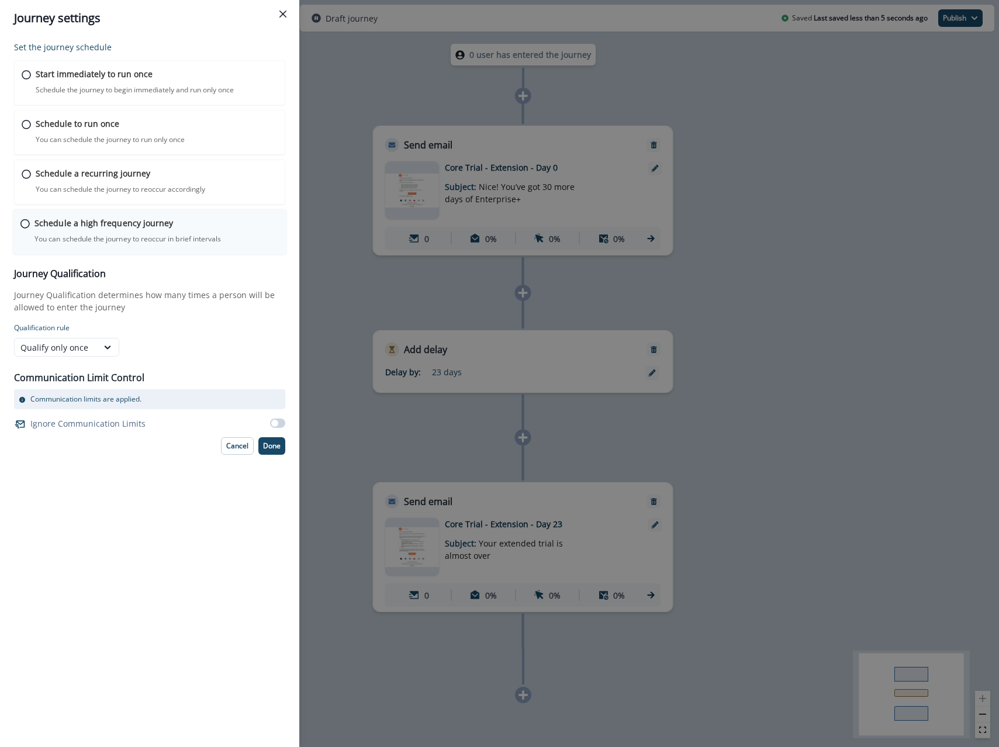
click at [74, 237] on p "You can schedule the journey to reoccur in brief intervals" at bounding box center [127, 239] width 186 height 11
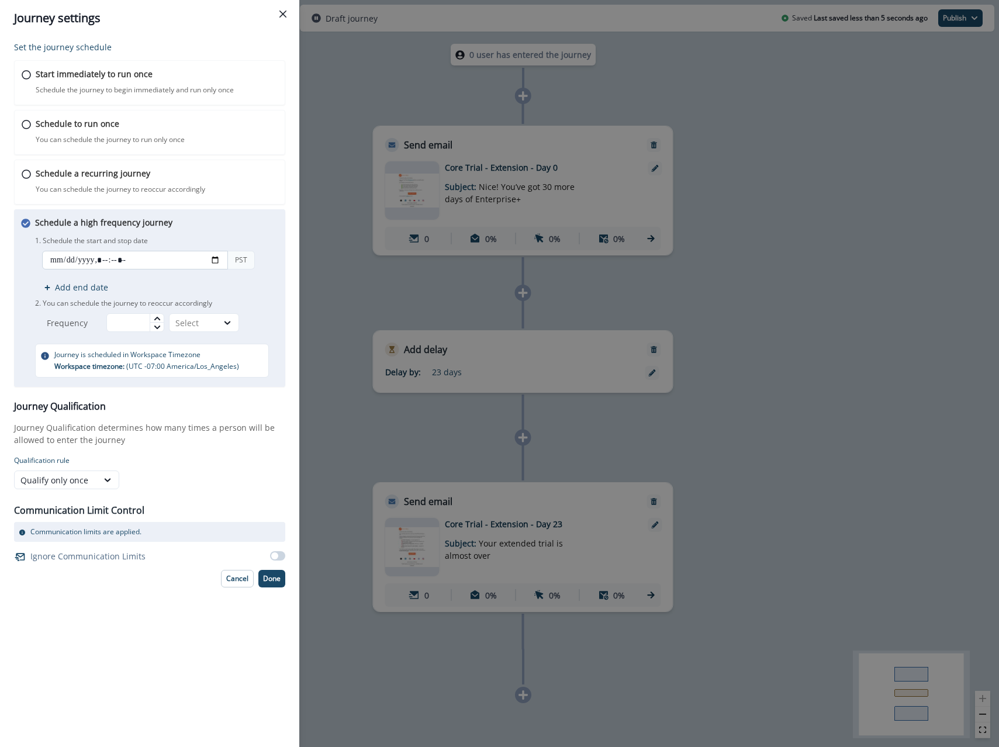
click at [93, 261] on input "datetime-local" at bounding box center [135, 260] width 186 height 19
click at [144, 309] on div "1. Schedule the start and stop date PST Add end date 2. You can schedule the jo…" at bounding box center [156, 282] width 243 height 99
click at [139, 319] on input "text" at bounding box center [135, 322] width 58 height 19
type input "**"
click at [195, 326] on div "Select" at bounding box center [193, 323] width 36 height 12
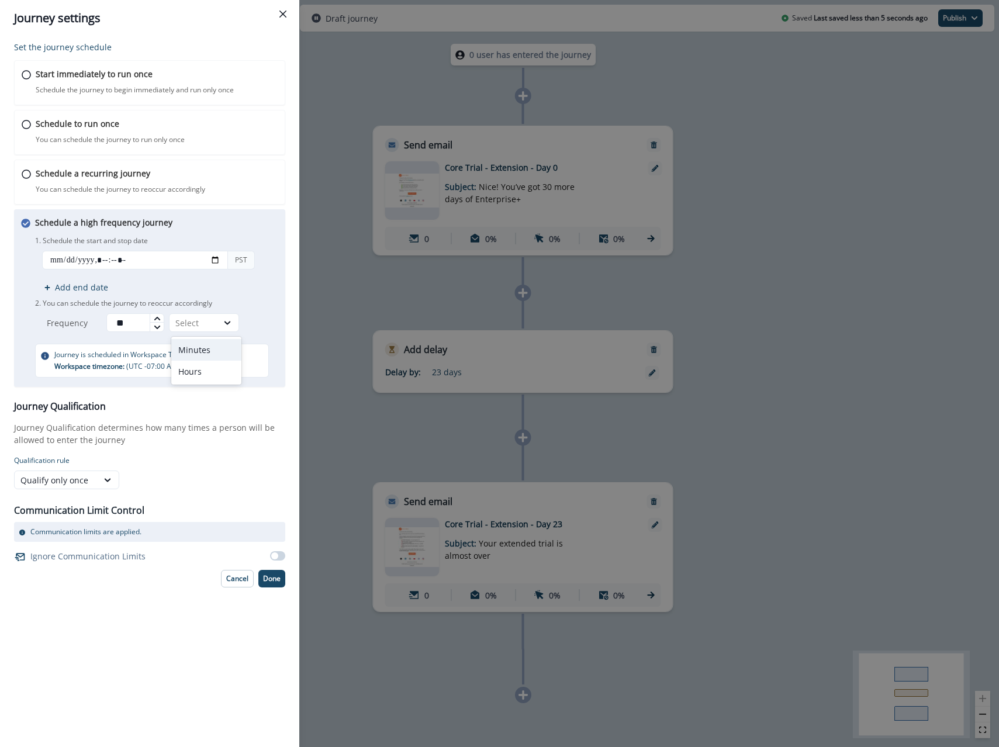
click at [193, 346] on div "Minutes" at bounding box center [206, 350] width 70 height 22
click at [219, 262] on input "datetime-local" at bounding box center [135, 260] width 186 height 19
type input "**********"
click at [233, 229] on div "Schedule a high frequency journey You can schedule the journey to reoccur in br…" at bounding box center [156, 296] width 243 height 161
click at [66, 486] on div "Qualify only once" at bounding box center [56, 480] width 83 height 15
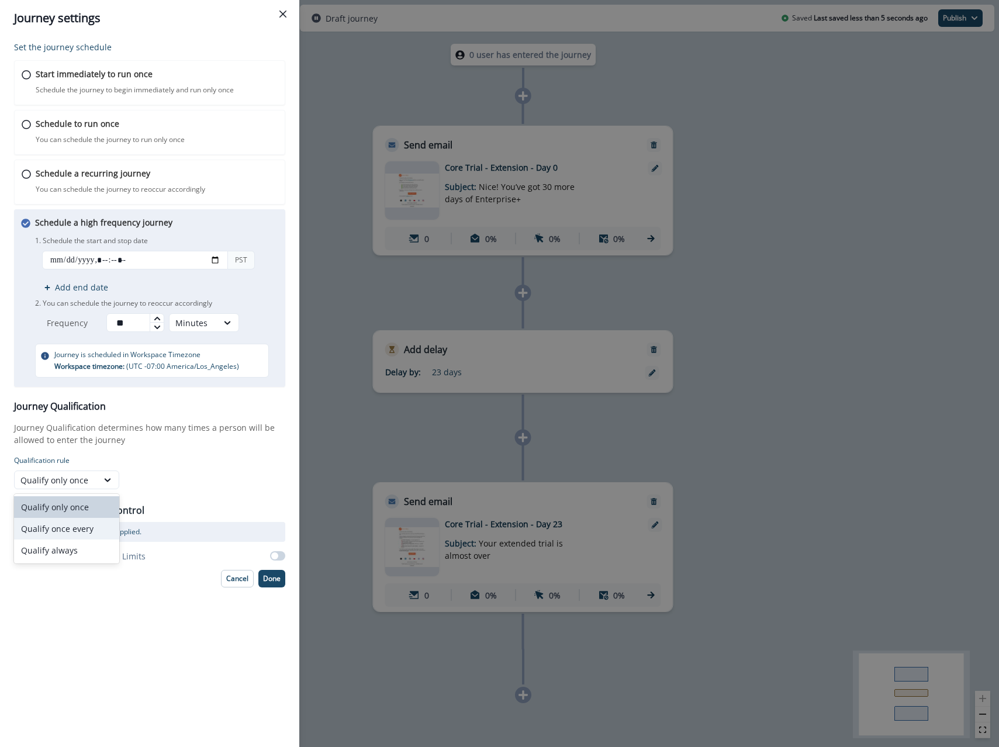
click at [61, 529] on div "Qualify once every" at bounding box center [66, 529] width 105 height 22
click at [129, 486] on input "text" at bounding box center [150, 479] width 53 height 19
type input "*"
click at [203, 473] on div "Select" at bounding box center [203, 480] width 42 height 15
click at [203, 546] on div "Months" at bounding box center [213, 550] width 64 height 22
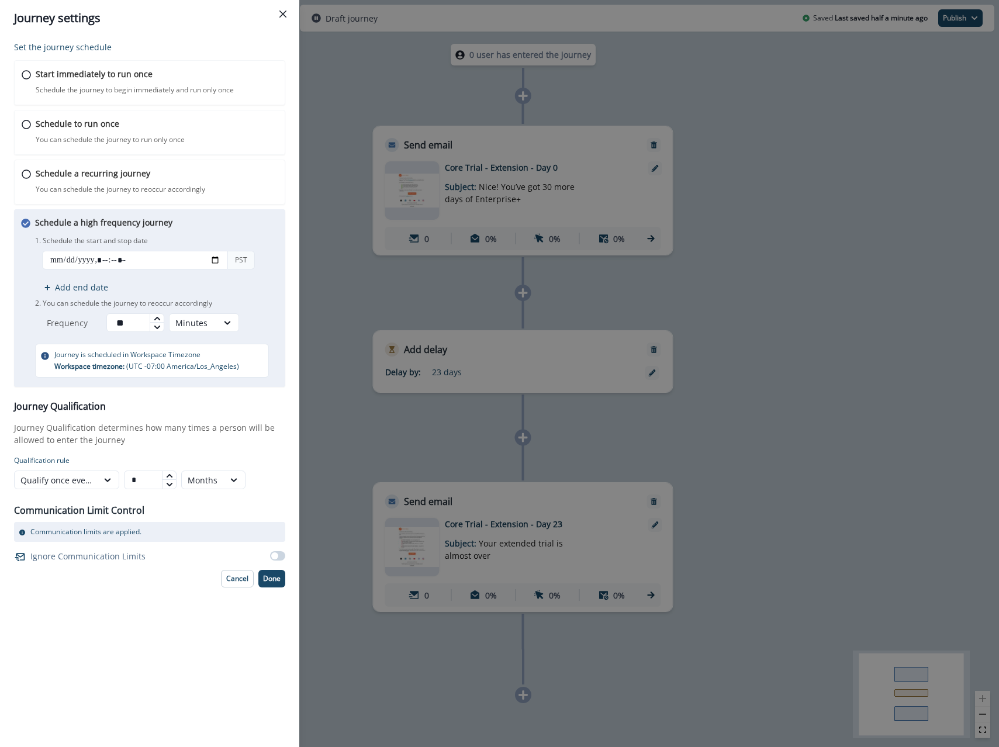
click at [262, 590] on div "Set the journey schedule Start immediately to run once Schedule the journey to …" at bounding box center [149, 391] width 299 height 711
click at [268, 585] on button "Done" at bounding box center [271, 579] width 27 height 18
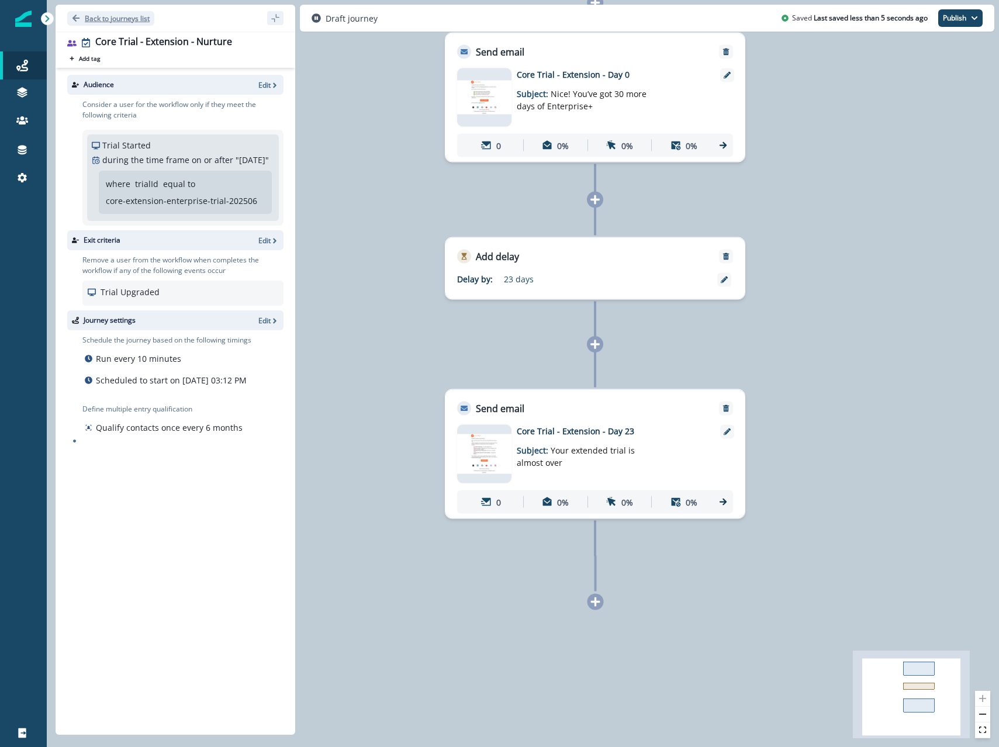
click at [134, 21] on p "Back to journeys list" at bounding box center [117, 18] width 65 height 10
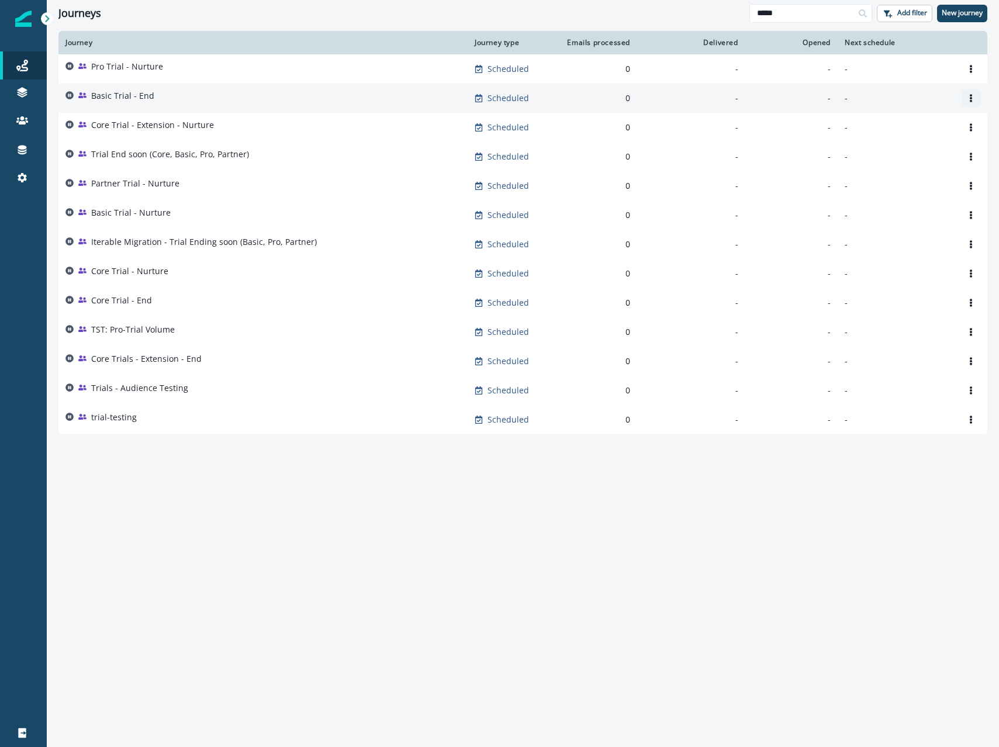
click at [967, 102] on icon "Options" at bounding box center [971, 98] width 8 height 8
click at [894, 124] on button "Clone" at bounding box center [915, 126] width 130 height 19
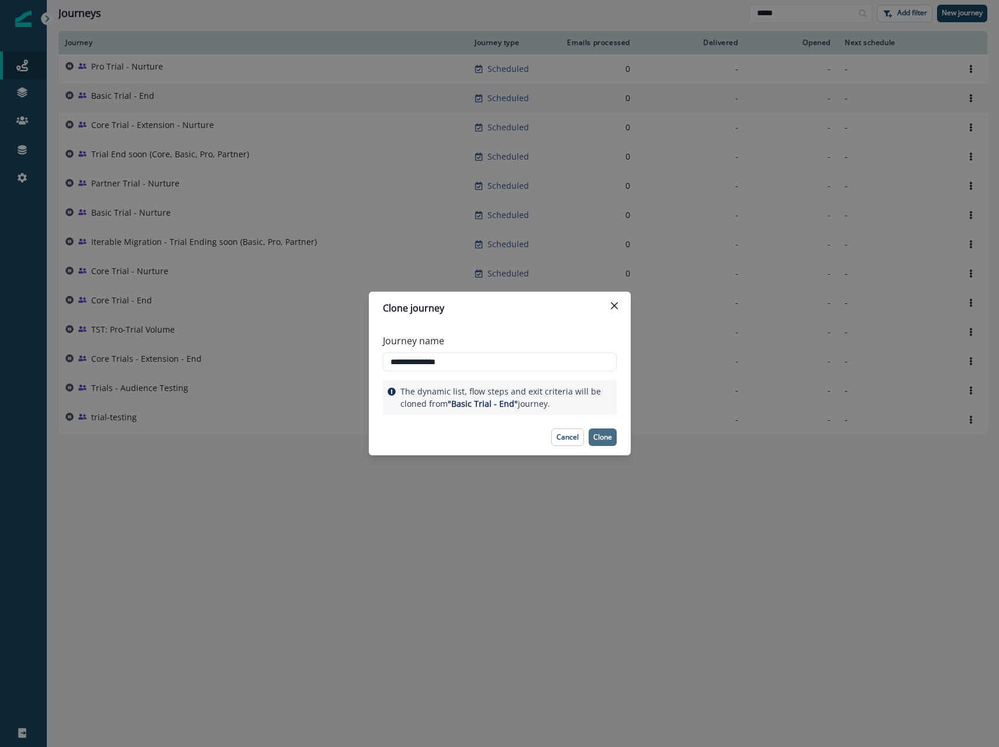
type input "**********"
click at [604, 439] on p "Clone" at bounding box center [602, 437] width 19 height 8
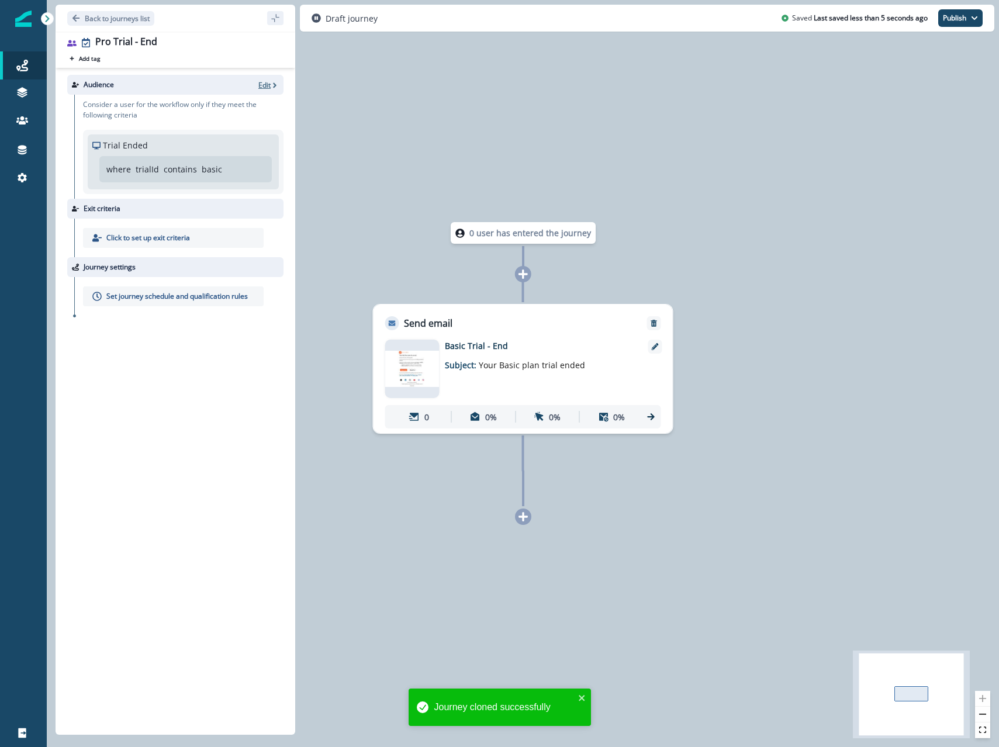
click at [273, 85] on icon "button" at bounding box center [275, 85] width 8 height 8
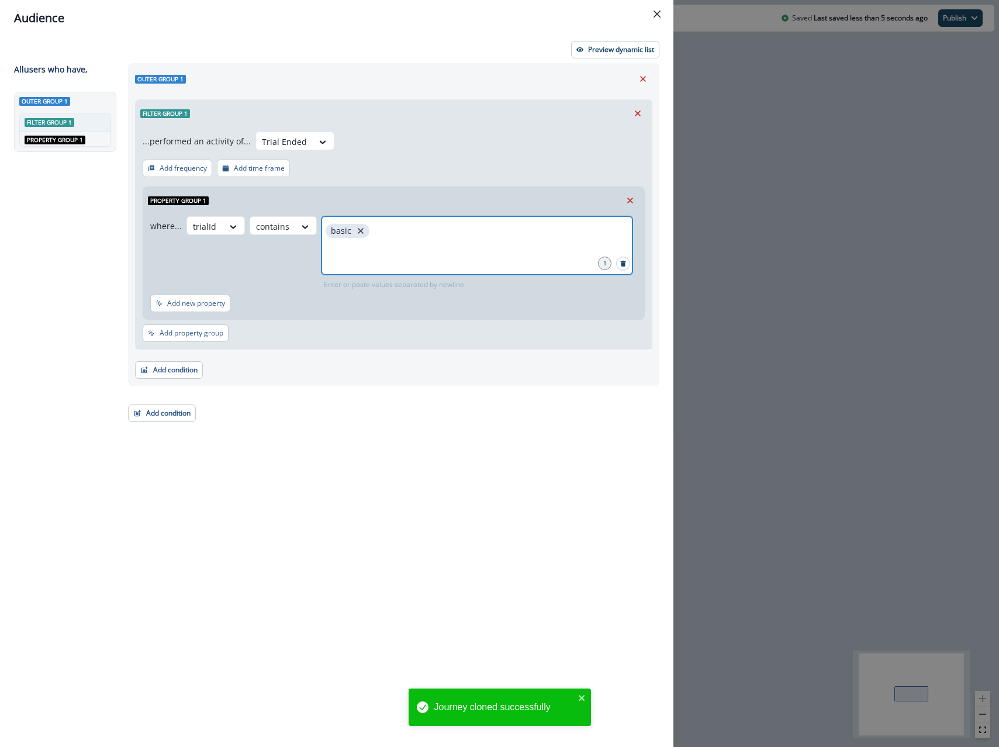
click at [362, 230] on icon "close" at bounding box center [360, 231] width 11 height 11
click at [362, 230] on input "text" at bounding box center [476, 230] width 307 height 23
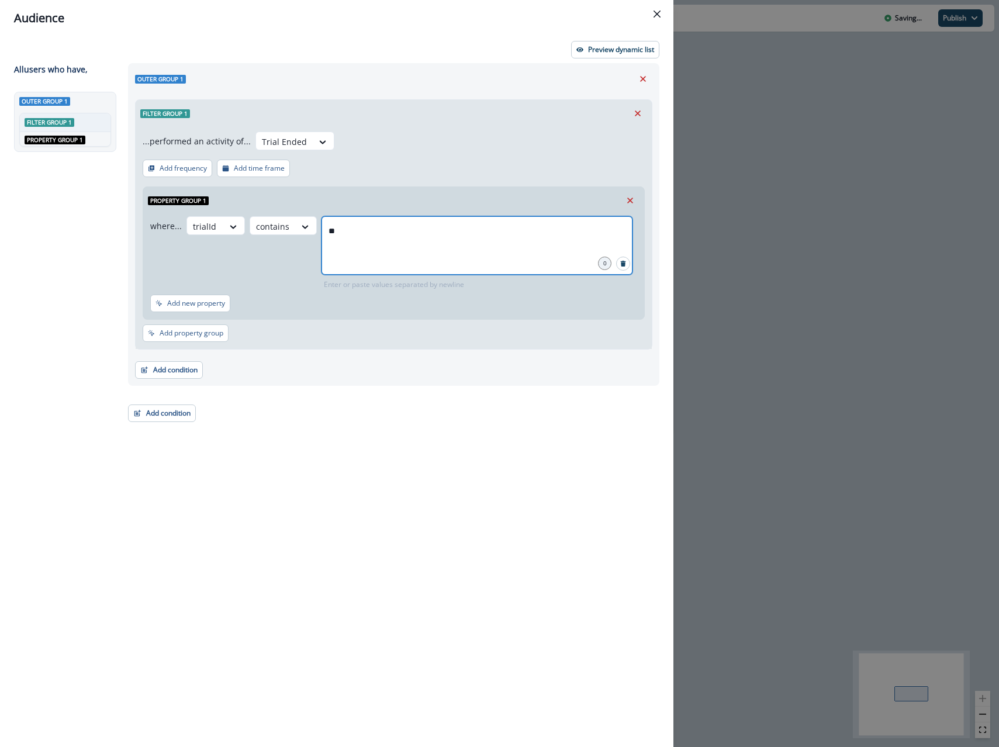
type input "*"
type input "**********"
click at [445, 169] on div "...performed an activity of... Trial Ended Add frequency Add time frame Propert…" at bounding box center [394, 238] width 516 height 222
click at [753, 212] on div "Audience Preview dynamic list All user s who have, Outer group 1 Filter group 1…" at bounding box center [499, 373] width 999 height 747
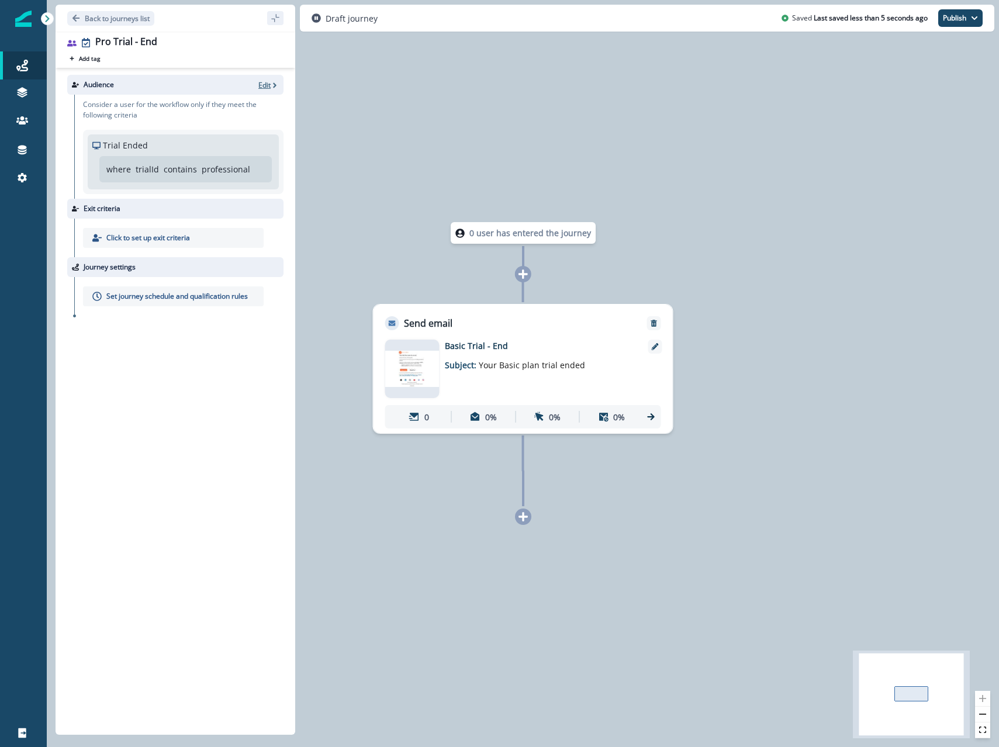
click at [264, 87] on p "Edit" at bounding box center [264, 85] width 12 height 10
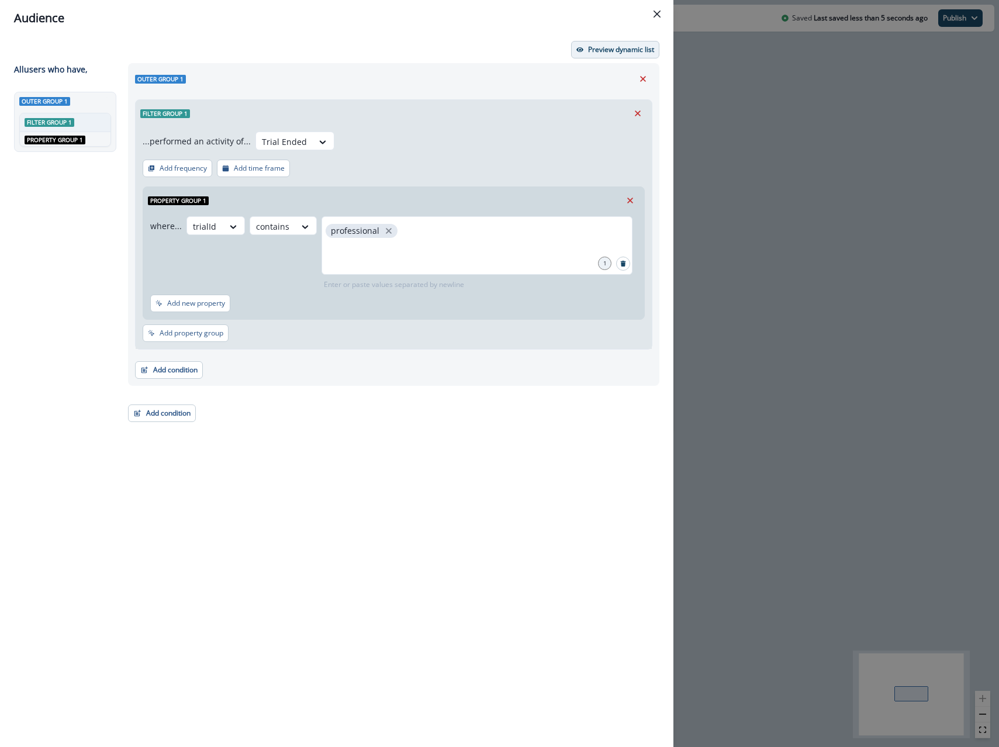
click at [594, 49] on p "Preview dynamic list" at bounding box center [621, 50] width 66 height 8
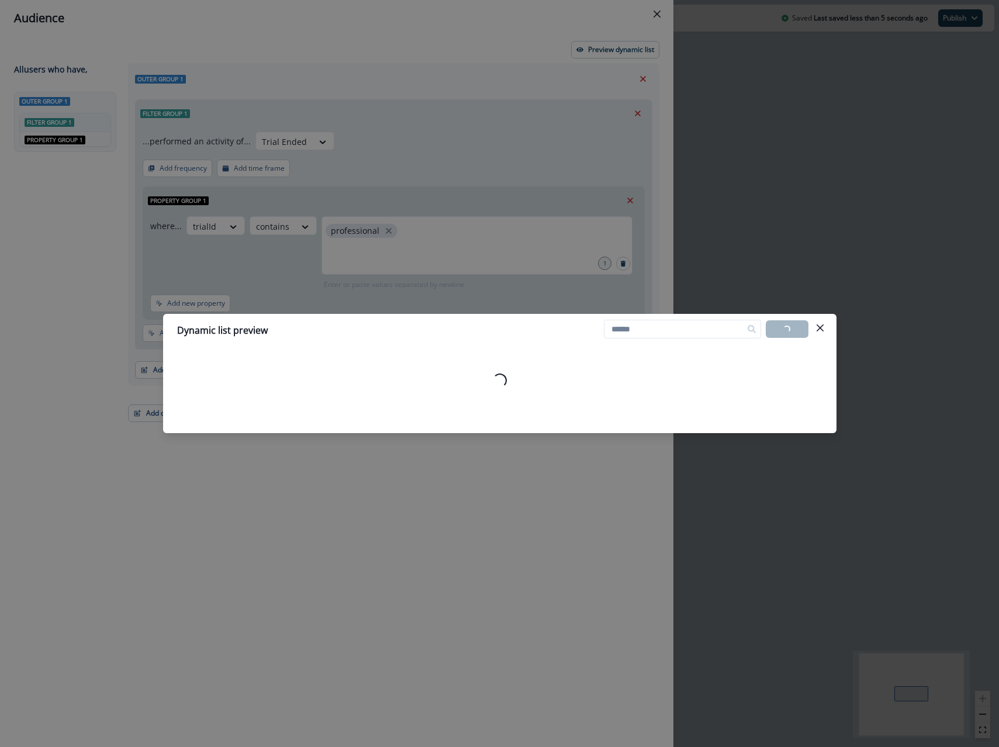
click at [354, 266] on div "Dynamic list preview Loading... Export list Loading..." at bounding box center [499, 373] width 999 height 747
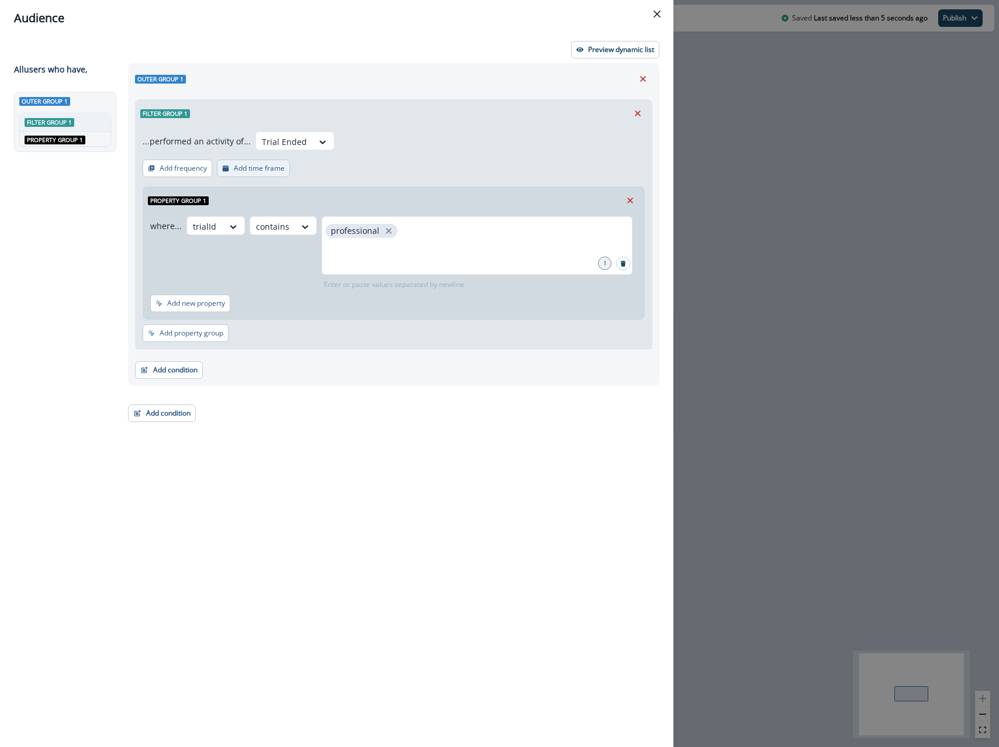
click at [245, 171] on p "Add time frame" at bounding box center [259, 168] width 51 height 8
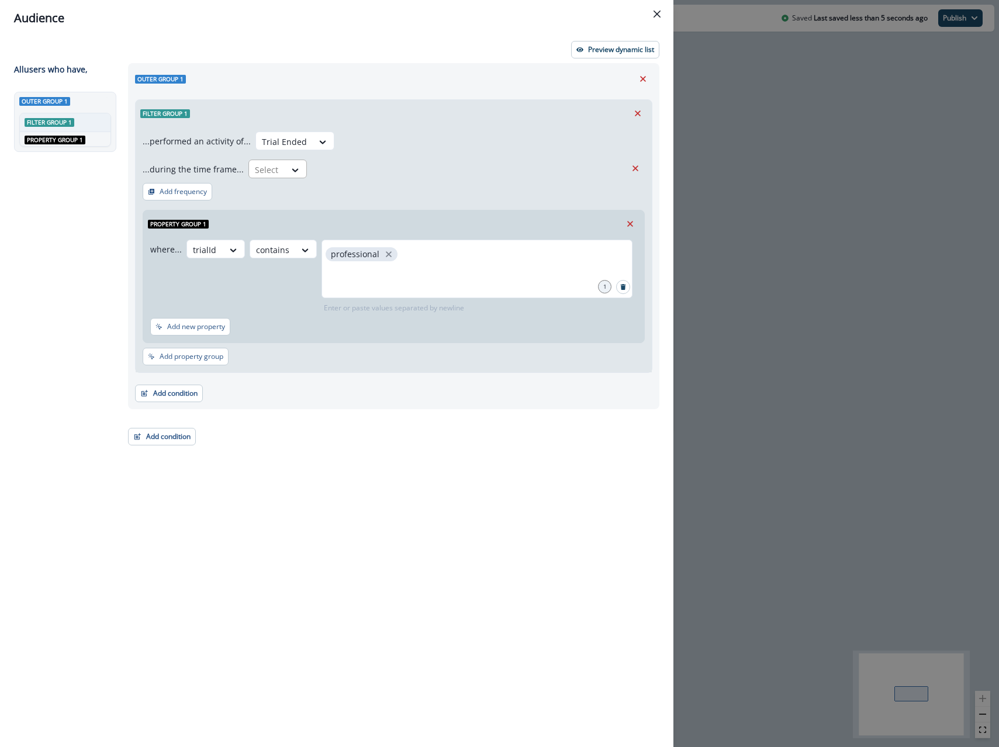
click at [260, 160] on div "Select" at bounding box center [277, 169] width 58 height 19
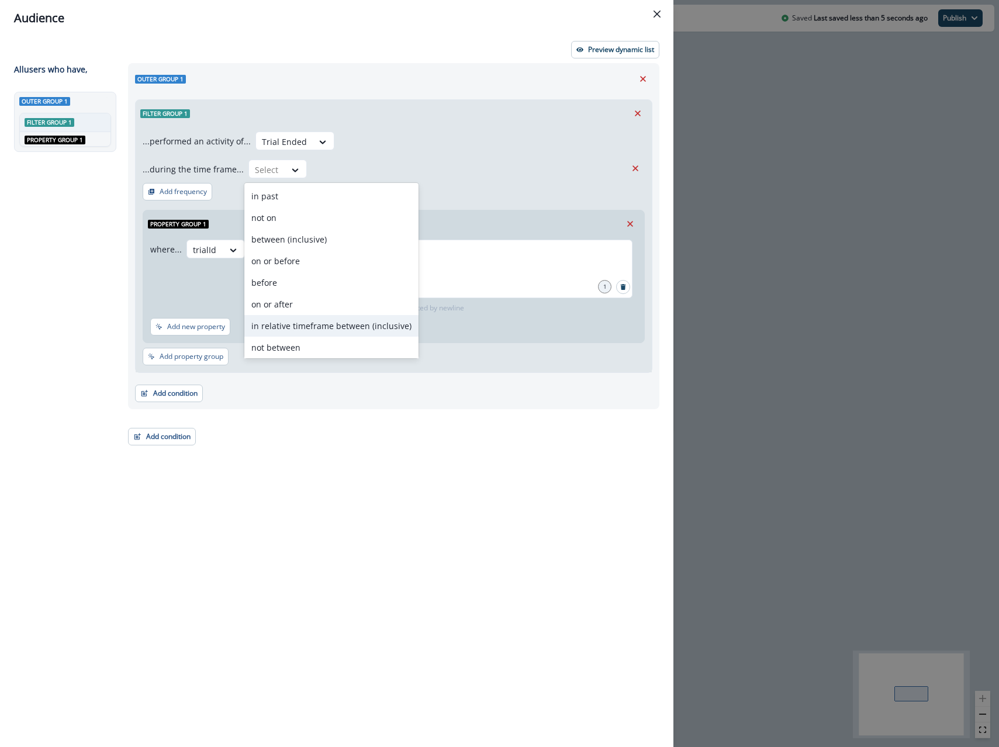
scroll to position [46, 0]
click at [282, 320] on div "after" at bounding box center [331, 324] width 174 height 22
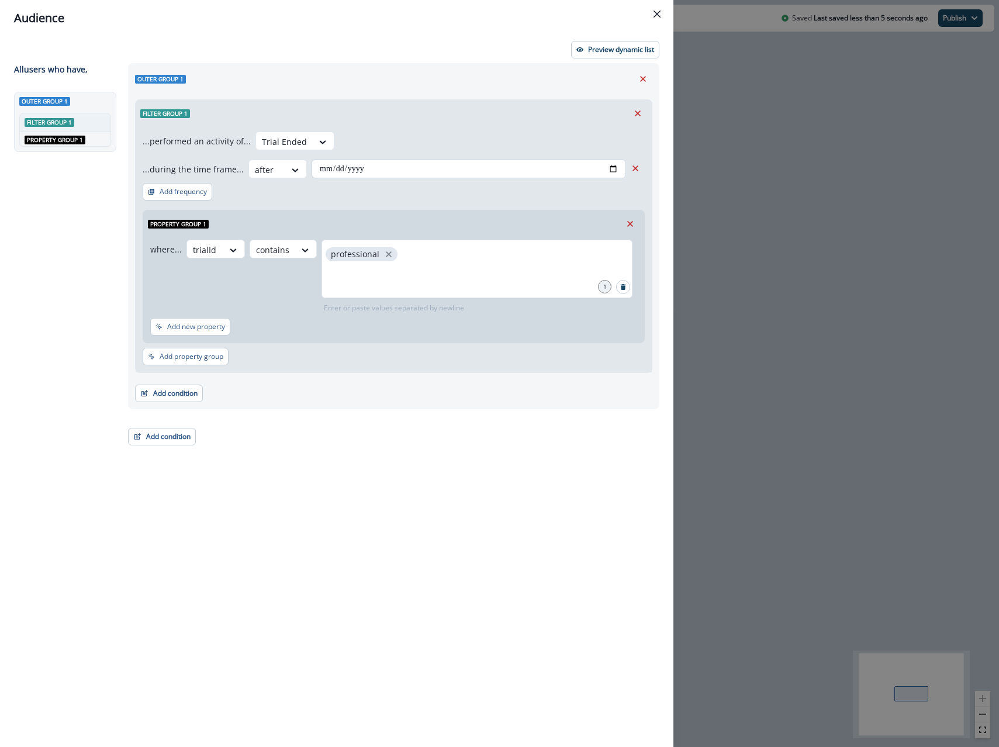
click at [611, 172] on input "date" at bounding box center [468, 169] width 314 height 19
click at [612, 164] on input "**********" at bounding box center [468, 169] width 314 height 19
click at [579, 86] on div "Outer group 1" at bounding box center [393, 79] width 517 height 18
click at [611, 171] on input "**********" at bounding box center [468, 169] width 314 height 19
click at [502, 119] on div "Filter group 1" at bounding box center [394, 113] width 516 height 27
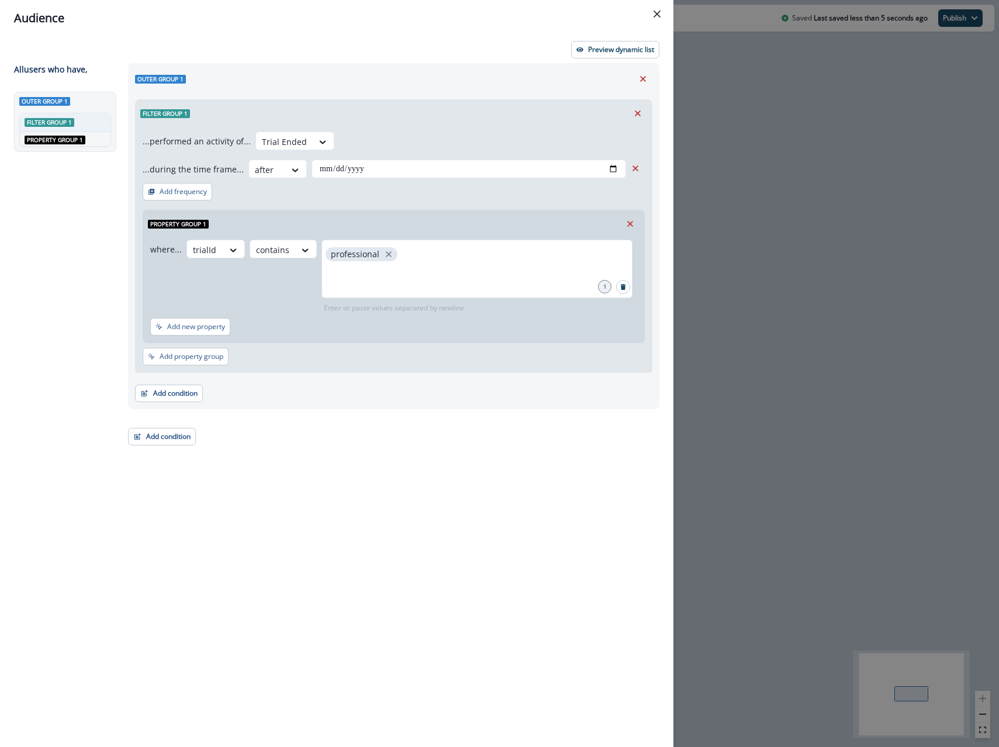
click at [588, 58] on div "**********" at bounding box center [336, 391] width 673 height 711
click at [588, 56] on button "Preview dynamic list" at bounding box center [615, 50] width 88 height 18
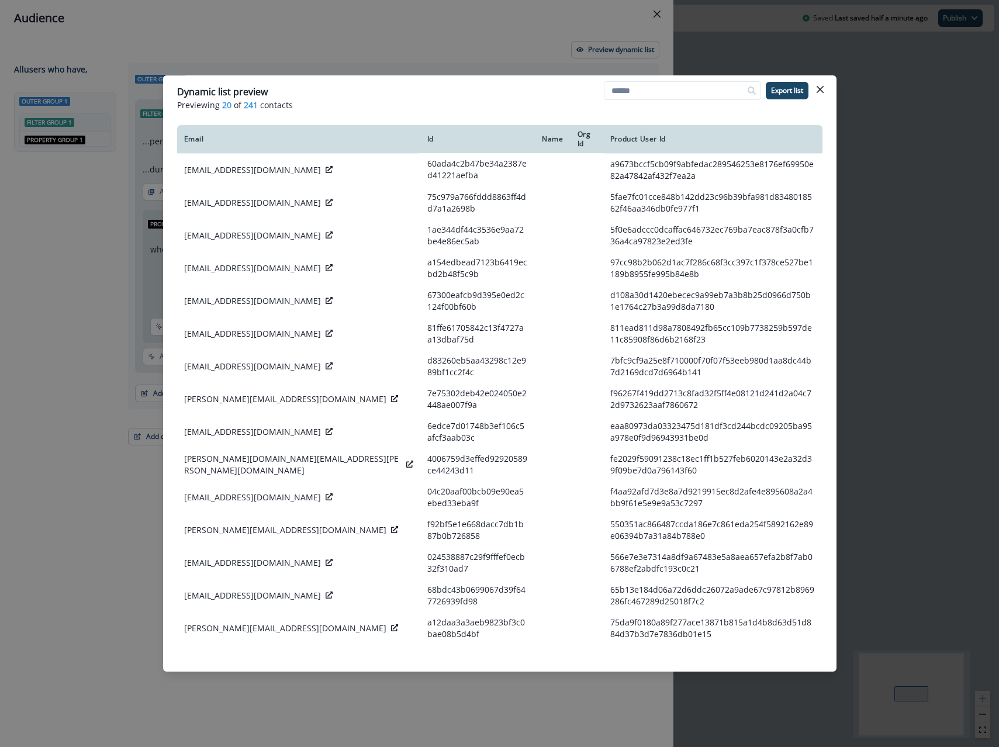
click at [328, 50] on div "Dynamic list preview Previewing 20 of 241 contacts Export list Email Id Name Or…" at bounding box center [499, 373] width 999 height 747
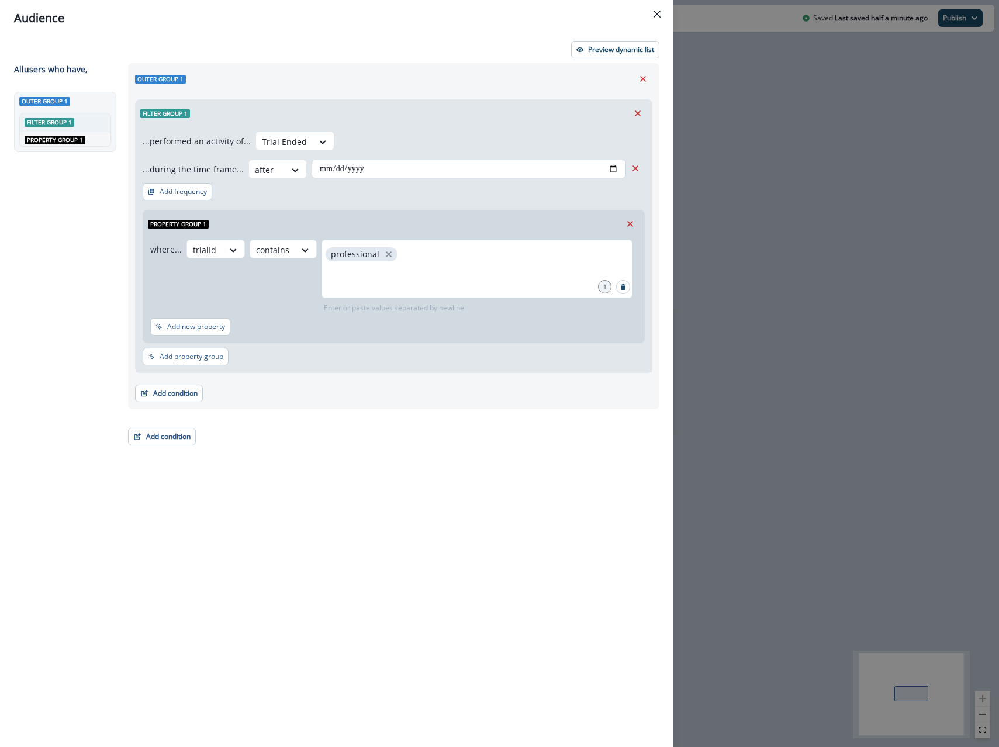
click at [614, 171] on input "**********" at bounding box center [468, 169] width 314 height 19
type input "**********"
click at [435, 146] on div "**********" at bounding box center [394, 154] width 502 height 47
click at [708, 384] on div "**********" at bounding box center [499, 373] width 999 height 747
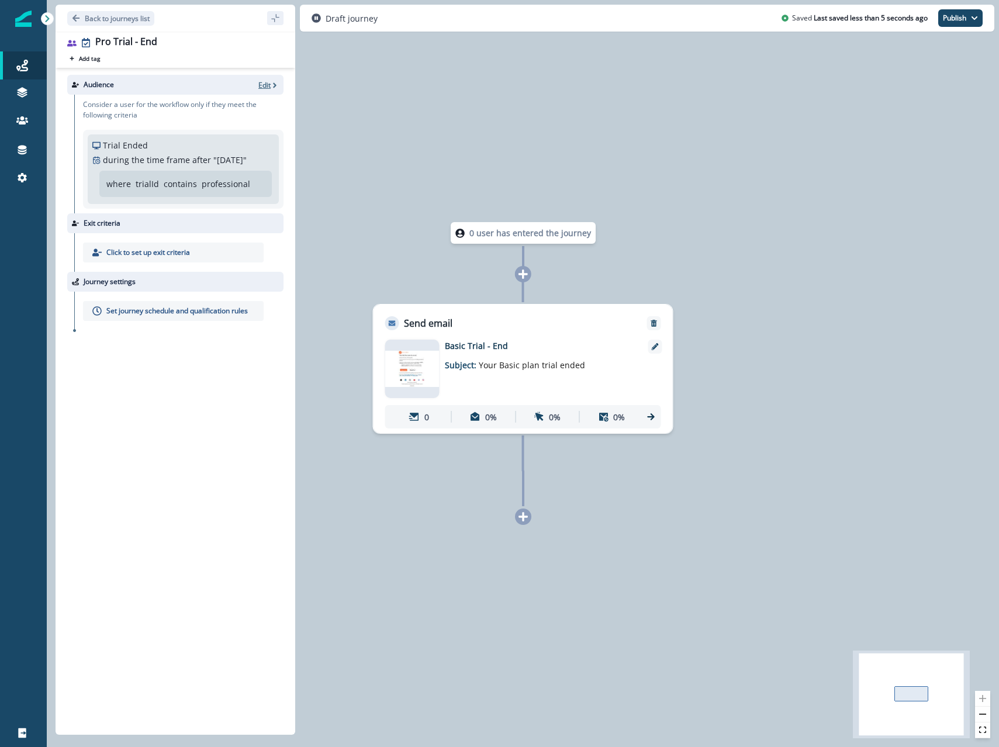
click at [262, 82] on p "Edit" at bounding box center [264, 85] width 12 height 10
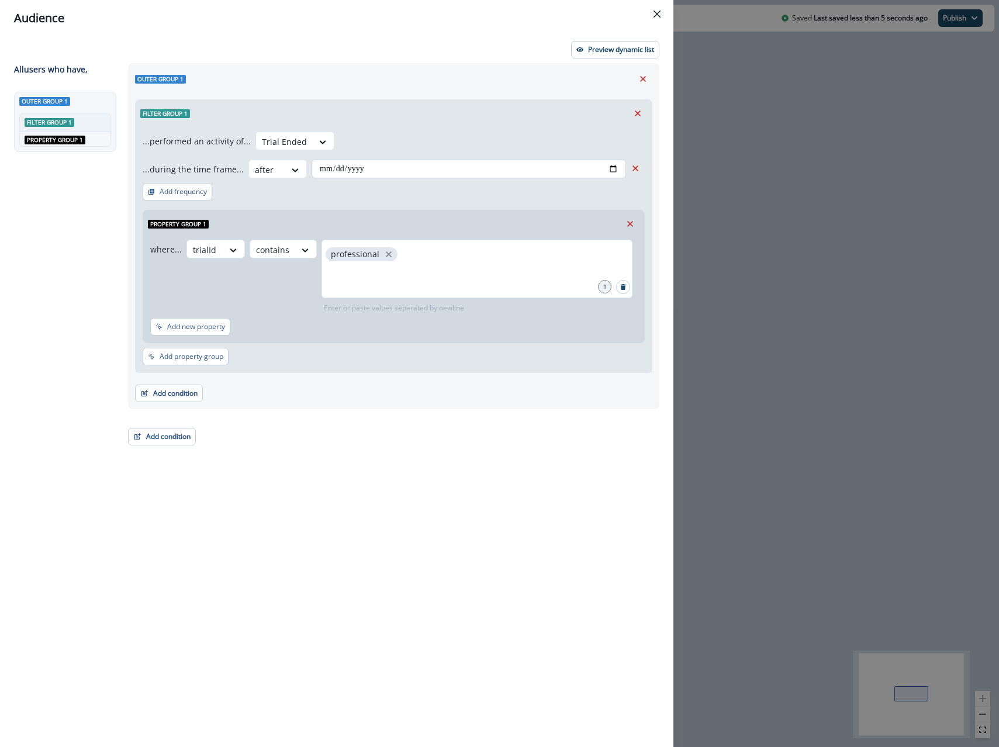
click at [323, 167] on input "**********" at bounding box center [468, 169] width 314 height 19
click at [607, 166] on input "**********" at bounding box center [468, 169] width 314 height 19
type input "**********"
click at [494, 98] on div "**********" at bounding box center [393, 234] width 517 height 278
click at [577, 49] on icon "button" at bounding box center [579, 49] width 7 height 5
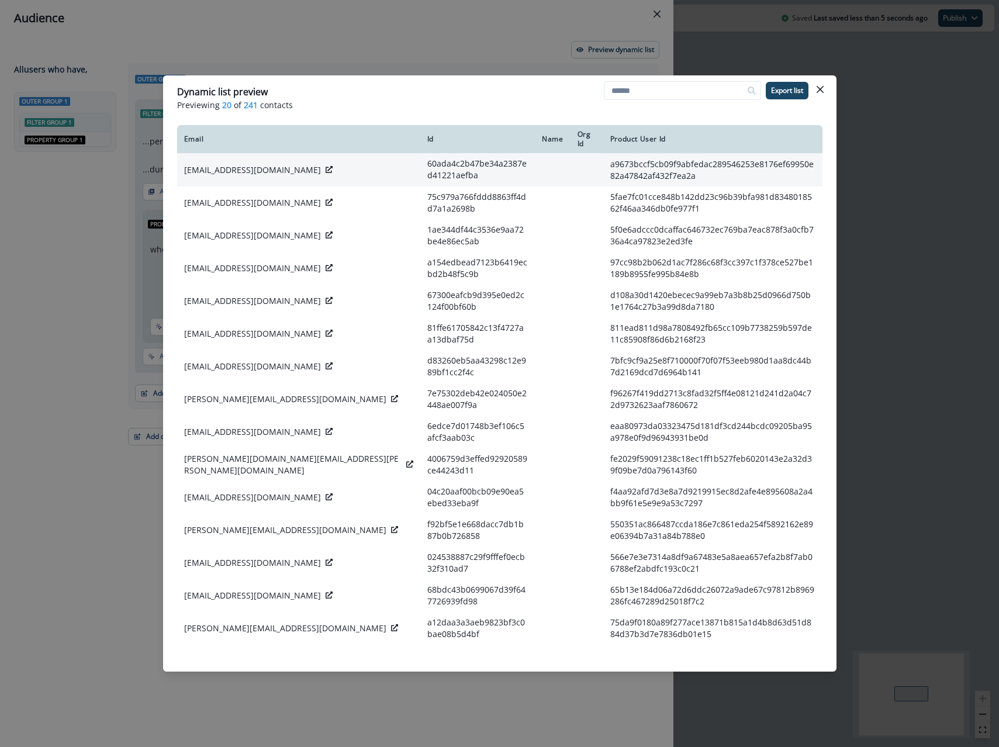
click at [326, 167] on icon at bounding box center [329, 169] width 7 height 7
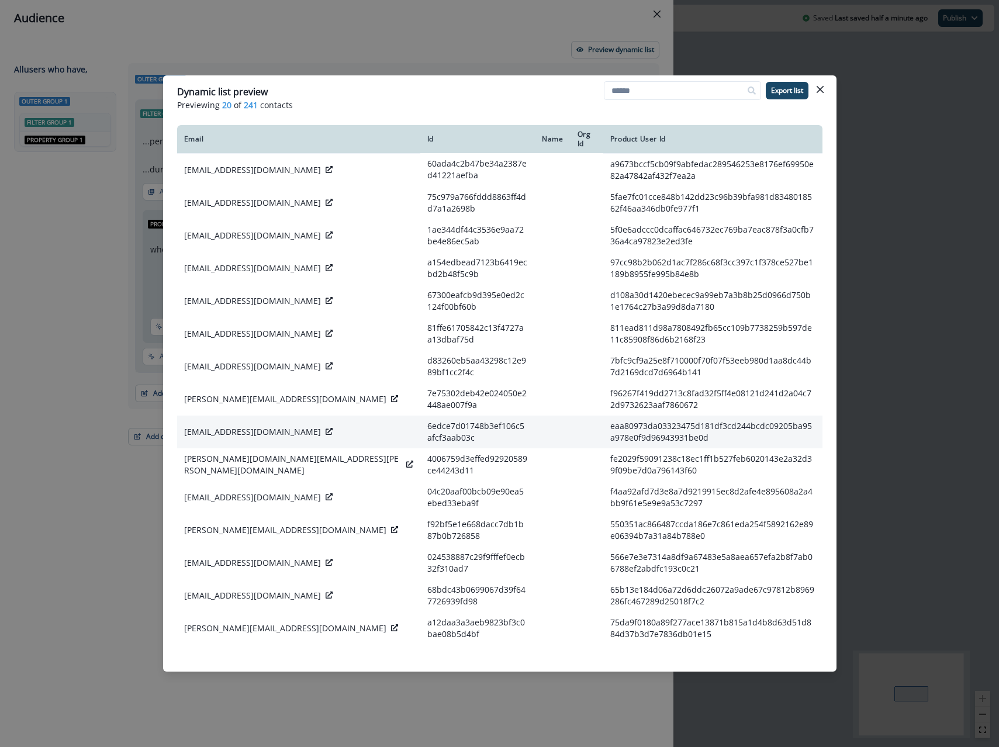
click at [287, 438] on div "[EMAIL_ADDRESS][DOMAIN_NAME]" at bounding box center [298, 432] width 229 height 12
click at [326, 435] on icon at bounding box center [329, 431] width 7 height 7
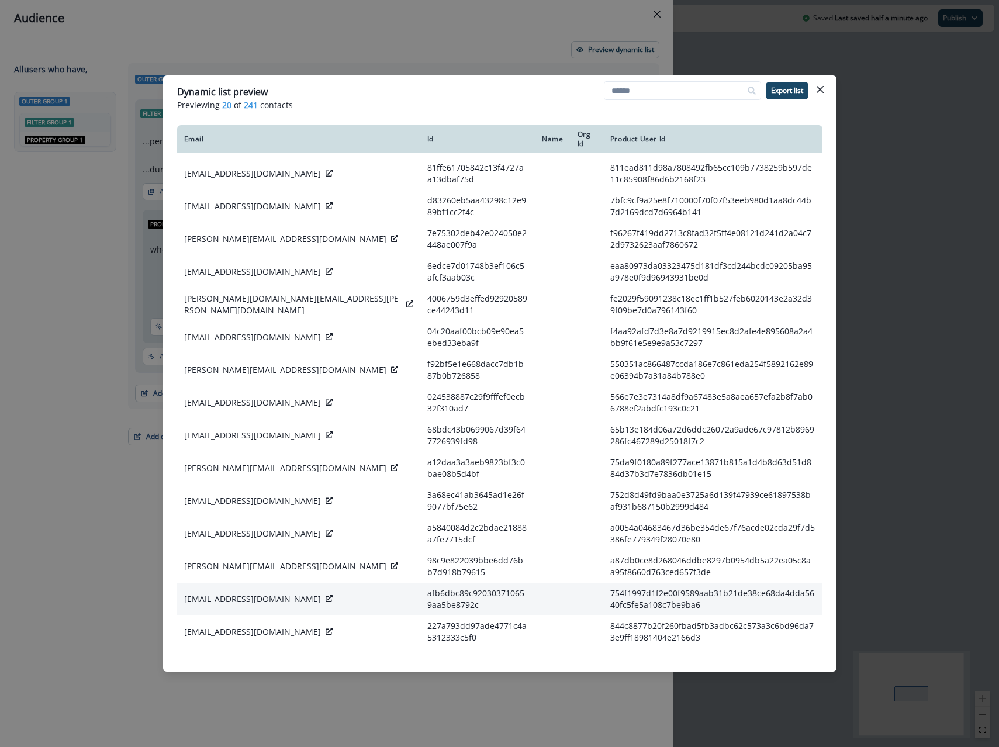
click at [326, 598] on icon at bounding box center [329, 598] width 7 height 7
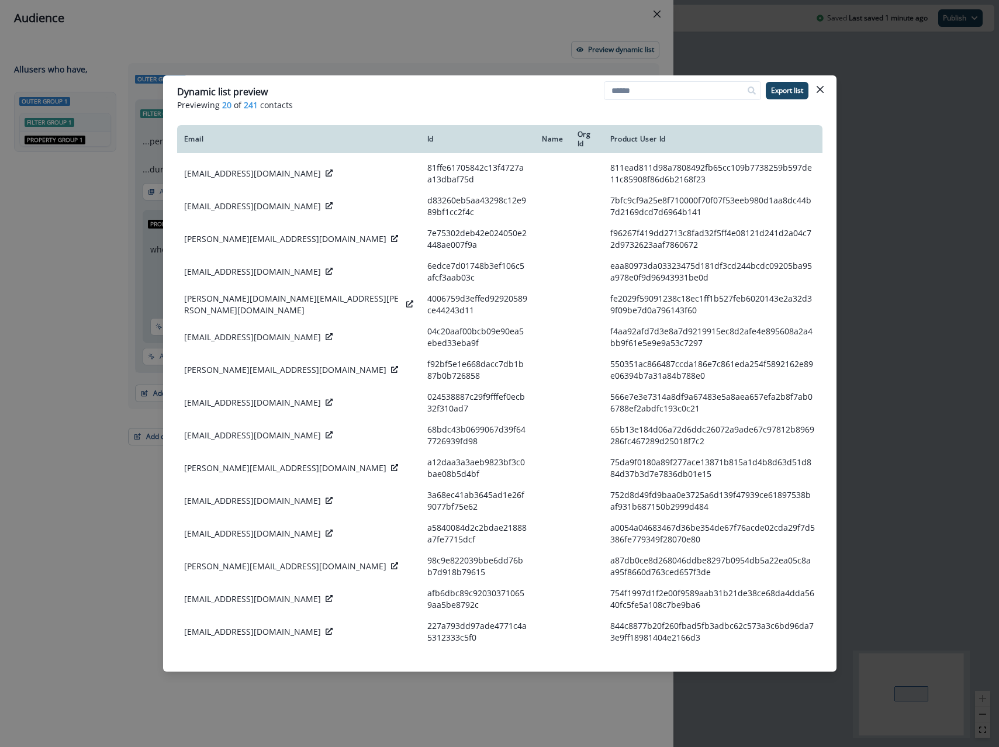
click at [317, 56] on div "Dynamic list preview Previewing 20 of 241 contacts Export list Email Id Name Or…" at bounding box center [499, 373] width 999 height 747
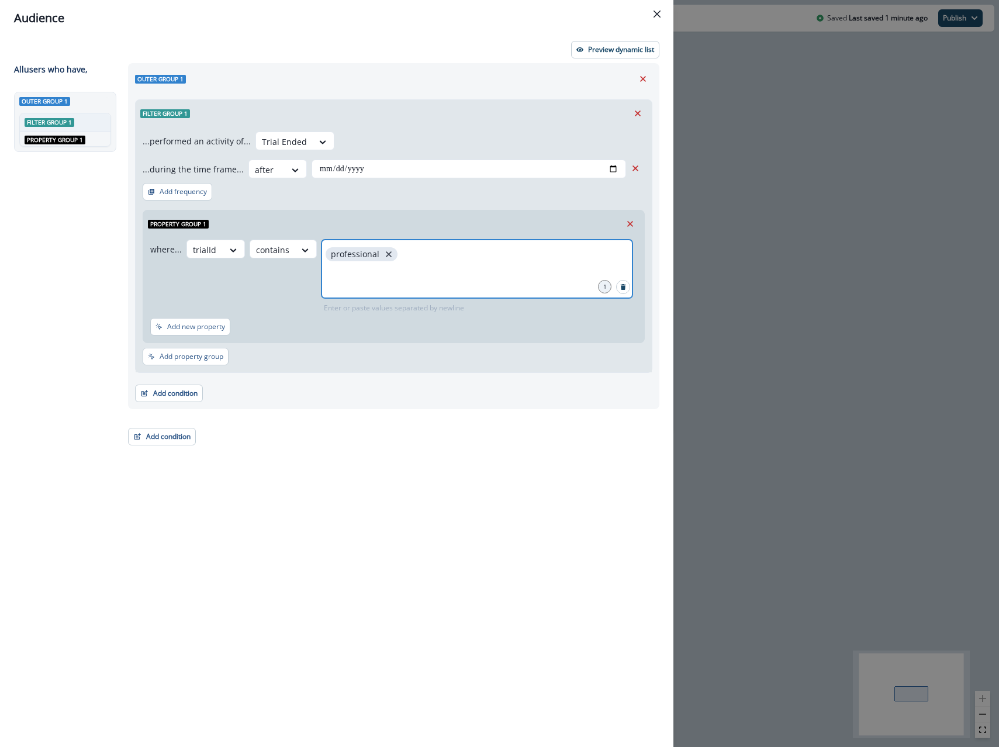
click at [383, 254] on icon "close" at bounding box center [388, 254] width 11 height 11
click at [223, 247] on div "contains" at bounding box center [205, 249] width 36 height 19
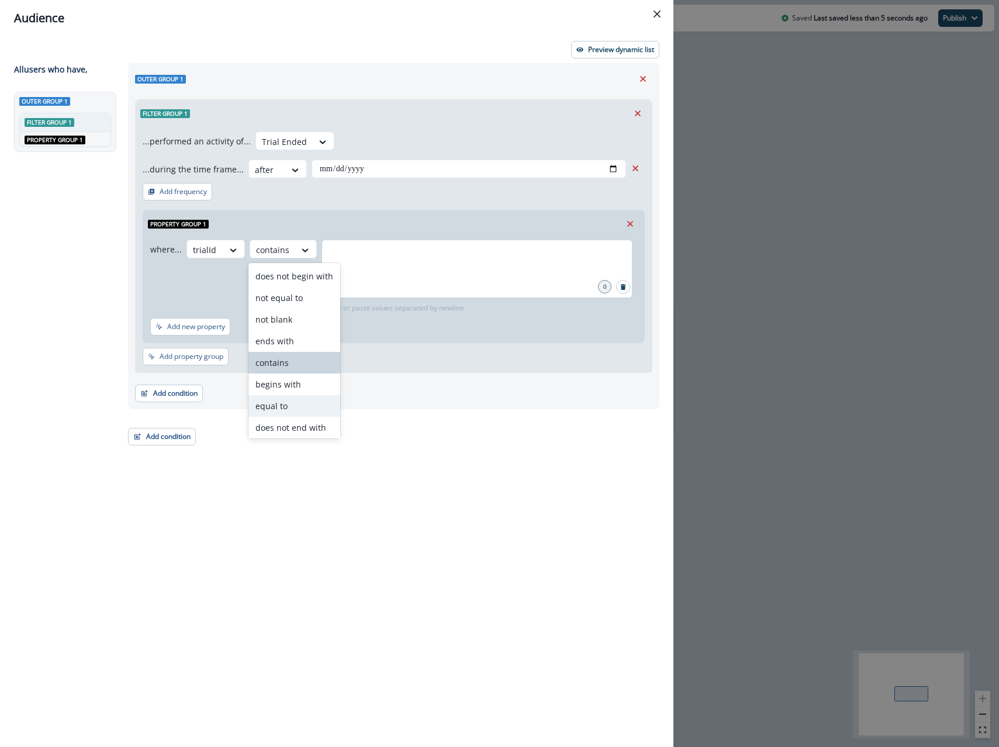
click at [283, 404] on div "equal to" at bounding box center [294, 406] width 92 height 22
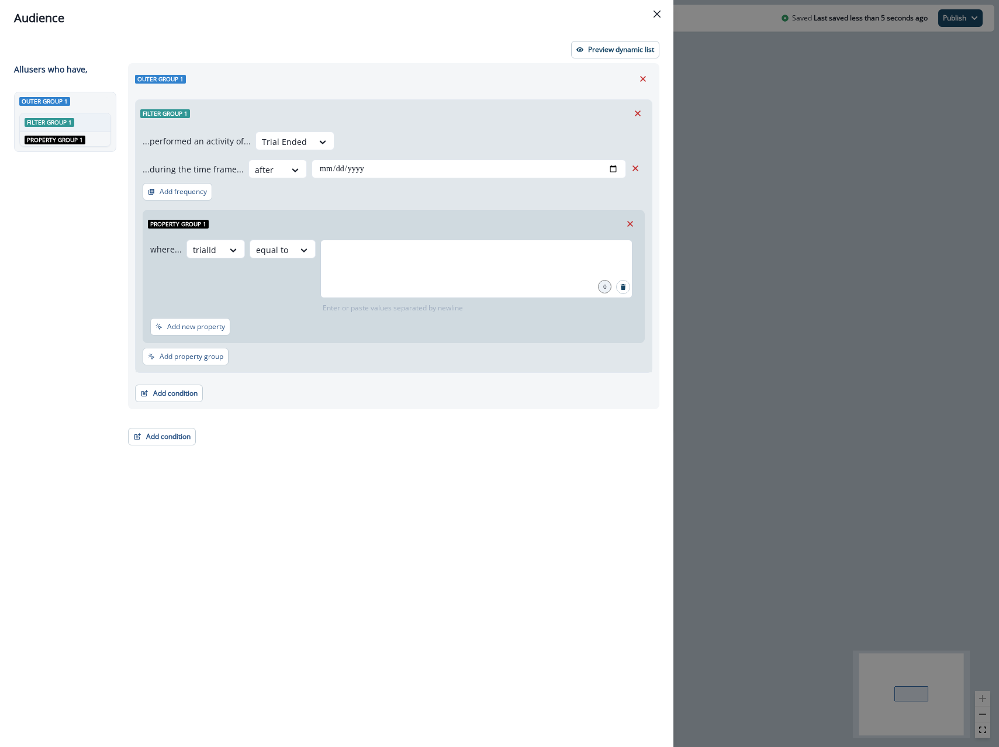
click at [356, 277] on div at bounding box center [476, 269] width 312 height 58
click at [484, 258] on icon "close" at bounding box center [489, 254] width 11 height 11
click at [757, 262] on div "**********" at bounding box center [499, 373] width 999 height 747
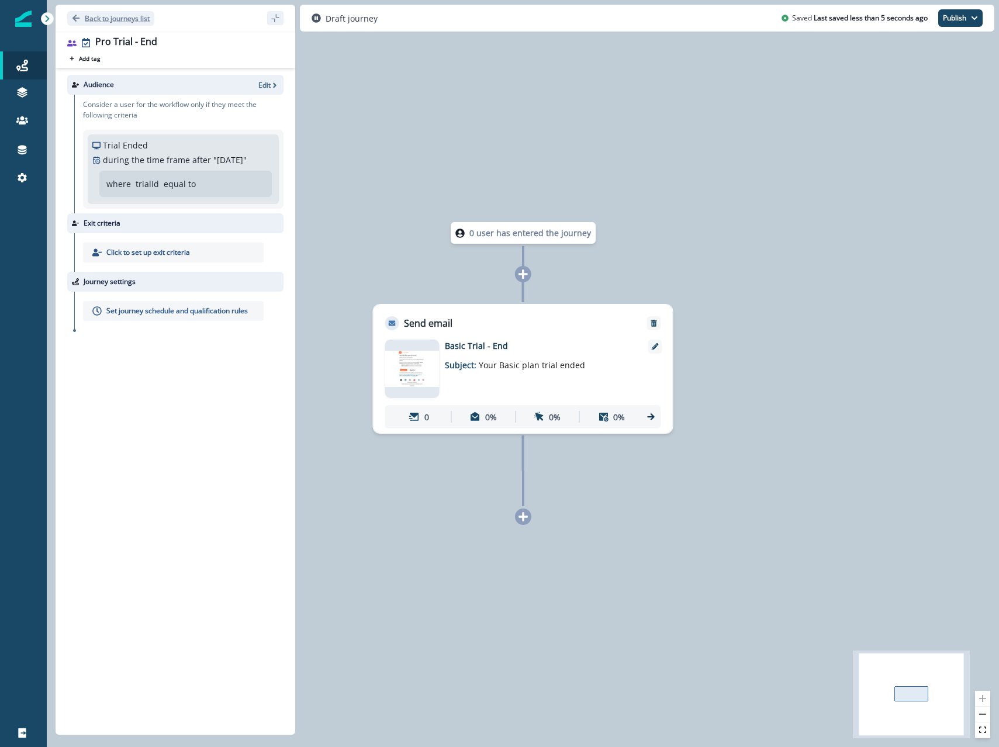
click at [133, 16] on p "Back to journeys list" at bounding box center [117, 18] width 65 height 10
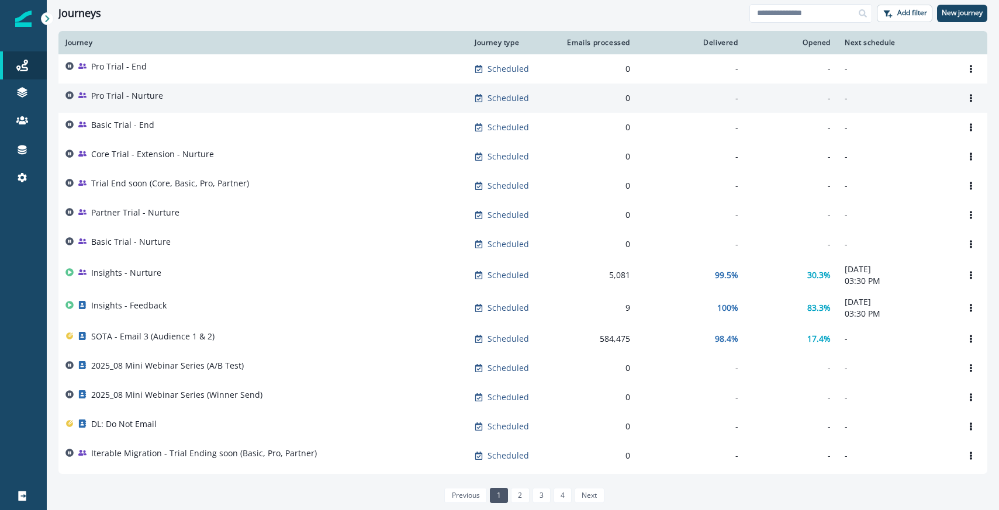
click at [155, 100] on p "Pro Trial - Nurture" at bounding box center [127, 96] width 72 height 12
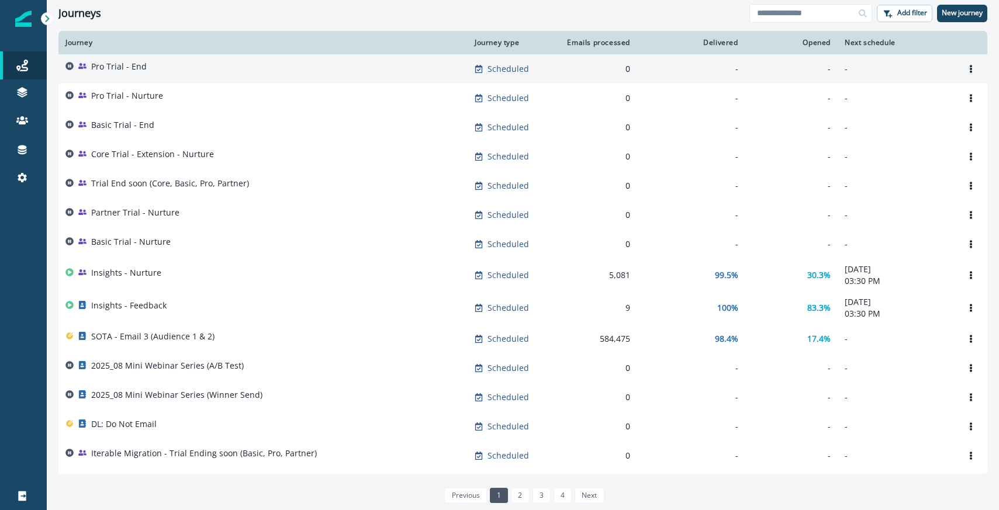
click at [134, 70] on p "Pro Trial - End" at bounding box center [119, 67] width 56 height 12
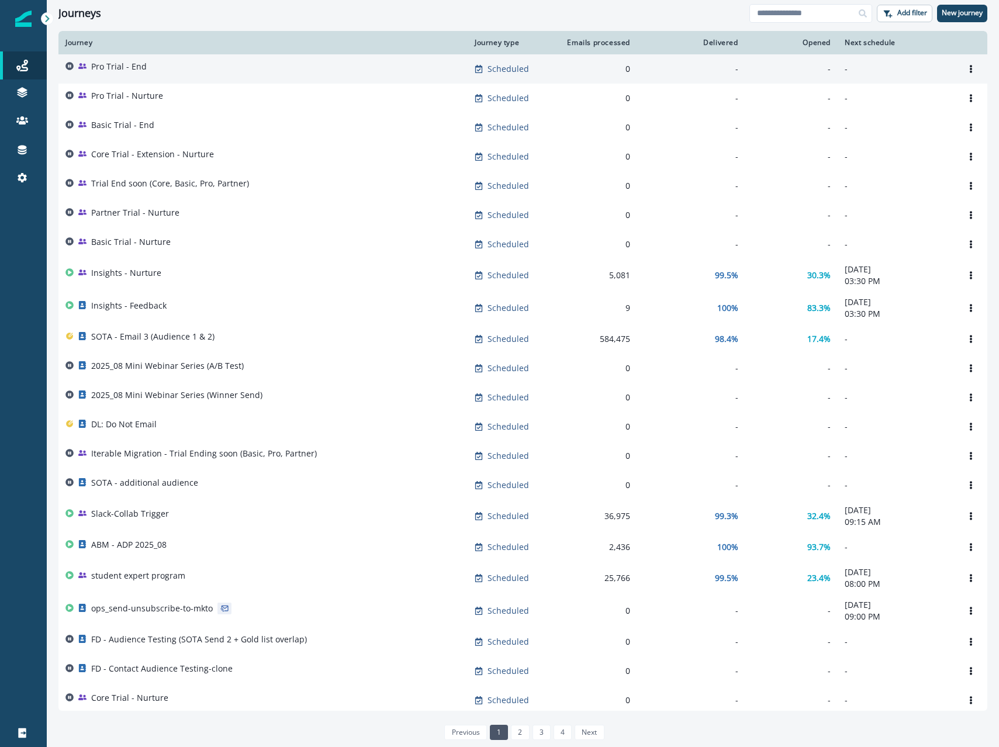
click at [151, 72] on div "Pro Trial - End" at bounding box center [262, 69] width 395 height 16
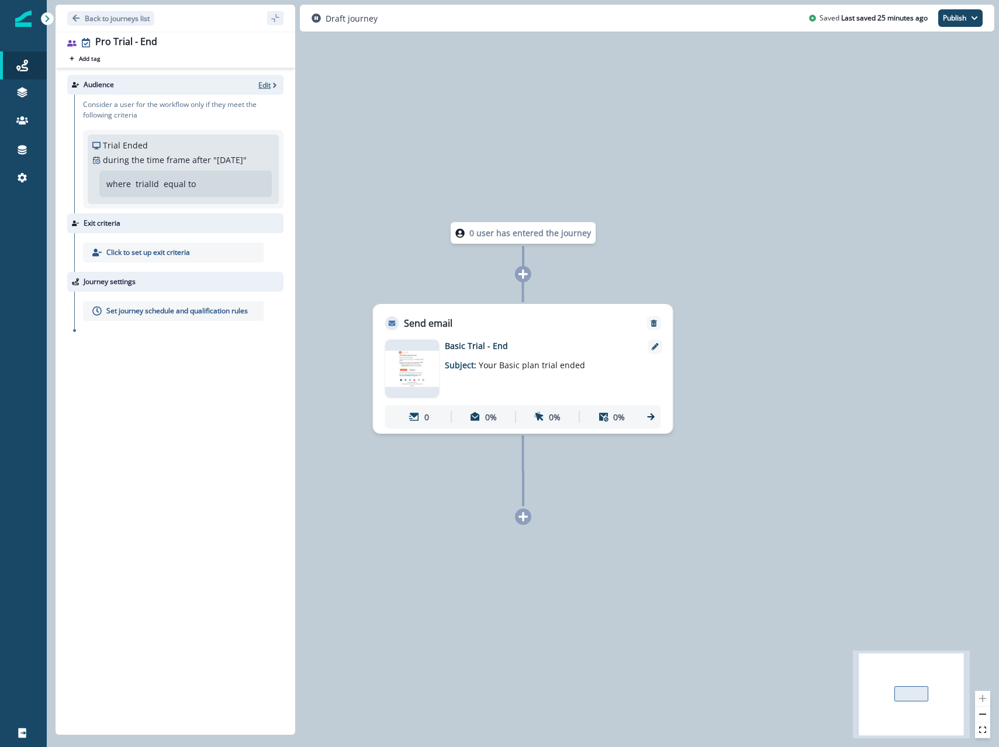
click at [262, 89] on p "Edit" at bounding box center [264, 85] width 12 height 10
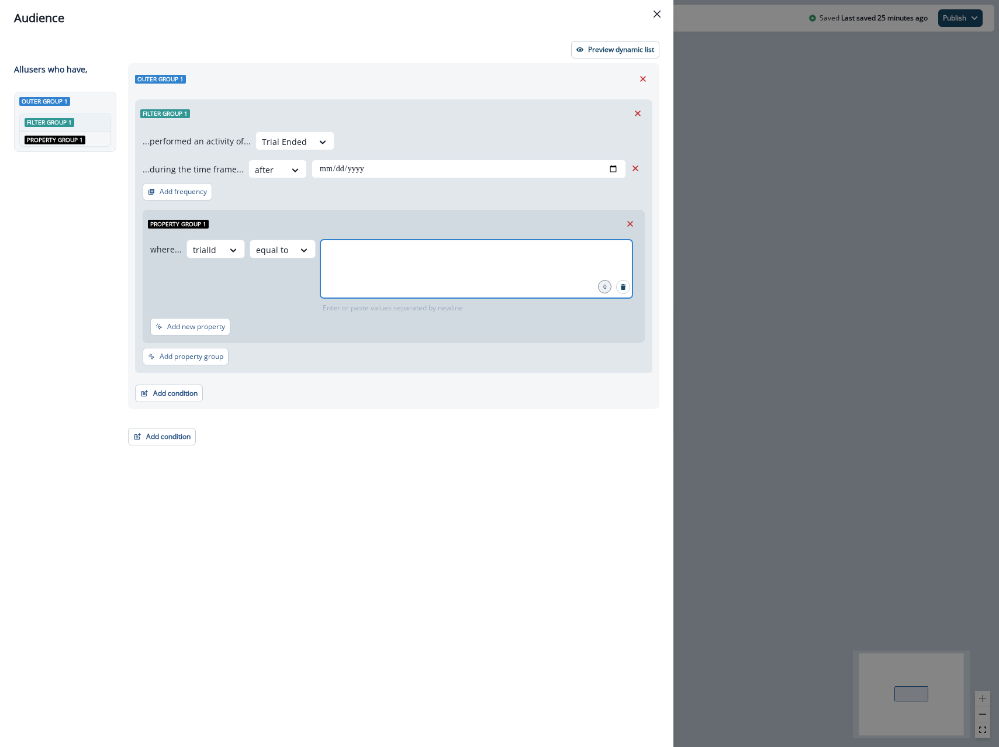
click at [385, 245] on input "text" at bounding box center [476, 254] width 309 height 23
click at [511, 251] on icon "close" at bounding box center [513, 254] width 11 height 11
click at [501, 223] on div "Property group 1" at bounding box center [393, 223] width 501 height 27
click at [659, 11] on icon "Close" at bounding box center [656, 14] width 7 height 7
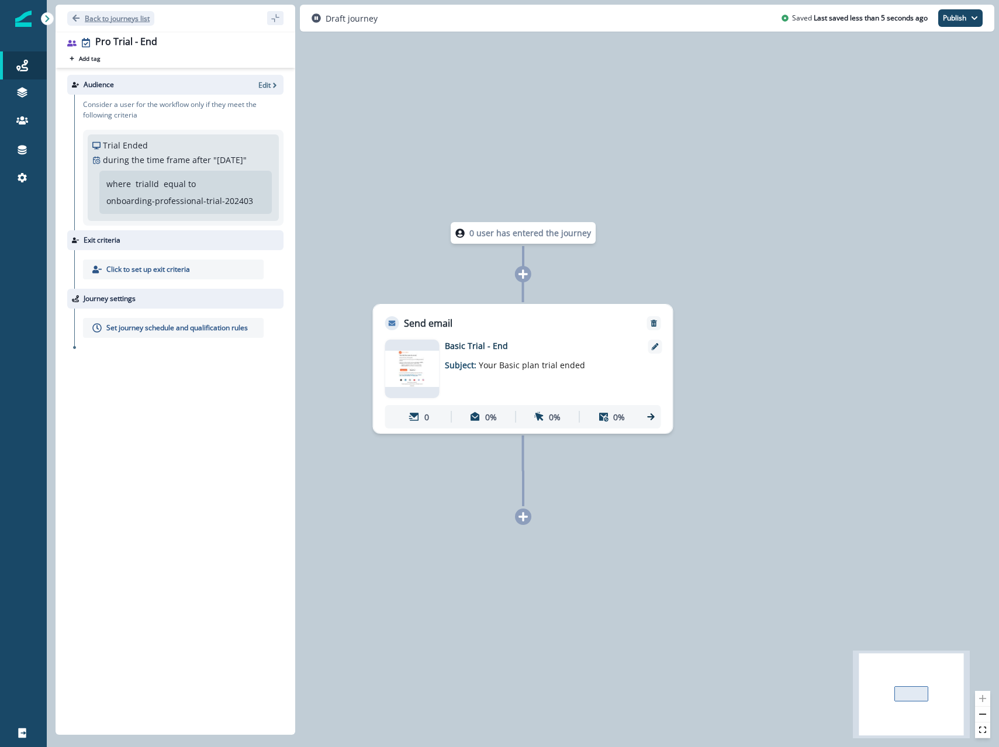
click at [106, 19] on p "Back to journeys list" at bounding box center [117, 18] width 65 height 10
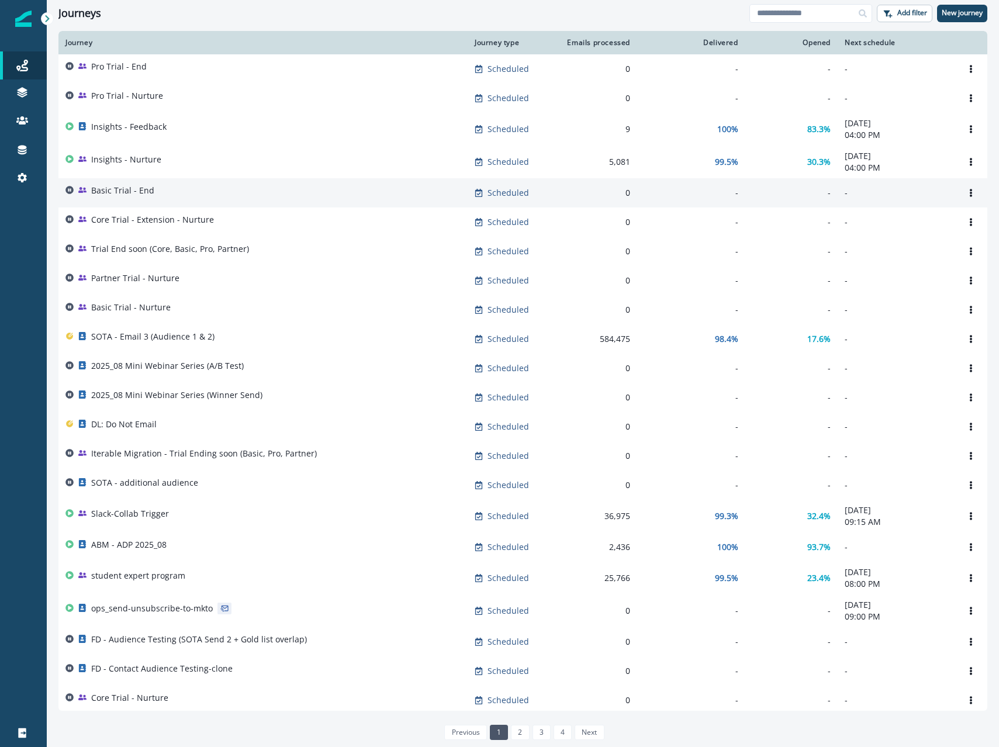
click at [186, 195] on div "Basic Trial - End" at bounding box center [262, 193] width 395 height 16
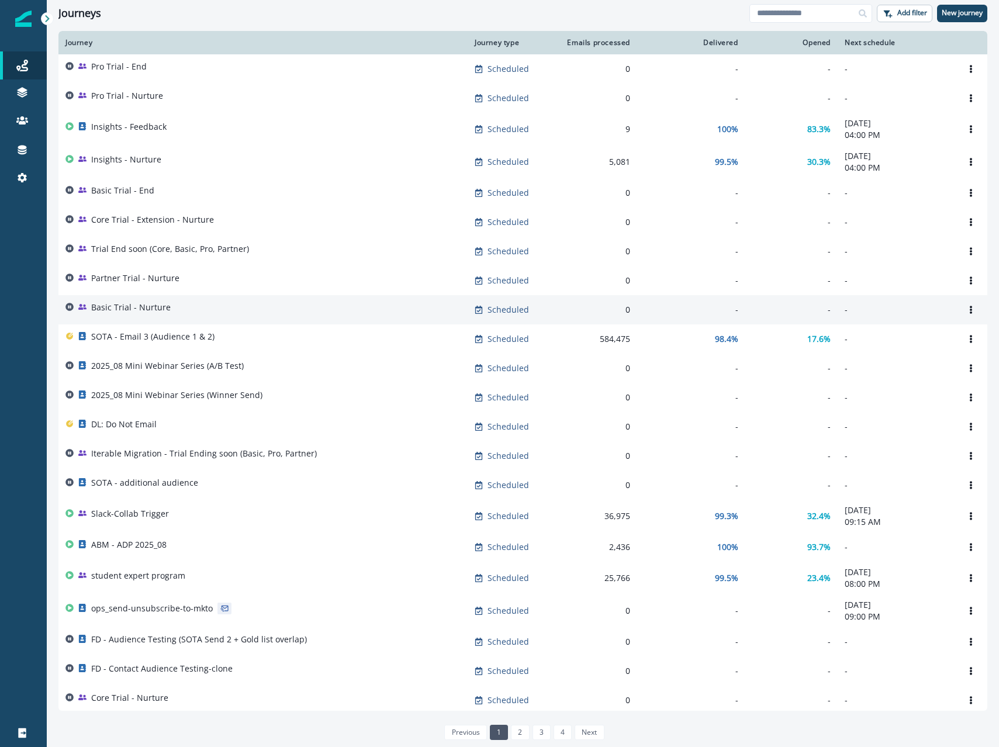
click at [155, 306] on p "Basic Trial - Nurture" at bounding box center [130, 308] width 79 height 12
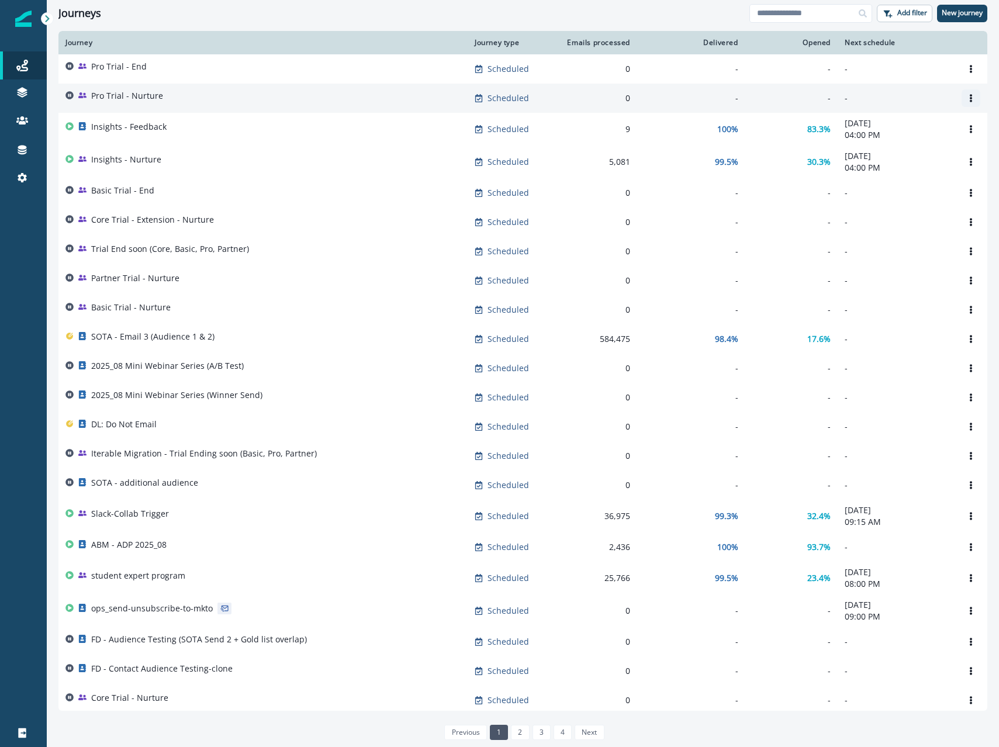
click at [972, 95] on icon "Options" at bounding box center [971, 98] width 8 height 8
click at [909, 130] on button "Clone" at bounding box center [915, 126] width 130 height 19
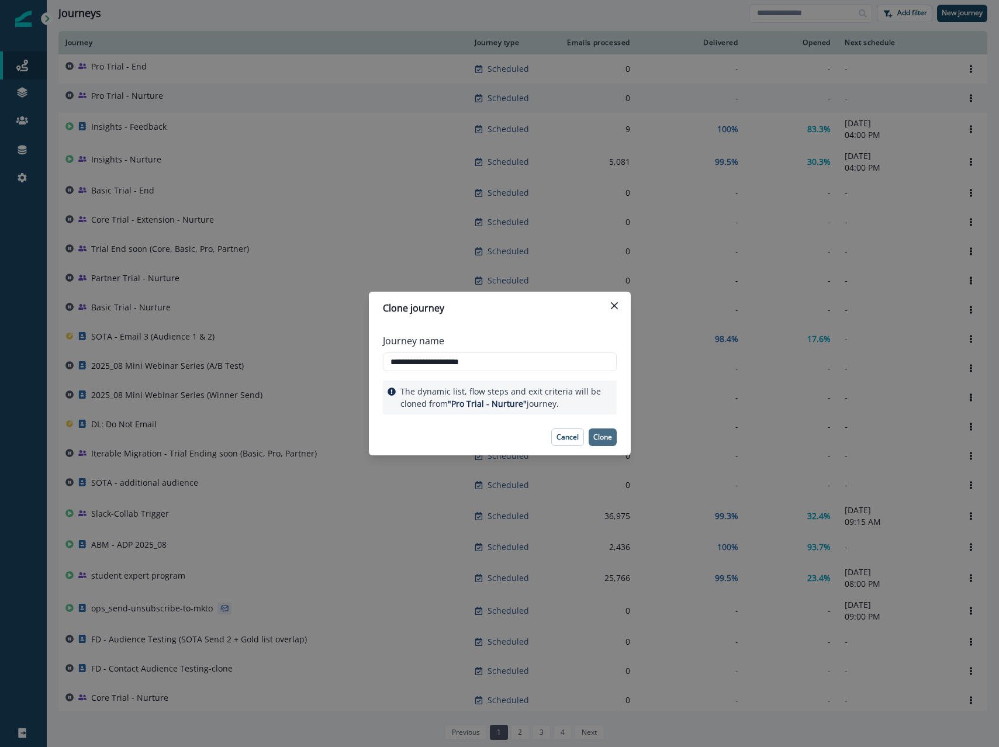
type input "**********"
click at [605, 429] on button "Clone" at bounding box center [602, 437] width 28 height 18
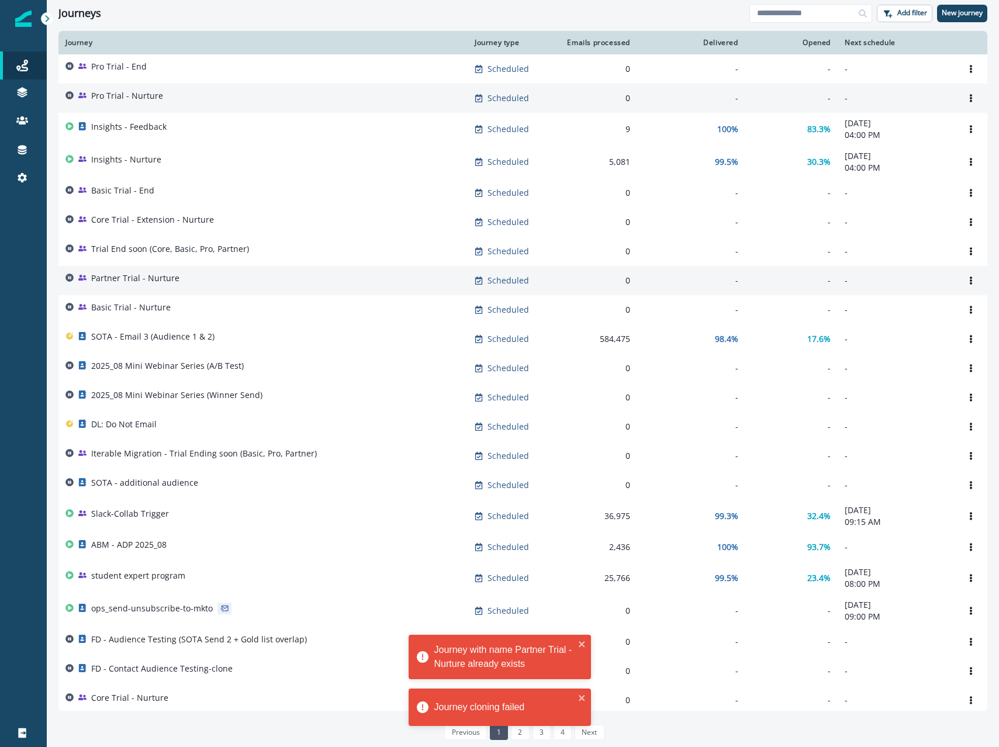
click at [202, 287] on div "Partner Trial - Nurture" at bounding box center [262, 280] width 395 height 16
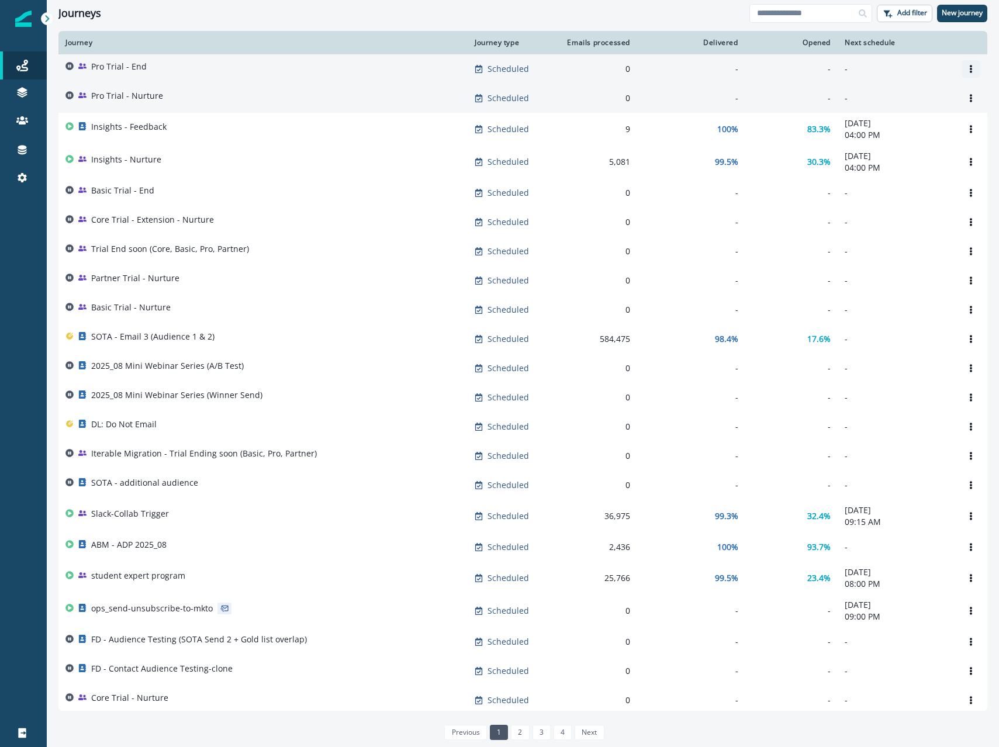
click at [971, 66] on icon "Options" at bounding box center [970, 69] width 2 height 8
click at [891, 95] on button "Clone" at bounding box center [915, 97] width 130 height 19
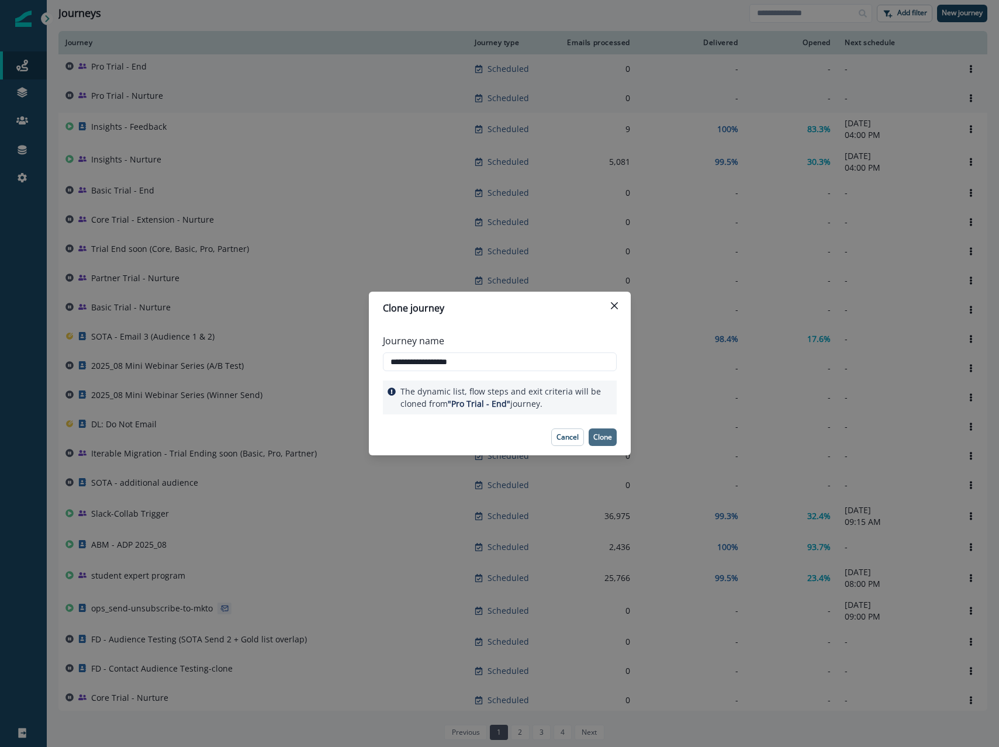
type input "**********"
click at [612, 431] on button "Clone" at bounding box center [602, 437] width 28 height 18
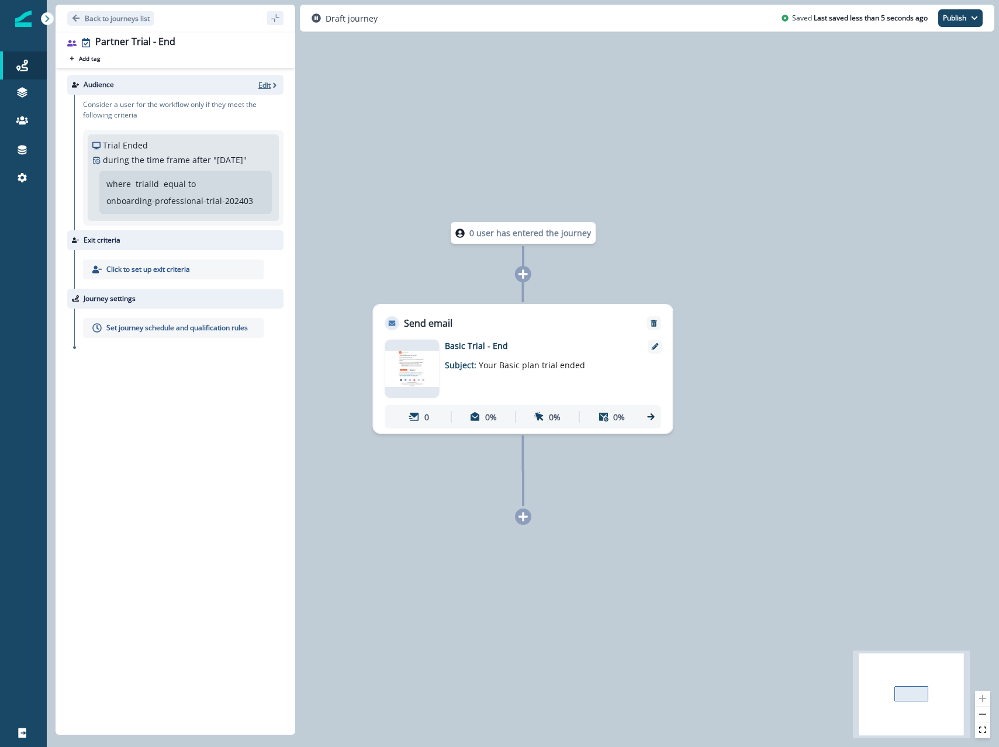
click at [269, 82] on p "Edit" at bounding box center [264, 85] width 12 height 10
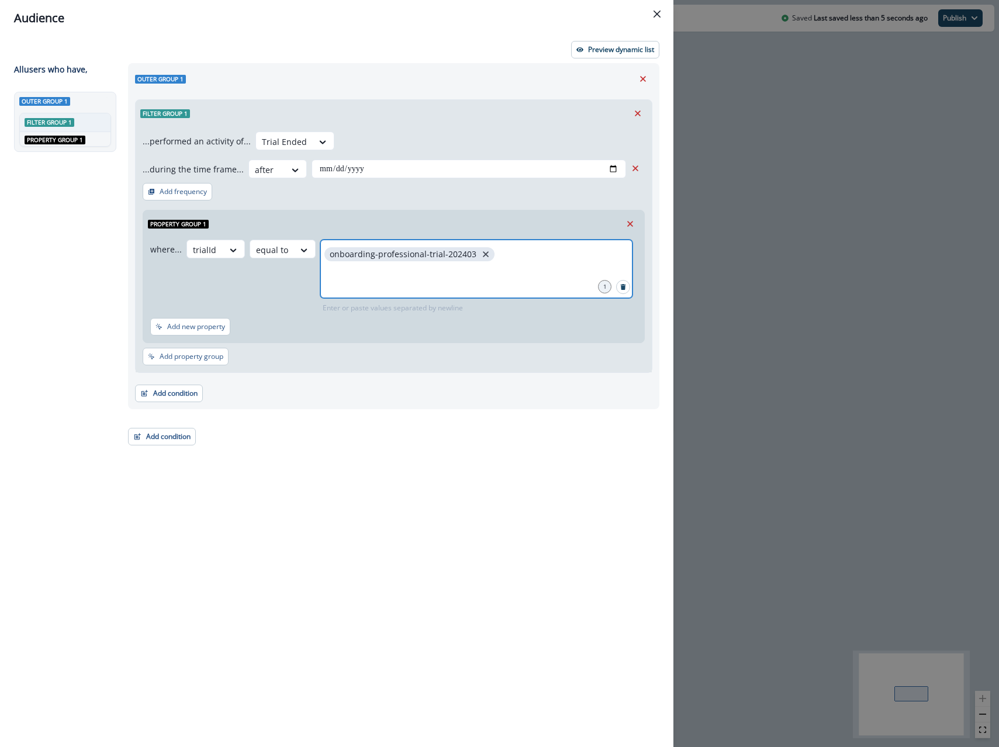
click at [480, 253] on icon "close" at bounding box center [485, 254] width 11 height 11
click at [541, 257] on icon "close" at bounding box center [546, 254] width 11 height 11
click at [525, 127] on div "**********" at bounding box center [394, 249] width 516 height 245
click at [546, 133] on div "**********" at bounding box center [394, 154] width 502 height 47
click at [738, 133] on div "**********" at bounding box center [499, 373] width 999 height 747
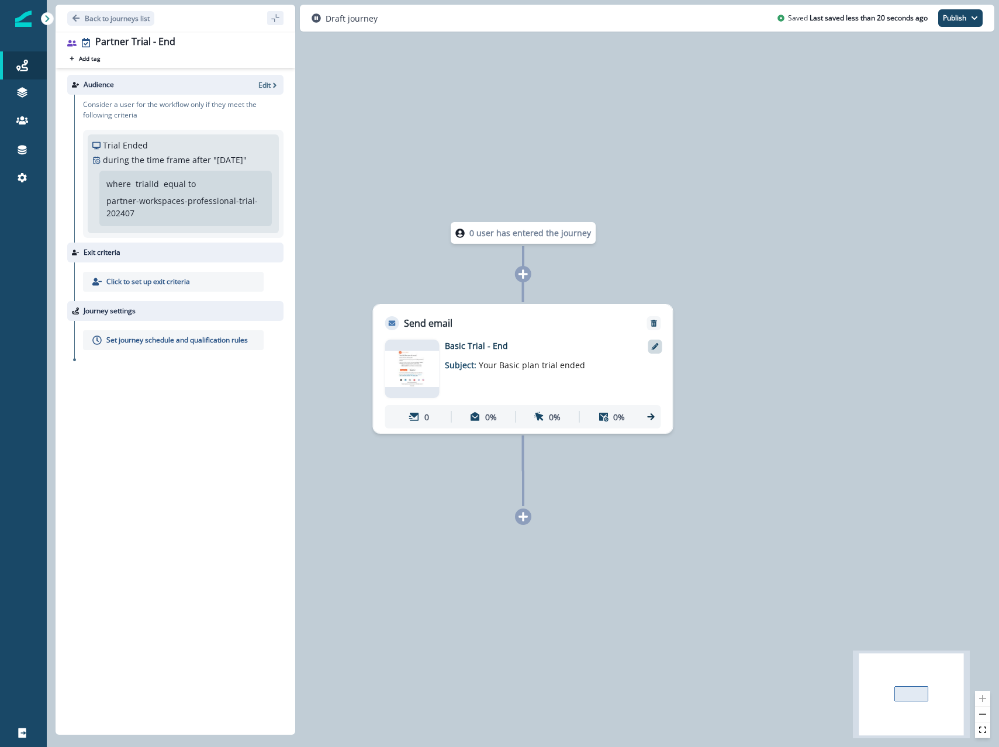
click at [657, 343] on icon at bounding box center [655, 346] width 7 height 7
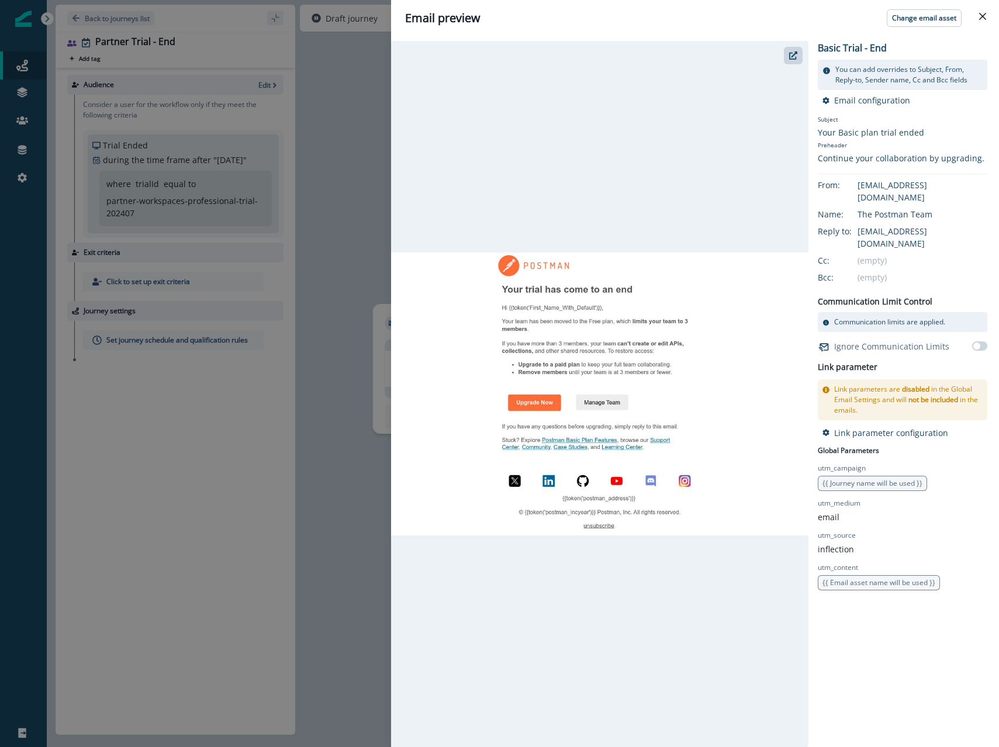
click at [355, 237] on div "Email preview Change email asset Basic Trial - End You can add overrides to Sub…" at bounding box center [499, 373] width 999 height 747
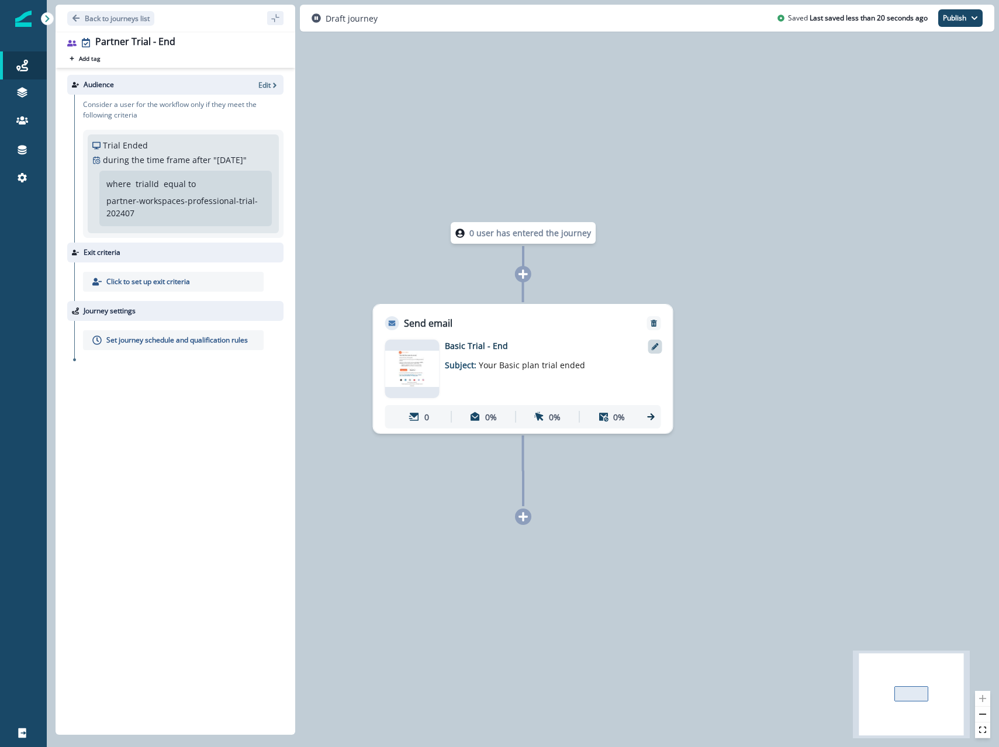
click at [660, 349] on div at bounding box center [655, 347] width 14 height 14
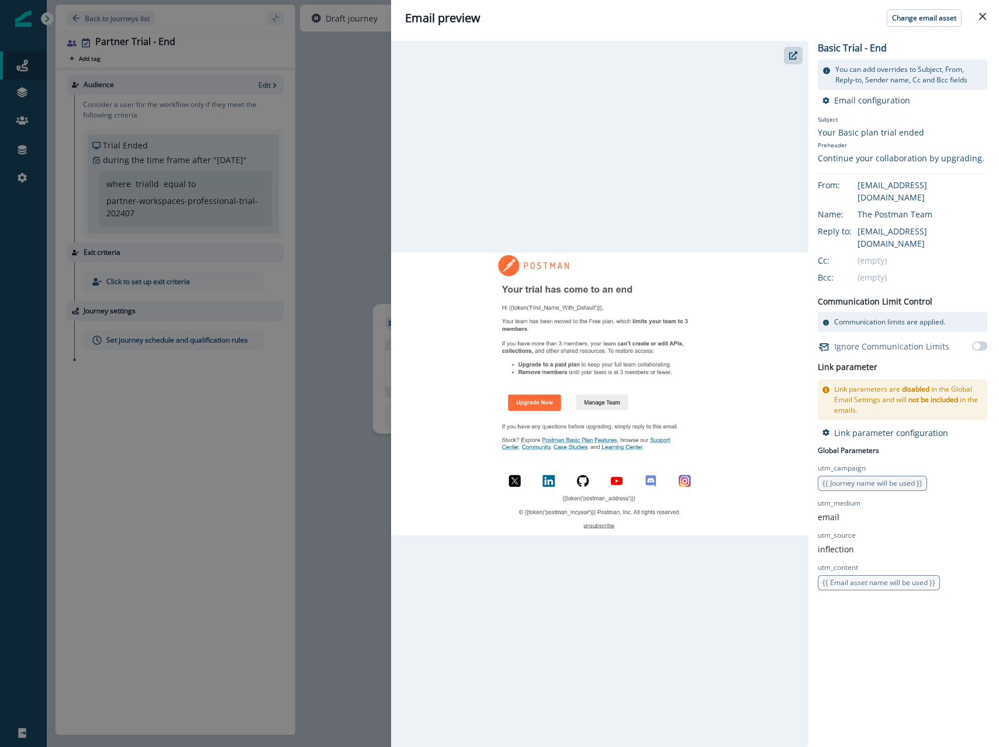
click at [915, 28] on header "Email preview Change email asset" at bounding box center [695, 18] width 608 height 36
click at [909, 23] on button "Change email asset" at bounding box center [924, 18] width 75 height 18
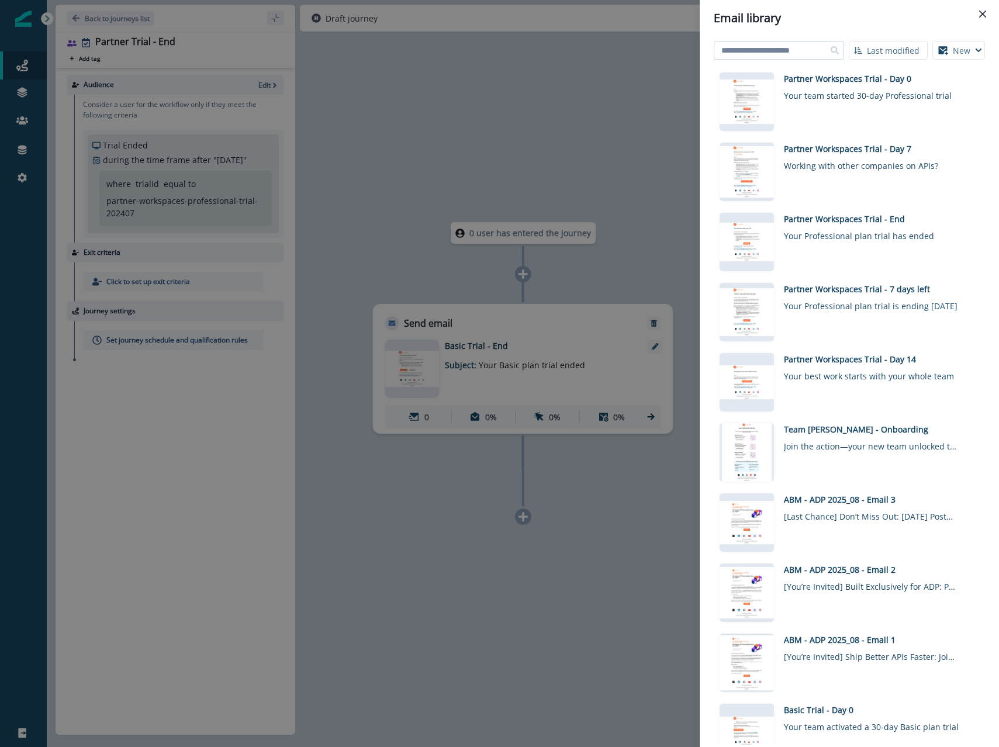
click at [815, 48] on input at bounding box center [779, 50] width 130 height 19
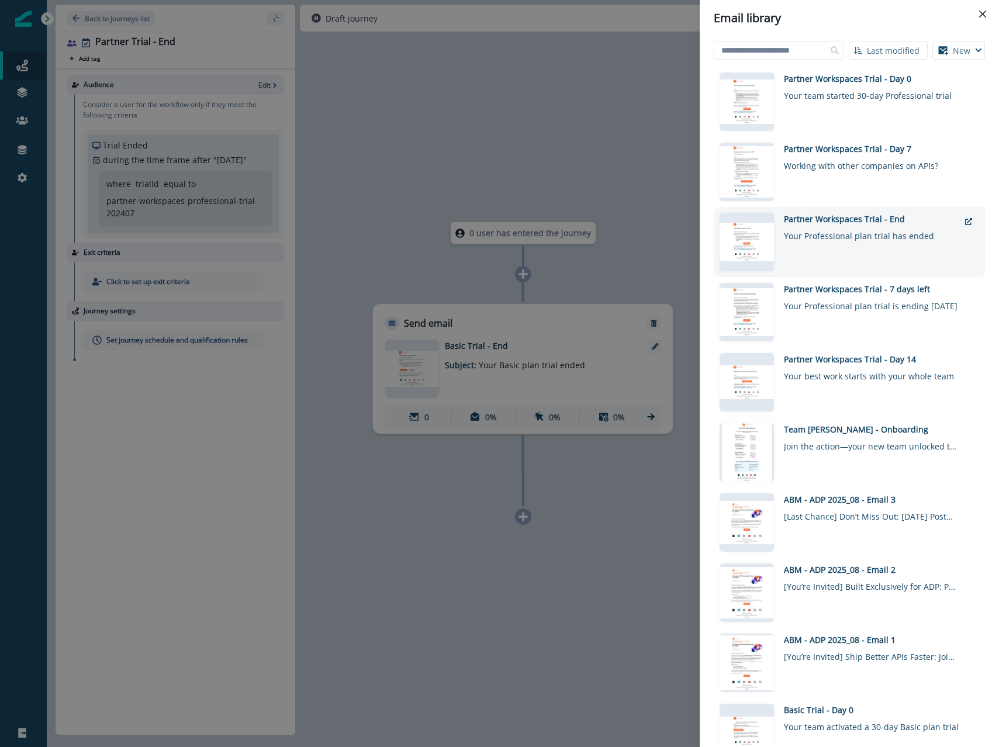
click at [847, 217] on div "Partner Workspaces Trial - End" at bounding box center [871, 219] width 175 height 12
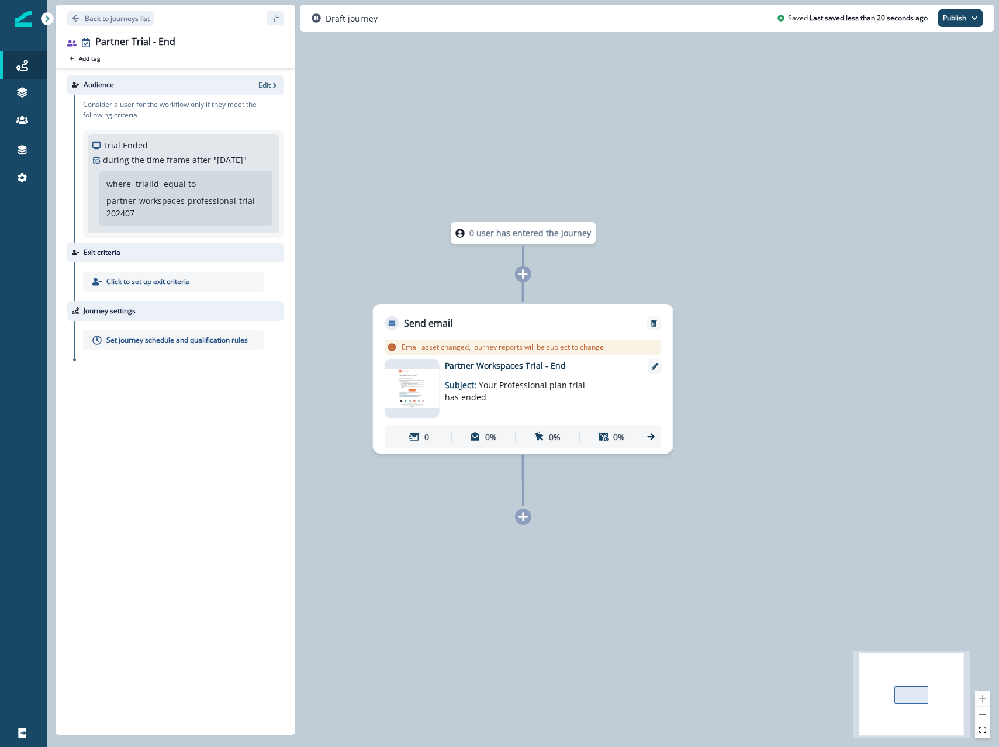
click at [402, 217] on div "0 user has entered the journey Send email Email asset changed, journey reports …" at bounding box center [523, 373] width 952 height 747
click at [113, 20] on p "Back to journeys list" at bounding box center [117, 18] width 65 height 10
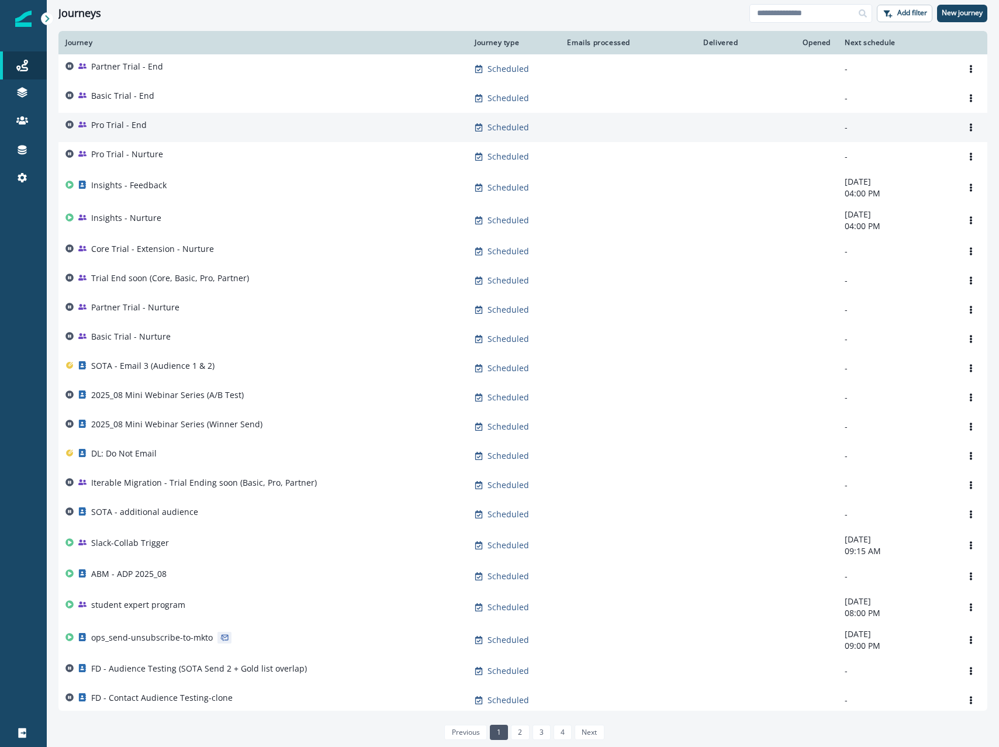
click at [125, 130] on p "Pro Trial - End" at bounding box center [119, 125] width 56 height 12
click at [806, 4] on input at bounding box center [810, 13] width 123 height 19
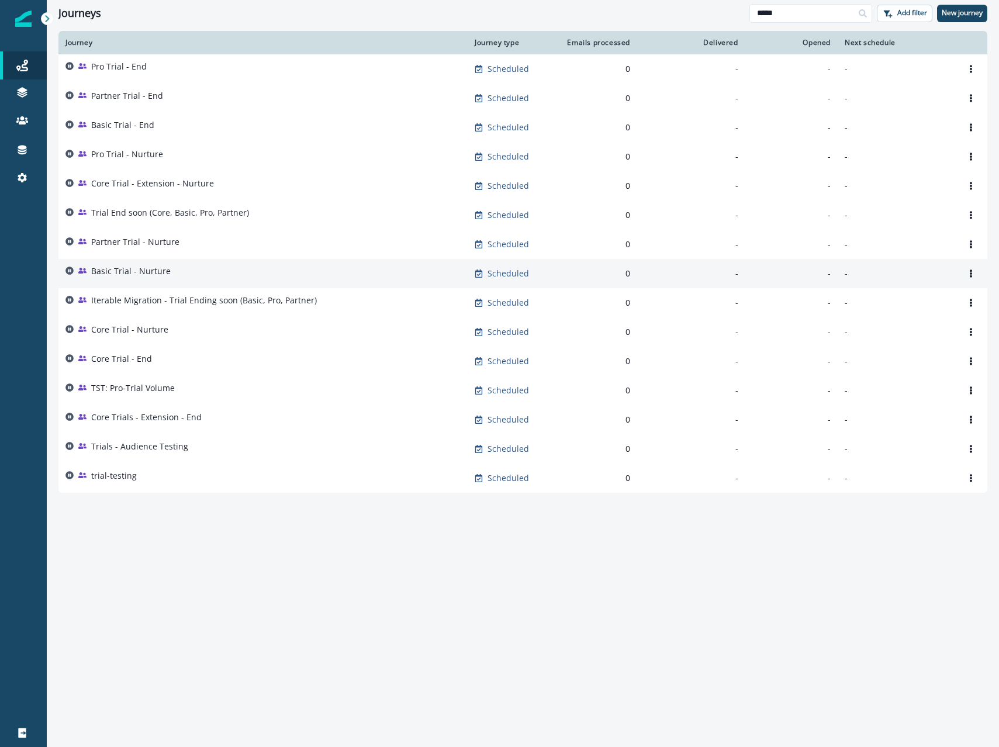
type input "*****"
click at [175, 269] on div "Basic Trial - Nurture" at bounding box center [262, 273] width 395 height 16
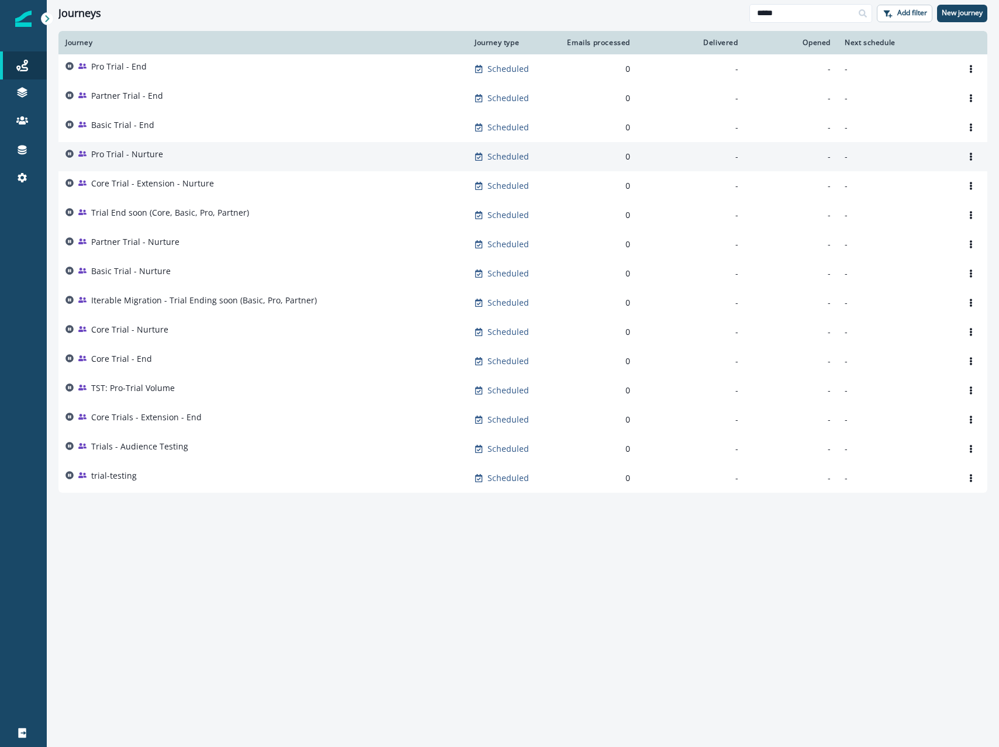
click at [164, 157] on div "Pro Trial - Nurture" at bounding box center [262, 156] width 395 height 16
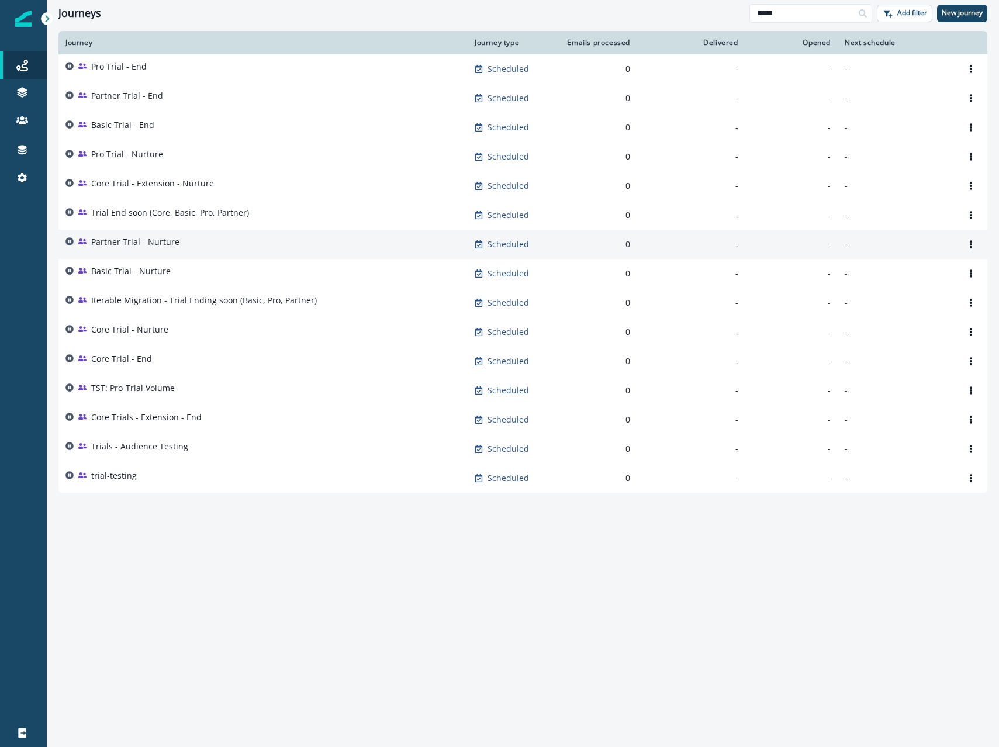
click at [140, 247] on p "Partner Trial - Nurture" at bounding box center [135, 242] width 88 height 12
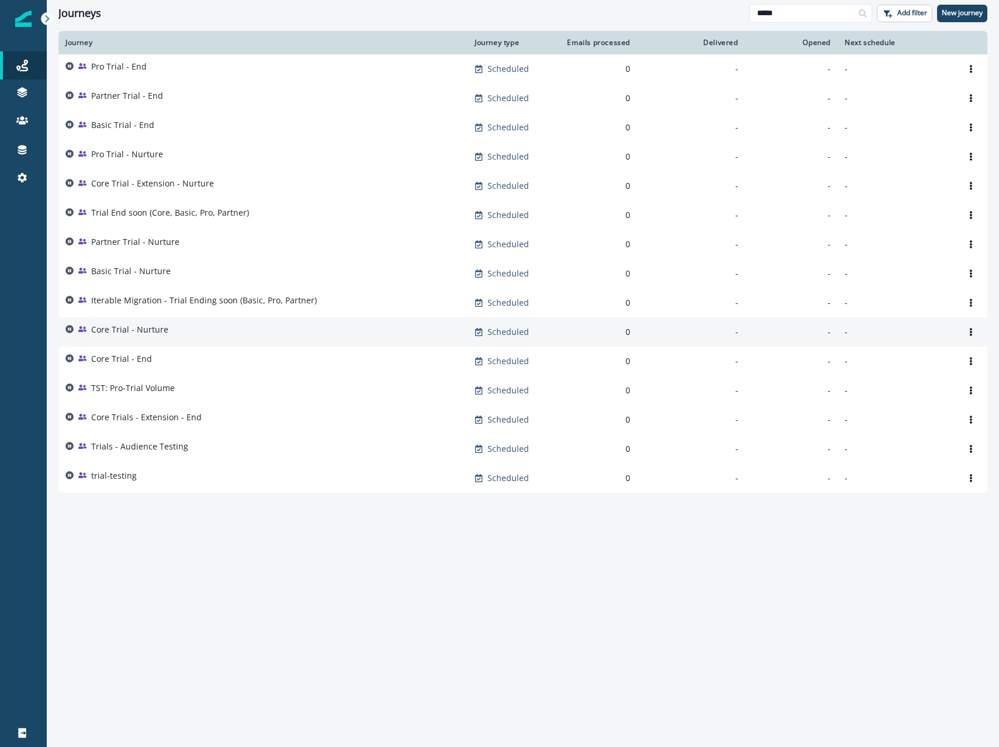
click at [122, 338] on div "Core Trial - Nurture" at bounding box center [129, 332] width 77 height 16
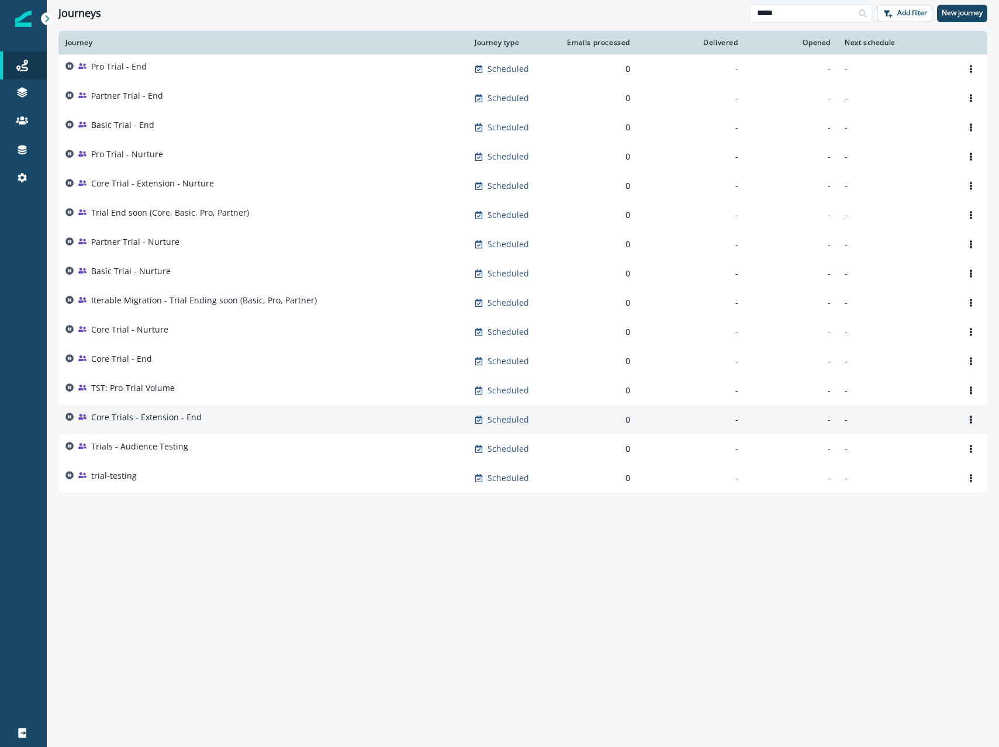
click at [150, 418] on p "Core Trials - Extension - End" at bounding box center [146, 417] width 110 height 12
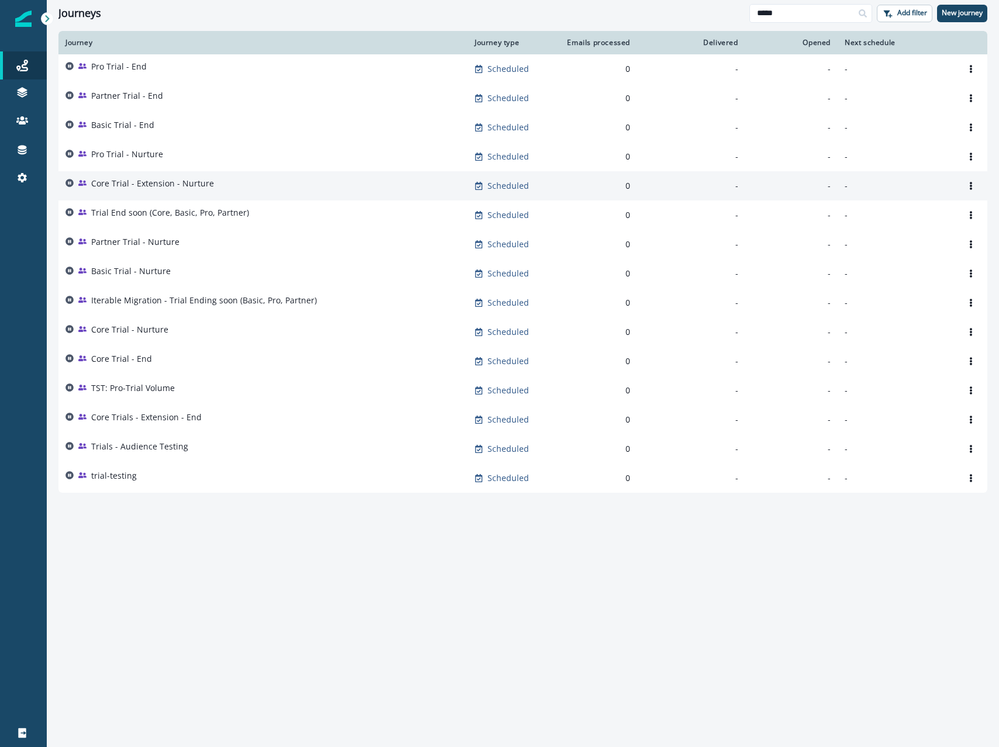
click at [231, 189] on div "Core Trial - Extension - Nurture" at bounding box center [262, 186] width 395 height 16
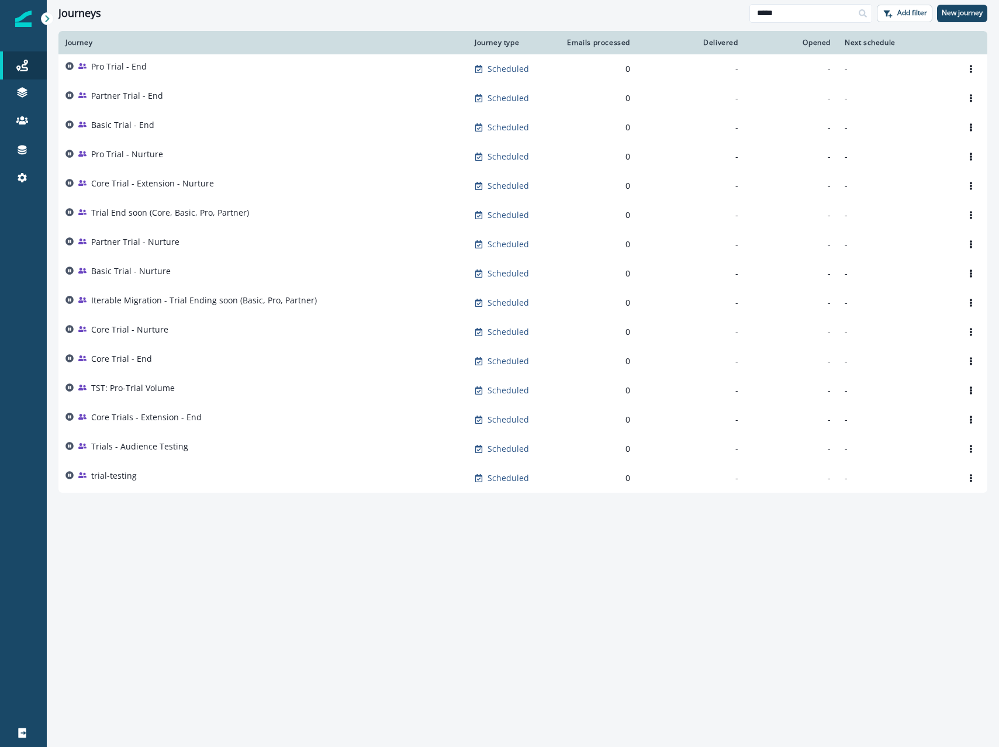
click at [432, 570] on div "Journey Journey type Emails processed Delivered Opened Next schedule Pro Trial …" at bounding box center [523, 388] width 952 height 715
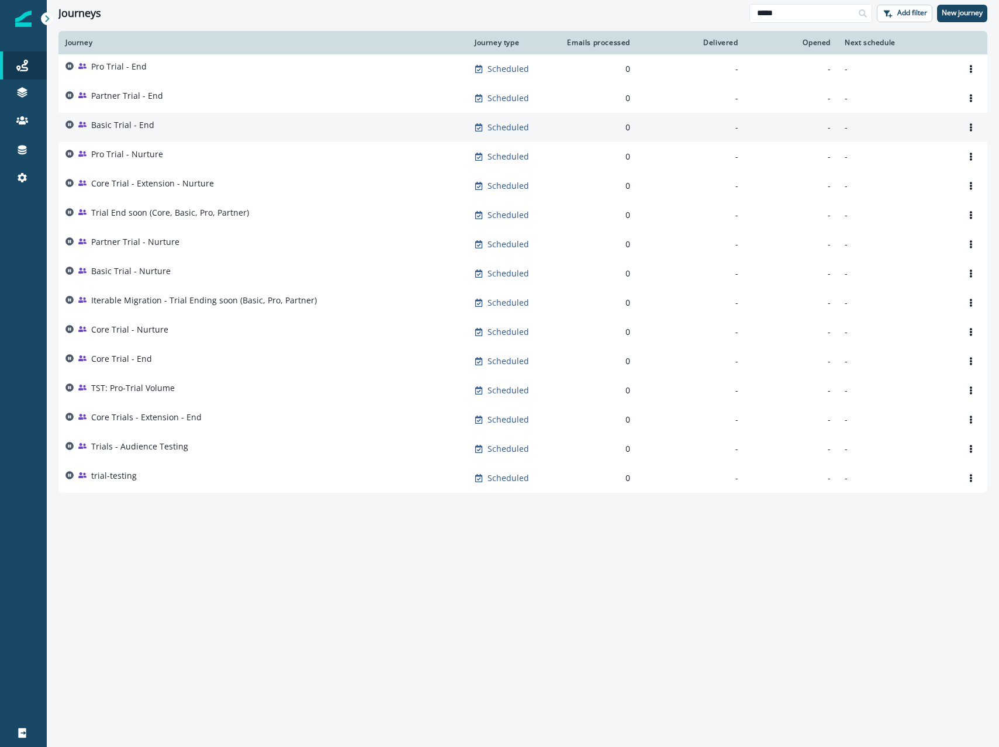
click at [171, 133] on div "Basic Trial - End" at bounding box center [262, 127] width 395 height 16
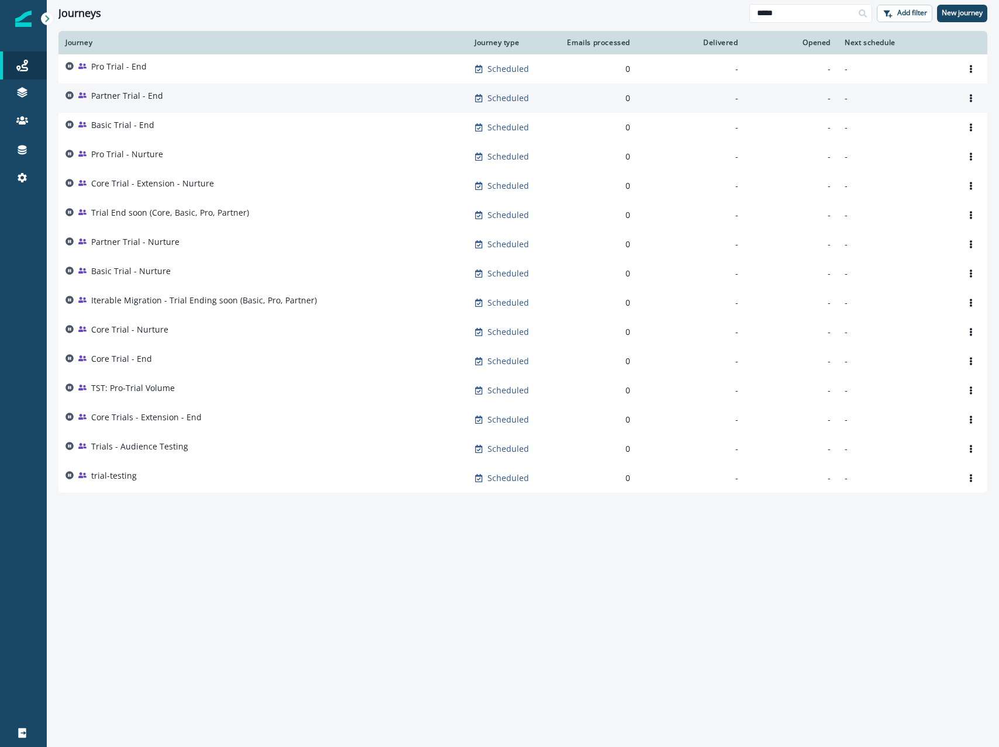
click at [170, 102] on div "Partner Trial - End" at bounding box center [262, 98] width 395 height 16
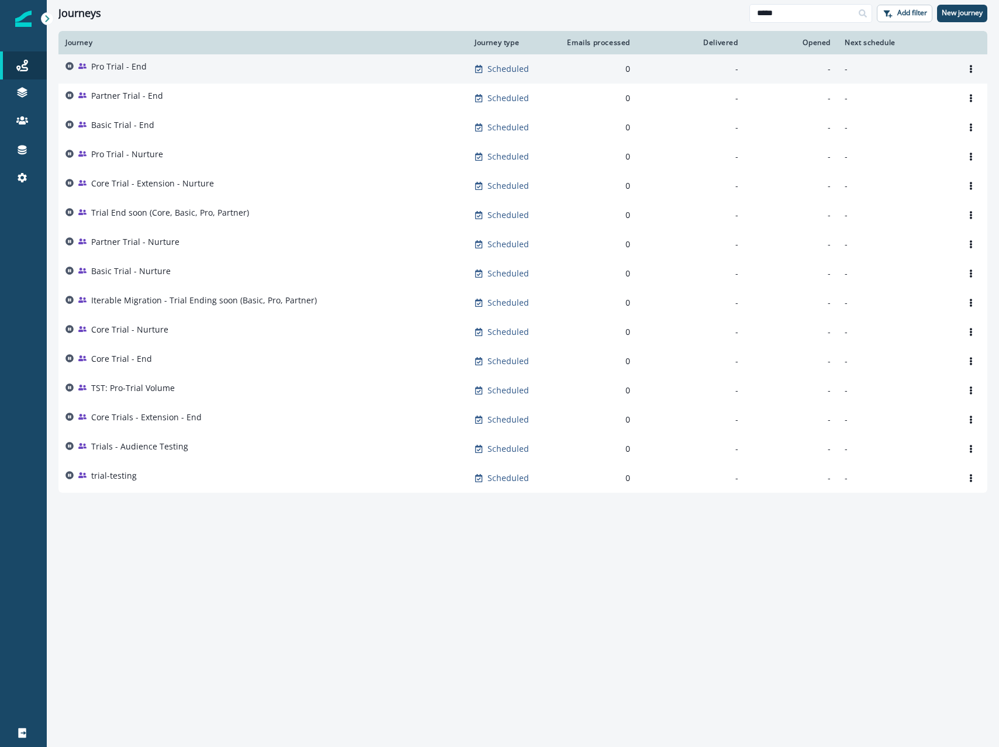
click at [167, 72] on div "Pro Trial - End" at bounding box center [262, 69] width 395 height 16
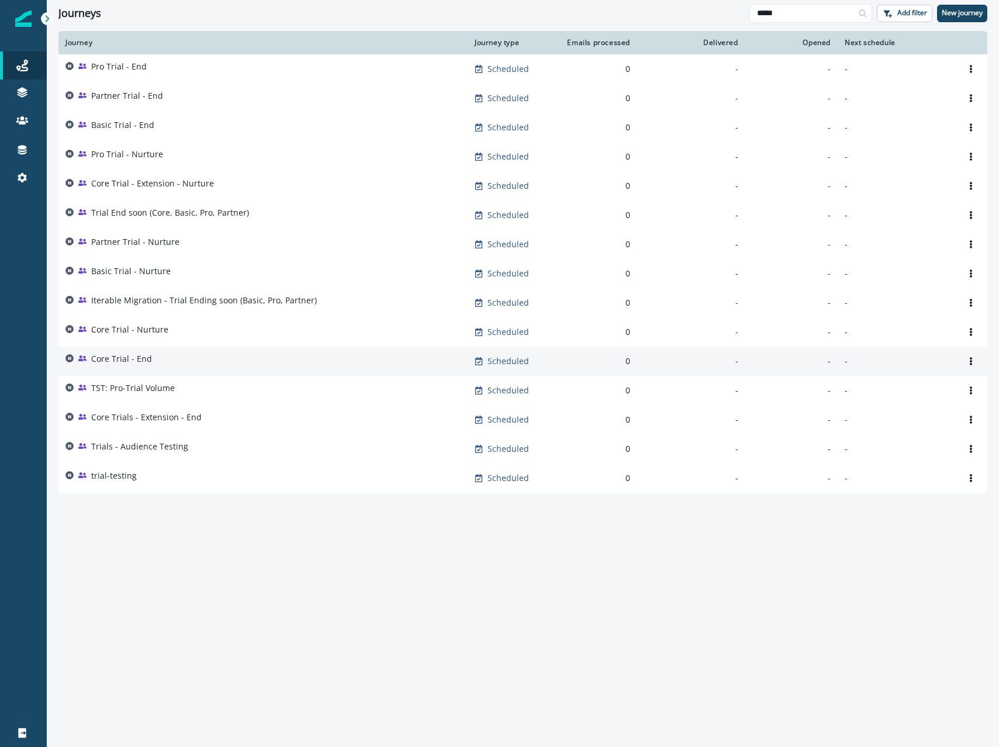
click at [148, 356] on p "Core Trial - End" at bounding box center [121, 359] width 61 height 12
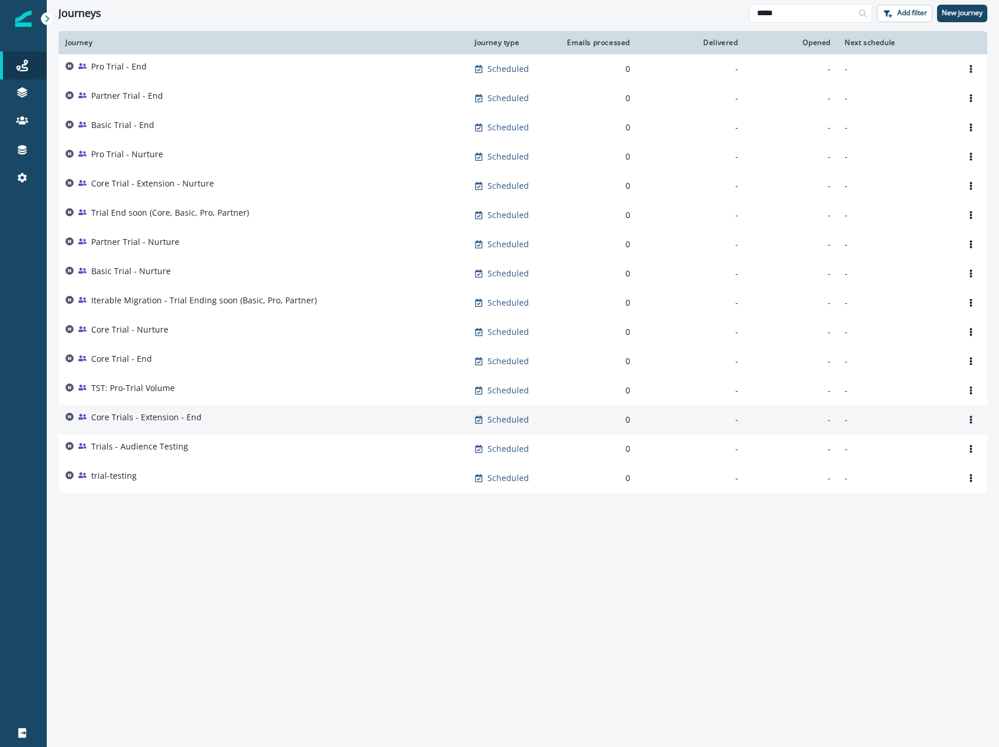
click at [153, 417] on p "Core Trials - Extension - End" at bounding box center [146, 417] width 110 height 12
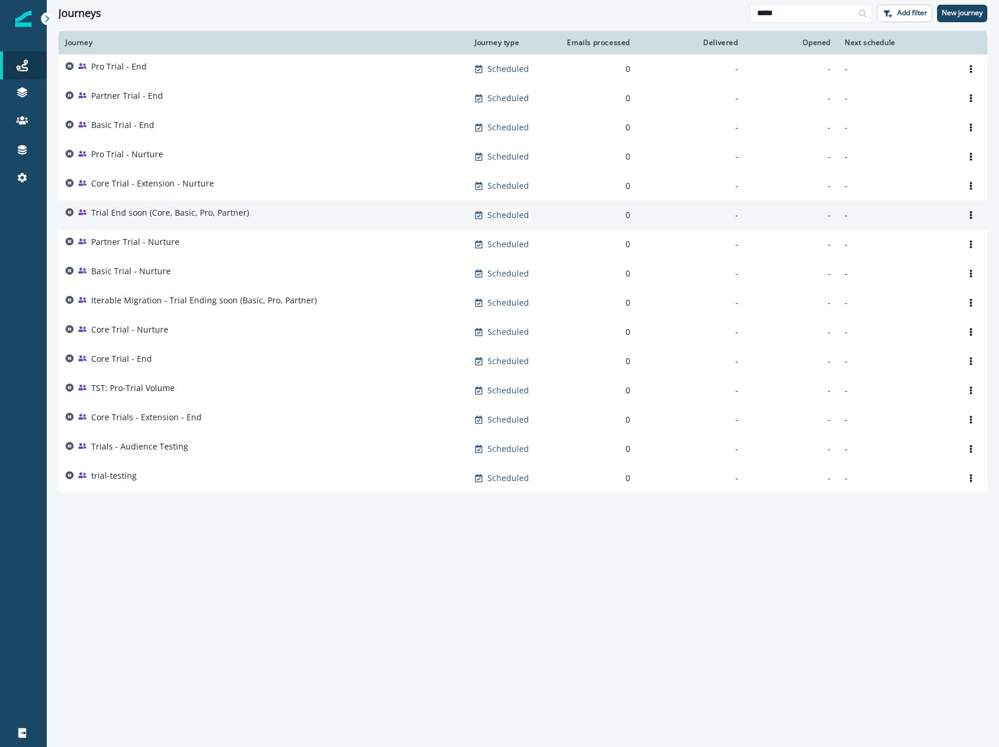
click at [442, 220] on div "Trial End soon (Core, Basic, Pro, Partner)" at bounding box center [262, 215] width 395 height 16
click at [973, 213] on icon "Options" at bounding box center [971, 215] width 8 height 8
click at [885, 283] on button "Remove" at bounding box center [915, 280] width 130 height 19
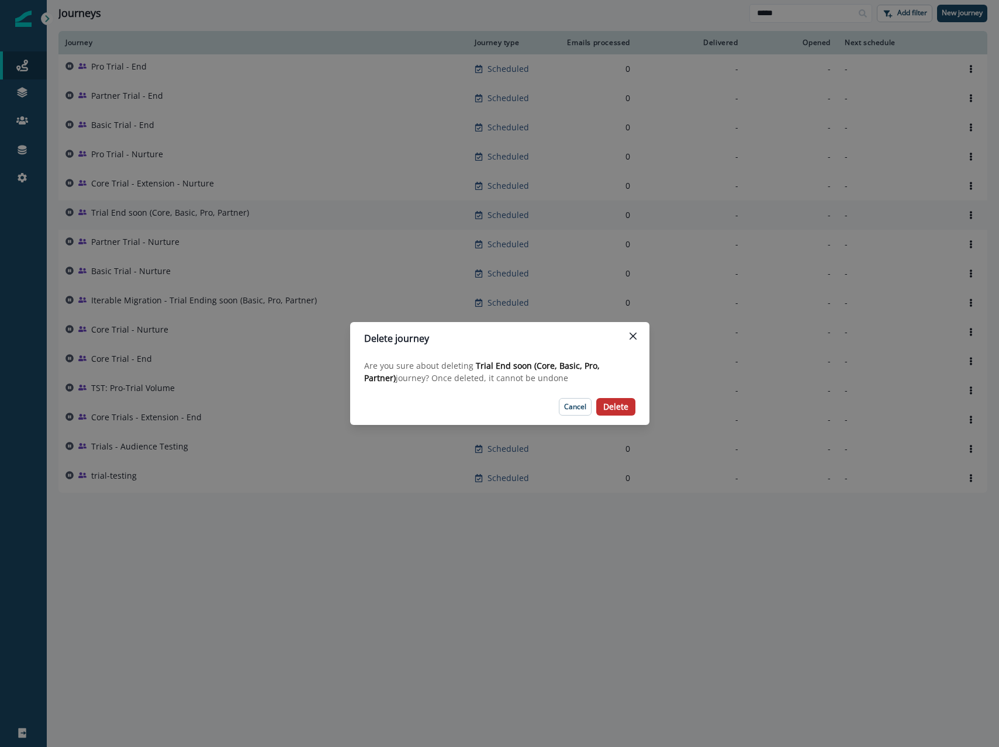
click at [622, 407] on p "Delete" at bounding box center [615, 407] width 25 height 10
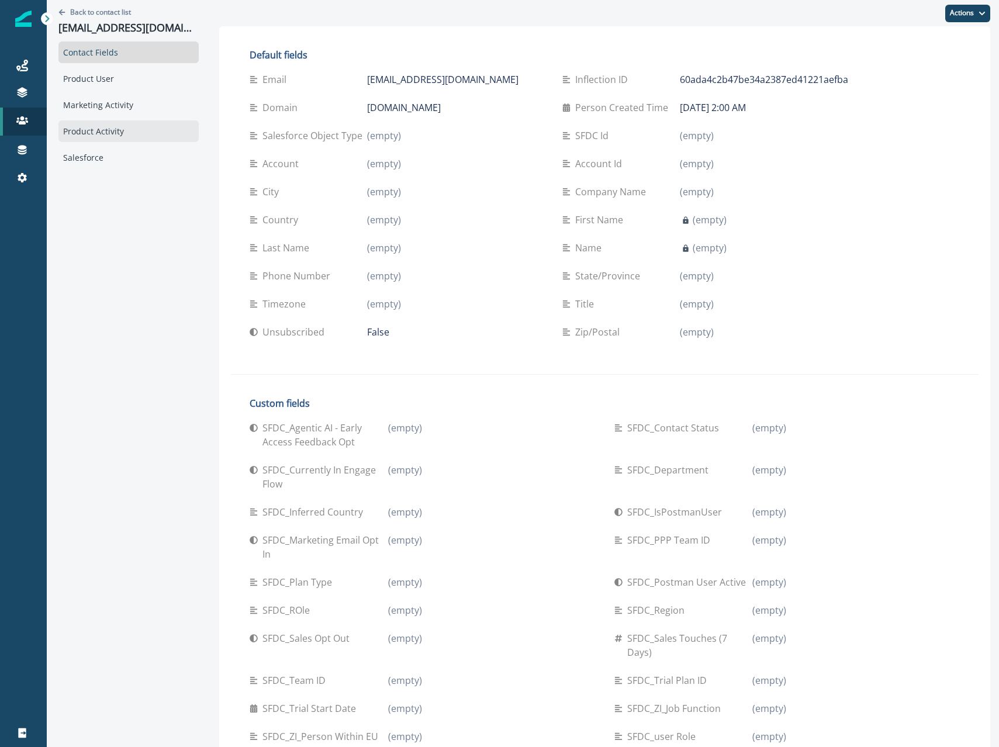
click at [96, 133] on div "Product Activity" at bounding box center [128, 131] width 140 height 22
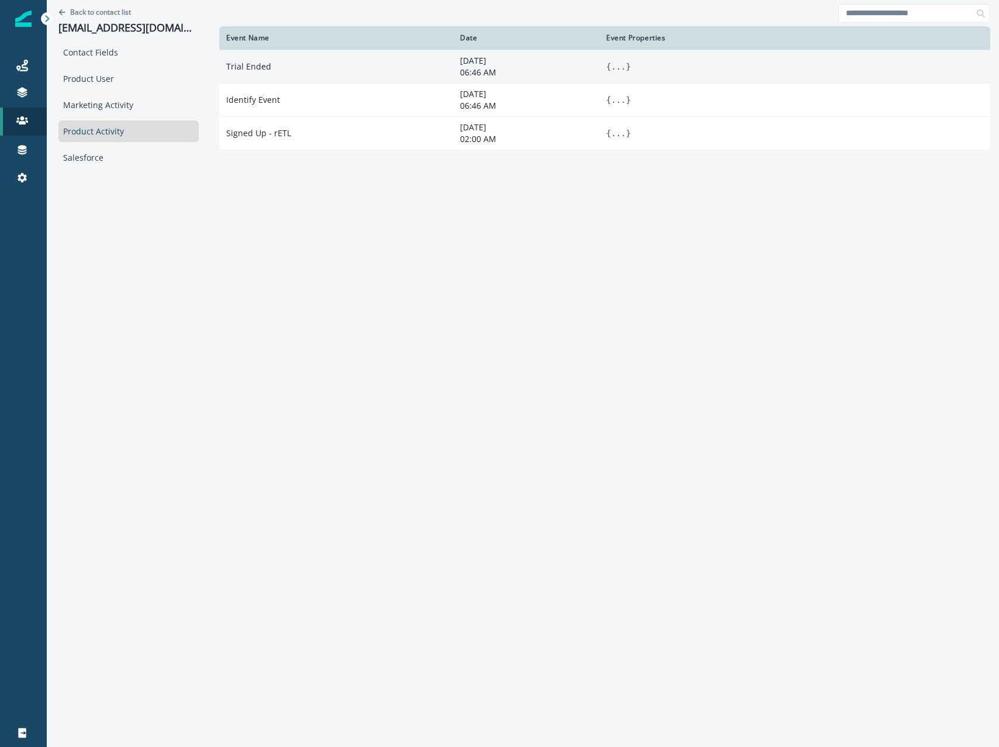
click at [615, 68] on button "..." at bounding box center [618, 67] width 15 height 12
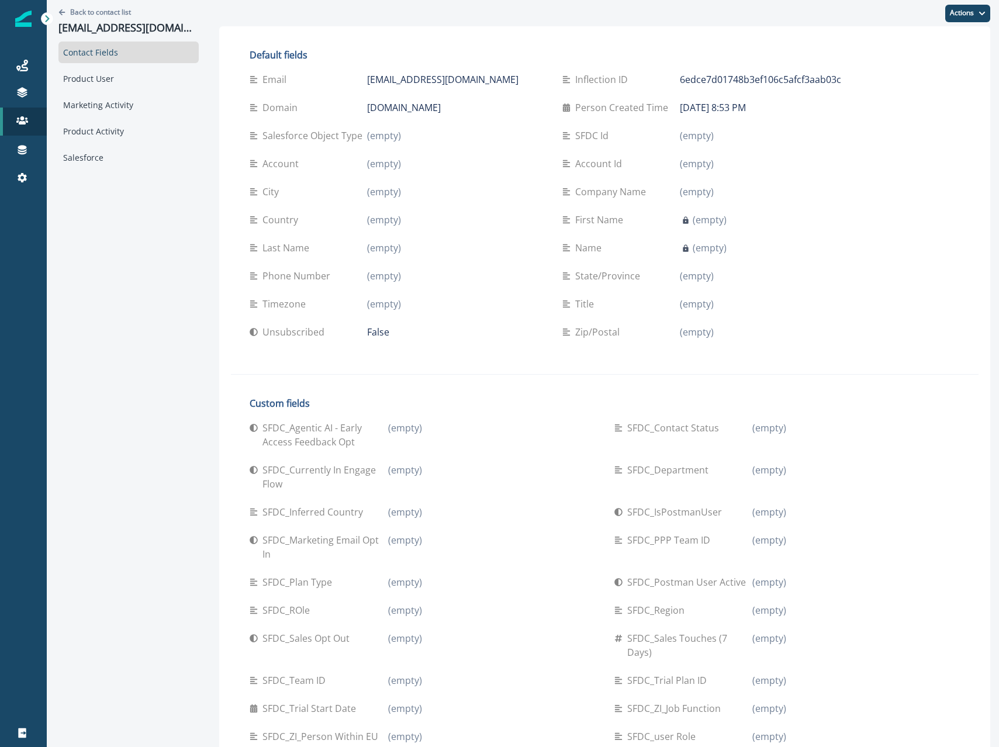
click at [101, 91] on div "Contact Fields Product User Marketing Activity Product Activity Salesforce" at bounding box center [128, 104] width 140 height 127
click at [97, 134] on div "Product Activity" at bounding box center [128, 131] width 140 height 22
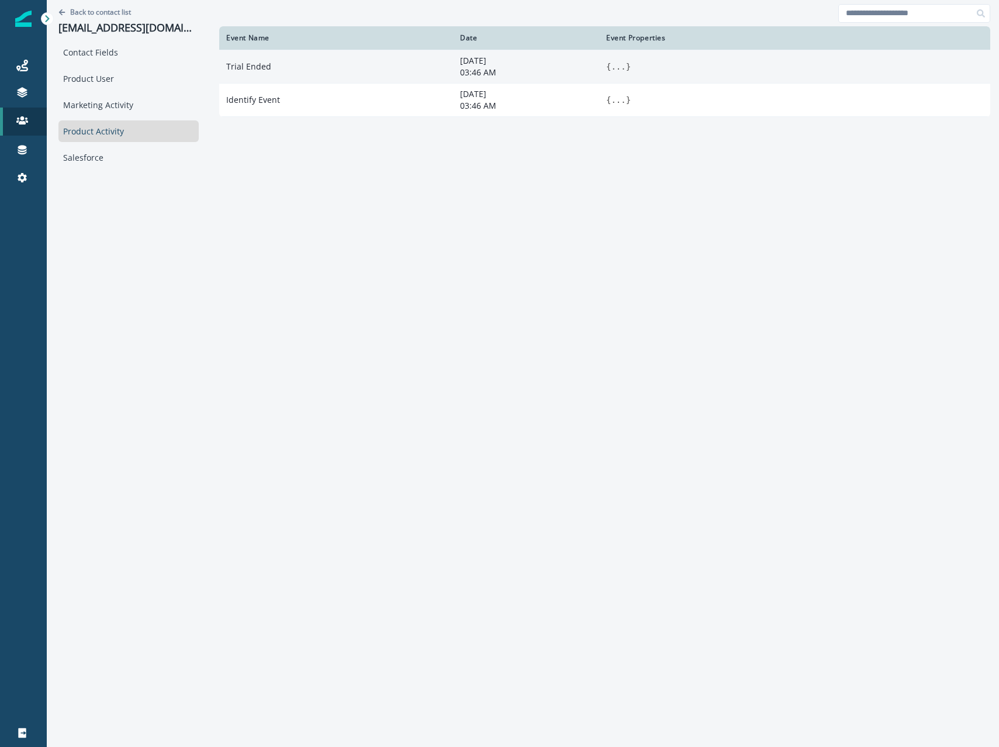
click at [626, 65] on span "}" at bounding box center [628, 66] width 5 height 9
click at [611, 65] on button "..." at bounding box center [618, 67] width 15 height 12
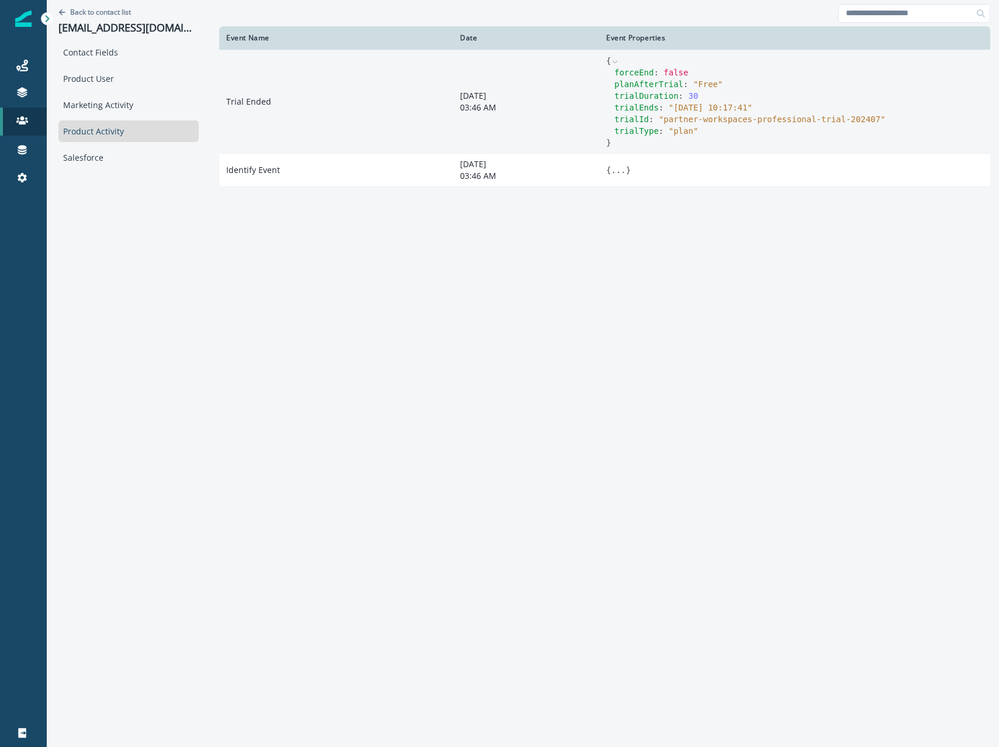
click at [723, 122] on span "" partner-workspaces-professional-trial-202407 "" at bounding box center [772, 119] width 227 height 9
click at [746, 119] on span "" partner-workspaces-professional-trial-202407 "" at bounding box center [772, 119] width 227 height 9
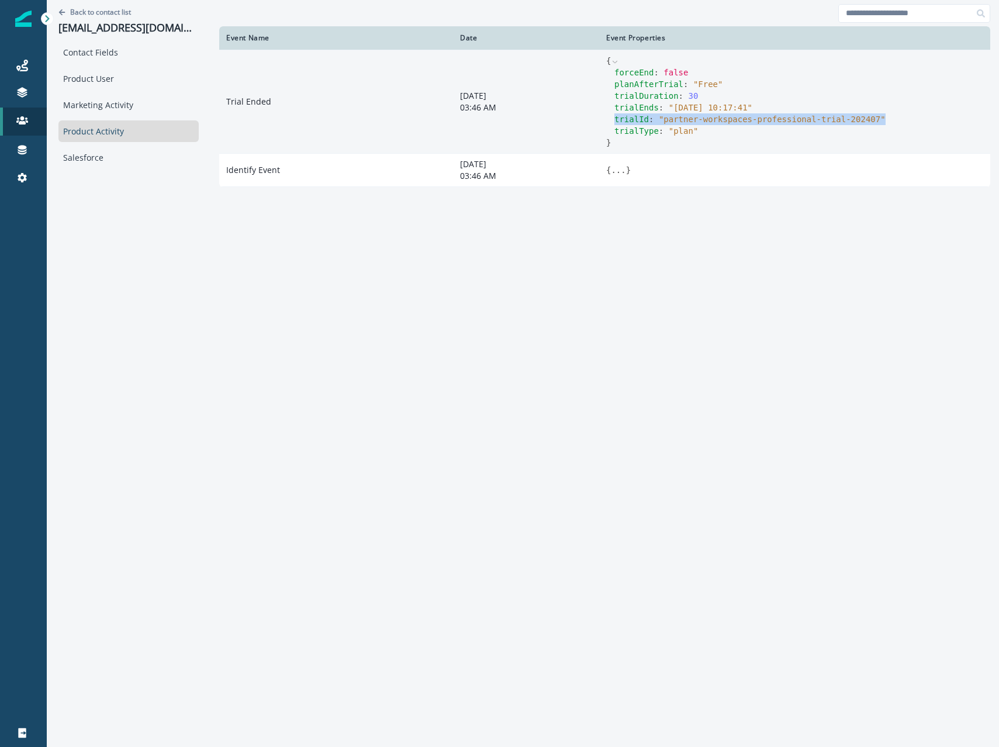
copy div "trialId : " partner-workspaces-professional-trial-202407 ""
click at [681, 122] on span "" partner-workspaces-professional-trial-202407 "" at bounding box center [772, 119] width 227 height 9
drag, startPoint x: 643, startPoint y: 120, endPoint x: 858, endPoint y: 120, distance: 215.1
click at [858, 120] on span "" partner-workspaces-professional-trial-202407 "" at bounding box center [772, 119] width 227 height 9
copy span "partner-workspaces-professional-trial-202407"
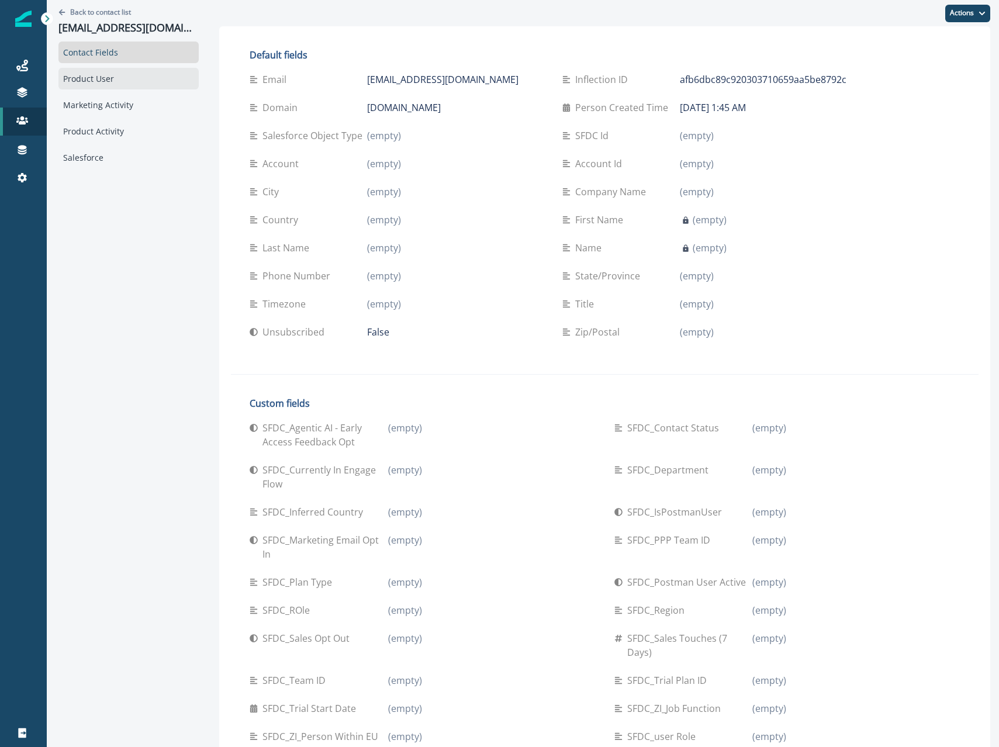
click at [98, 82] on div "Product User" at bounding box center [128, 79] width 140 height 22
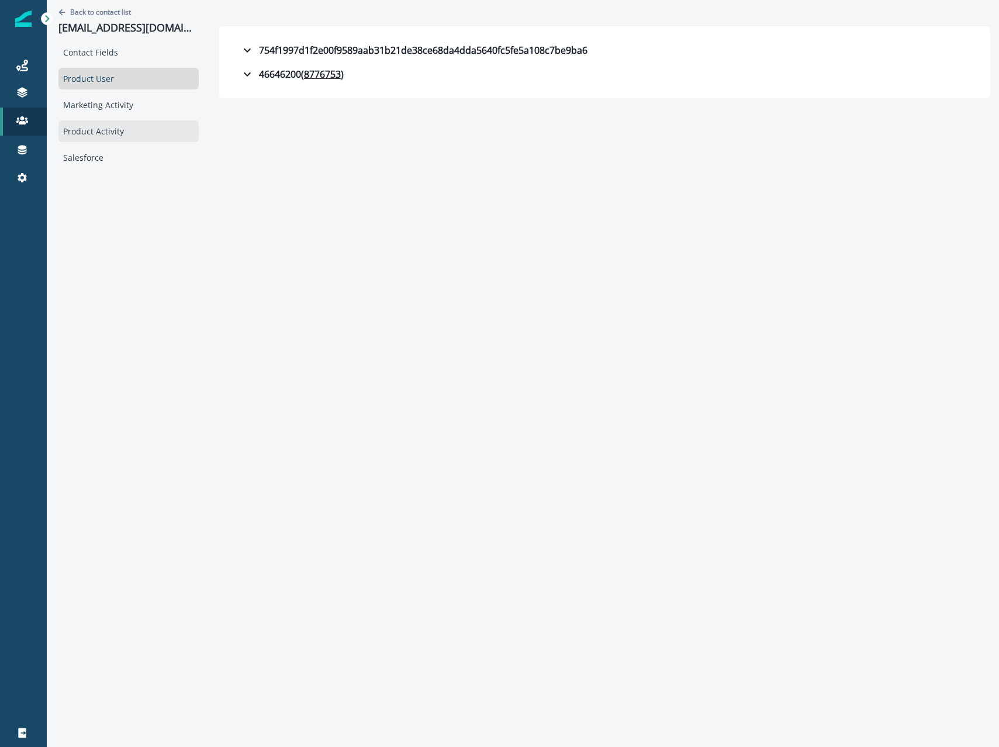
click at [94, 124] on div "Product Activity" at bounding box center [128, 131] width 140 height 22
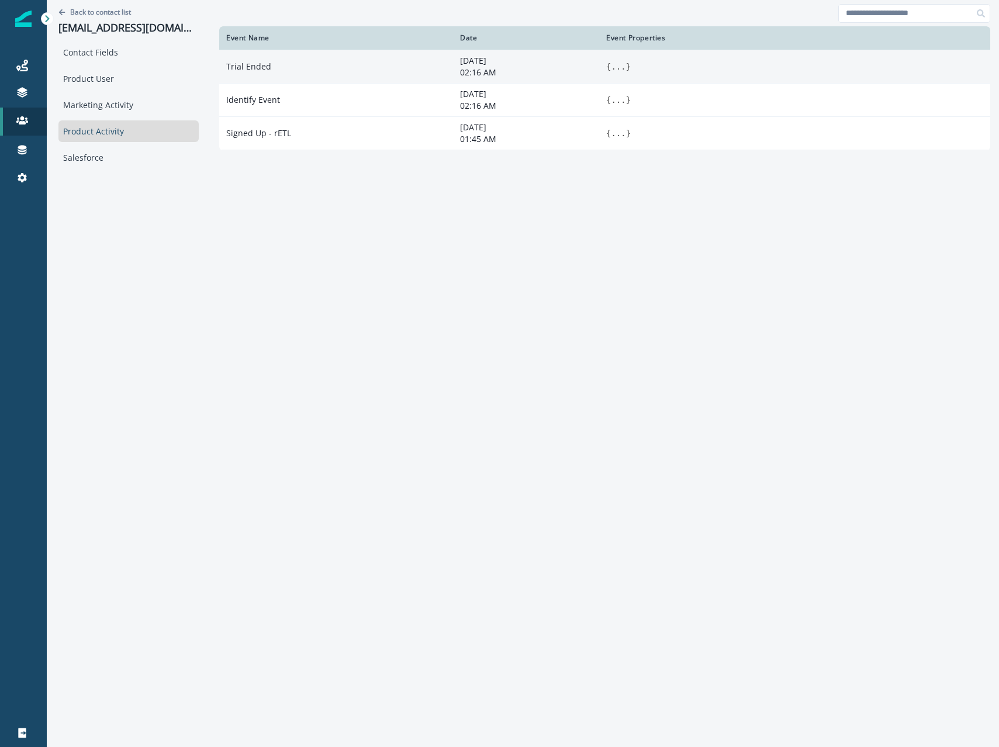
click at [618, 61] on button "..." at bounding box center [618, 67] width 15 height 12
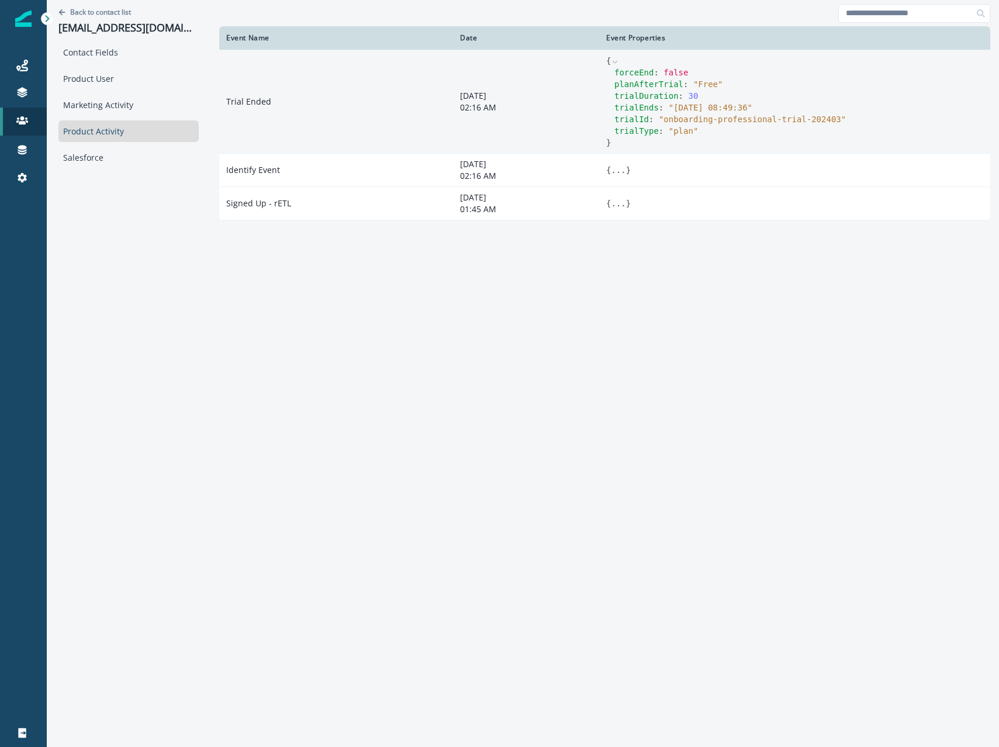
click at [685, 119] on span "" onboarding-professional-trial-202403 "" at bounding box center [752, 119] width 187 height 9
click at [685, 120] on span "" onboarding-professional-trial-202403 "" at bounding box center [752, 119] width 187 height 9
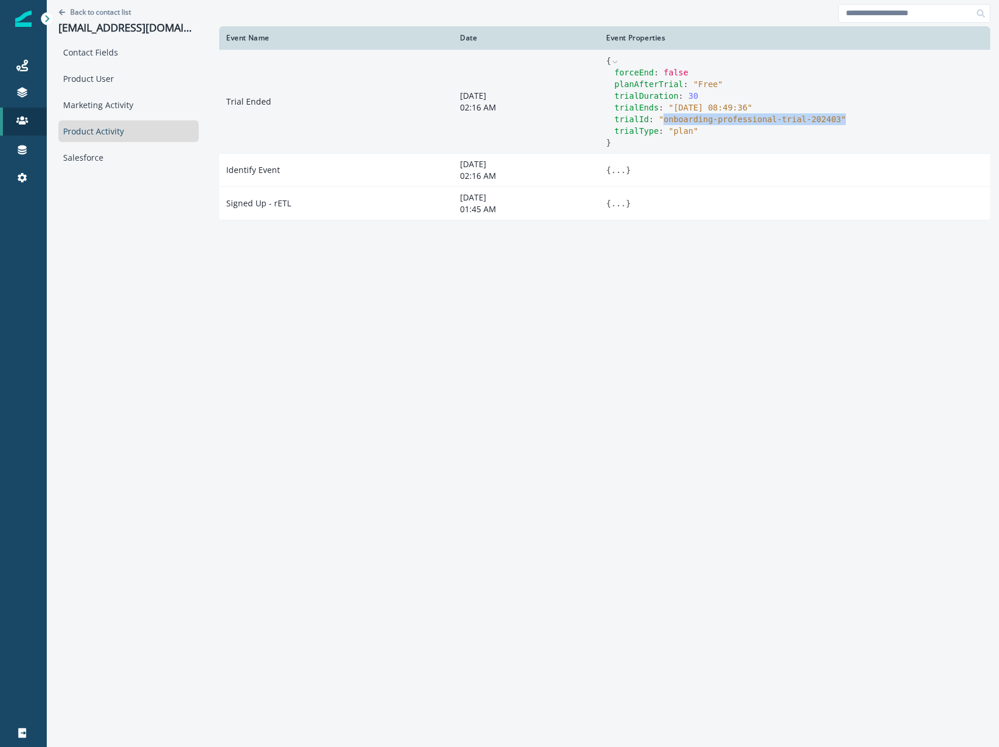
click at [839, 119] on span "" onboarding-professional-trial-202403 "" at bounding box center [752, 119] width 187 height 9
click at [838, 120] on span "" onboarding-professional-trial-202403 "" at bounding box center [752, 119] width 187 height 9
drag, startPoint x: 838, startPoint y: 120, endPoint x: 677, endPoint y: 120, distance: 160.7
click at [677, 120] on span "" onboarding-professional-trial-202403 "" at bounding box center [752, 119] width 187 height 9
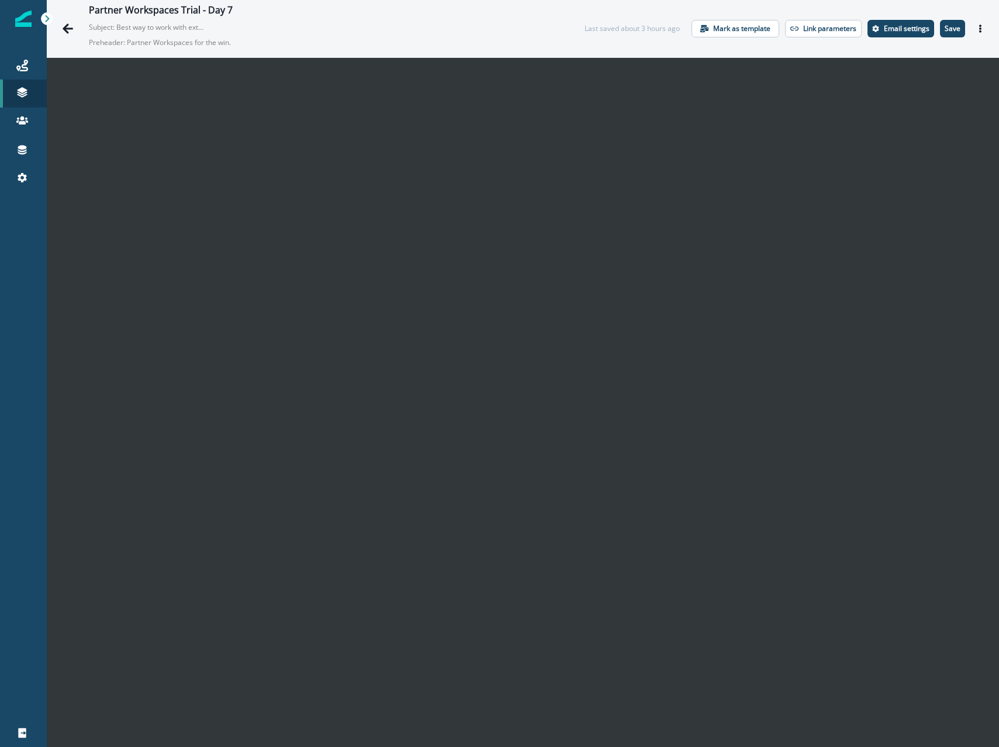
click at [951, 40] on div "Partner Workspaces Trial - Day 7 Subject: Best way to work with external partne…" at bounding box center [523, 28] width 952 height 57
click at [951, 34] on button "Save" at bounding box center [952, 29] width 25 height 18
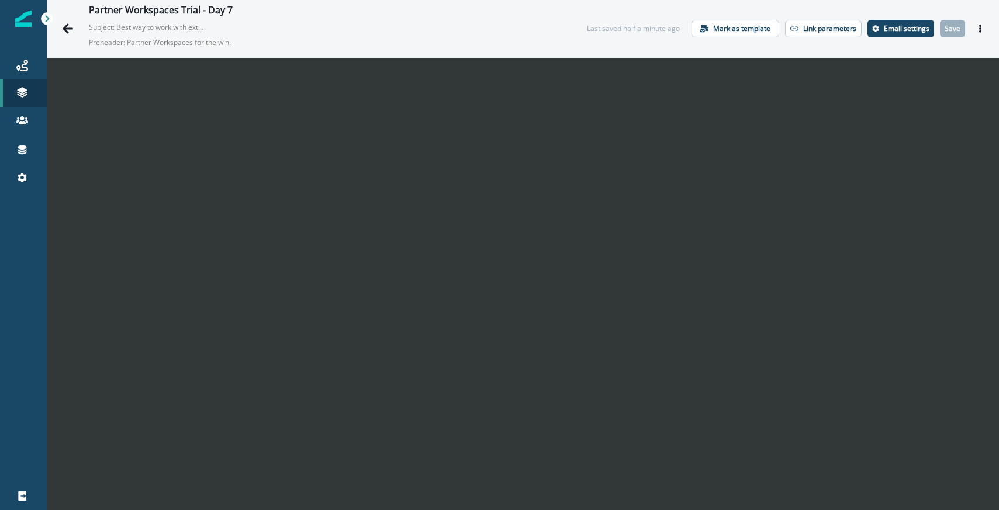
click at [82, 25] on div "Partner Workspaces Trial - Day 7 Subject: Best way to work with external partne…" at bounding box center [309, 29] width 507 height 48
click at [76, 25] on button "Go back" at bounding box center [67, 28] width 23 height 23
click at [979, 25] on icon "Actions" at bounding box center [980, 29] width 8 height 8
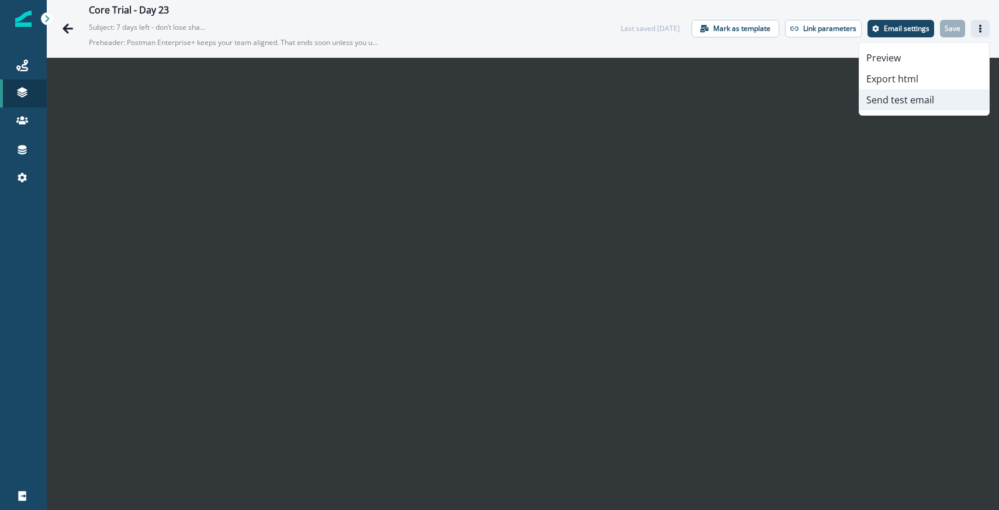
click at [901, 101] on button "Send test email" at bounding box center [924, 99] width 130 height 21
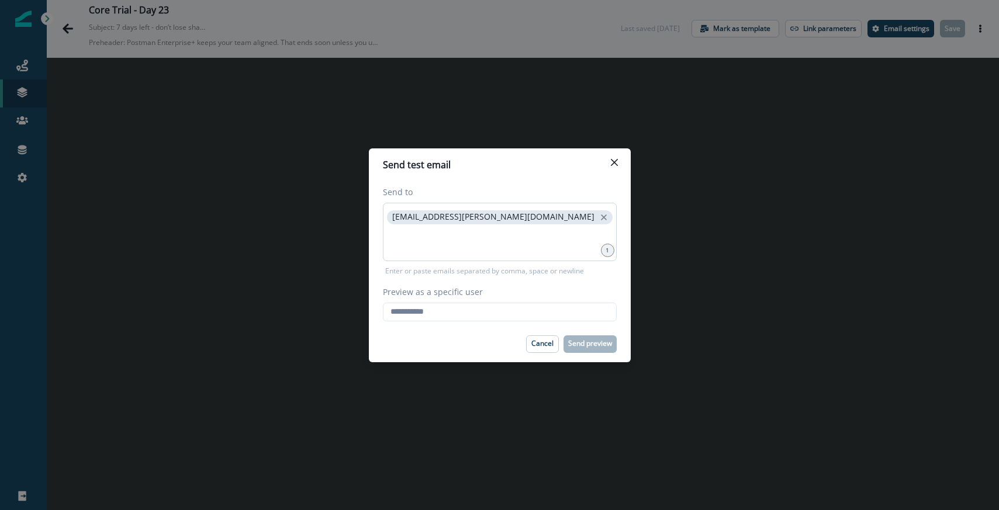
click at [445, 259] on div "[EMAIL_ADDRESS][PERSON_NAME][DOMAIN_NAME]" at bounding box center [500, 232] width 234 height 58
click at [531, 235] on input at bounding box center [500, 241] width 230 height 23
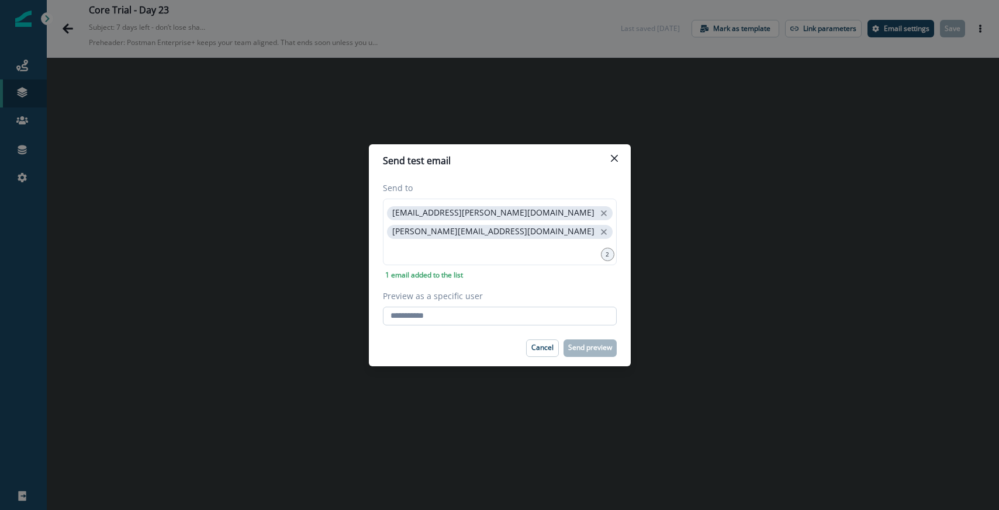
click at [418, 318] on input "Preview as a specific user" at bounding box center [500, 316] width 234 height 19
type input "**********"
click at [536, 282] on div "**********" at bounding box center [500, 254] width 234 height 144
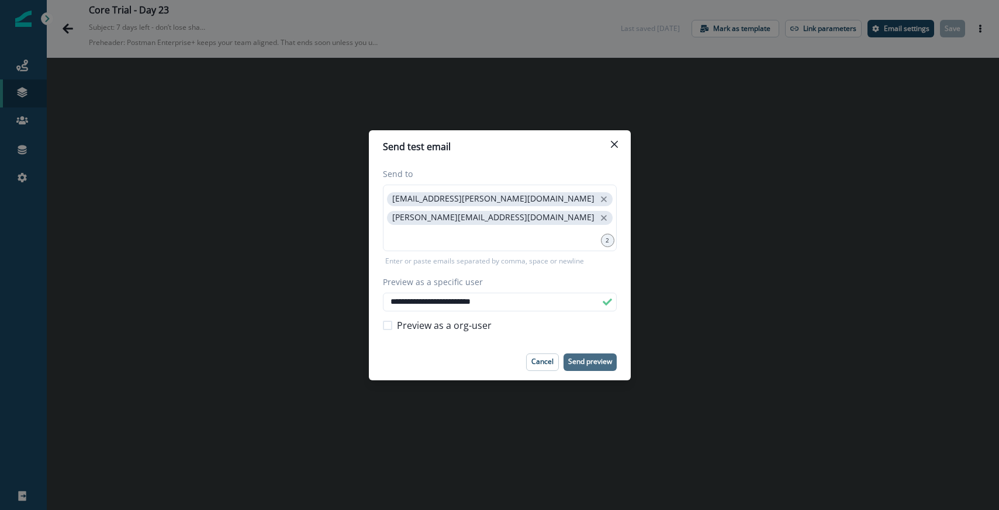
click at [583, 358] on p "Send preview" at bounding box center [590, 362] width 44 height 8
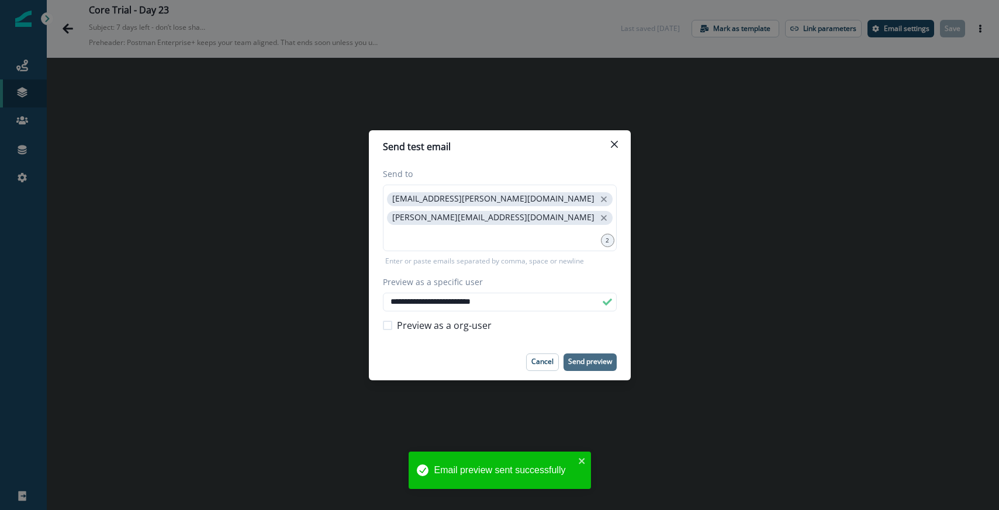
click at [288, 174] on div "**********" at bounding box center [499, 255] width 999 height 510
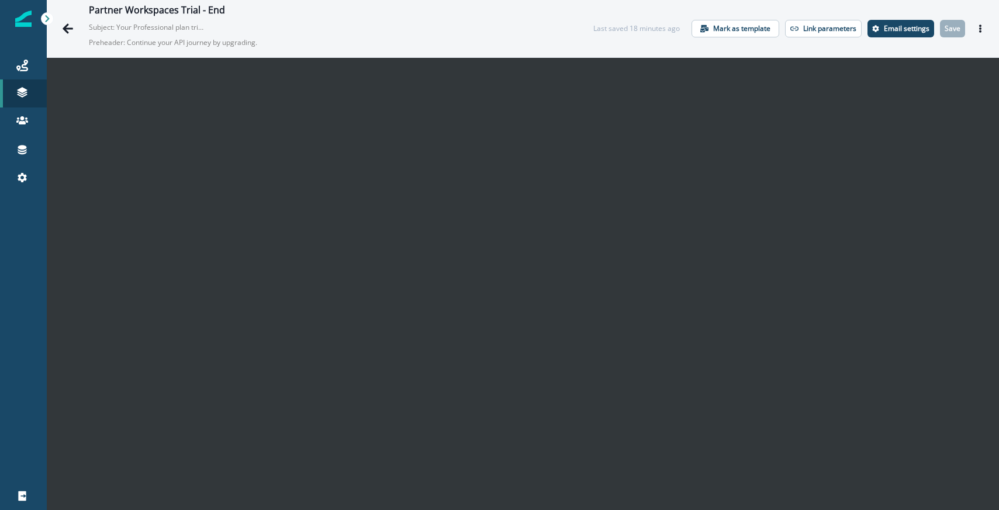
scroll to position [17, 0]
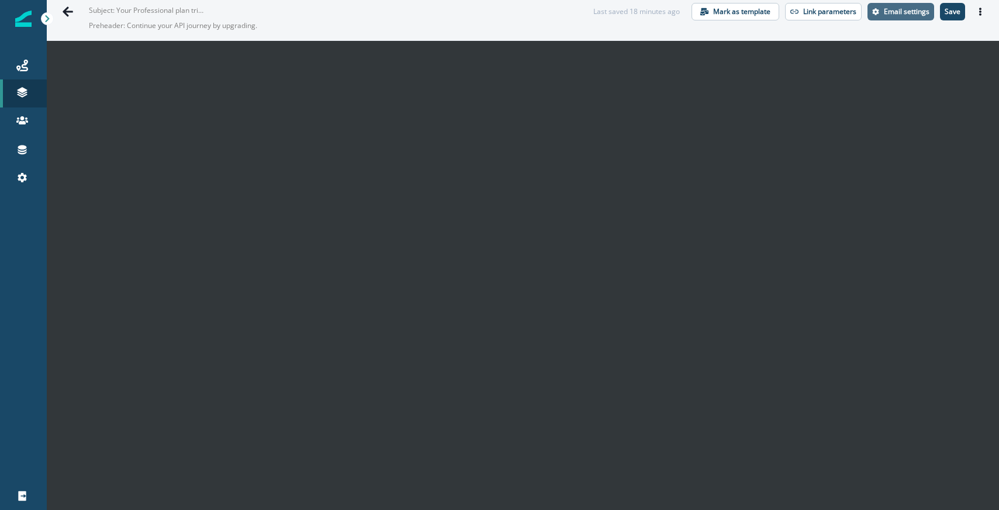
click at [929, 16] on button "Email settings" at bounding box center [900, 12] width 67 height 18
click at [954, 6] on button "Save" at bounding box center [952, 12] width 25 height 18
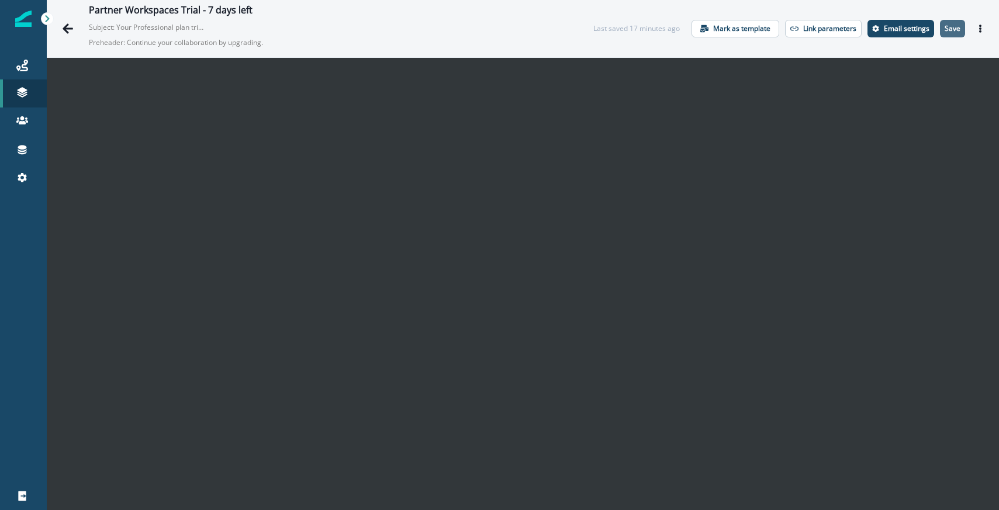
click at [949, 25] on p "Save" at bounding box center [952, 29] width 16 height 8
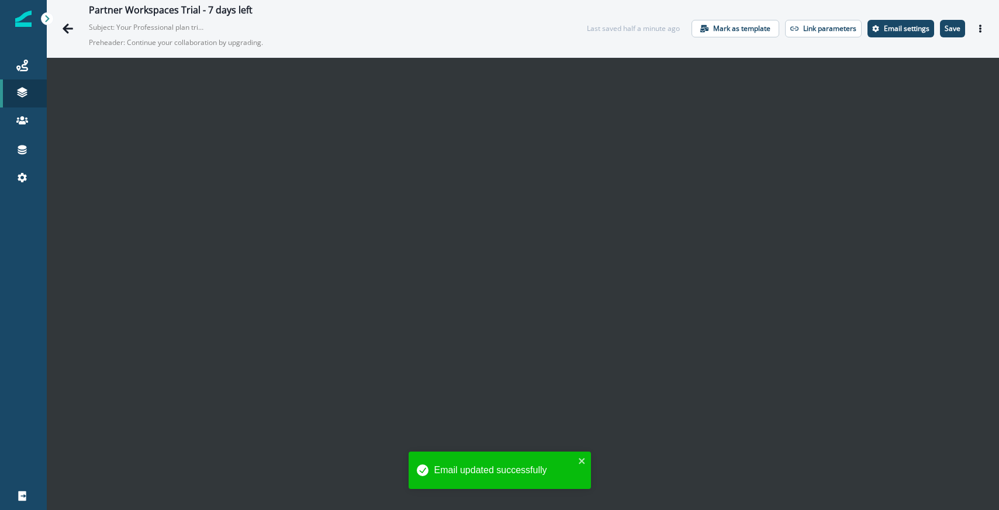
scroll to position [17, 0]
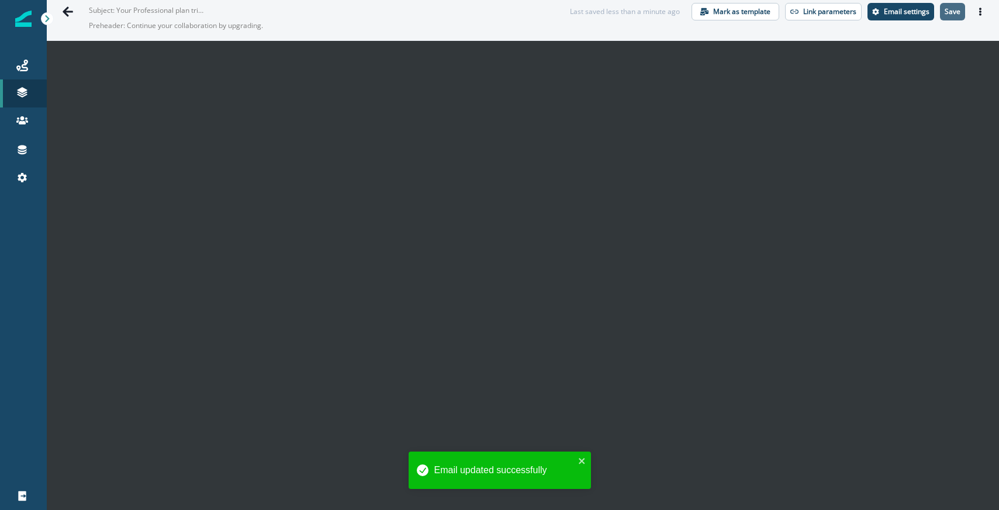
click at [948, 18] on button "Save" at bounding box center [952, 12] width 25 height 18
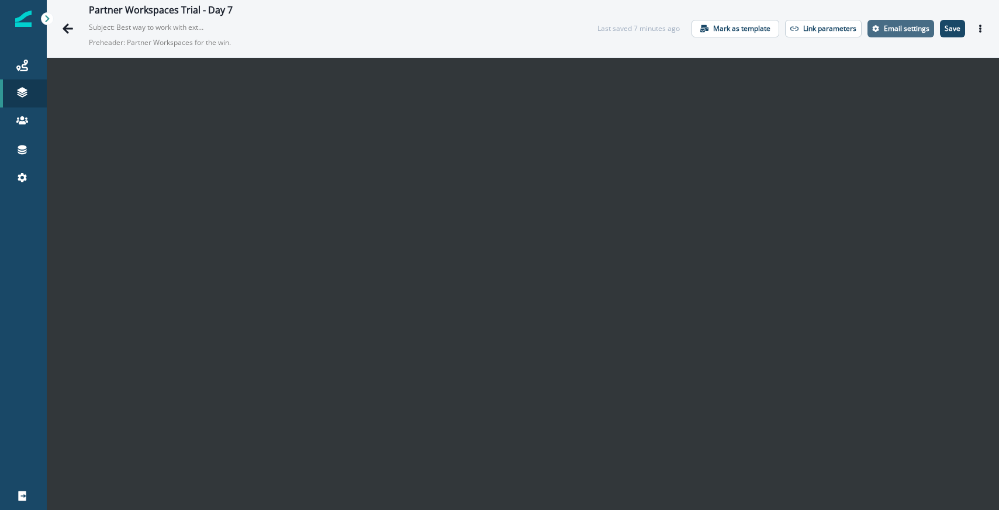
click at [892, 23] on button "Email settings" at bounding box center [900, 29] width 67 height 18
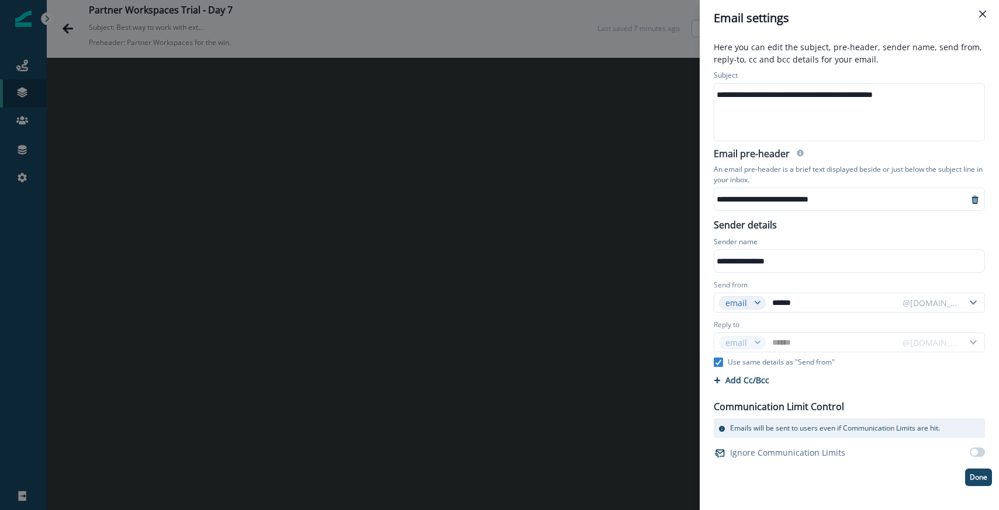
click at [790, 116] on div "**********" at bounding box center [848, 112] width 268 height 57
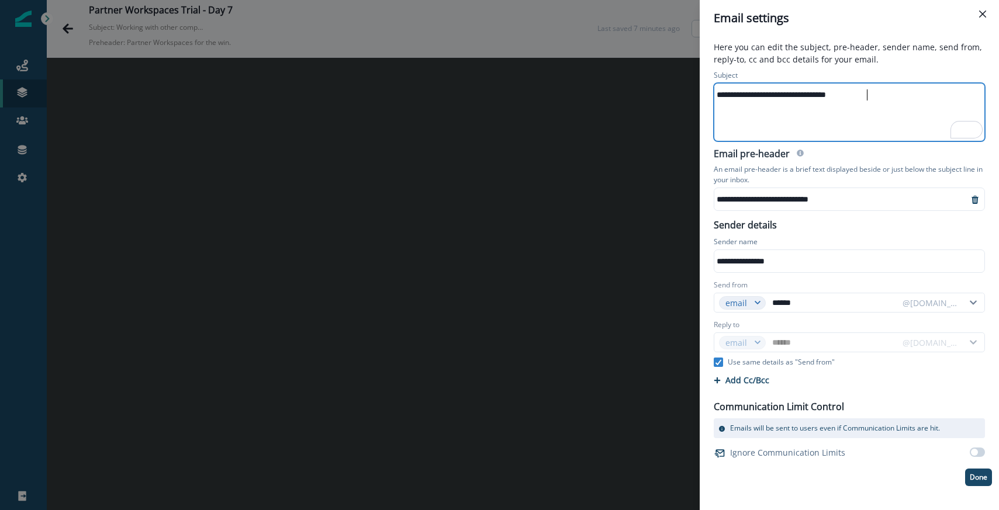
click at [836, 97] on div "**********" at bounding box center [848, 95] width 268 height 18
click at [874, 92] on div "**********" at bounding box center [848, 95] width 268 height 18
click at [880, 68] on div "**********" at bounding box center [849, 106] width 285 height 76
click at [884, 210] on div "**********" at bounding box center [841, 199] width 254 height 22
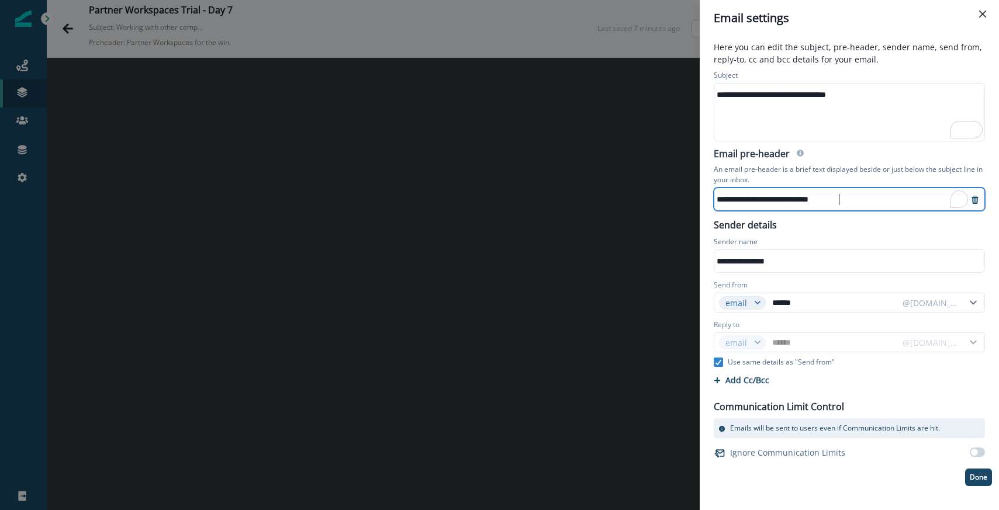
click at [895, 177] on p "An email pre-header is a brief text displayed beside or just below the subject …" at bounding box center [849, 175] width 271 height 26
click at [977, 480] on p "Done" at bounding box center [978, 477] width 18 height 8
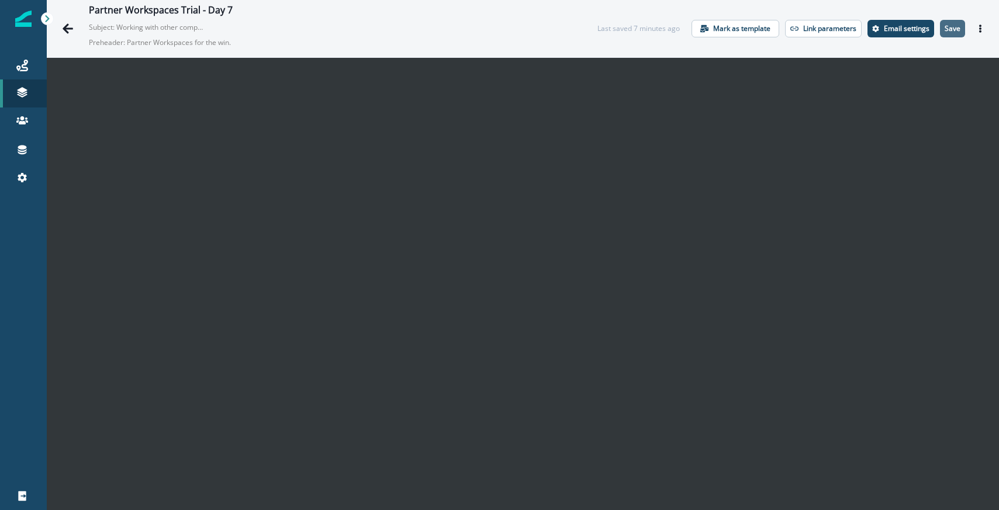
click at [951, 28] on p "Save" at bounding box center [952, 29] width 16 height 8
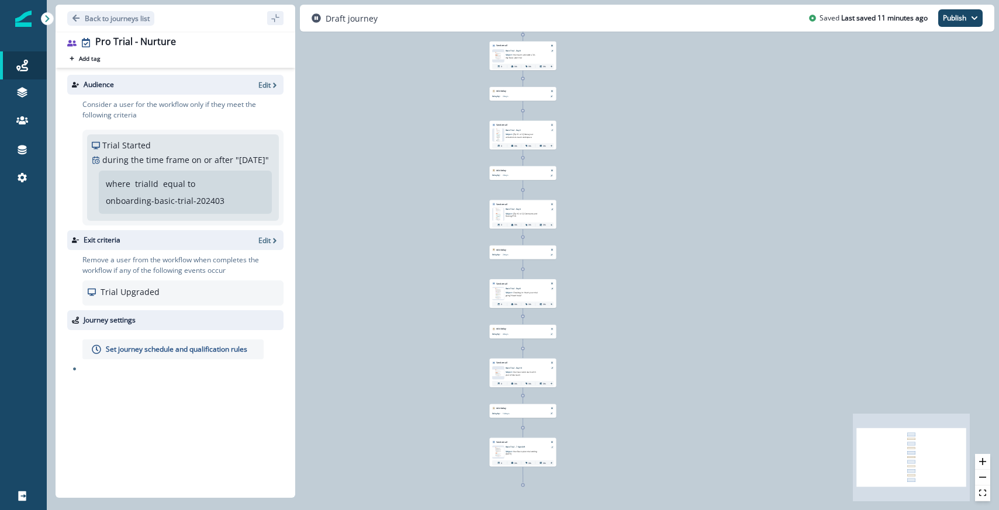
click at [154, 207] on p "onboarding-basic-trial-202403" at bounding box center [165, 201] width 119 height 12
copy p "onboarding-basic-trial-202403"
click at [269, 85] on p "Edit" at bounding box center [264, 85] width 12 height 10
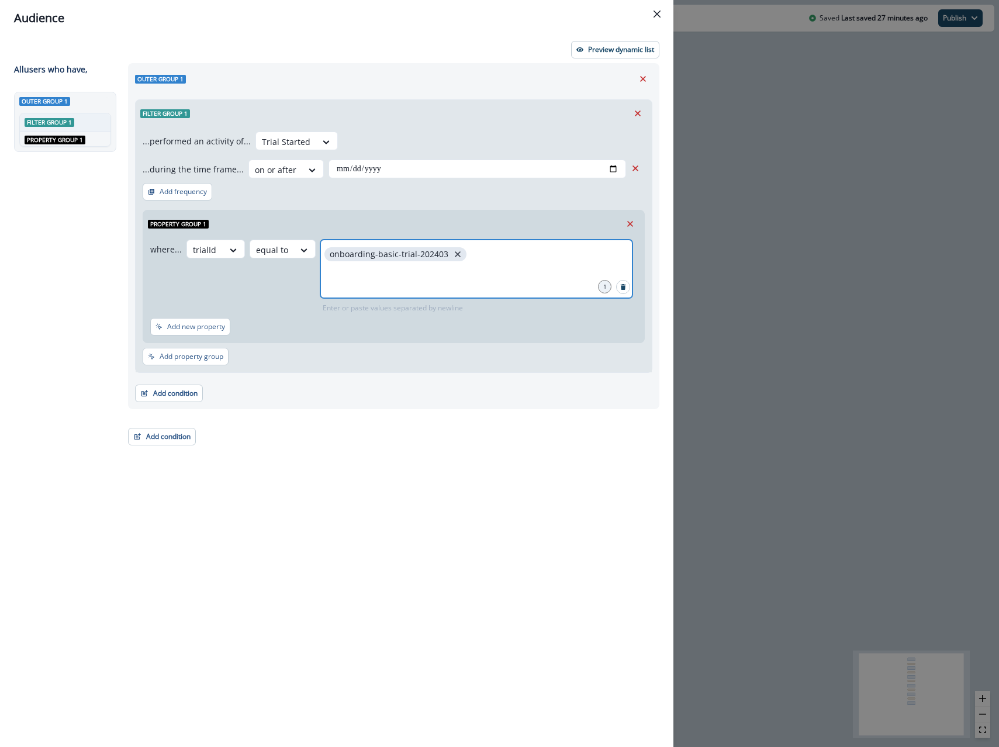
click at [455, 255] on icon "close" at bounding box center [458, 254] width 6 height 6
click at [452, 255] on input "text" at bounding box center [476, 254] width 309 height 23
click at [496, 127] on div "**********" at bounding box center [394, 249] width 516 height 245
click at [510, 255] on icon "close" at bounding box center [513, 254] width 11 height 11
click at [511, 116] on div "Filter group 1" at bounding box center [394, 113] width 516 height 27
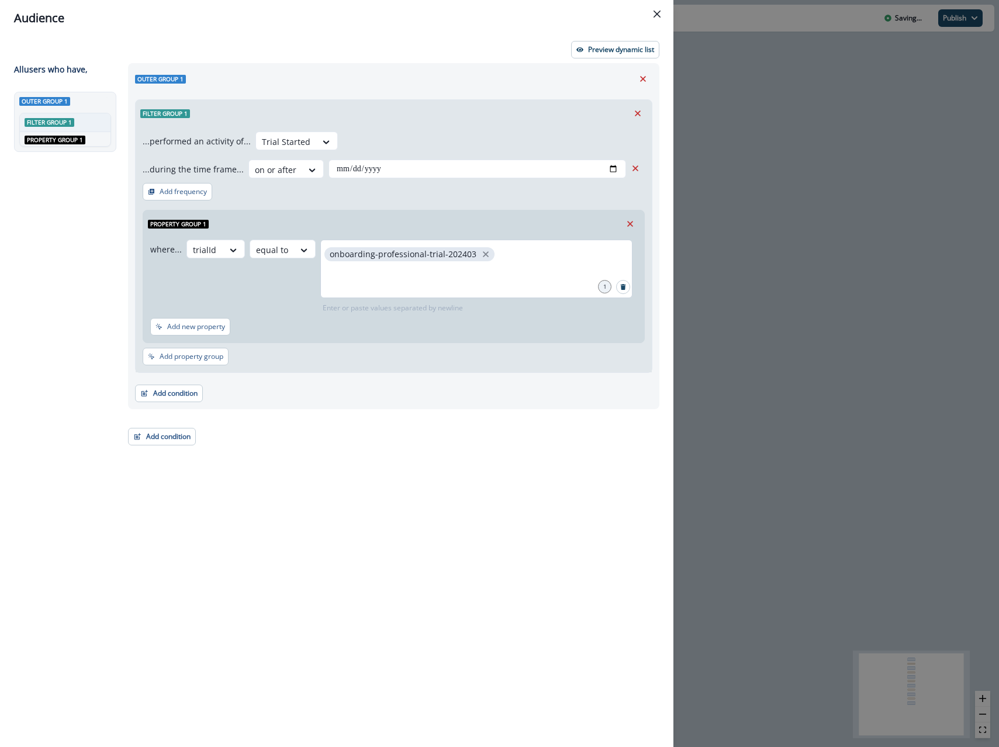
click at [742, 224] on div "**********" at bounding box center [499, 373] width 999 height 747
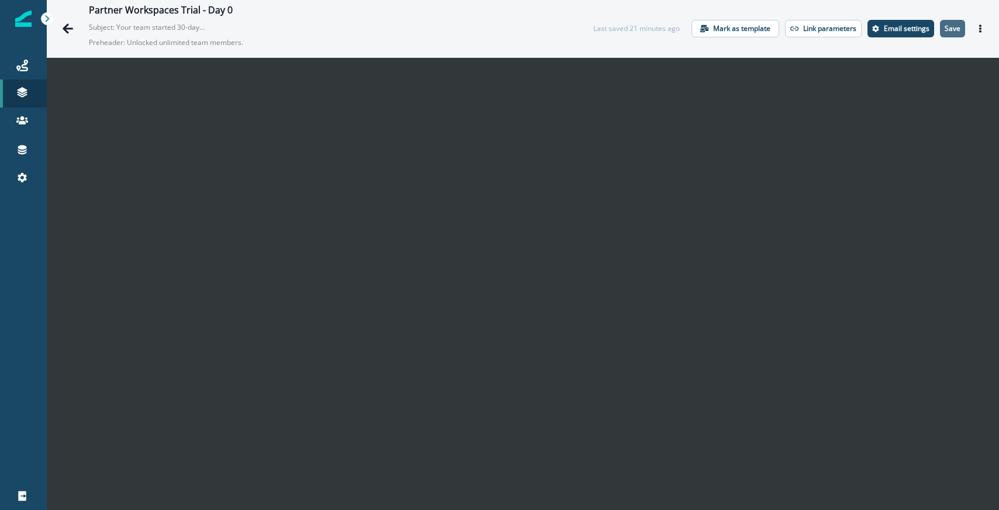
click at [954, 32] on p "Save" at bounding box center [952, 29] width 16 height 8
click at [981, 28] on icon "Actions" at bounding box center [980, 29] width 8 height 8
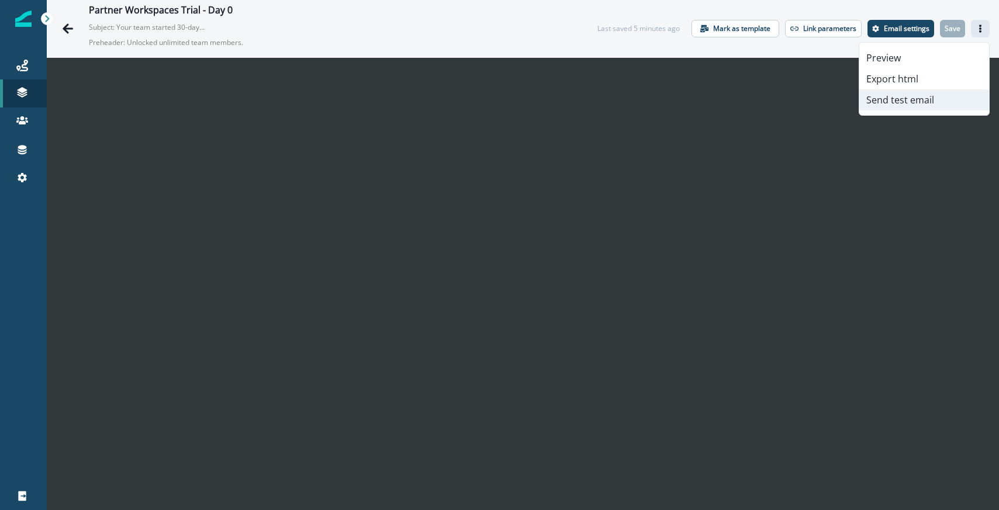
click at [895, 106] on button "Send test email" at bounding box center [924, 99] width 130 height 21
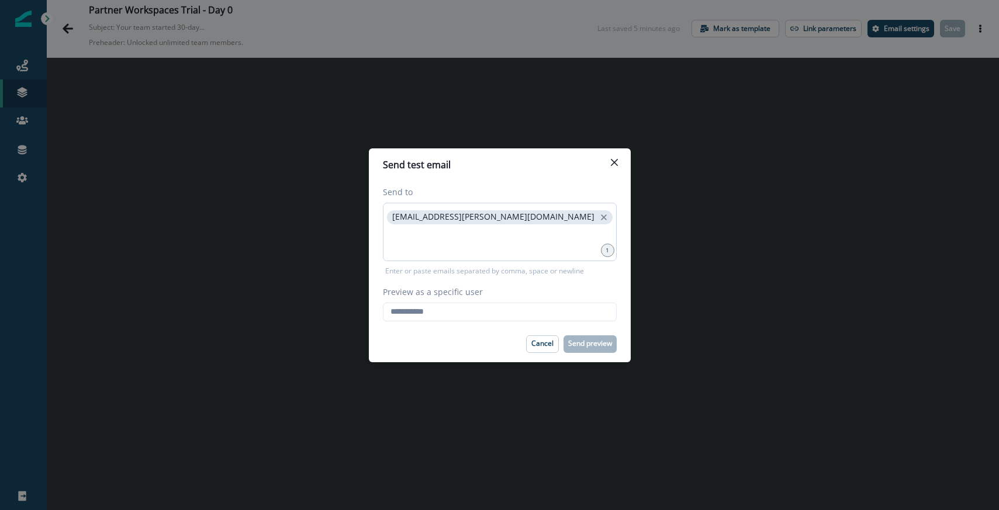
click at [448, 255] on div "[EMAIL_ADDRESS][PERSON_NAME][DOMAIN_NAME]" at bounding box center [500, 232] width 234 height 58
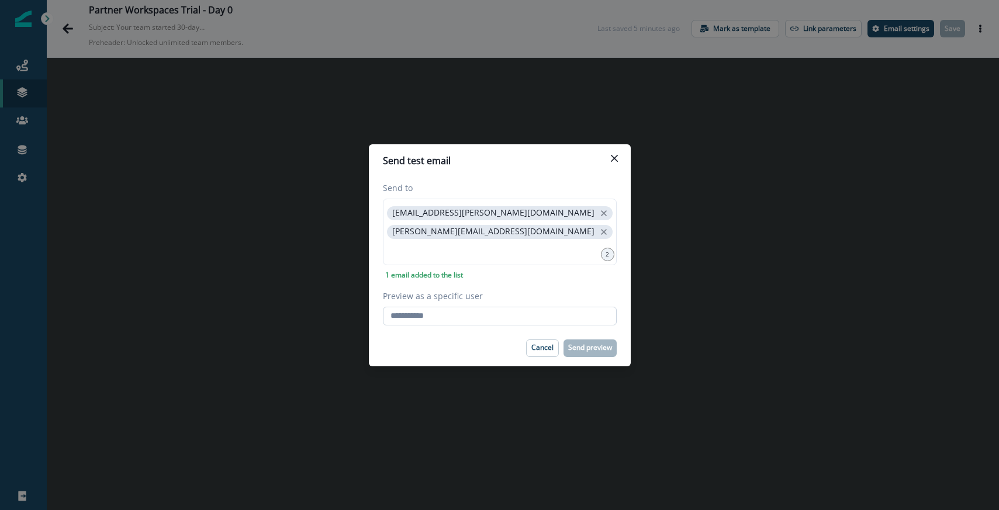
click at [414, 311] on input "Preview as a specific user" at bounding box center [500, 316] width 234 height 19
type input "**********"
click at [490, 283] on div "**********" at bounding box center [500, 254] width 234 height 144
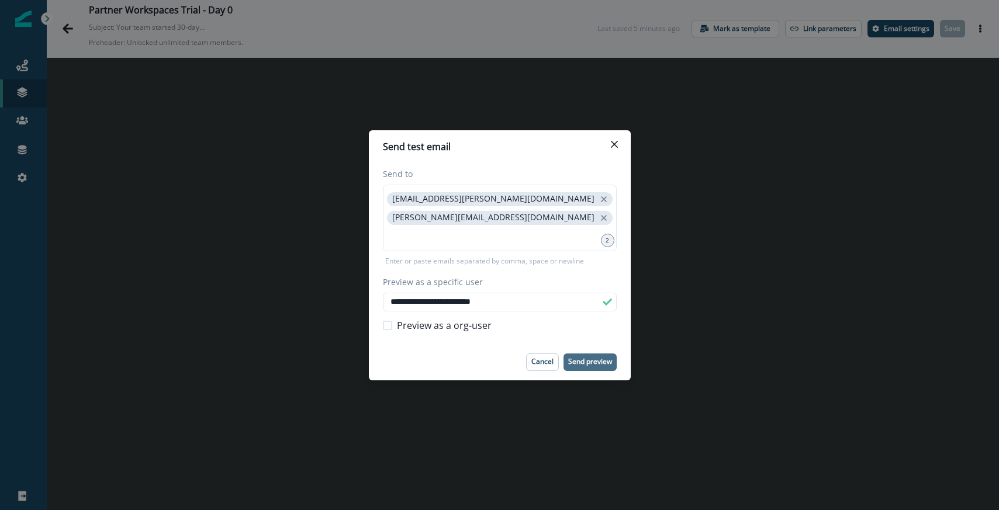
click at [580, 361] on p "Send preview" at bounding box center [590, 362] width 44 height 8
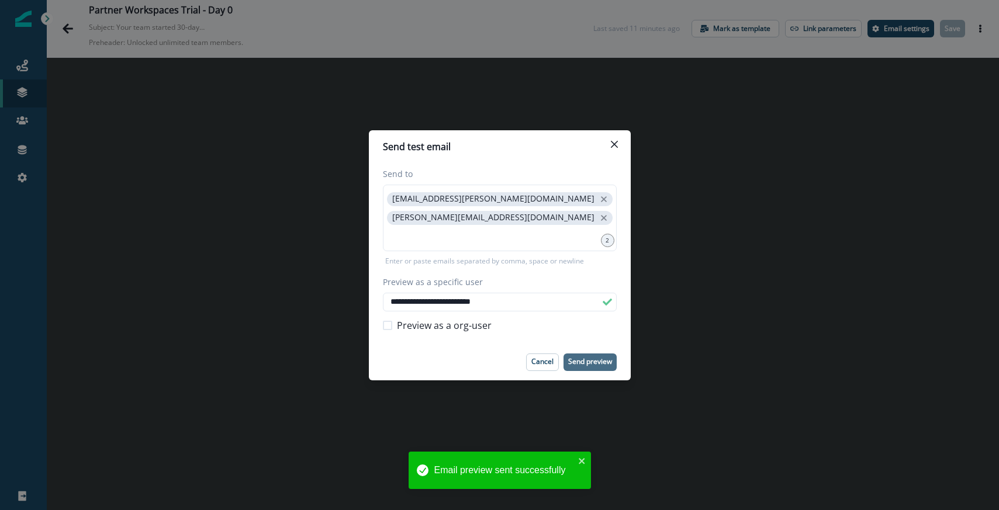
click at [660, 225] on div "**********" at bounding box center [499, 255] width 999 height 510
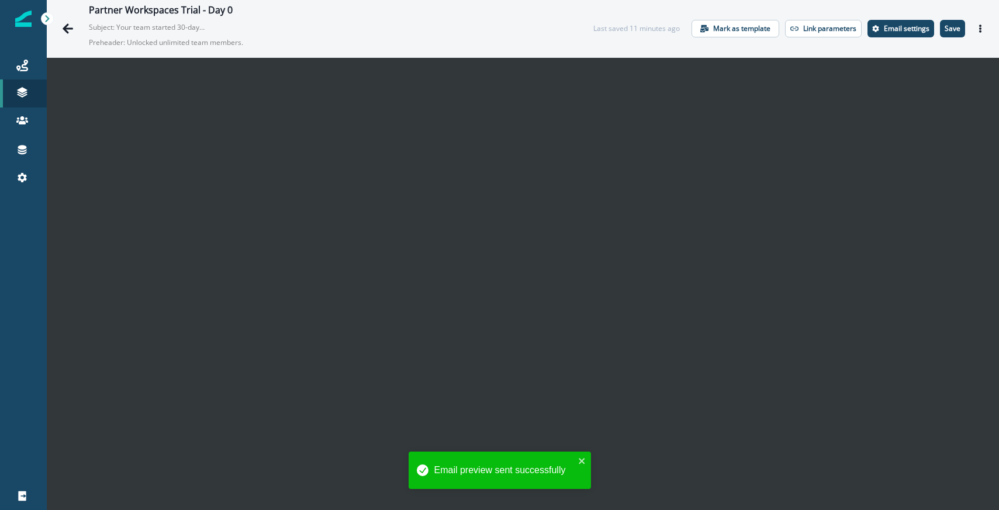
click at [947, 38] on div "Partner Workspaces Trial - Day 0 Subject: Your team started 30-day Professional…" at bounding box center [523, 28] width 952 height 57
click at [950, 36] on button "Save" at bounding box center [952, 29] width 25 height 18
click at [981, 27] on icon "Actions" at bounding box center [980, 29] width 8 height 8
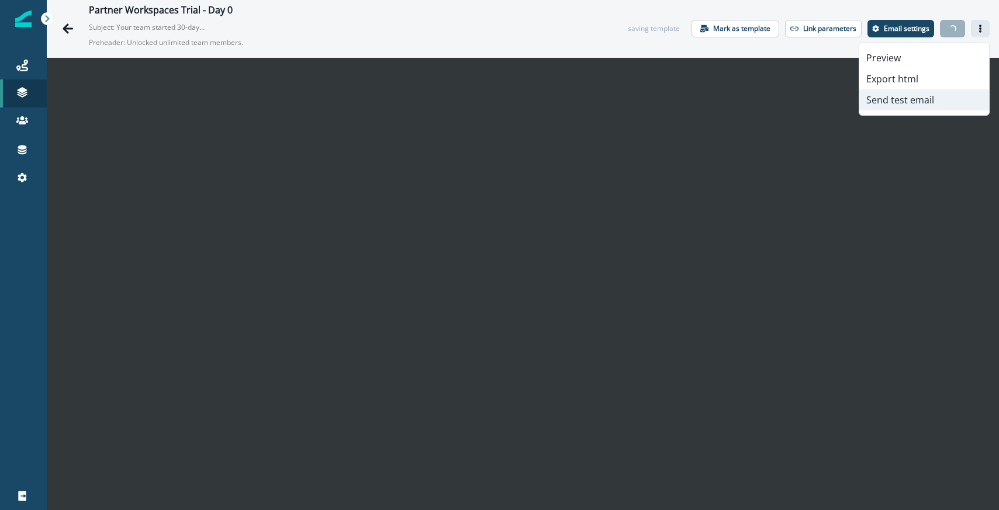
click at [885, 92] on button "Send test email" at bounding box center [924, 99] width 130 height 21
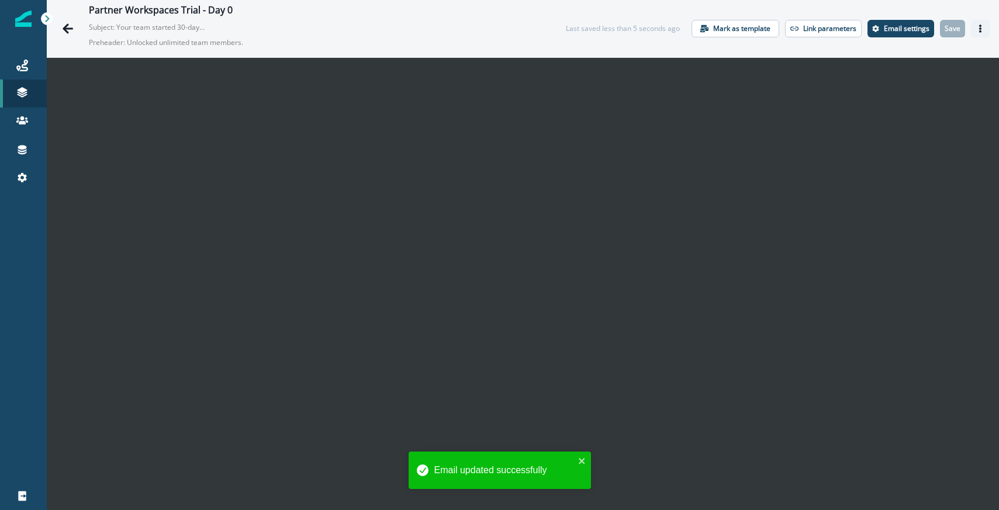
click at [977, 27] on icon "Actions" at bounding box center [980, 29] width 8 height 8
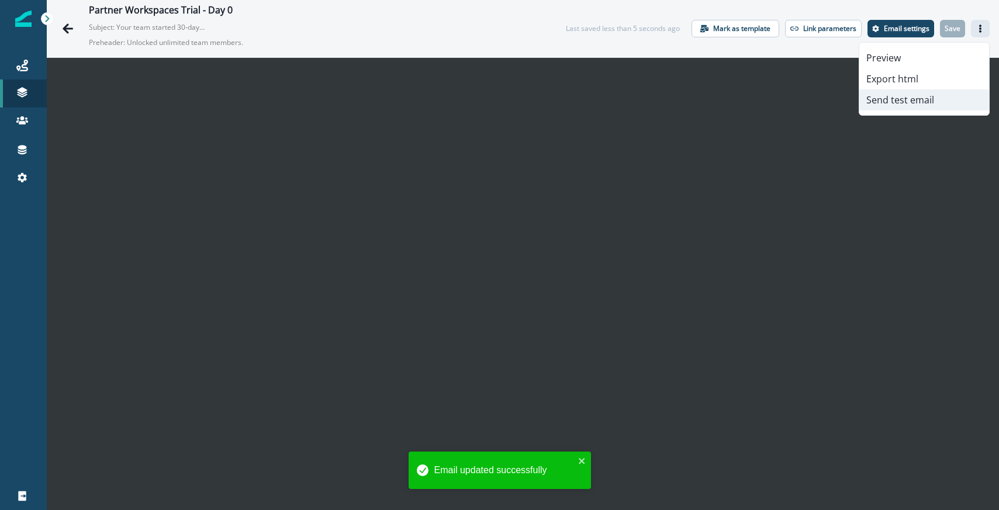
click at [910, 101] on button "Send test email" at bounding box center [924, 99] width 130 height 21
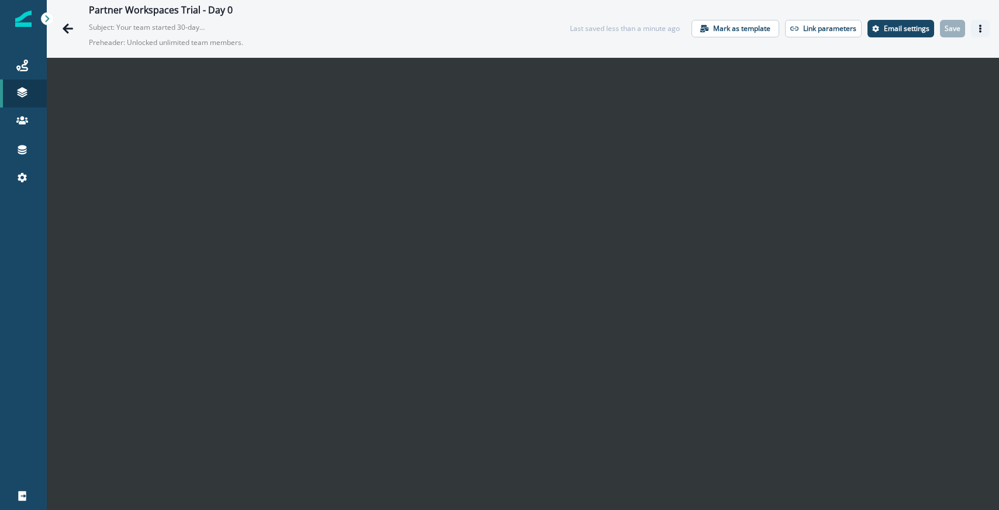
click at [974, 33] on button "Actions" at bounding box center [980, 29] width 19 height 18
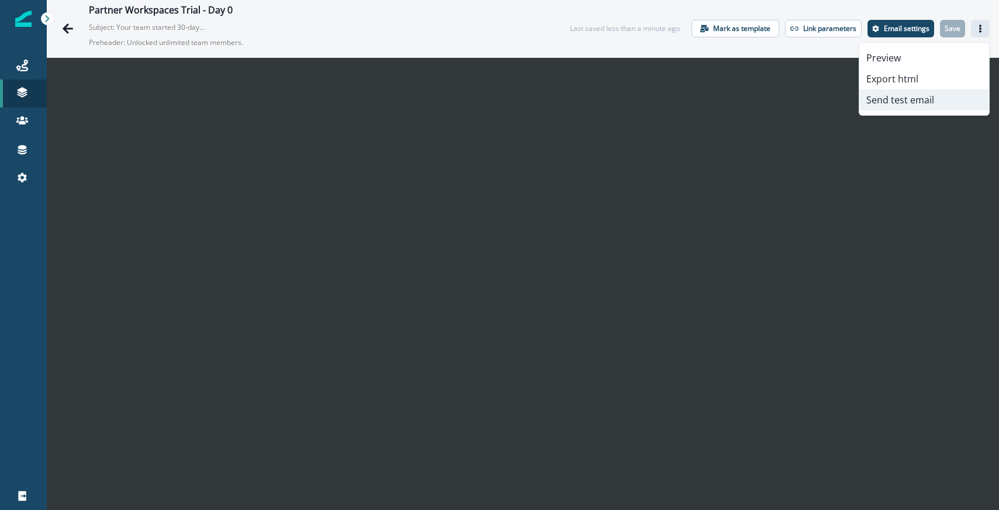
click at [920, 94] on button "Send test email" at bounding box center [924, 99] width 130 height 21
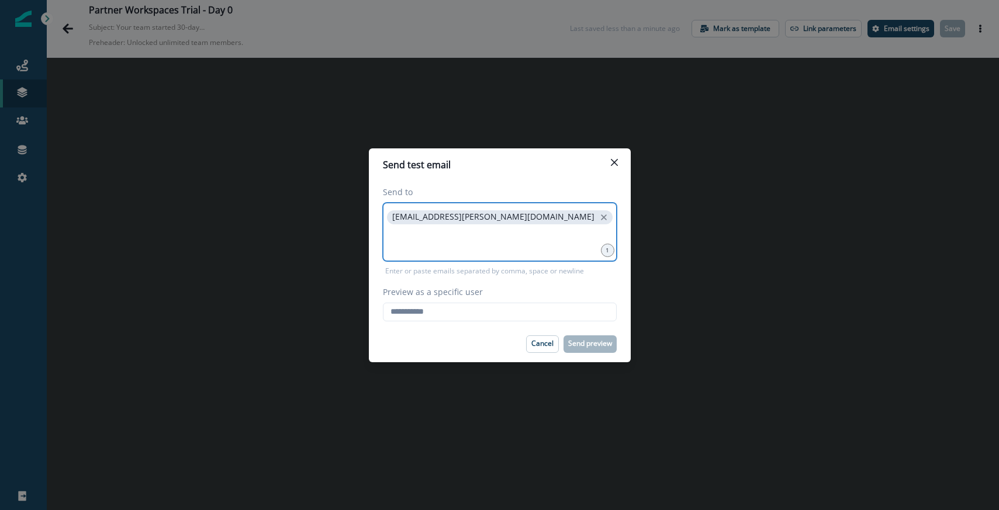
click at [498, 251] on input at bounding box center [500, 241] width 230 height 23
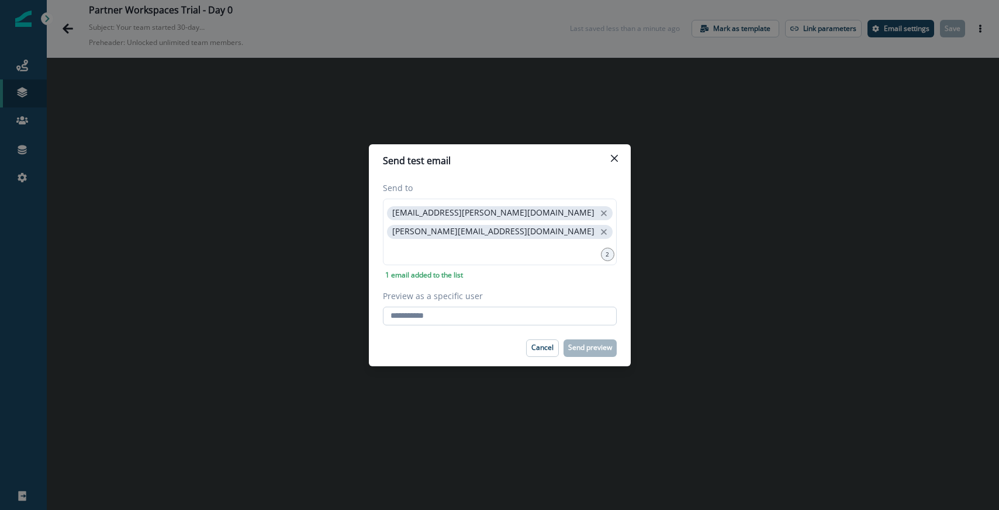
click at [449, 317] on input "Preview as a specific user" at bounding box center [500, 316] width 234 height 19
type input "**********"
click at [502, 272] on p "Enter or paste emails separated by comma, space or newline" at bounding box center [484, 275] width 203 height 11
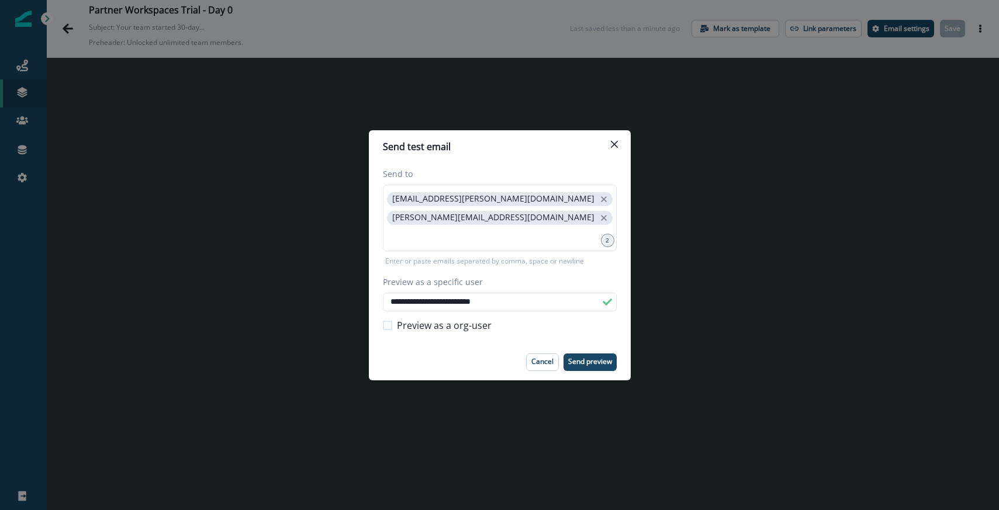
click at [588, 373] on footer "Cancel Send preview" at bounding box center [500, 362] width 262 height 36
click at [610, 365] on p "Send preview" at bounding box center [590, 362] width 44 height 8
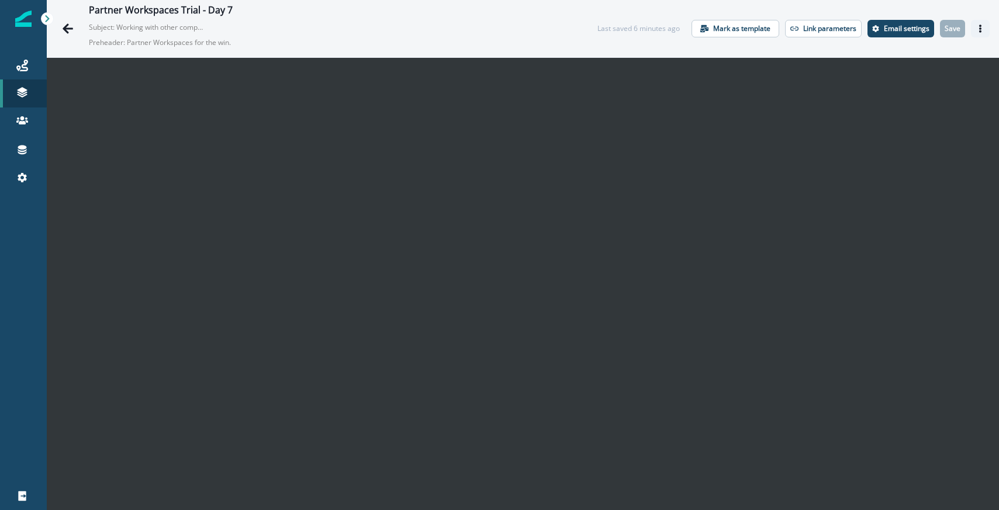
click at [978, 33] on button "Actions" at bounding box center [980, 29] width 19 height 18
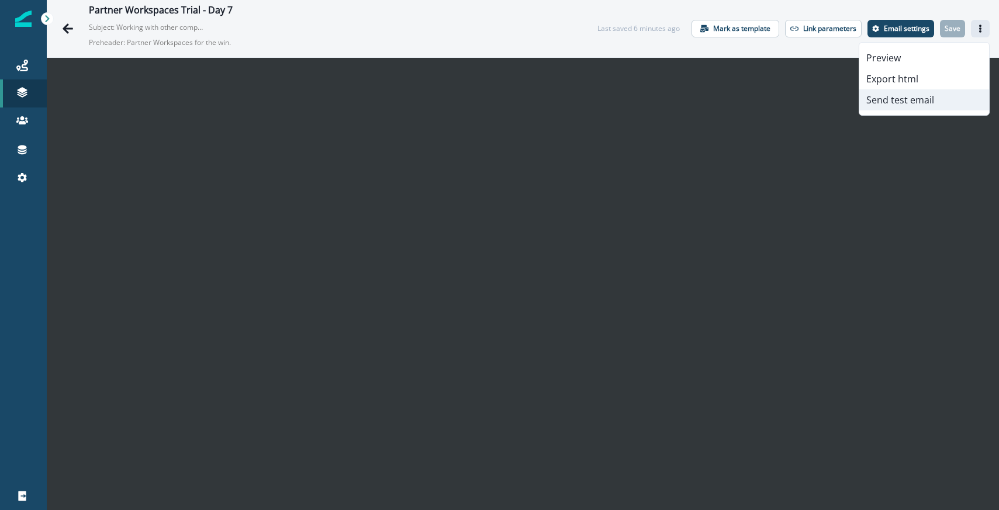
click at [894, 101] on button "Send test email" at bounding box center [924, 99] width 130 height 21
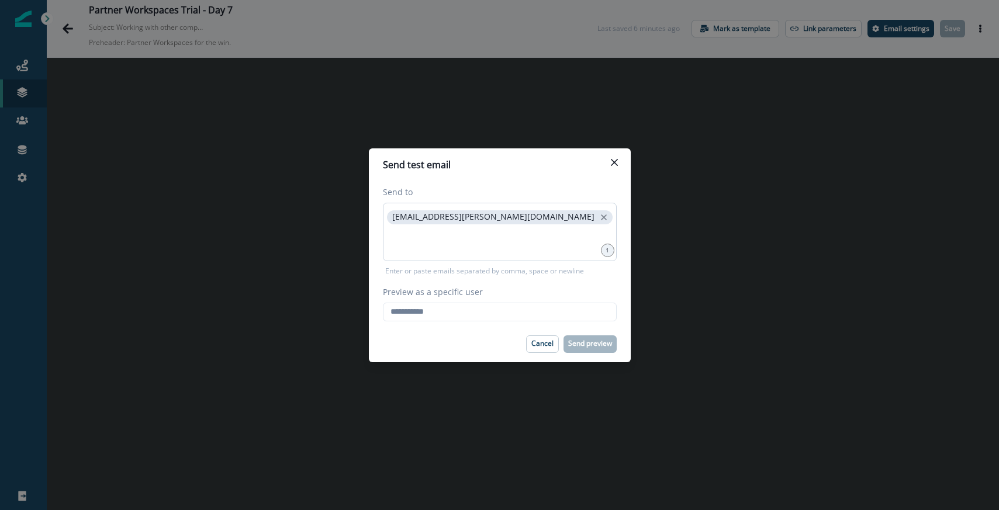
click at [469, 254] on div "[EMAIL_ADDRESS][PERSON_NAME][DOMAIN_NAME]" at bounding box center [500, 232] width 234 height 58
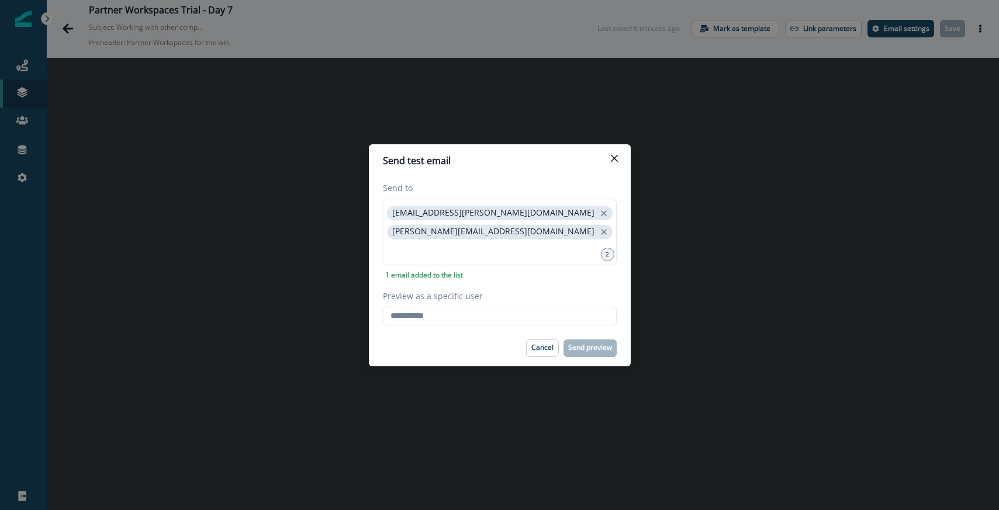
click at [432, 303] on div "Preview as a specific user Loading... Person data unavailable" at bounding box center [500, 308] width 234 height 36
click at [432, 314] on input "Preview as a specific user" at bounding box center [500, 316] width 234 height 19
type input "**********"
click at [494, 285] on div "**********" at bounding box center [500, 254] width 234 height 144
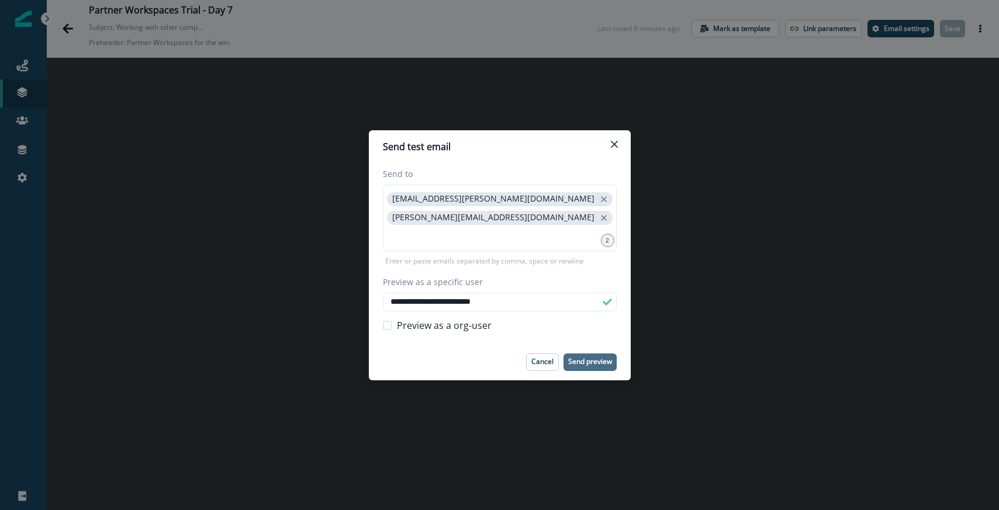
click at [592, 359] on p "Send preview" at bounding box center [590, 362] width 44 height 8
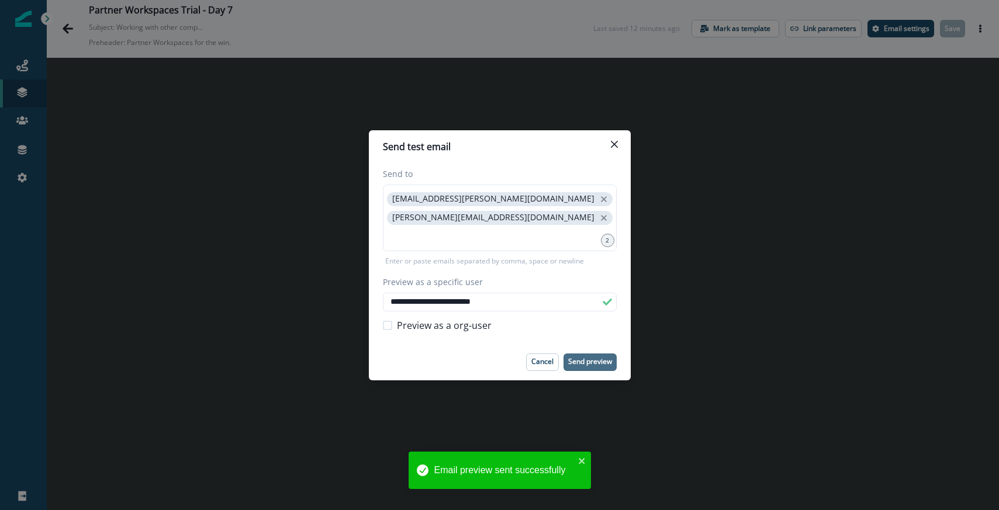
click at [667, 237] on div "**********" at bounding box center [499, 255] width 999 height 510
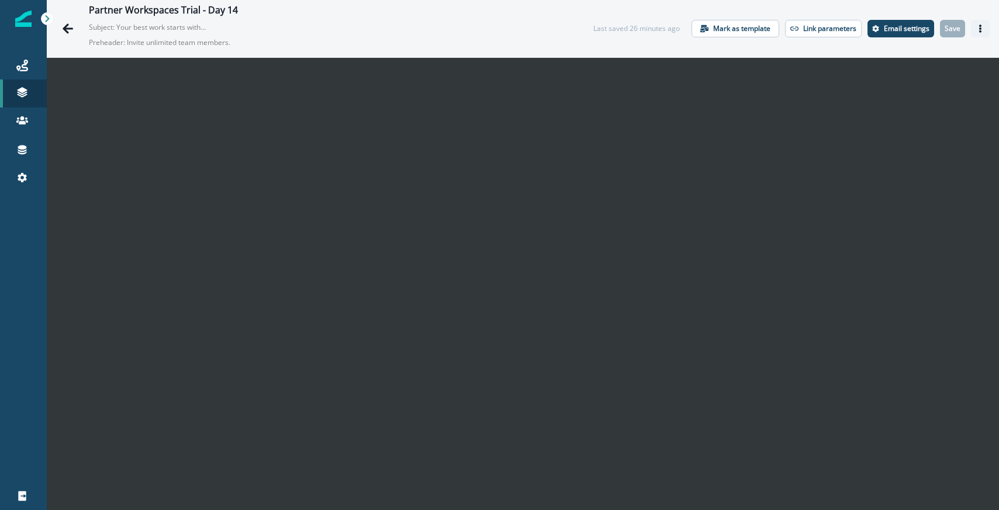
click at [988, 32] on button "Actions" at bounding box center [980, 29] width 19 height 18
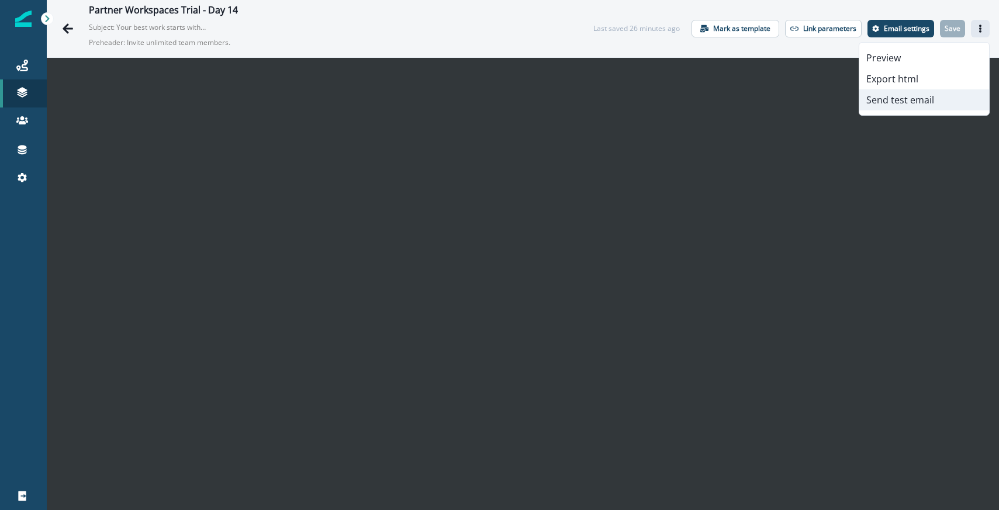
click at [906, 96] on button "Send test email" at bounding box center [924, 99] width 130 height 21
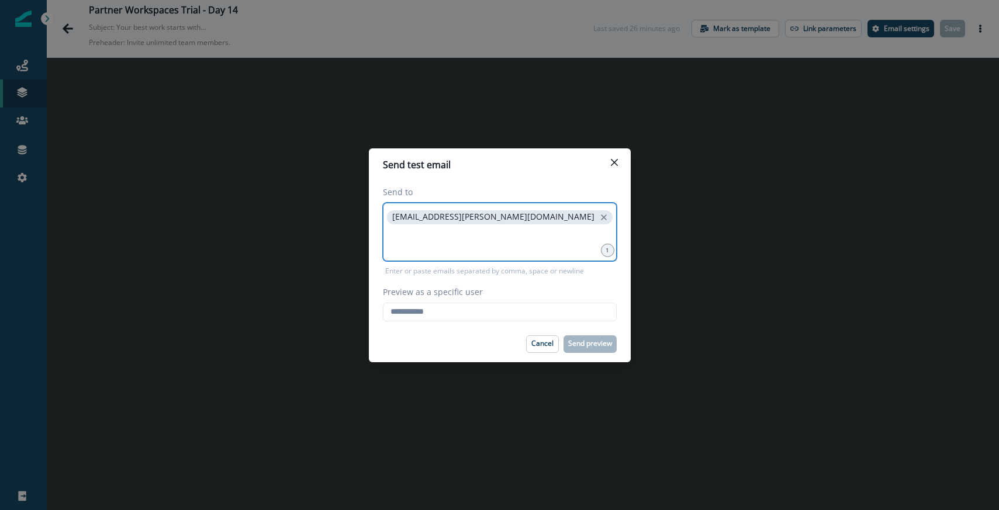
click at [506, 234] on input at bounding box center [500, 241] width 230 height 23
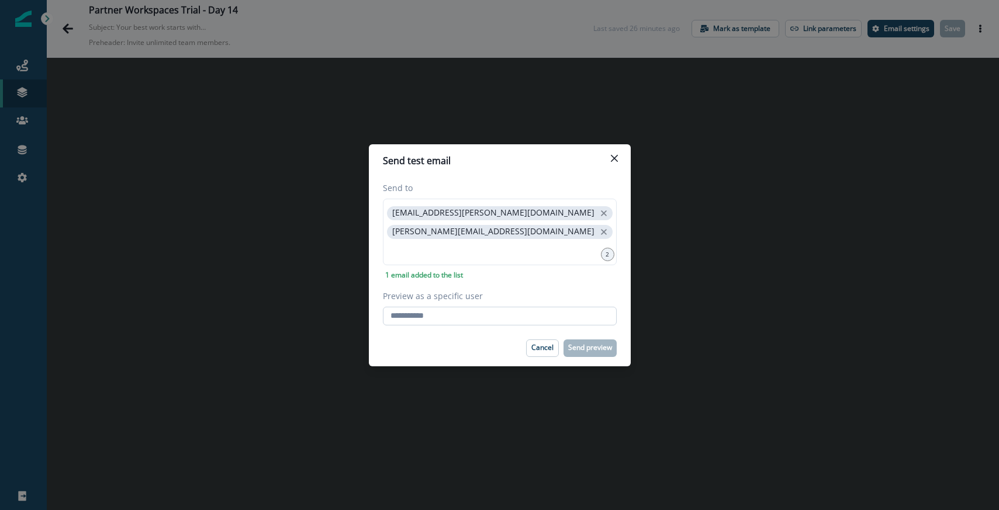
click at [433, 317] on input "Preview as a specific user" at bounding box center [500, 316] width 234 height 19
type input "**********"
click at [497, 282] on div "**********" at bounding box center [500, 254] width 234 height 144
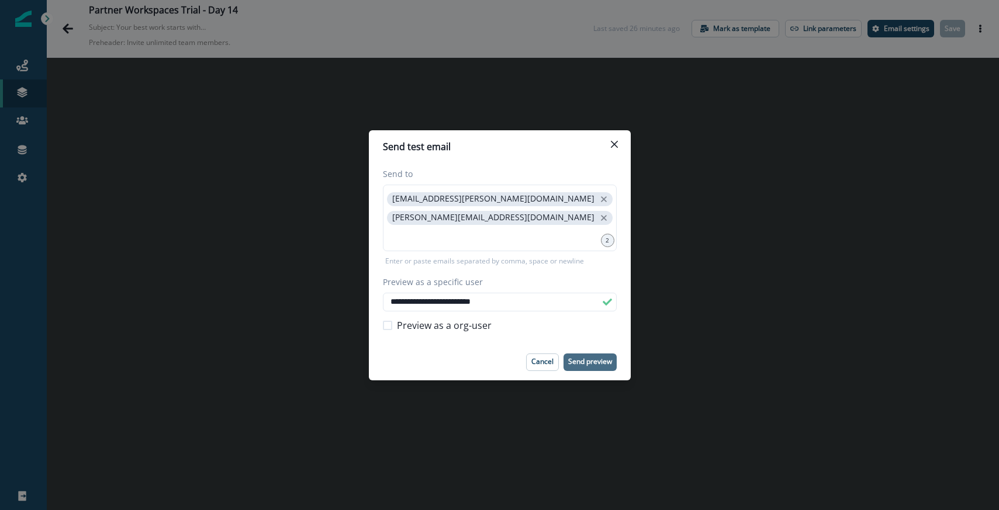
click at [576, 364] on p "Send preview" at bounding box center [590, 362] width 44 height 8
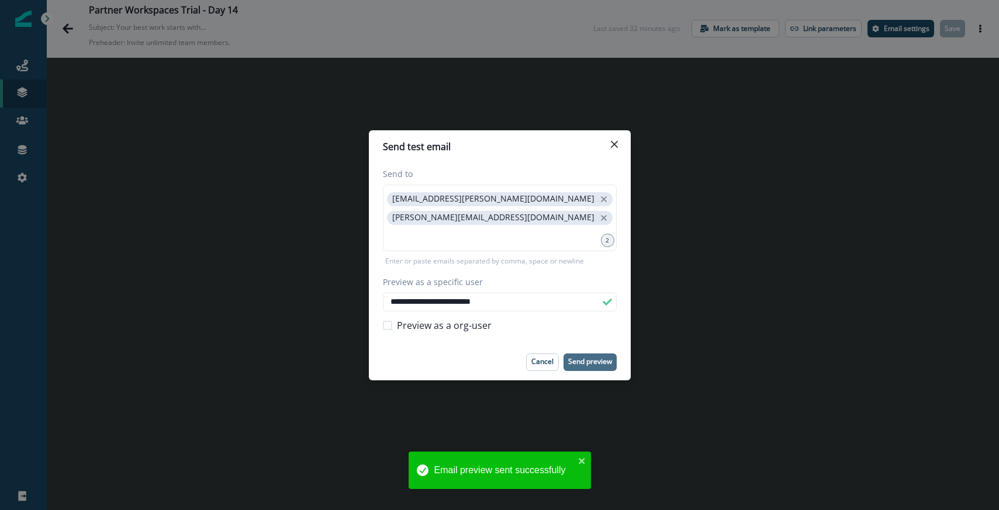
click at [679, 218] on div "**********" at bounding box center [499, 255] width 999 height 510
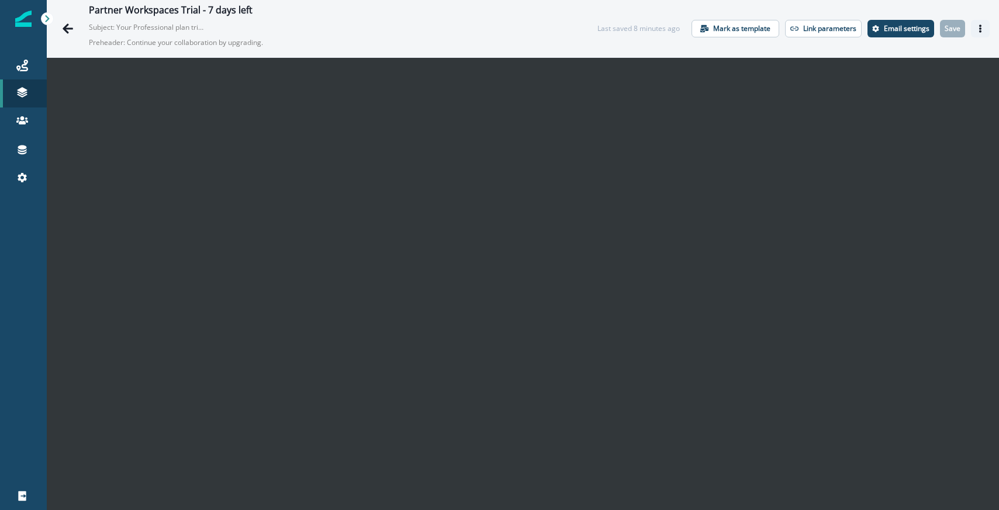
click at [973, 26] on button "Actions" at bounding box center [980, 29] width 19 height 18
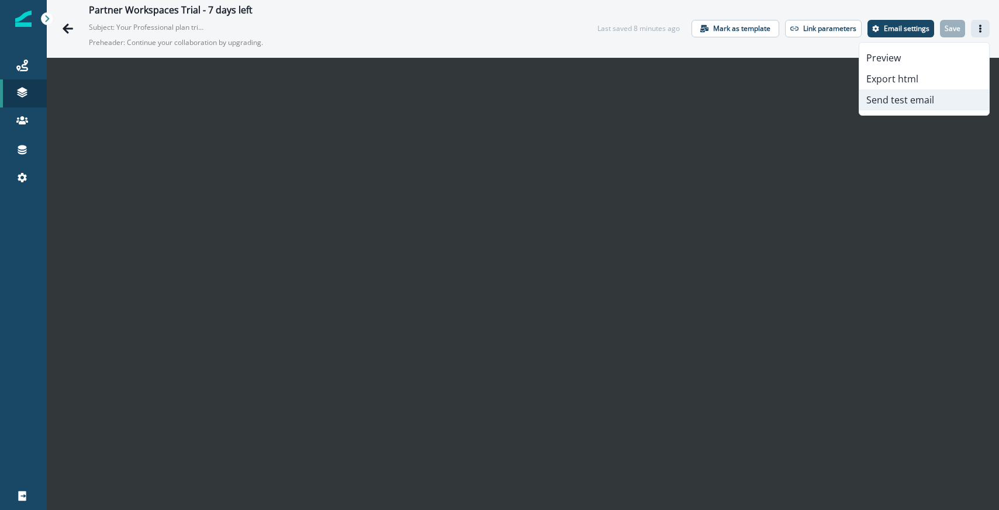
click at [874, 103] on button "Send test email" at bounding box center [924, 99] width 130 height 21
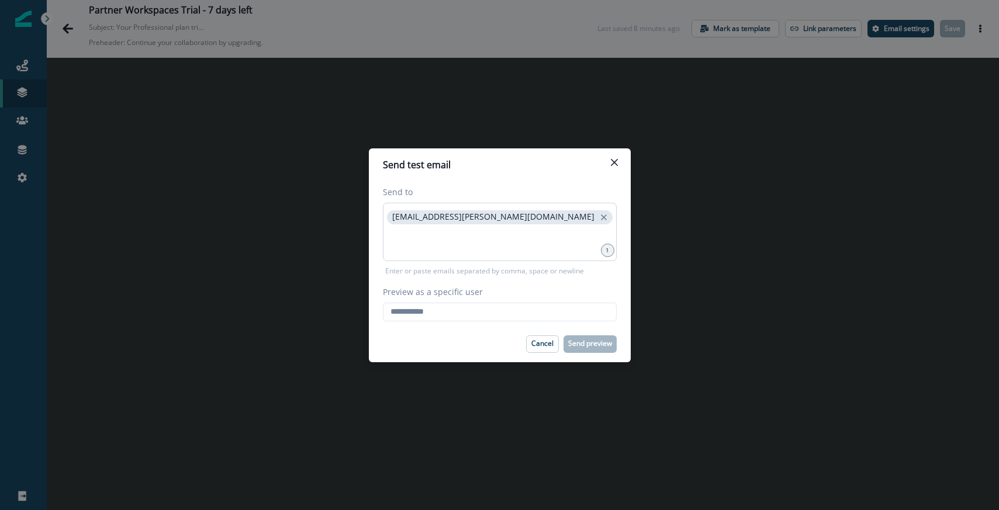
click at [444, 221] on p "francisco.deppe@postman.com" at bounding box center [493, 217] width 202 height 10
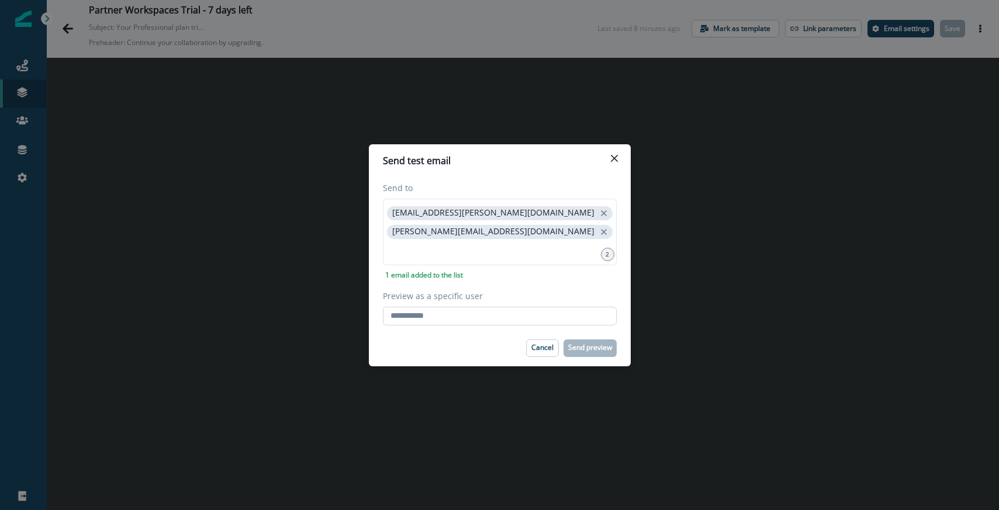
click at [416, 315] on input "Preview as a specific user" at bounding box center [500, 316] width 234 height 19
type input "**********"
click at [505, 294] on label "Preview as a specific user" at bounding box center [496, 296] width 227 height 12
click at [505, 307] on input "**********" at bounding box center [500, 316] width 234 height 19
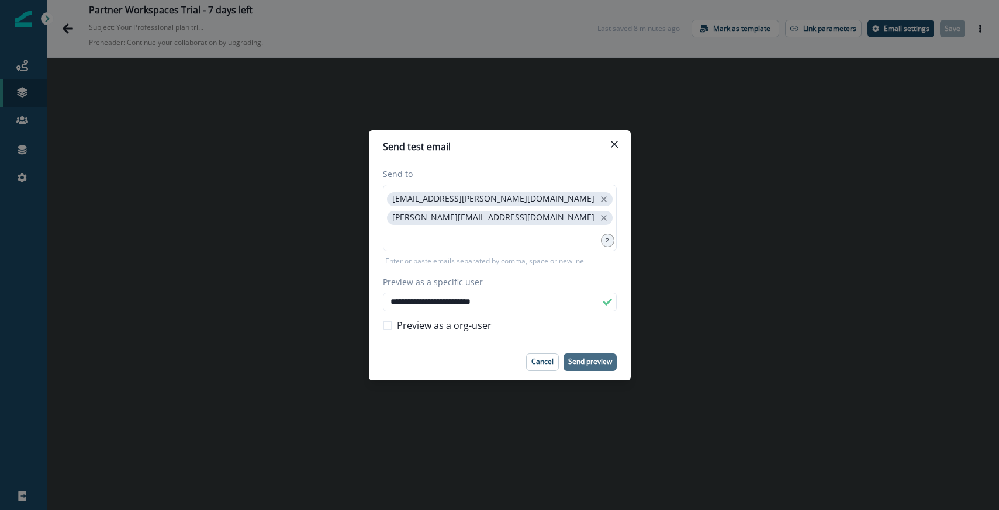
click at [592, 361] on p "Send preview" at bounding box center [590, 362] width 44 height 8
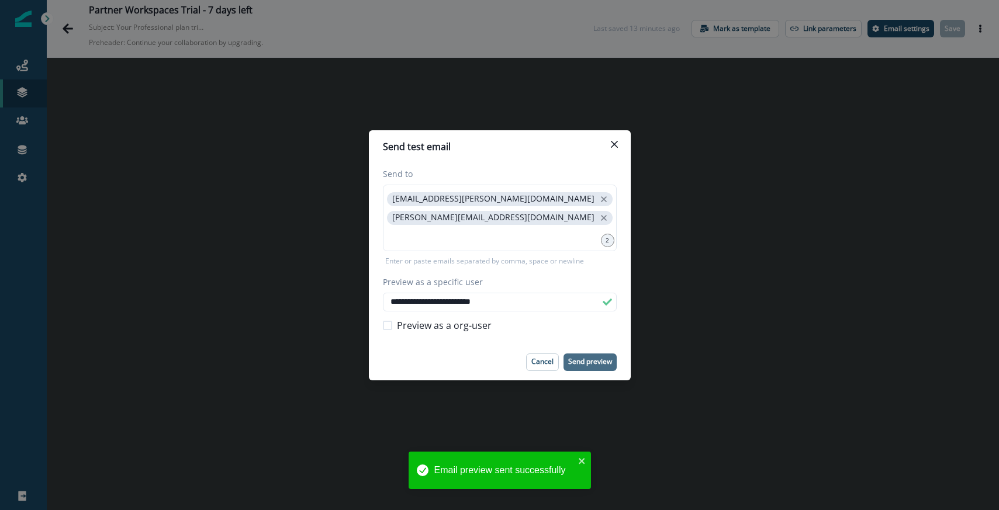
click at [655, 135] on div "**********" at bounding box center [499, 255] width 999 height 510
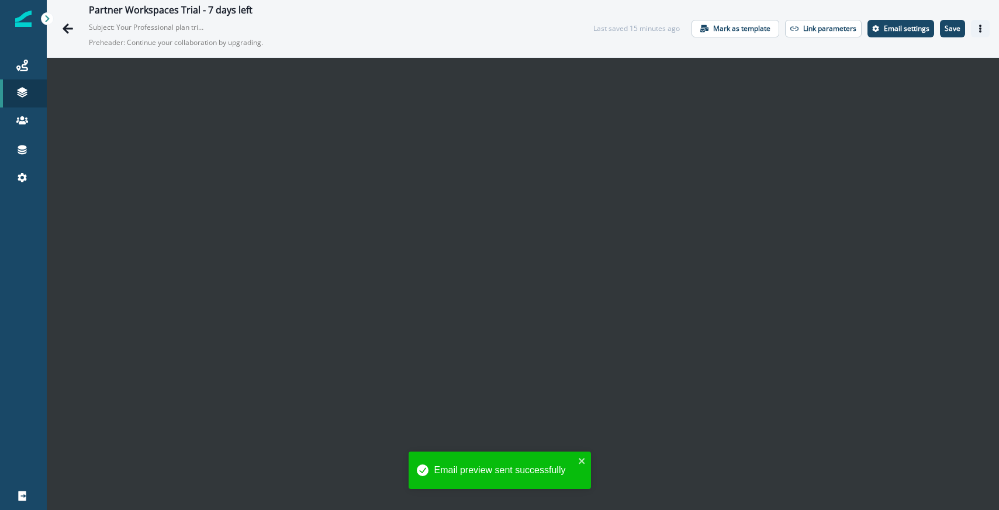
click at [982, 32] on icon "Actions" at bounding box center [980, 29] width 8 height 8
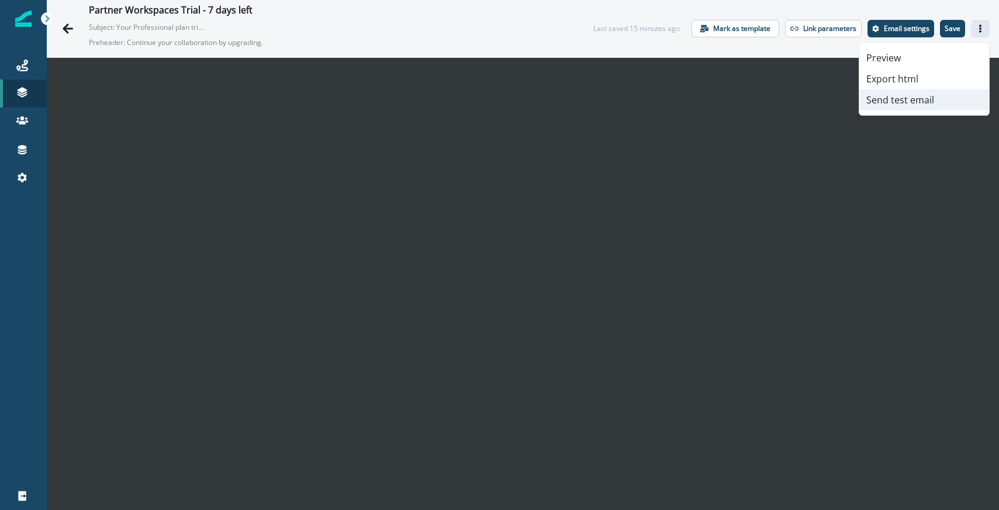
click at [884, 105] on button "Send test email" at bounding box center [924, 99] width 130 height 21
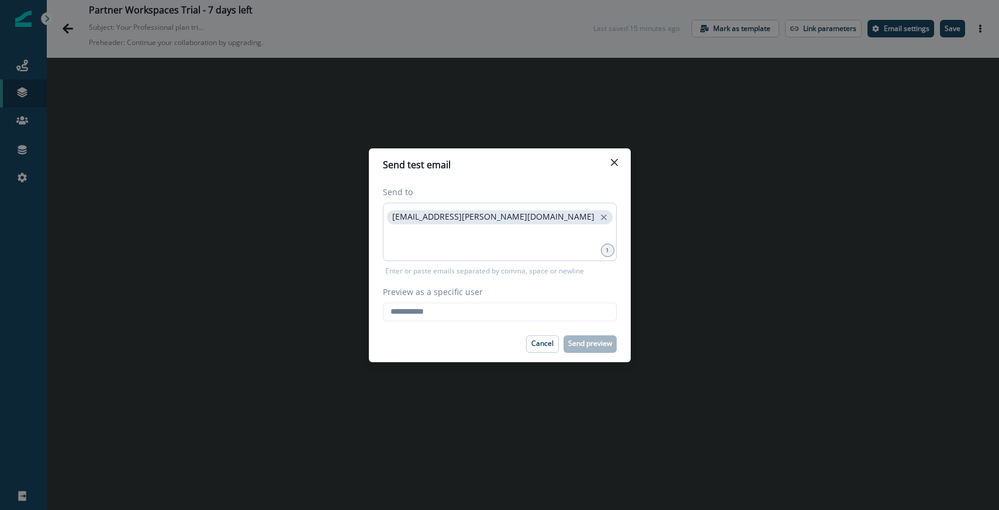
click at [477, 259] on div "francisco.deppe@postman.com" at bounding box center [500, 232] width 234 height 58
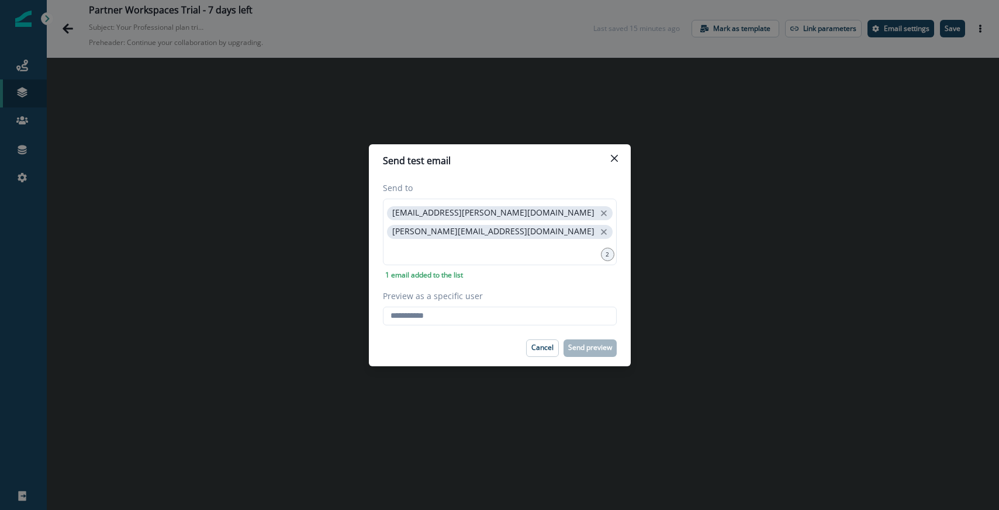
click at [451, 301] on label "Preview as a specific user" at bounding box center [496, 296] width 227 height 12
click at [451, 307] on input "Preview as a specific user" at bounding box center [500, 316] width 234 height 19
click at [449, 310] on input "Preview as a specific user" at bounding box center [500, 316] width 234 height 19
paste input "**********"
type input "**********"
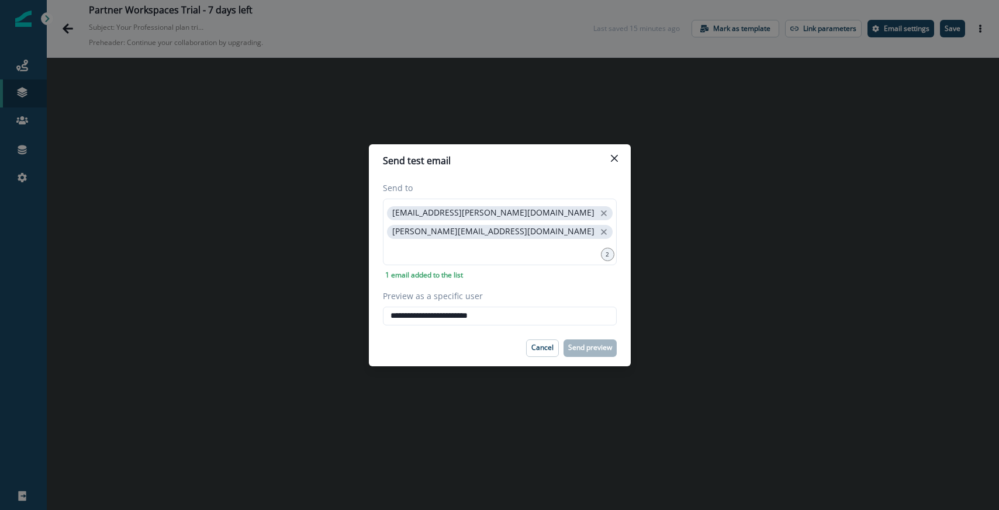
click at [512, 297] on label "Preview as a specific user" at bounding box center [496, 296] width 227 height 12
click at [512, 307] on input "**********" at bounding box center [500, 316] width 234 height 19
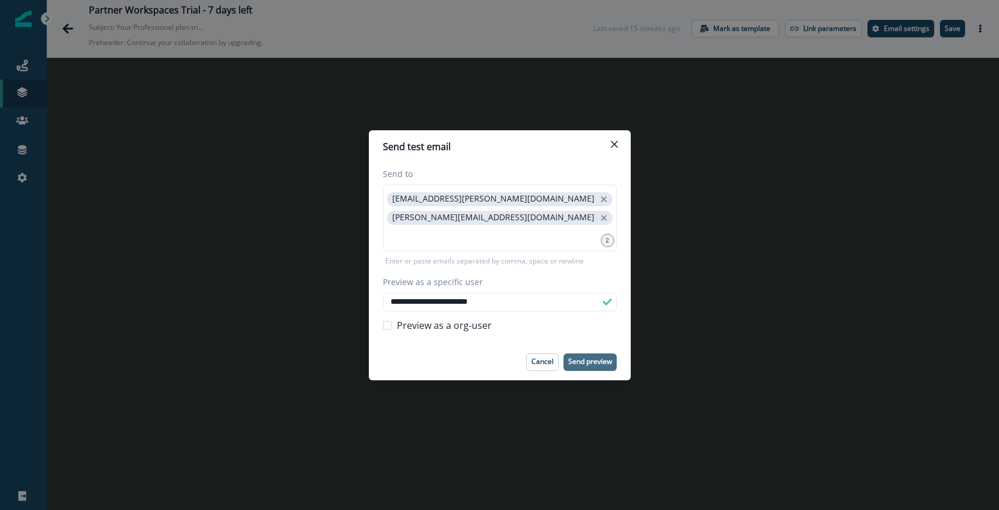
click at [584, 361] on p "Send preview" at bounding box center [590, 362] width 44 height 8
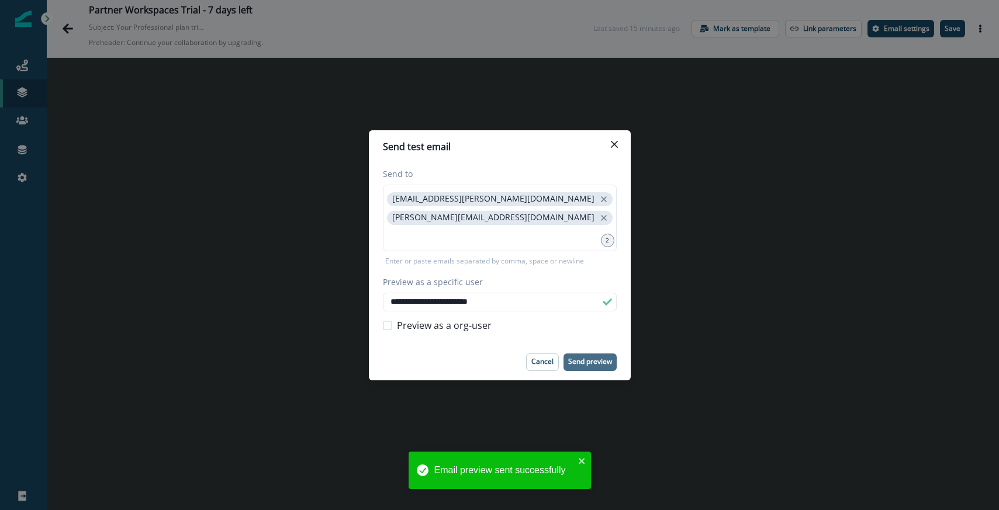
click at [454, 72] on div "**********" at bounding box center [499, 255] width 999 height 510
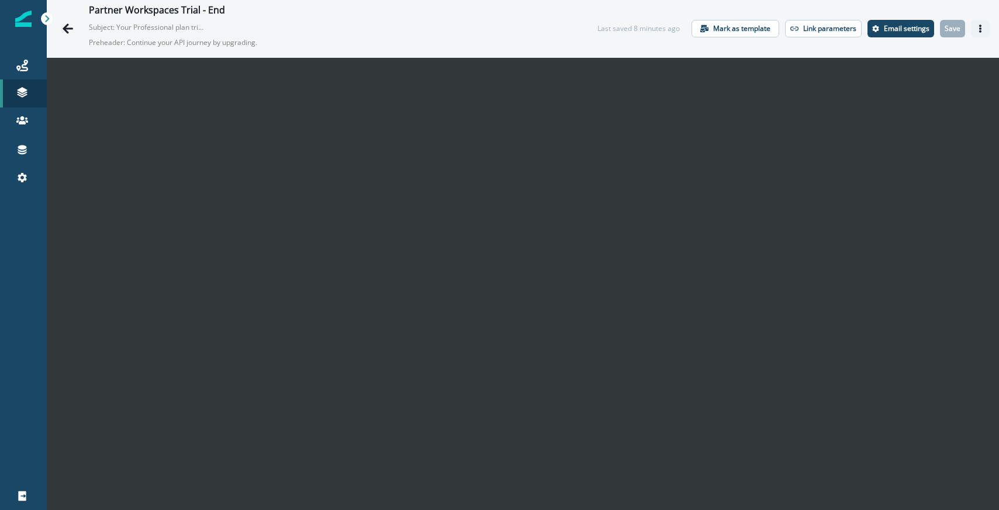
click at [978, 27] on icon "Actions" at bounding box center [980, 29] width 8 height 8
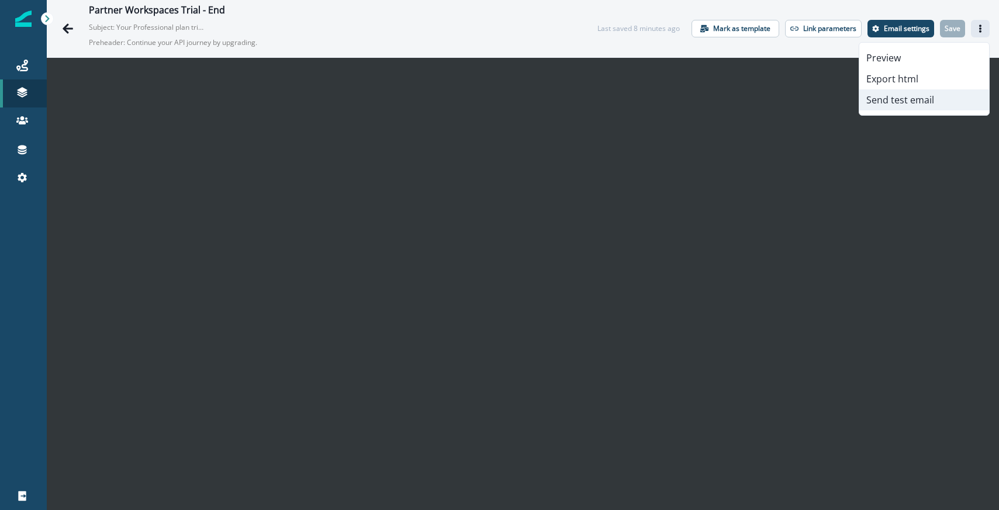
click at [908, 101] on button "Send test email" at bounding box center [924, 99] width 130 height 21
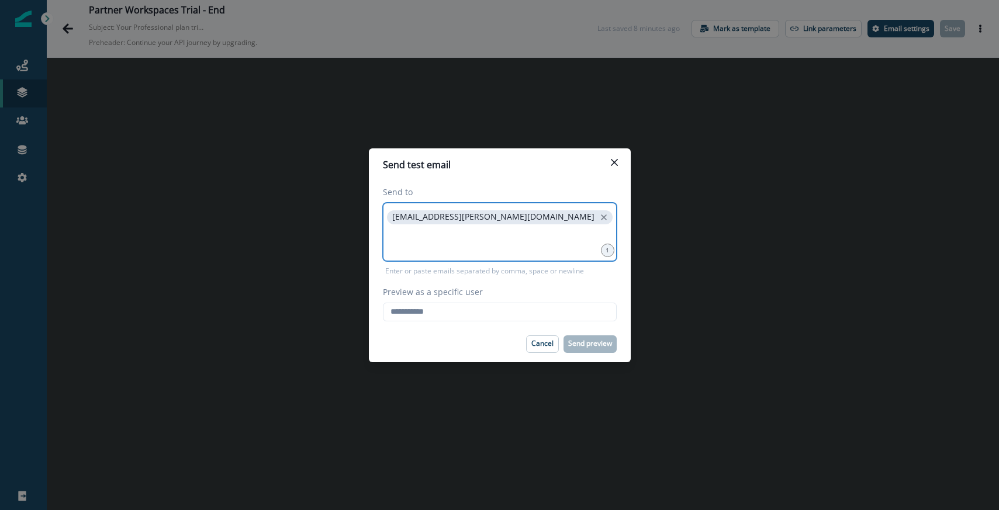
click at [469, 233] on input at bounding box center [500, 241] width 230 height 23
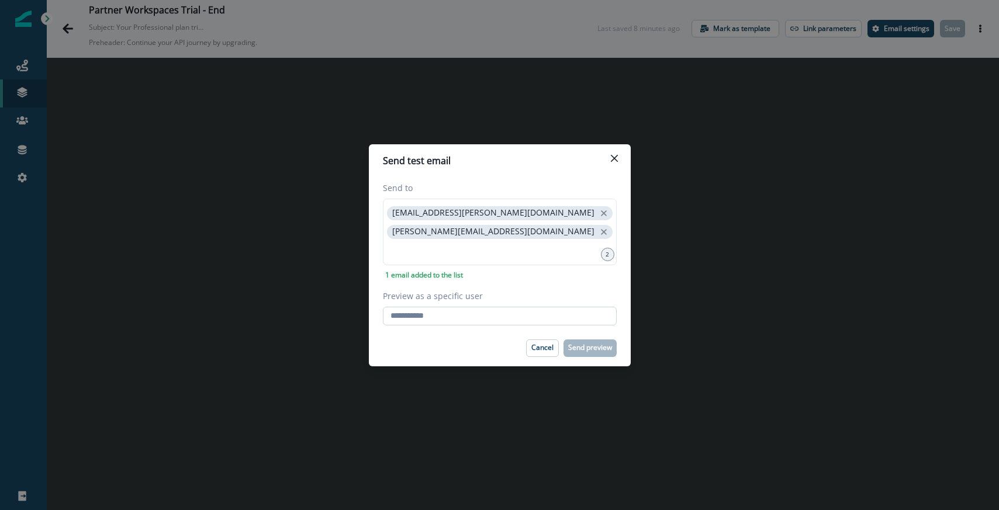
click at [420, 316] on input "Preview as a specific user" at bounding box center [500, 316] width 234 height 19
type input "**********"
click at [486, 287] on div "**********" at bounding box center [500, 254] width 234 height 144
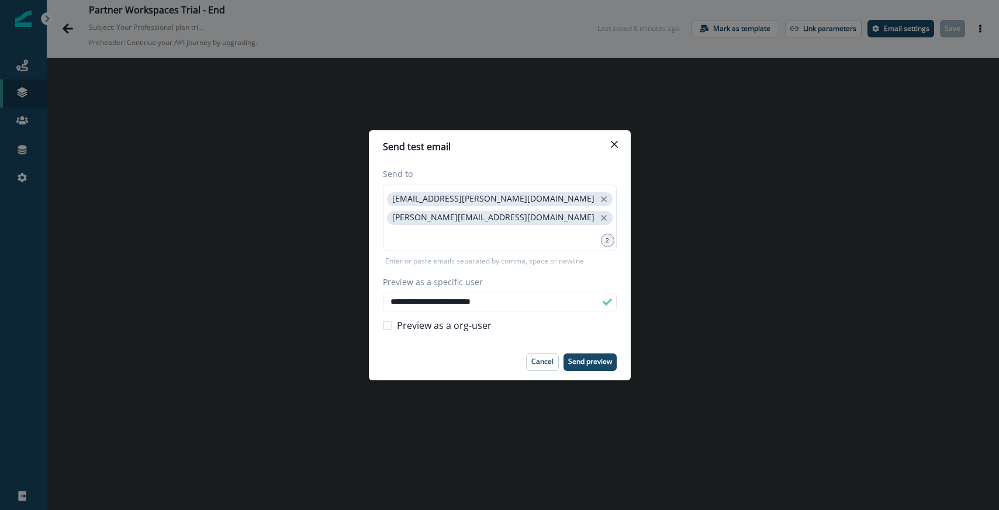
click at [570, 350] on footer "Cancel Send preview" at bounding box center [500, 362] width 262 height 36
click at [573, 356] on button "Send preview" at bounding box center [589, 363] width 53 height 18
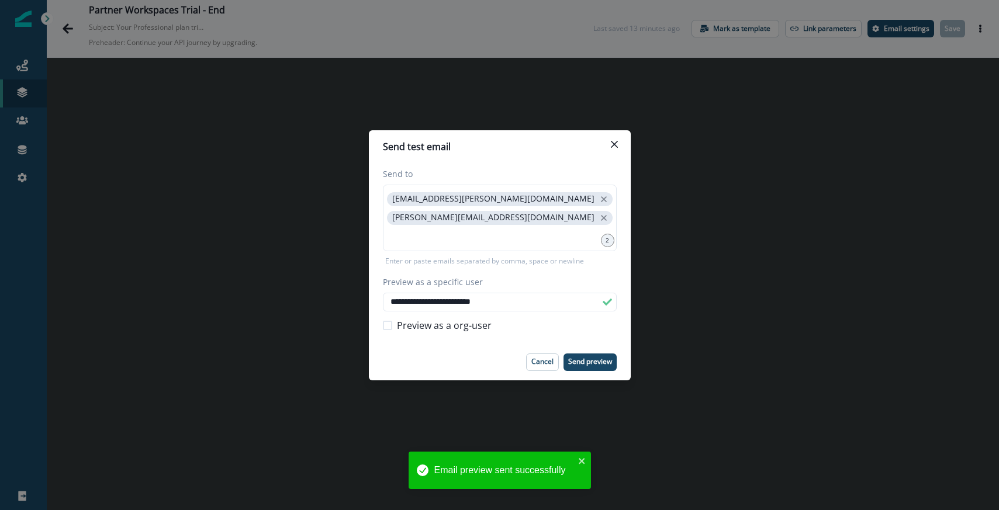
click at [624, 89] on div "**********" at bounding box center [499, 255] width 999 height 510
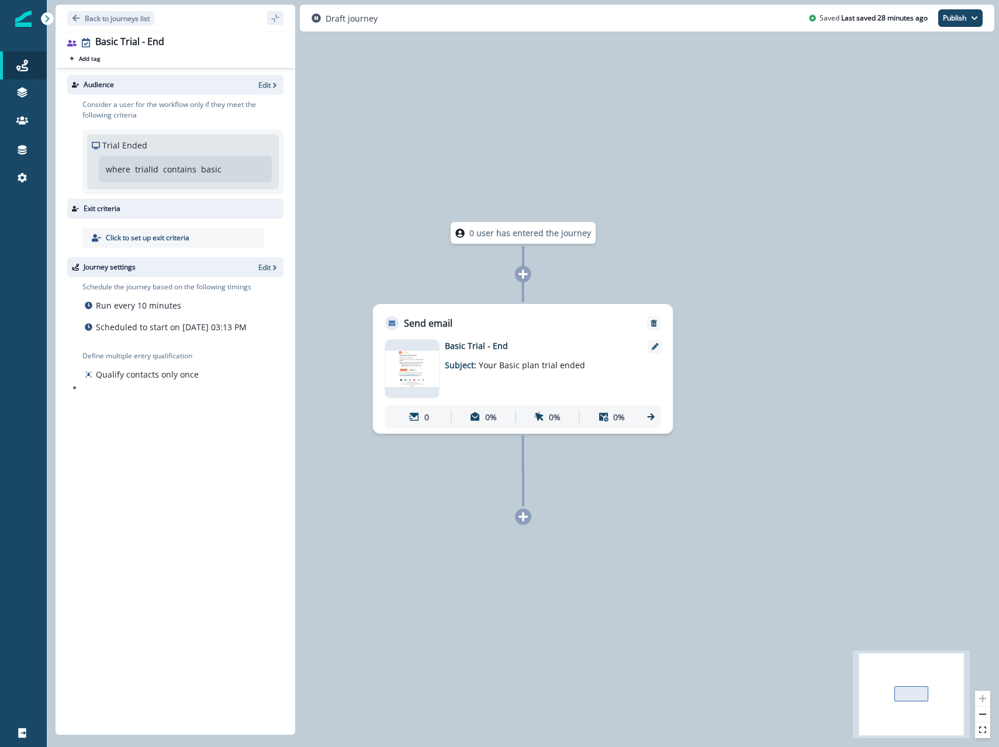
click at [266, 91] on div "Audience Edit" at bounding box center [175, 85] width 216 height 20
click at [267, 88] on p "Edit" at bounding box center [264, 85] width 12 height 10
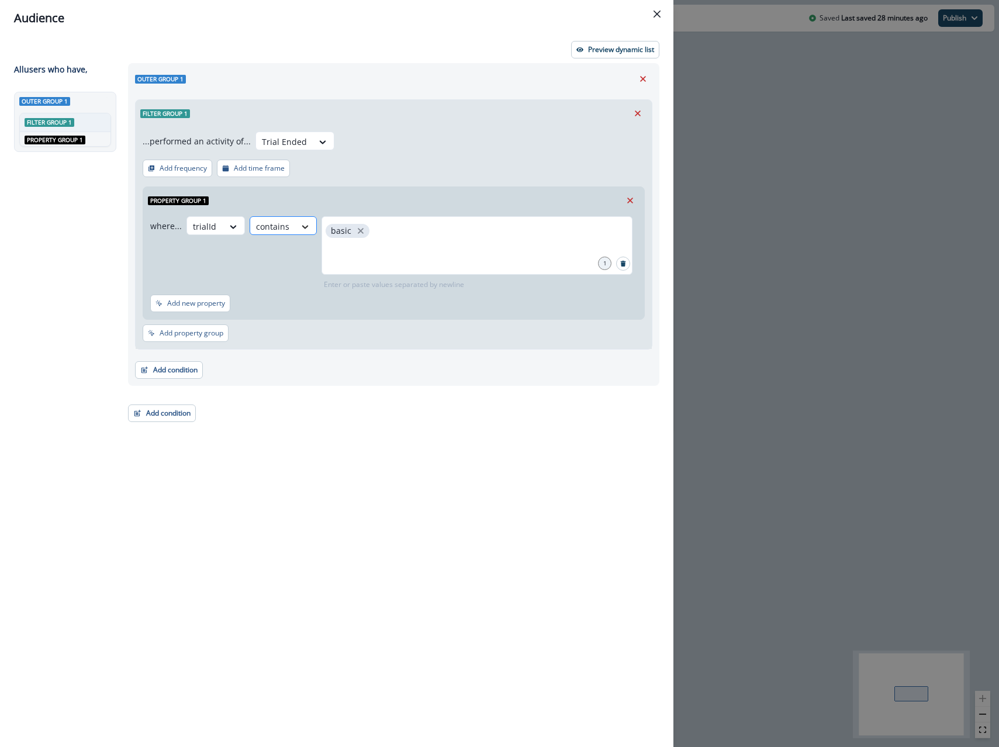
click at [300, 226] on icon at bounding box center [305, 227] width 11 height 12
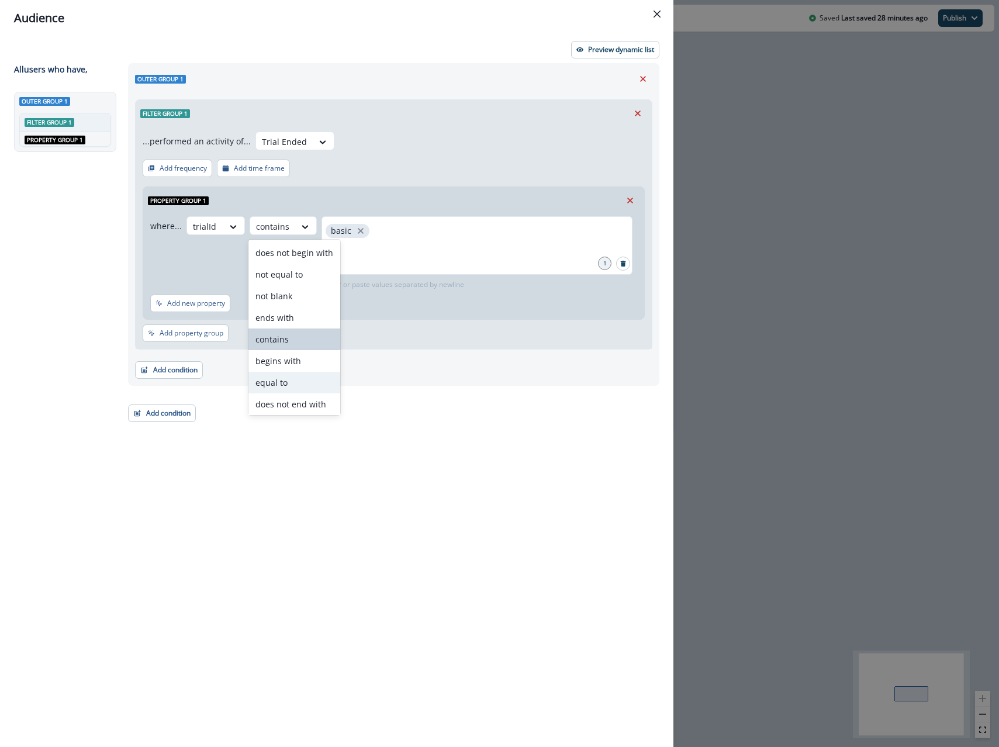
click at [296, 378] on div "equal to" at bounding box center [294, 383] width 92 height 22
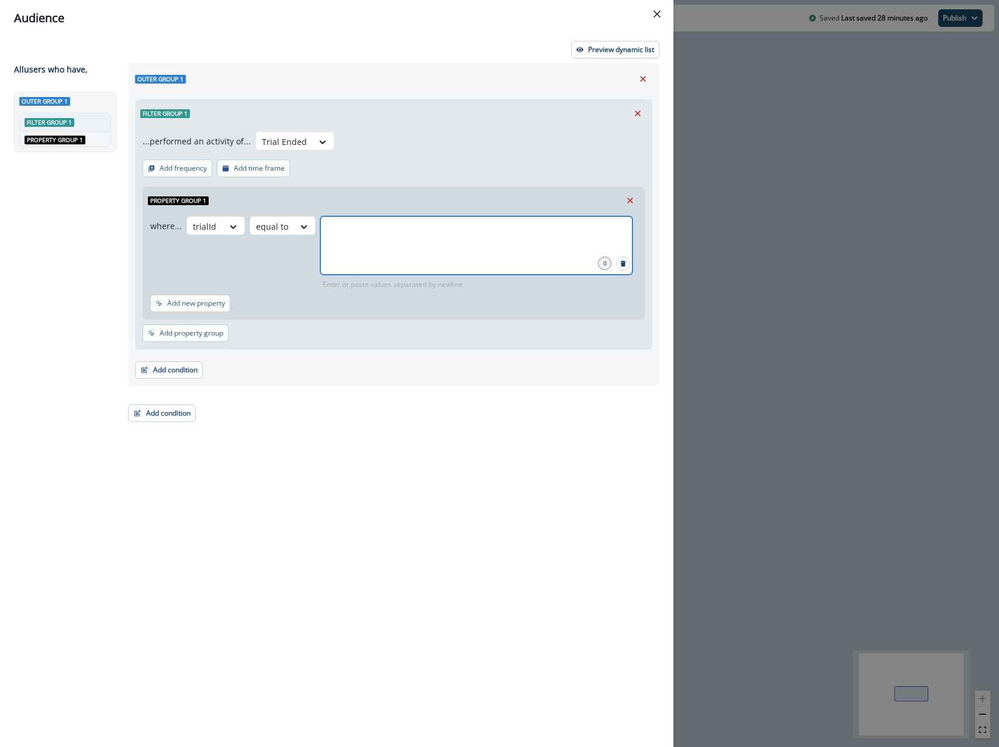
click at [347, 236] on input "text" at bounding box center [476, 230] width 309 height 23
click at [480, 233] on icon "close" at bounding box center [485, 231] width 11 height 11
click at [482, 179] on div "...performed an activity of... Trial Ended Add frequency Add time frame Propert…" at bounding box center [394, 238] width 516 height 222
click at [563, 154] on div "...performed an activity of... Trial Ended" at bounding box center [394, 142] width 502 height 23
click at [721, 318] on div "Audience Preview dynamic list All user s who have, Outer group 1 Filter group 1…" at bounding box center [499, 373] width 999 height 747
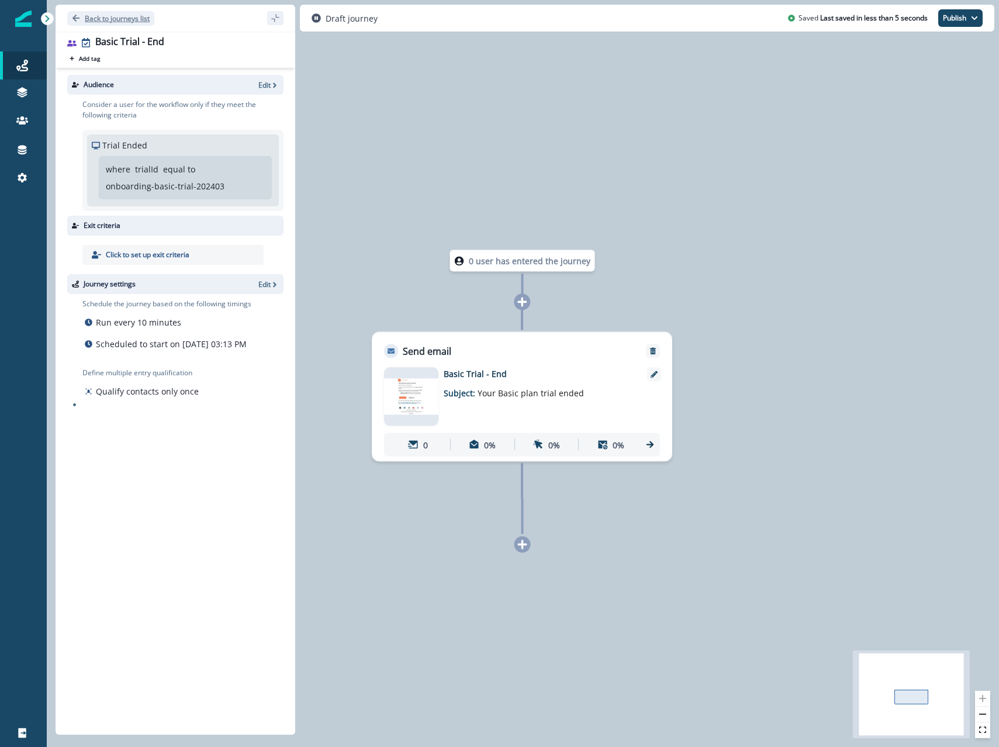
click at [145, 19] on p "Back to journeys list" at bounding box center [117, 18] width 65 height 10
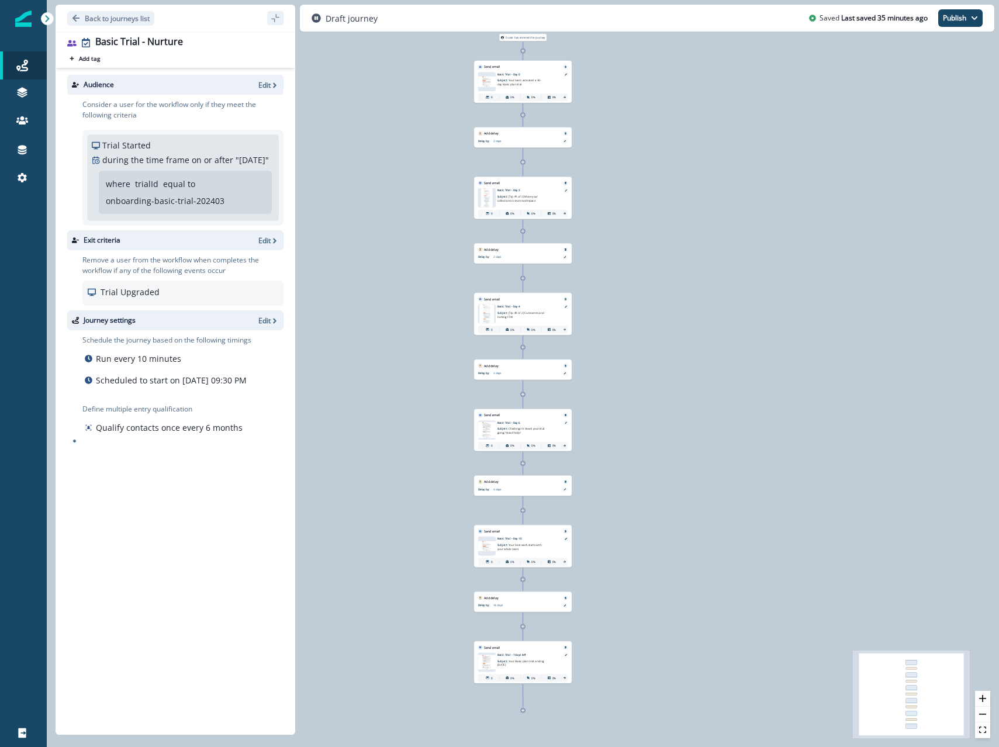
click at [189, 207] on p "onboarding-basic-trial-202403" at bounding box center [165, 201] width 119 height 12
copy p "onboarding-basic-trial-202403"
click at [198, 142] on div "Trial Started during the time frame on or after " [DATE] "" at bounding box center [183, 152] width 182 height 27
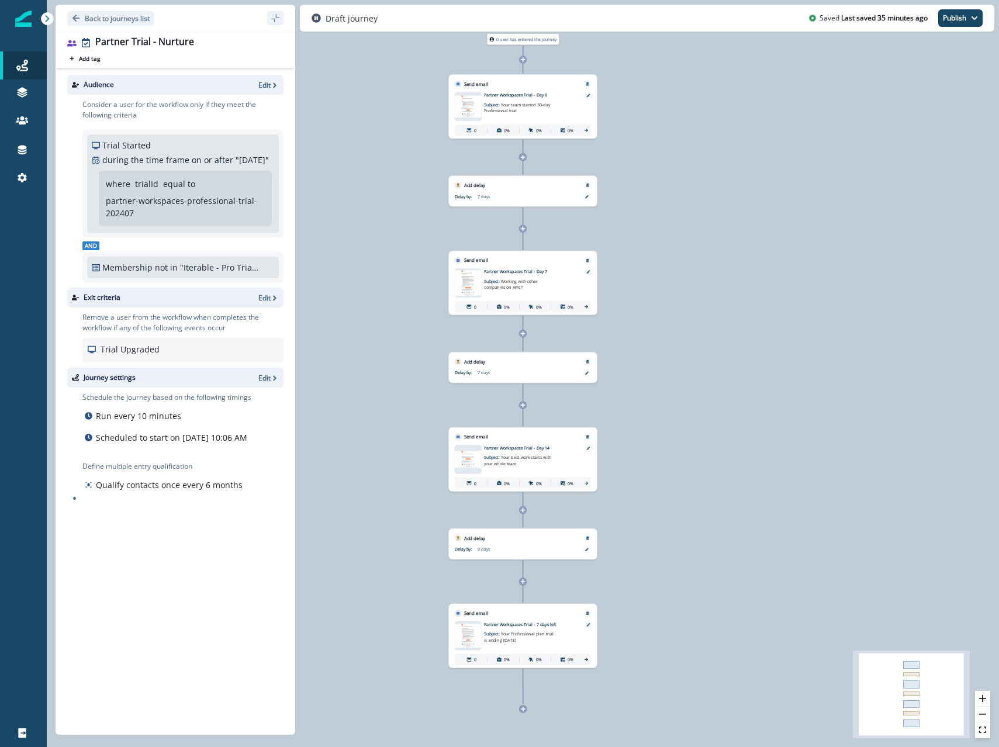
click at [123, 216] on p "partner-workspaces-professional-trial-202407" at bounding box center [183, 207] width 154 height 25
copy p "partner-workspaces-professional-trial-202407"
click at [226, 199] on div "where trialId equal to partner-workspaces-professional-trial-202407" at bounding box center [183, 198] width 154 height 41
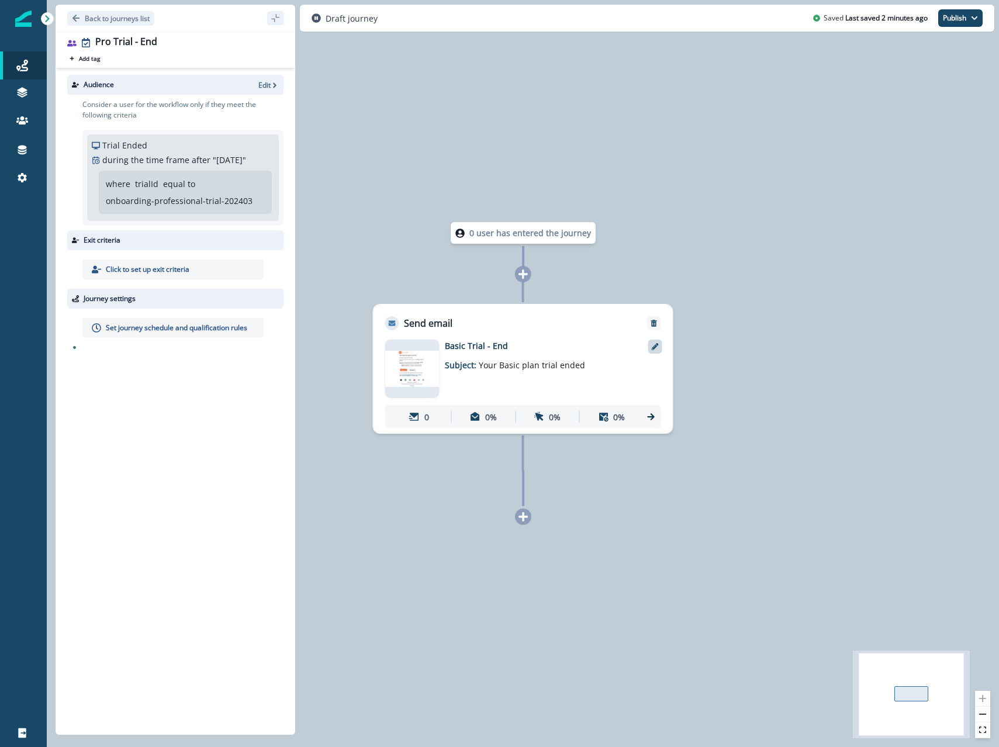
click at [653, 351] on div at bounding box center [655, 347] width 14 height 14
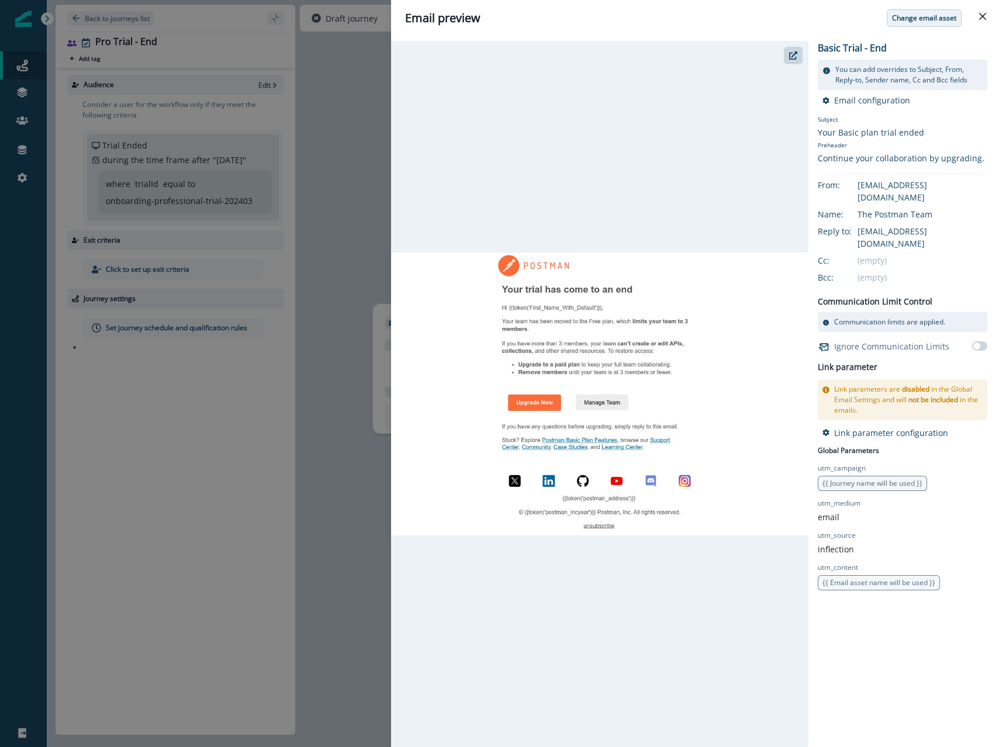
click at [936, 18] on p "Change email asset" at bounding box center [924, 18] width 64 height 8
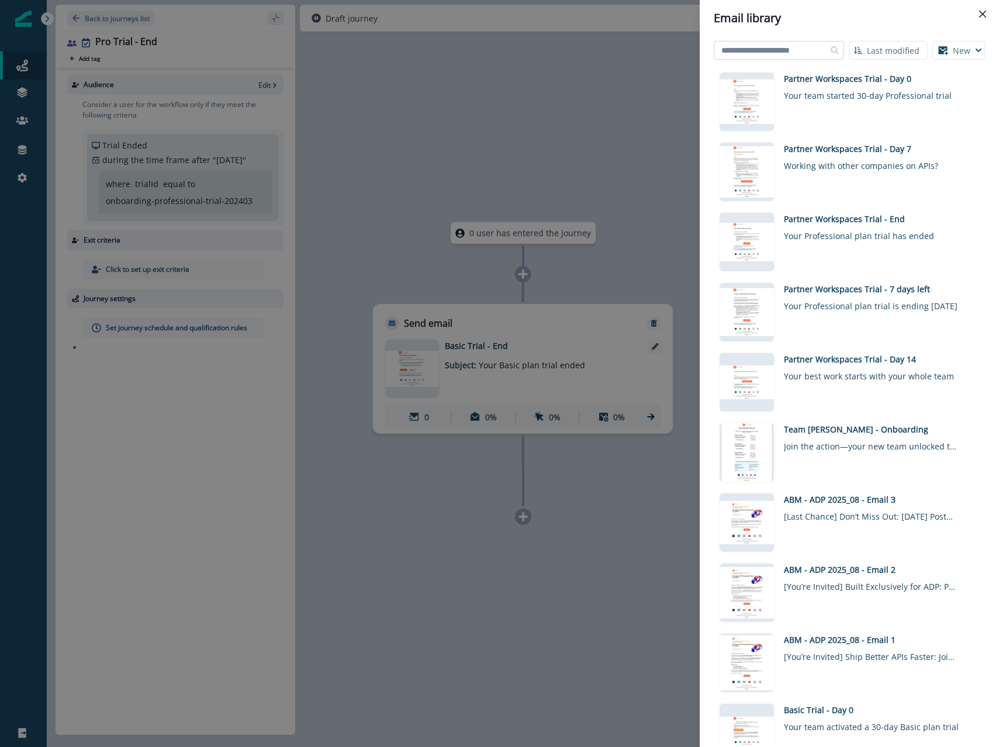
click at [815, 46] on input at bounding box center [779, 50] width 130 height 19
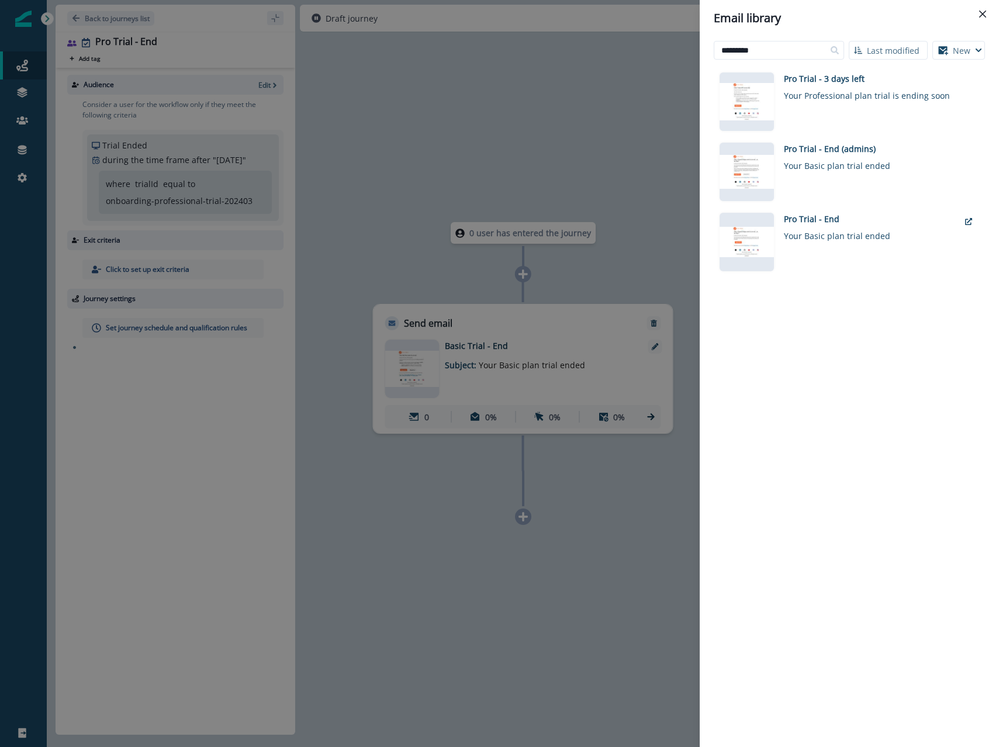
type input "*********"
click at [798, 247] on div "Pro Trial - End Your Basic plan trial ended" at bounding box center [871, 242] width 175 height 58
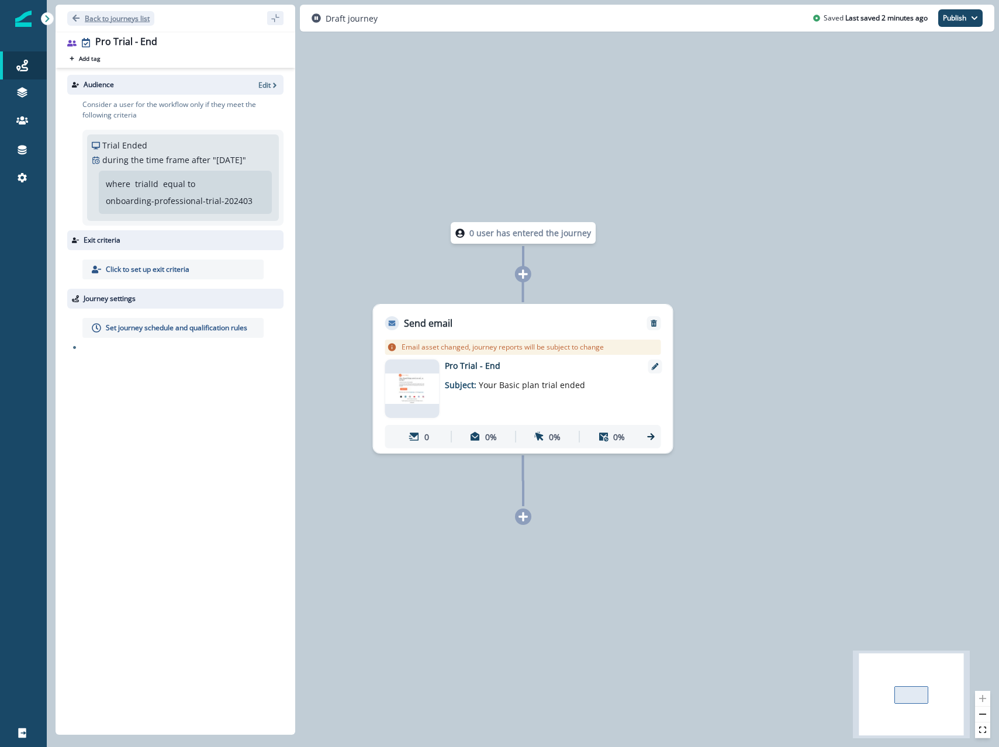
click at [126, 18] on p "Back to journeys list" at bounding box center [117, 18] width 65 height 10
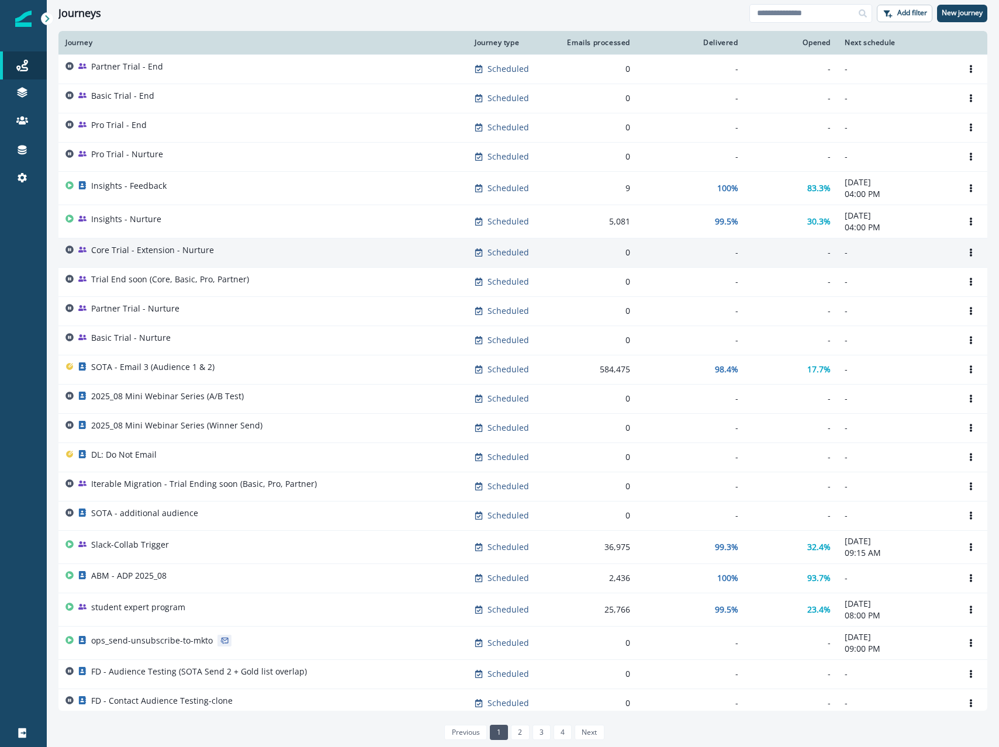
click at [208, 245] on p "Core Trial - Extension - Nurture" at bounding box center [152, 250] width 123 height 12
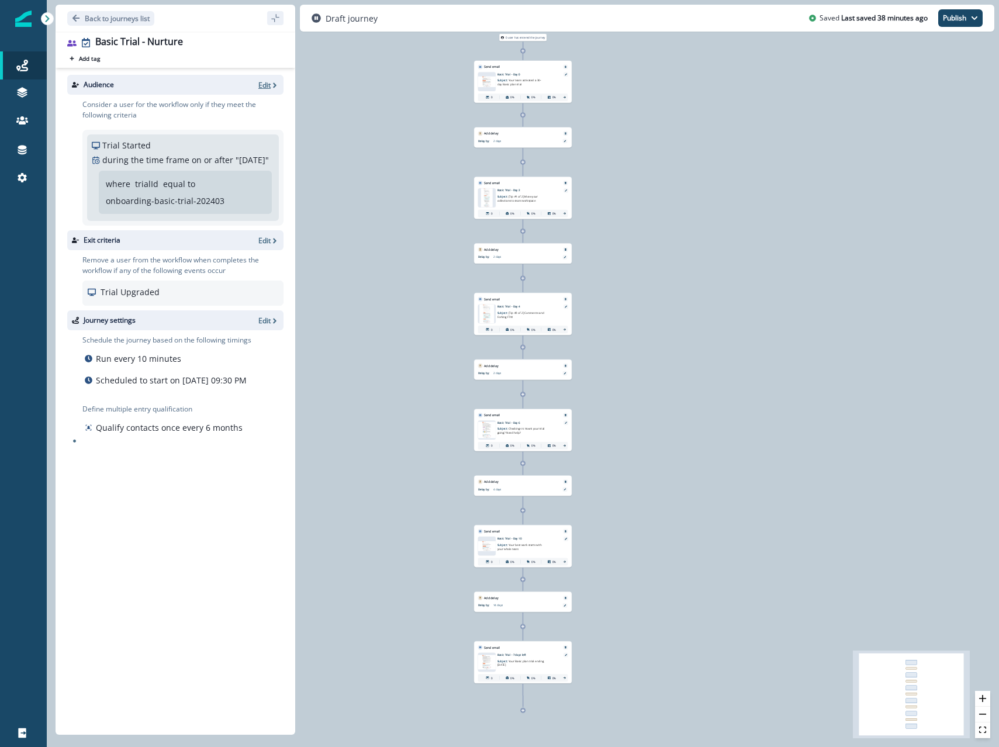
click at [272, 84] on icon "button" at bounding box center [275, 85] width 8 height 8
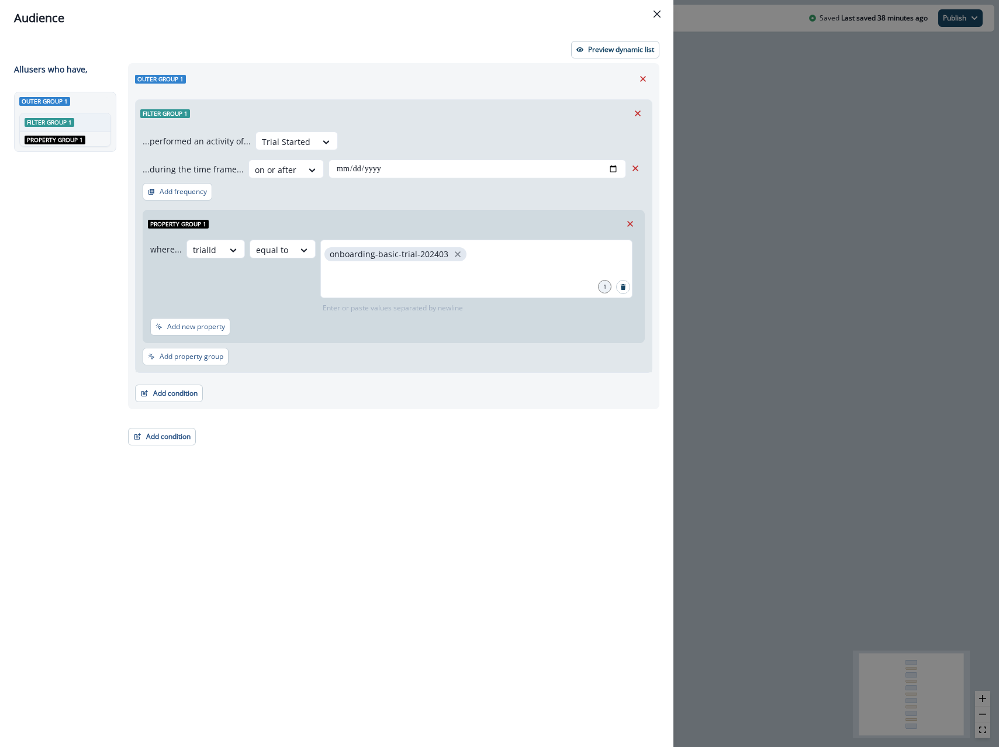
click at [166, 446] on div "**********" at bounding box center [390, 383] width 538 height 641
click at [169, 441] on button "Add condition" at bounding box center [162, 437] width 68 height 18
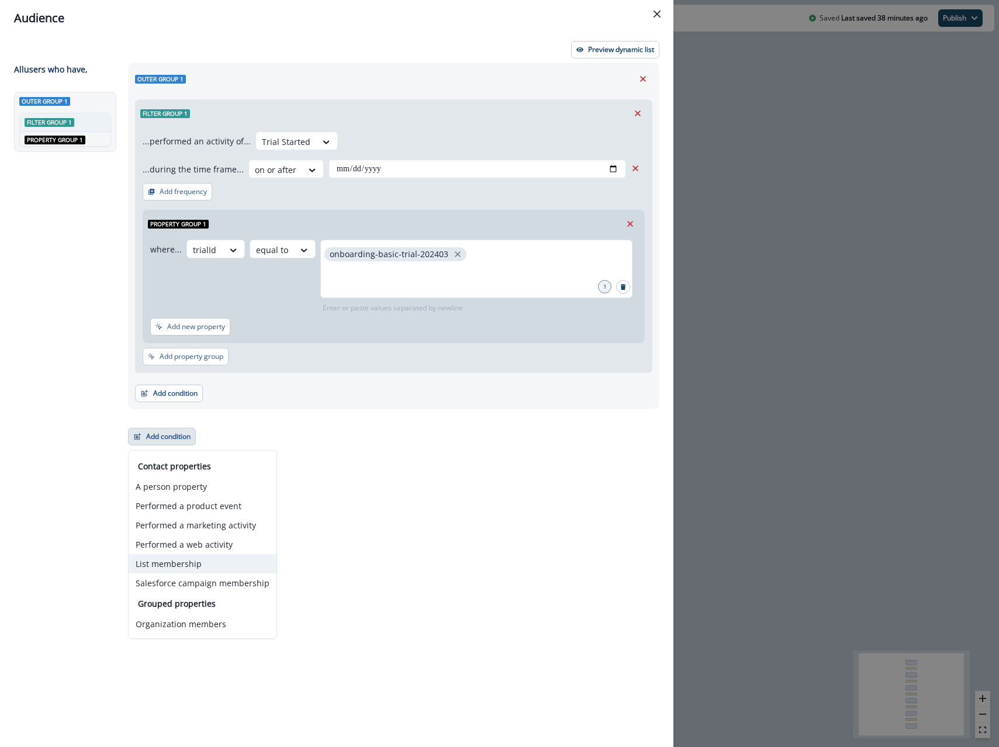
click at [175, 562] on button "List membership" at bounding box center [203, 563] width 148 height 19
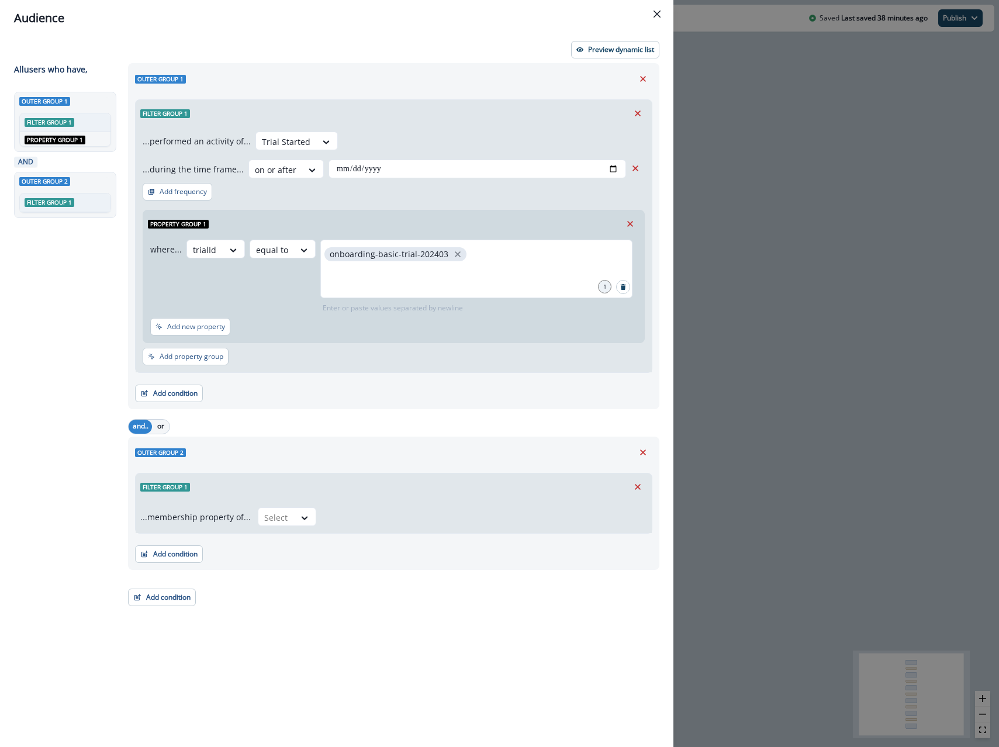
click at [291, 505] on div "...membership property of... Select" at bounding box center [394, 516] width 516 height 33
click at [285, 515] on div "Select" at bounding box center [276, 517] width 36 height 19
click at [276, 563] on div "in" at bounding box center [283, 566] width 58 height 22
click at [299, 514] on icon at bounding box center [304, 518] width 11 height 12
click at [287, 542] on div "not in" at bounding box center [283, 544] width 58 height 22
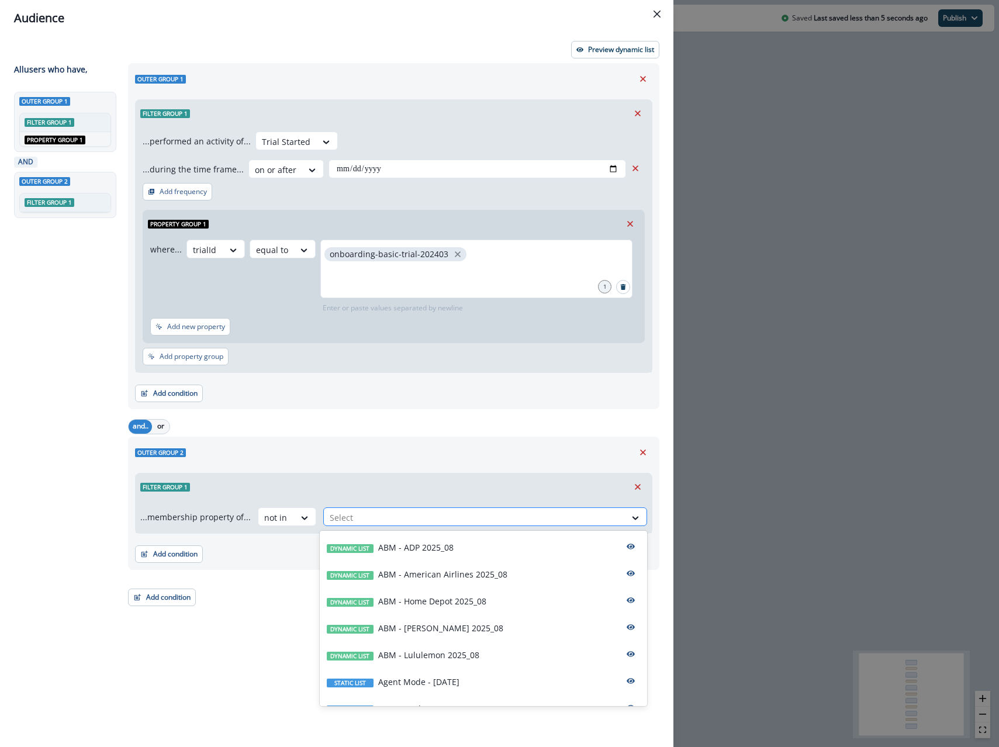
click at [335, 525] on div "Select" at bounding box center [475, 517] width 302 height 19
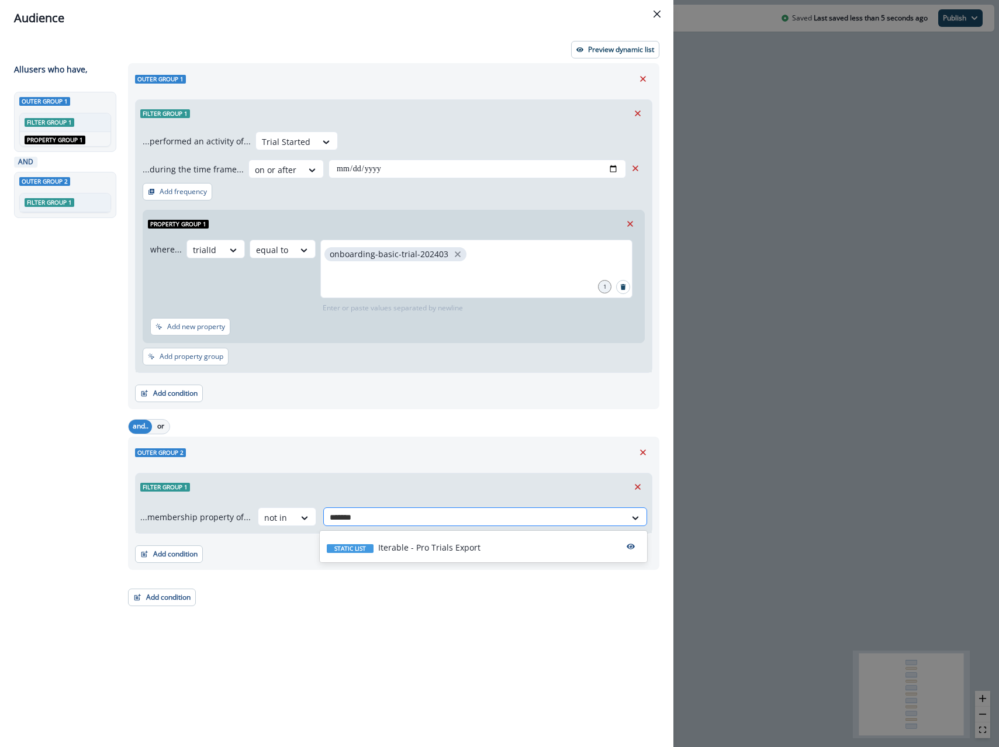
type input "********"
click at [366, 559] on div "Static list Iterable - Pro Trials Export" at bounding box center [483, 546] width 327 height 27
click at [413, 462] on div "Outer group 2 Filter group 1 ...membership property of... not in option Iterabl…" at bounding box center [393, 503] width 531 height 133
click at [656, 19] on button "Close" at bounding box center [656, 14] width 19 height 19
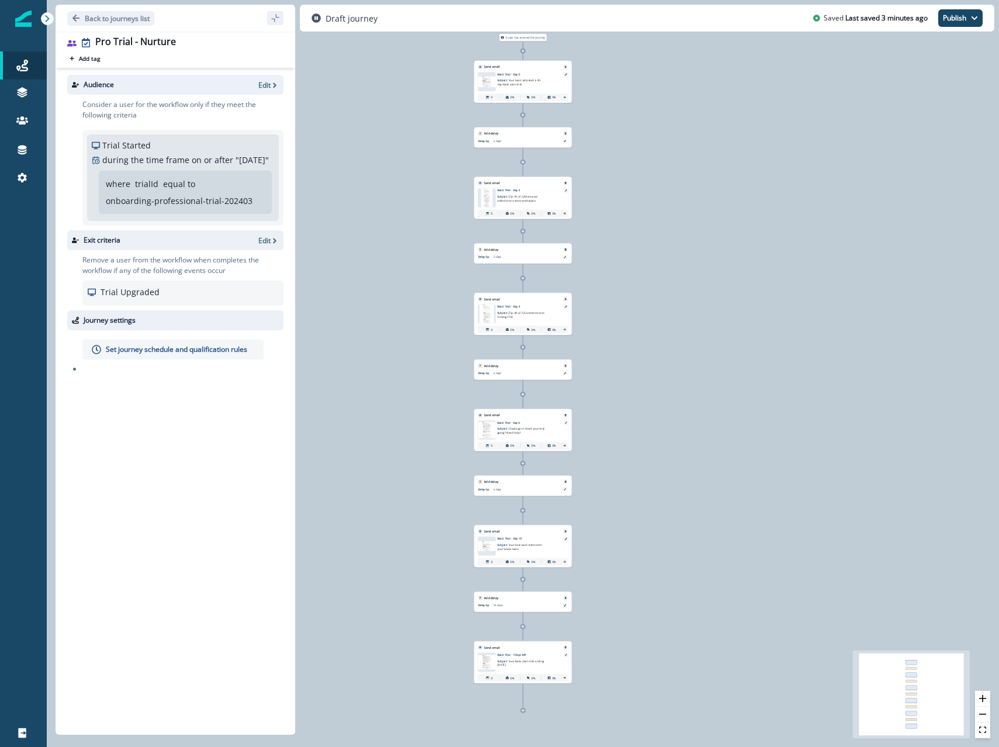
click at [275, 78] on div "Audience Edit" at bounding box center [175, 85] width 216 height 20
click at [260, 86] on p "Edit" at bounding box center [264, 85] width 12 height 10
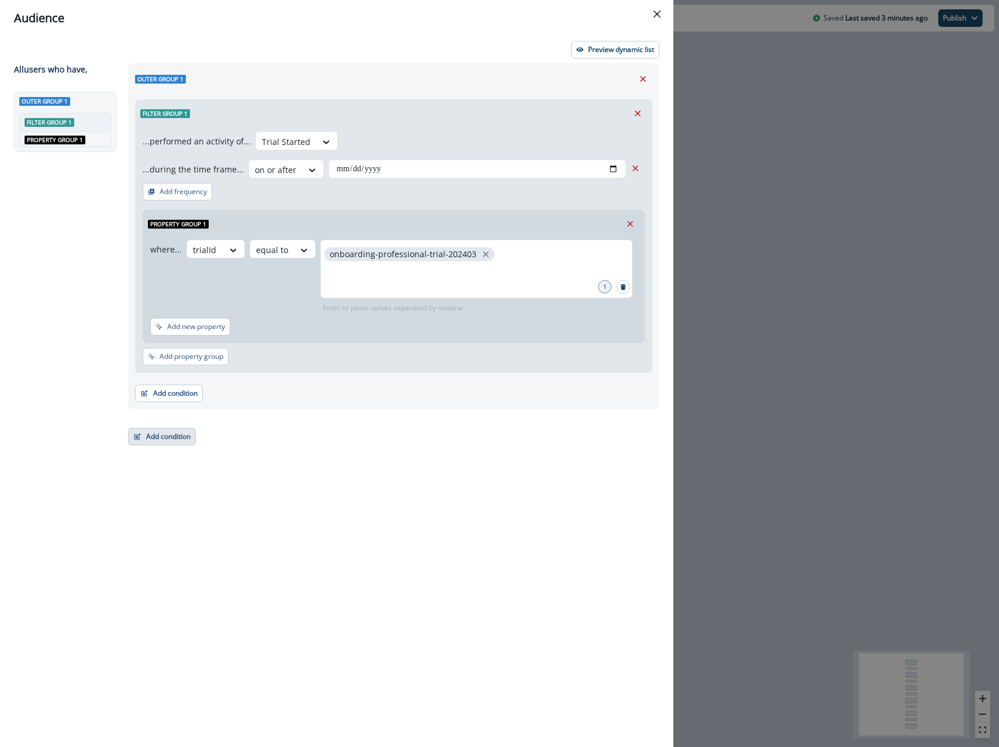
click at [160, 436] on button "Add condition" at bounding box center [162, 437] width 68 height 18
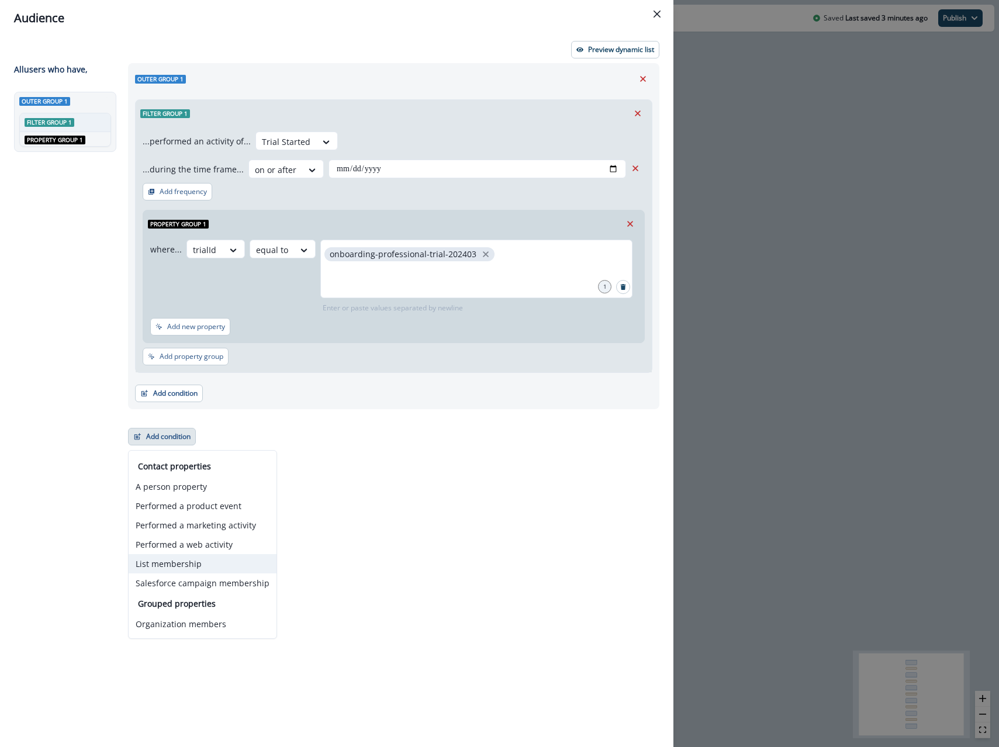
click at [192, 565] on button "List membership" at bounding box center [203, 563] width 148 height 19
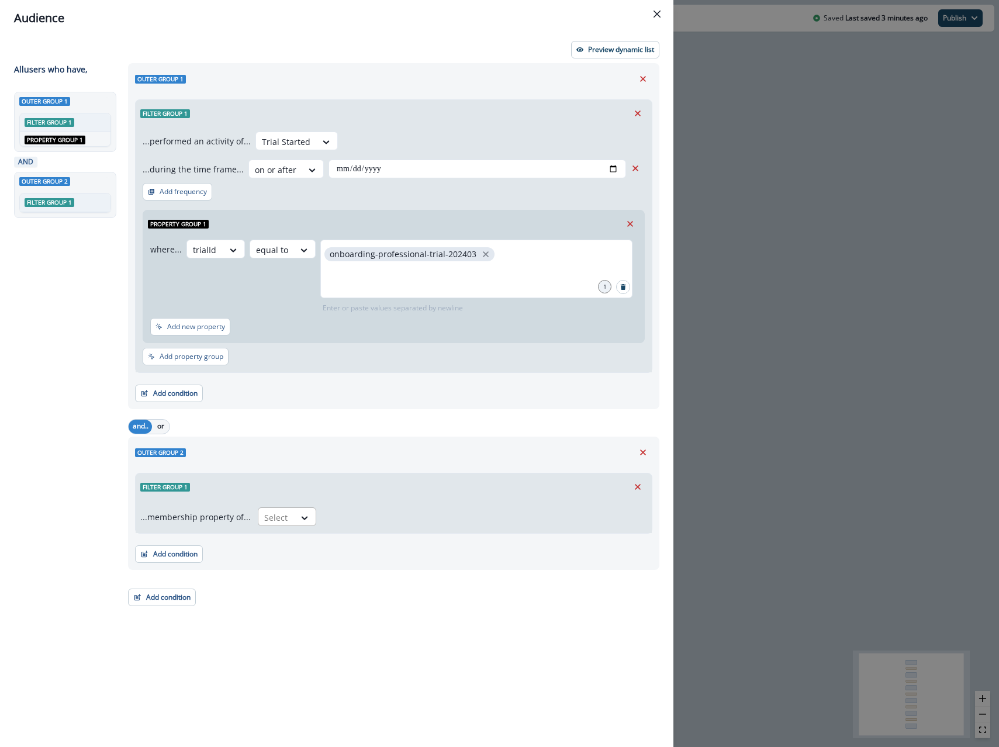
click at [295, 508] on div at bounding box center [305, 517] width 21 height 19
click at [274, 569] on div "not in" at bounding box center [283, 566] width 58 height 22
click at [336, 520] on div at bounding box center [475, 517] width 290 height 15
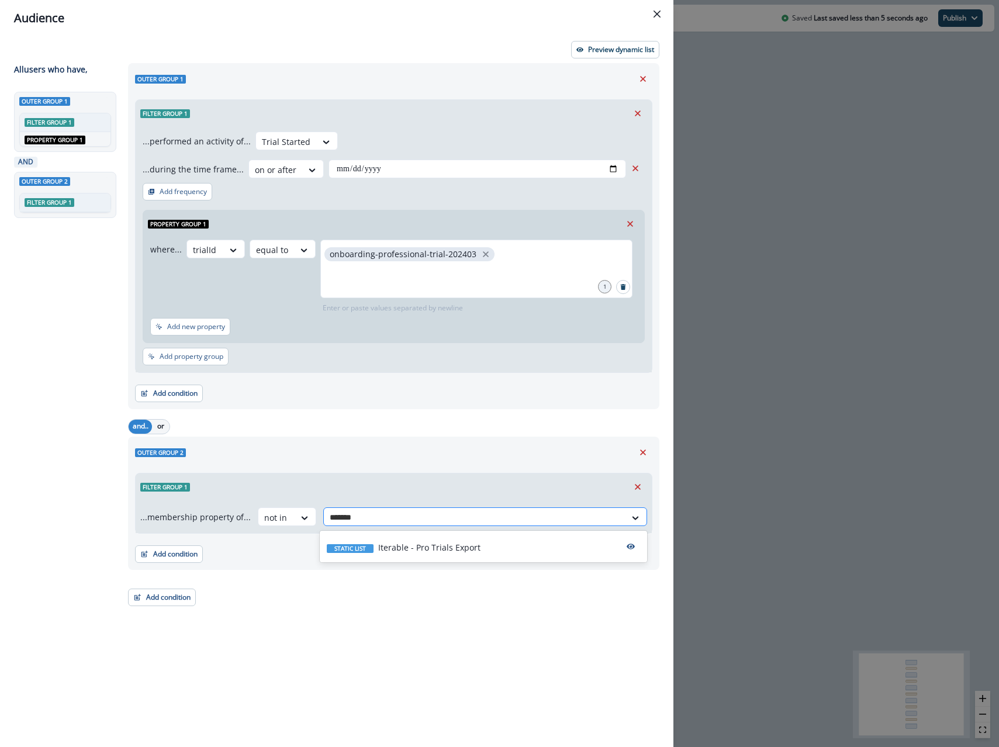
type input "********"
click at [363, 538] on div "Static list Iterable - Pro Trials Export" at bounding box center [483, 546] width 327 height 27
click at [392, 459] on div "Outer group 2" at bounding box center [393, 453] width 517 height 18
click at [655, 13] on icon "Close" at bounding box center [656, 14] width 7 height 7
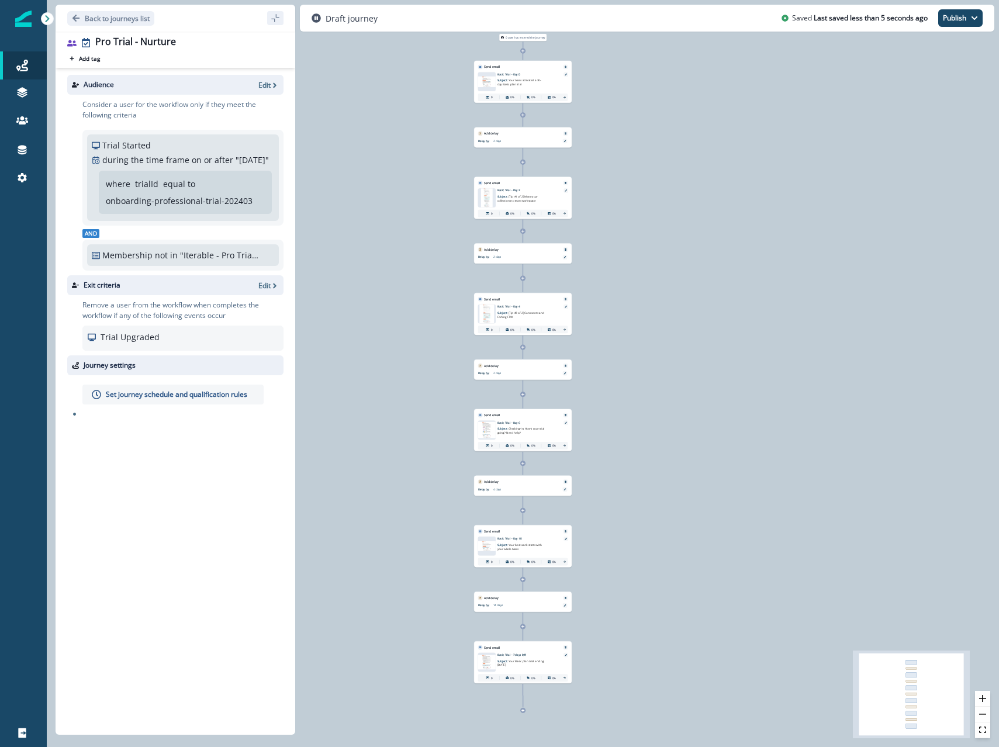
click at [191, 400] on p "Set journey schedule and qualification rules" at bounding box center [176, 394] width 141 height 11
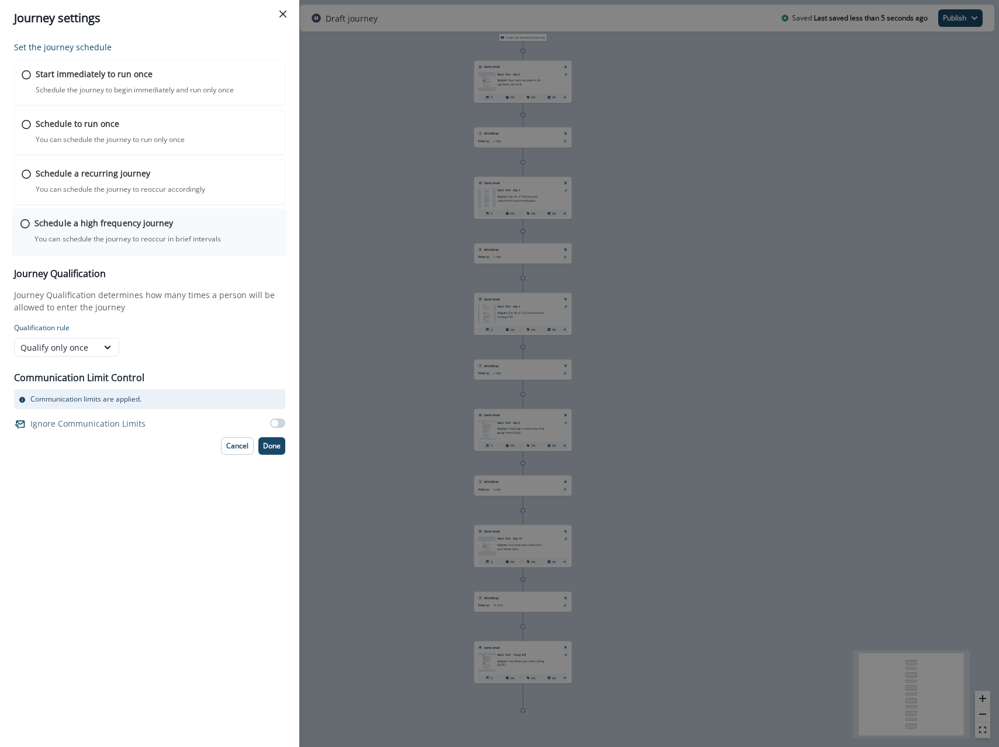
click at [130, 248] on div "Schedule a high frequency journey You can schedule the journey to reoccur in br…" at bounding box center [150, 232] width 274 height 46
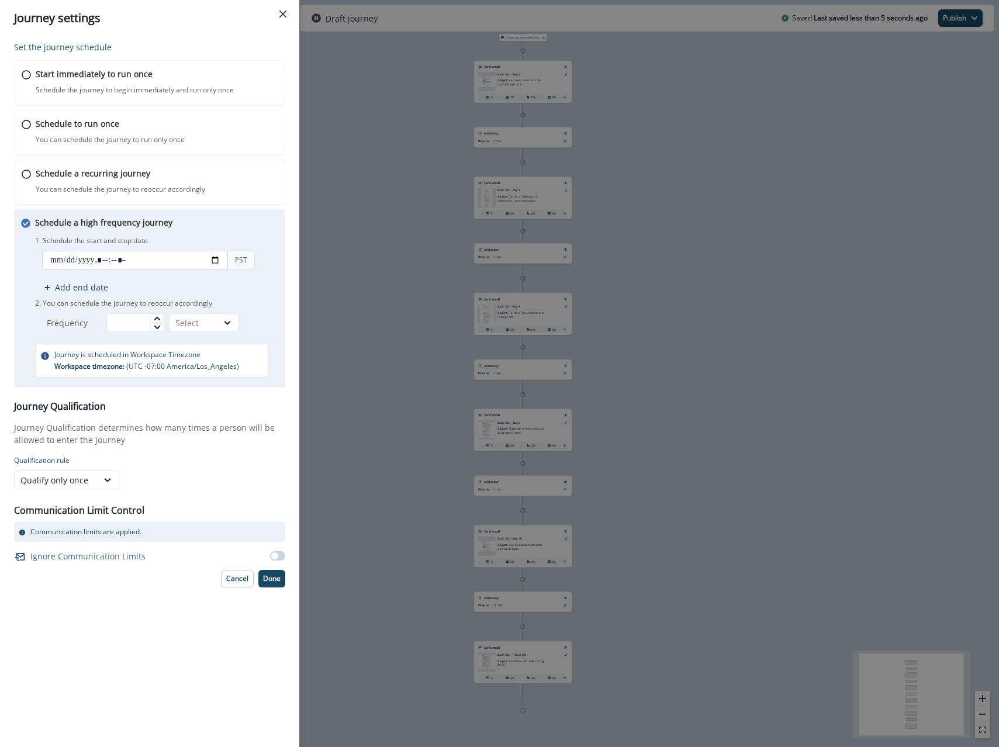
click at [219, 255] on input "datetime-local" at bounding box center [135, 260] width 186 height 19
type input "**********"
click at [258, 239] on p "1. Schedule the start and stop date" at bounding box center [156, 241] width 243 height 11
click at [144, 324] on input "text" at bounding box center [135, 322] width 58 height 19
type input "**"
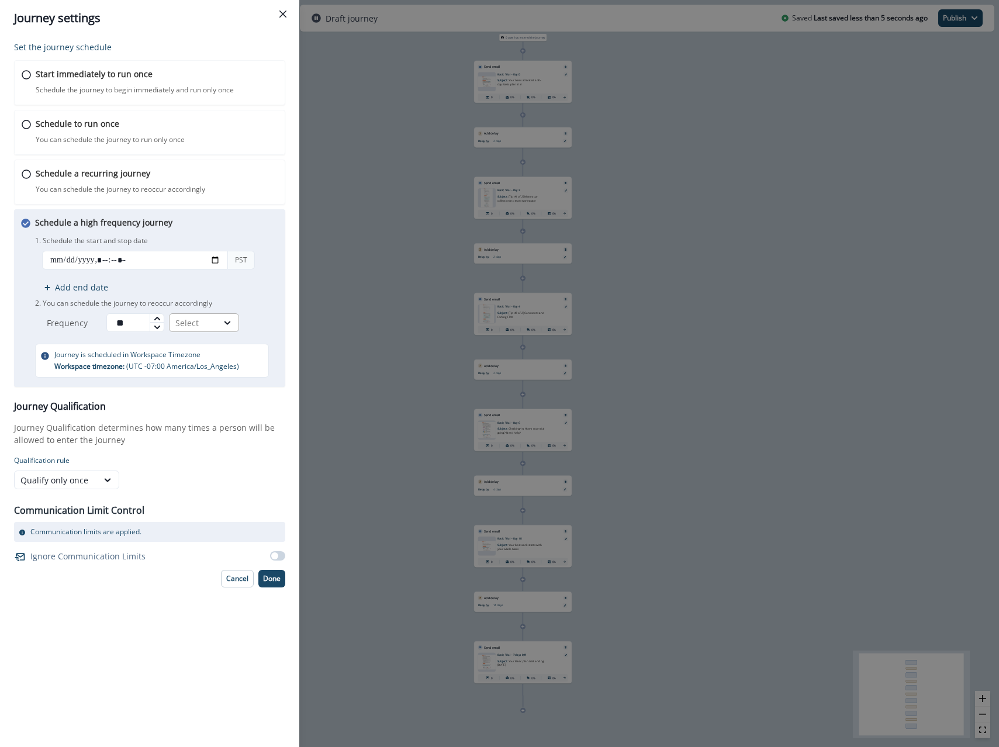
click at [209, 320] on div "Select" at bounding box center [193, 323] width 36 height 12
click at [195, 350] on div "Minutes" at bounding box center [206, 350] width 70 height 22
click at [257, 290] on div "PST Add end date" at bounding box center [156, 272] width 243 height 43
click at [265, 585] on button "Done" at bounding box center [271, 579] width 27 height 18
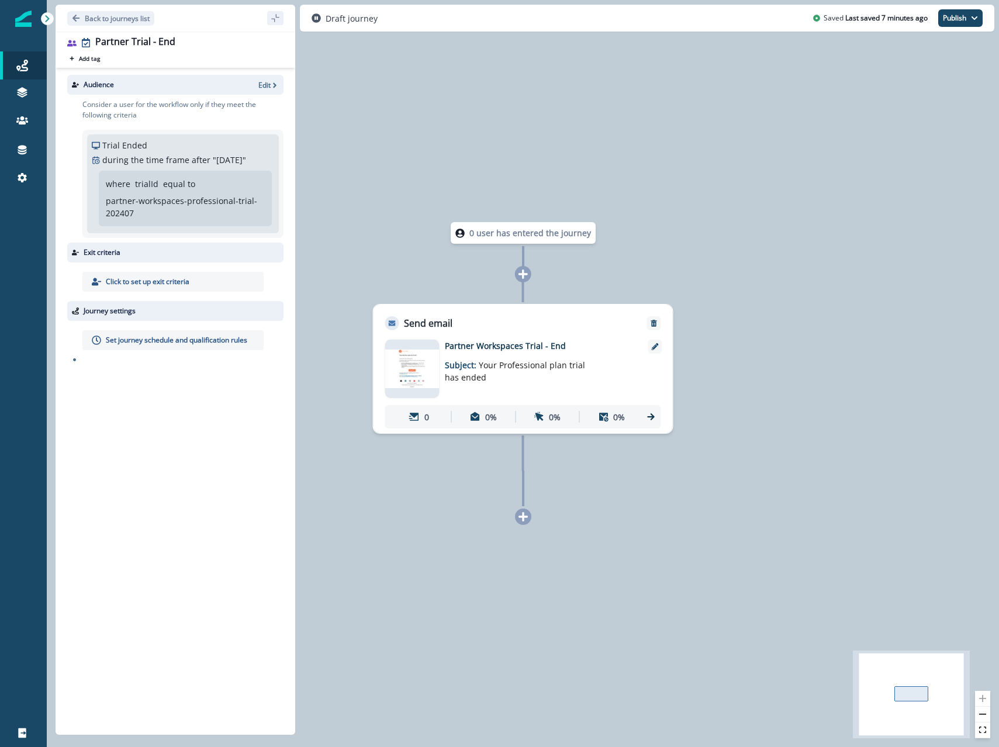
click at [132, 213] on p "partner-workspaces-professional-trial-202407" at bounding box center [183, 207] width 154 height 25
click at [134, 183] on div "where trialId equal to partner-workspaces-professional-trial-202407" at bounding box center [183, 198] width 154 height 41
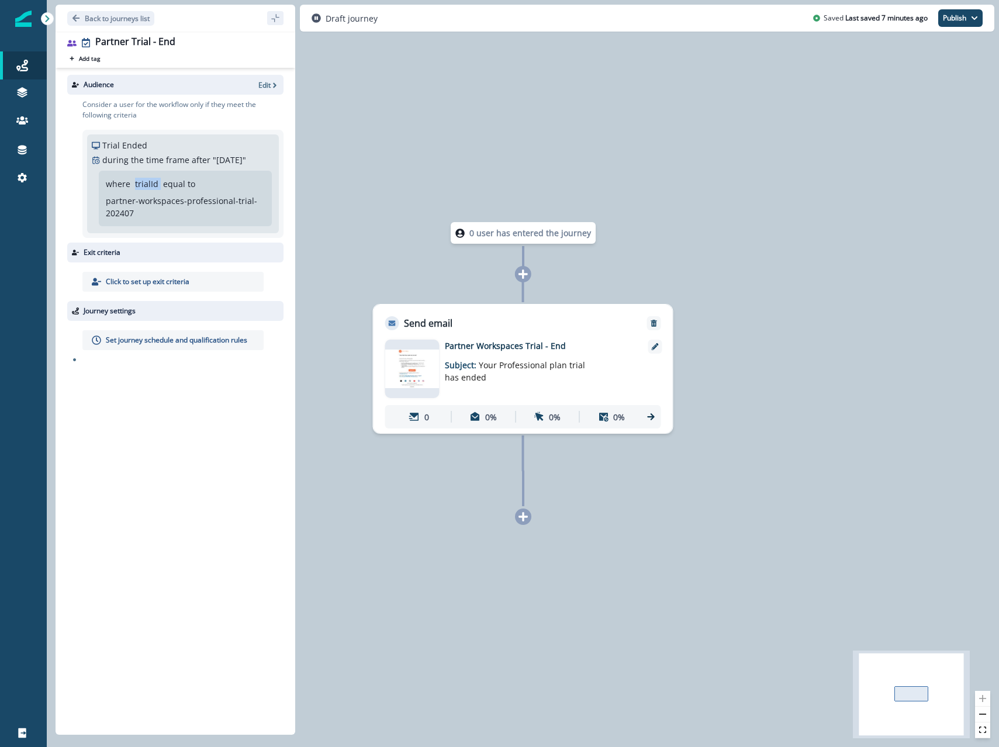
click at [134, 183] on div "where trialId equal to partner-workspaces-professional-trial-202407" at bounding box center [183, 198] width 154 height 41
click at [231, 225] on div "where trialId equal to partner-workspaces-professional-trial-202407" at bounding box center [185, 199] width 173 height 56
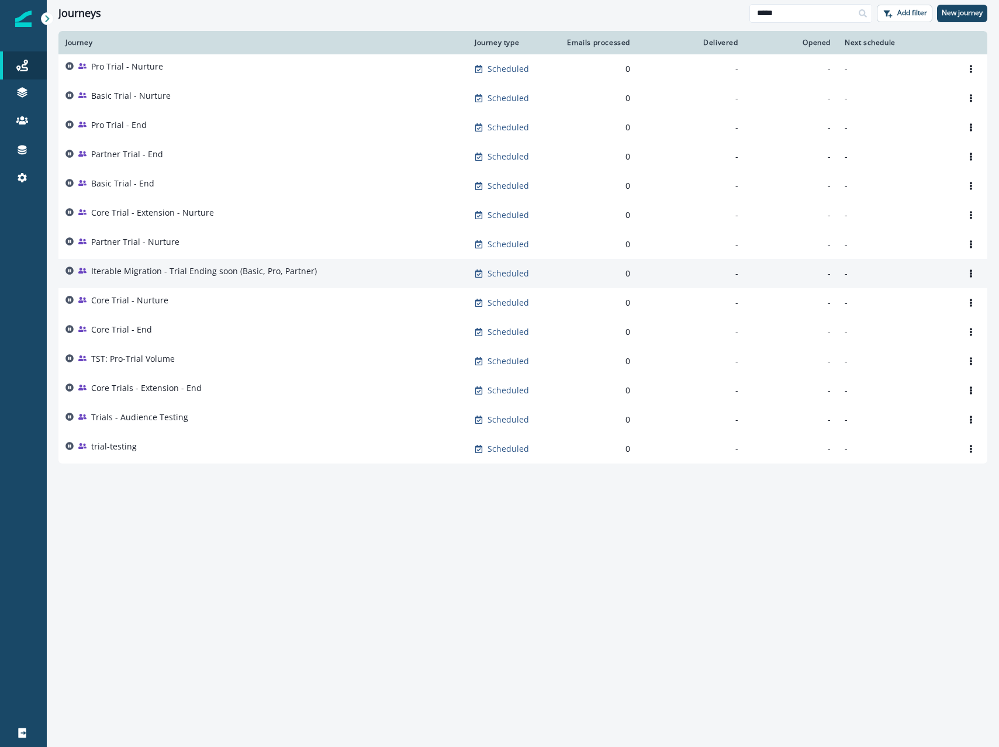
click at [230, 263] on td "Iterable Migration - Trial Ending soon (Basic, Pro, Partner)" at bounding box center [262, 273] width 409 height 29
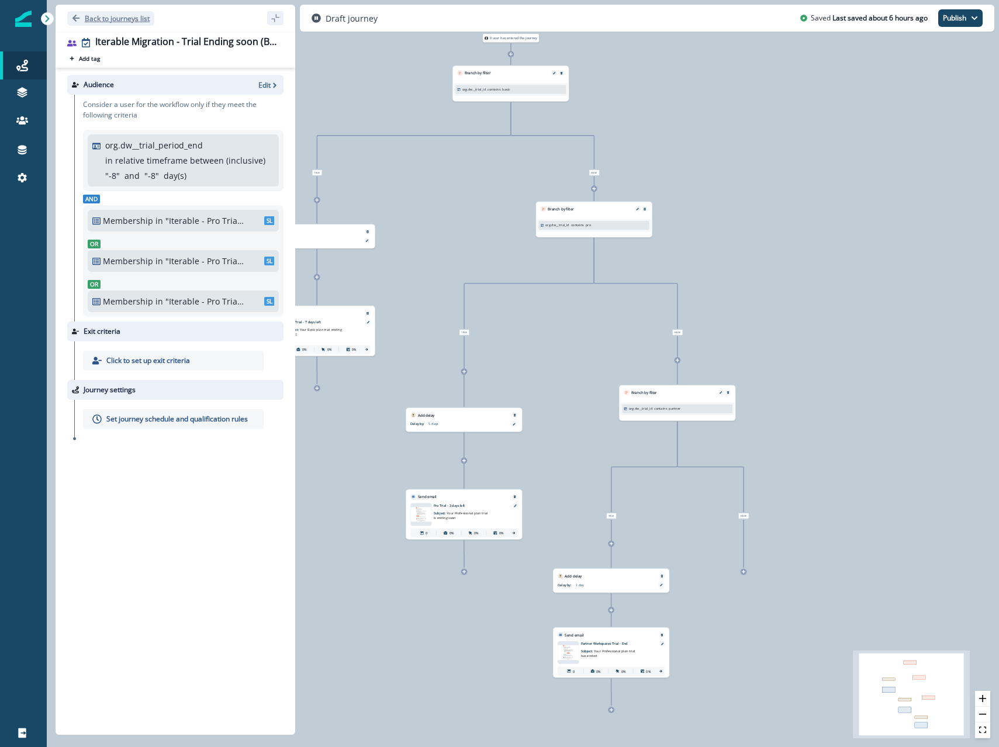
click at [121, 23] on button "Back to journeys list" at bounding box center [110, 18] width 87 height 15
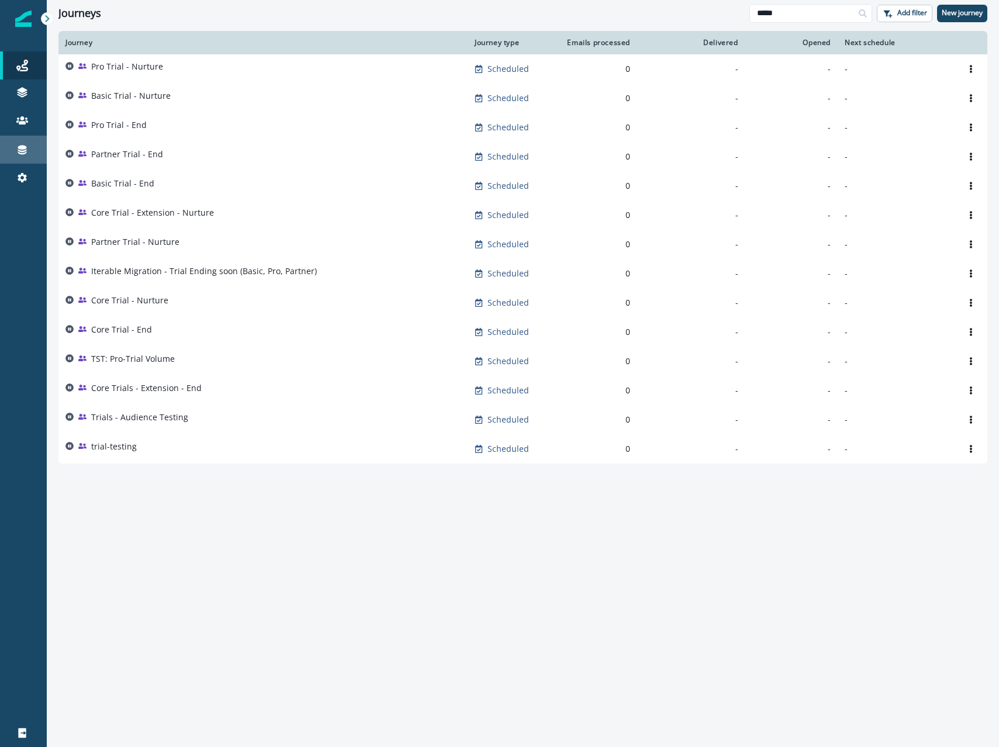
click at [17, 157] on link "Connections" at bounding box center [23, 150] width 47 height 28
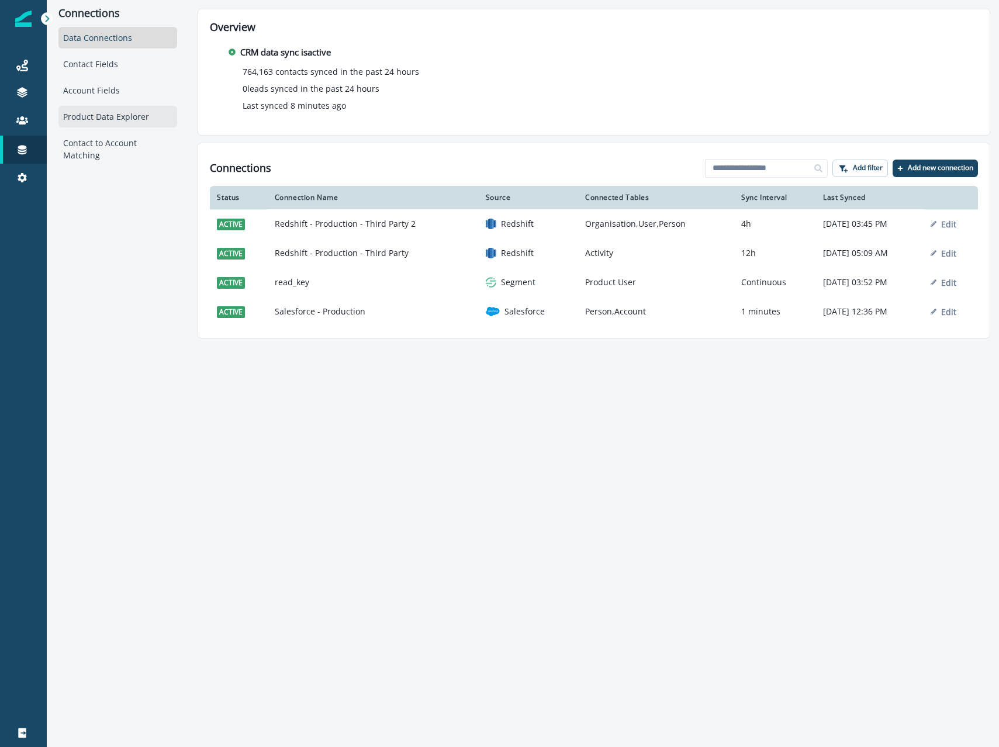
click at [106, 119] on div "Product Data Explorer" at bounding box center [117, 117] width 119 height 22
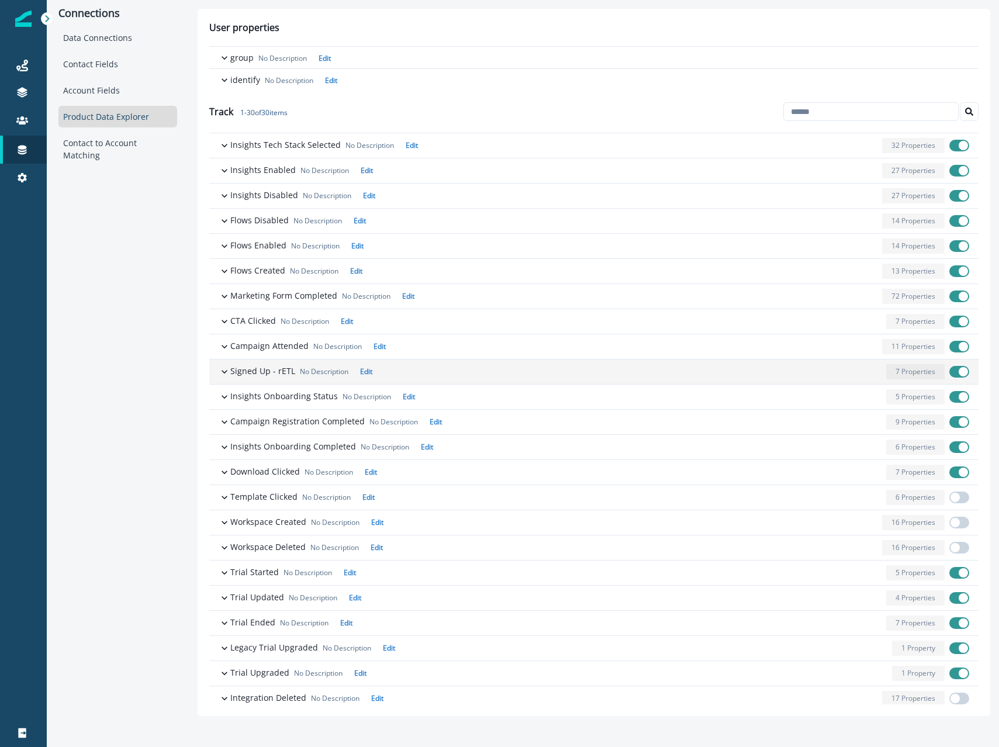
scroll to position [183, 0]
